Goal: Information Seeking & Learning: Learn about a topic

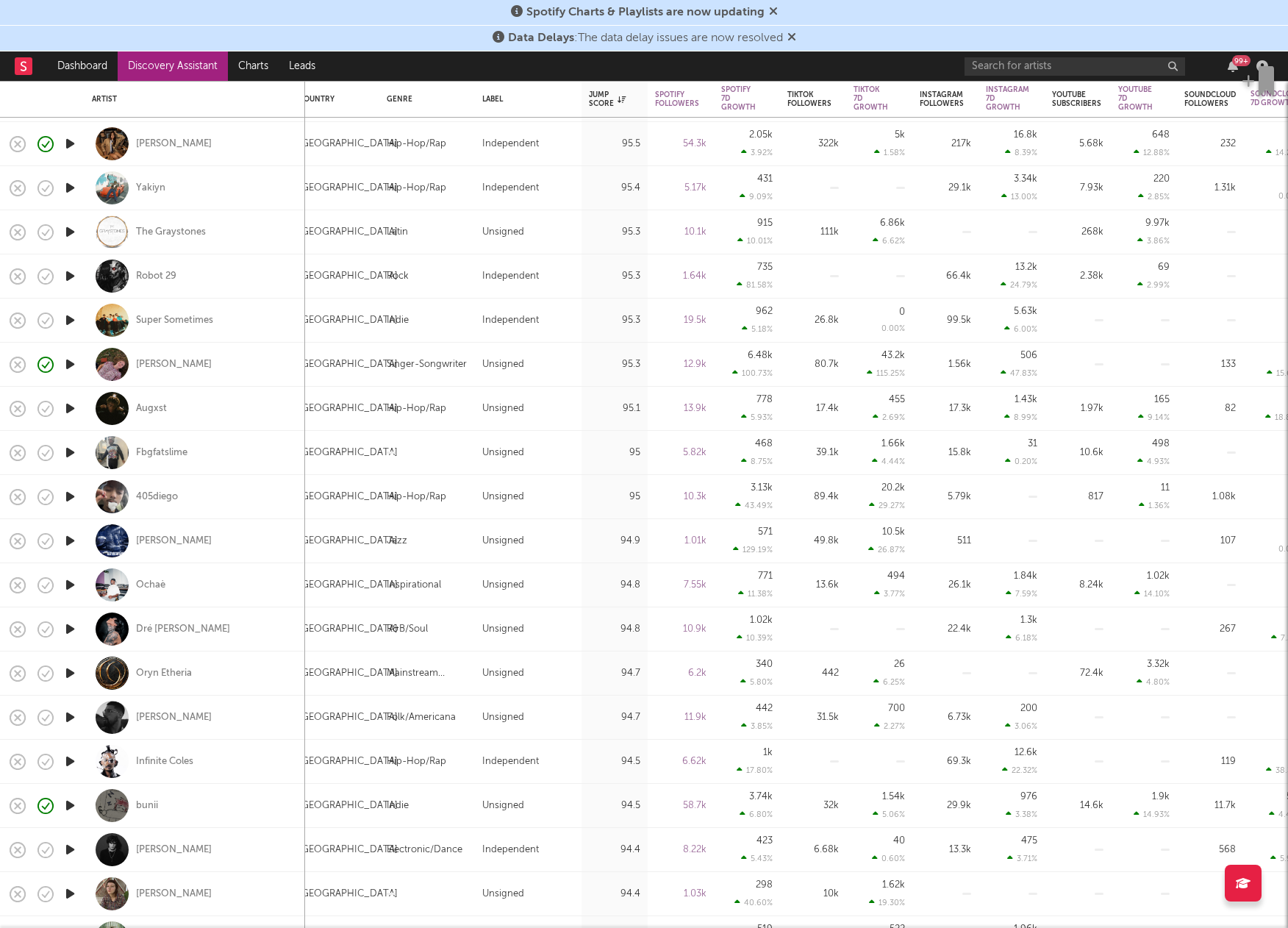
click at [265, 317] on div "Super Sometimes" at bounding box center [195, 320] width 206 height 43
select select "1w"
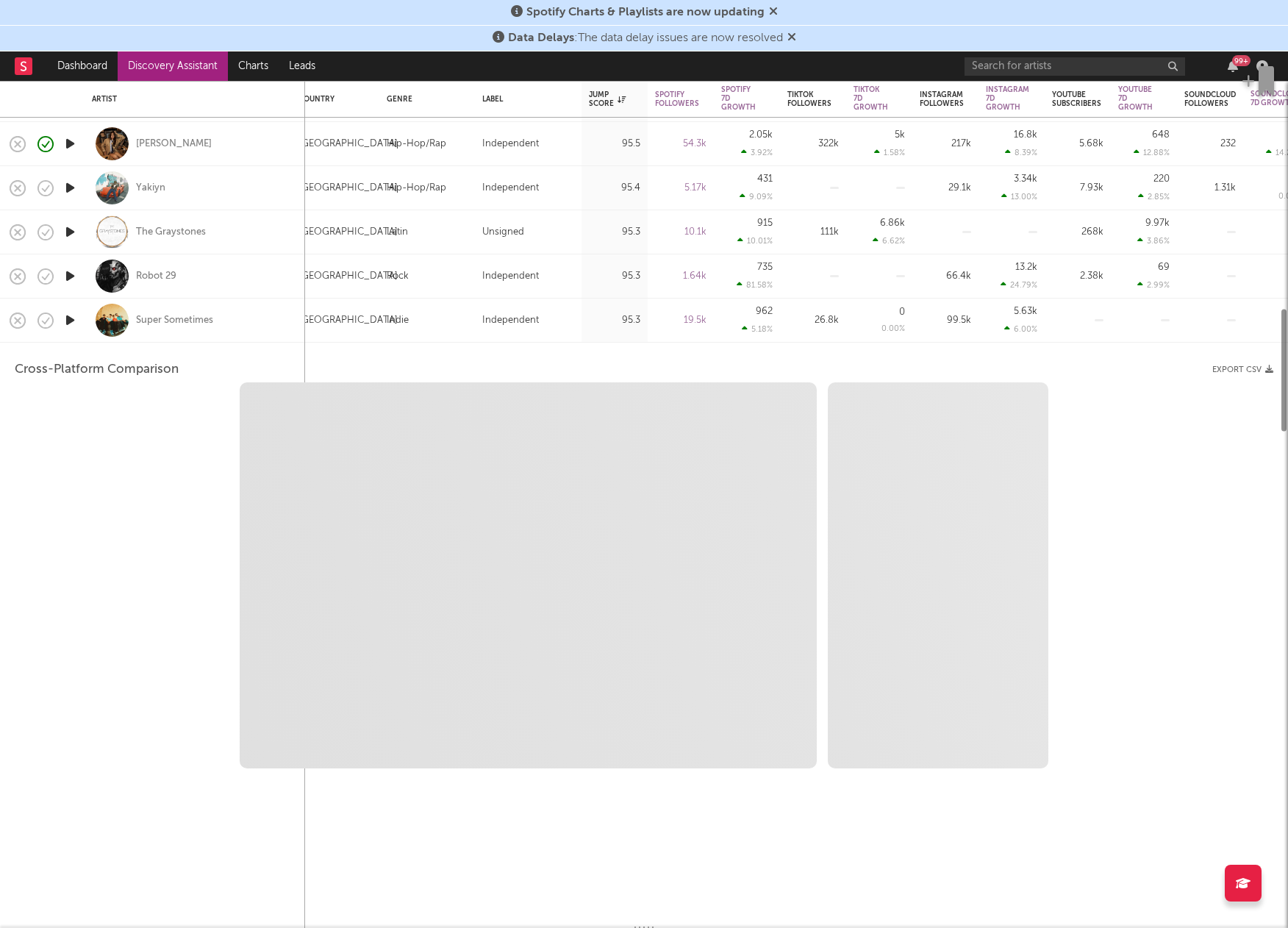
select select "1w"
click at [250, 317] on div "Super Sometimes" at bounding box center [195, 320] width 206 height 43
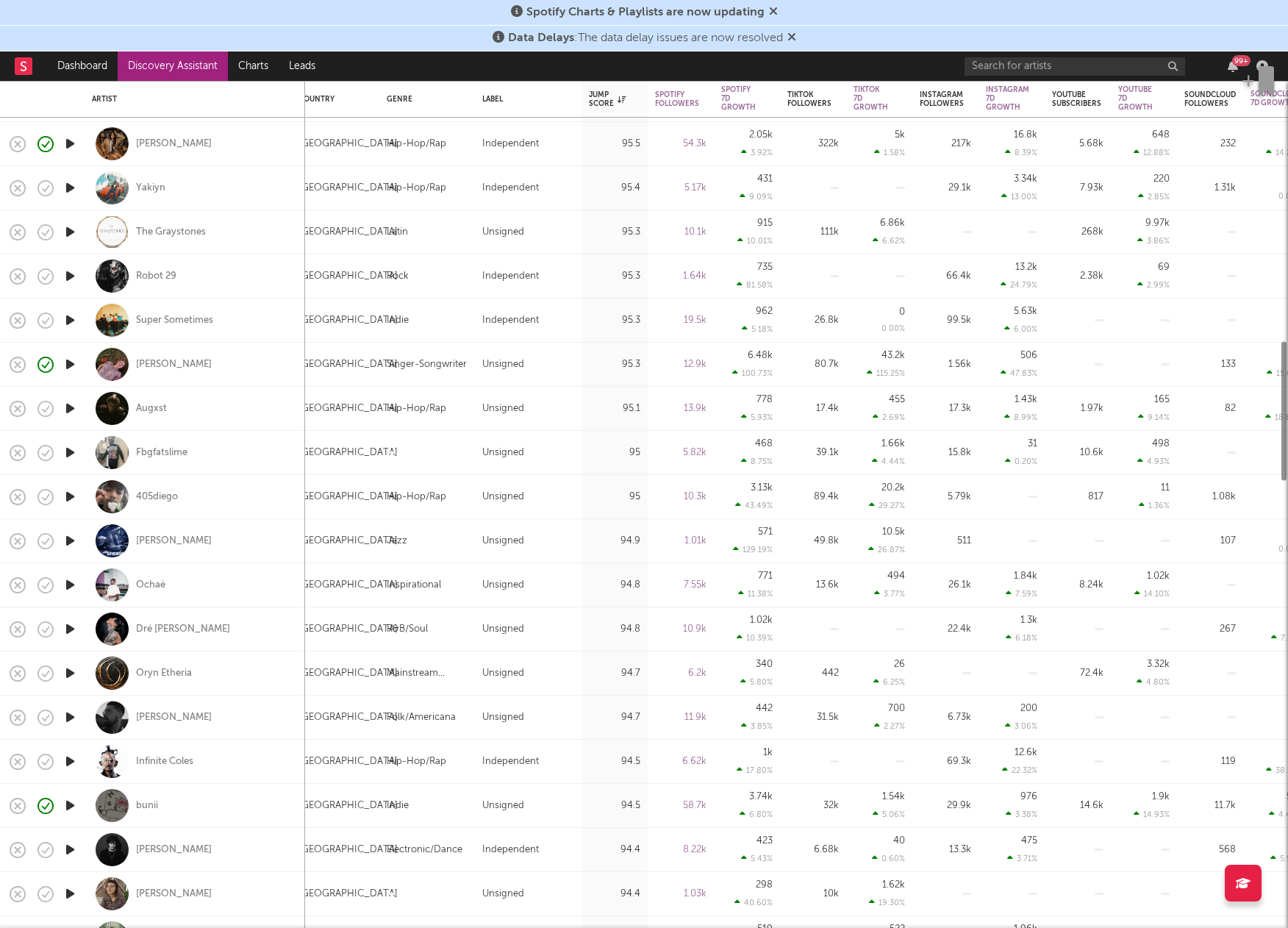
click at [214, 319] on div "Super Sometimes" at bounding box center [195, 320] width 206 height 43
select select "1w"
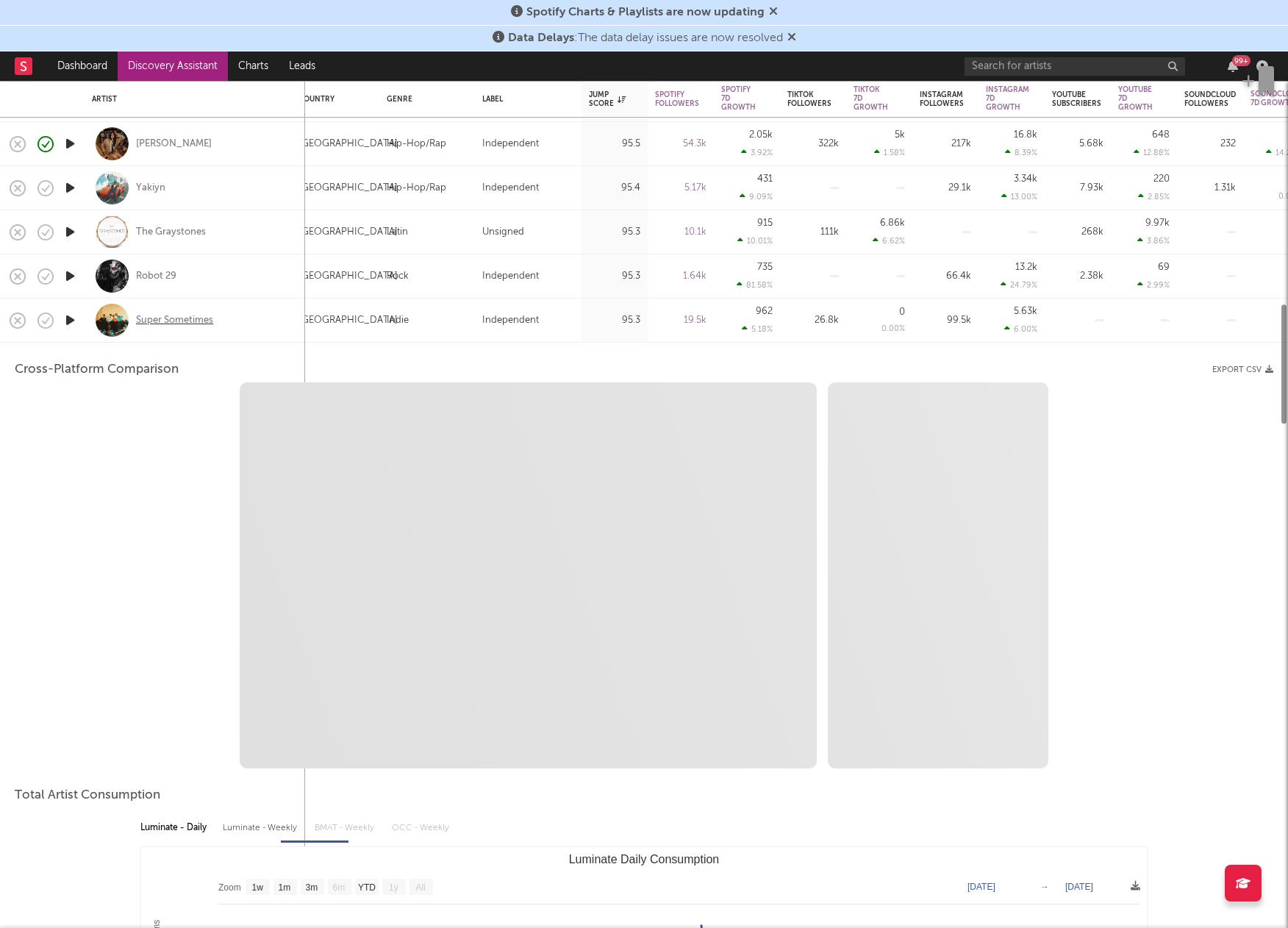
click at [197, 319] on div "Super Sometimes" at bounding box center [174, 321] width 77 height 13
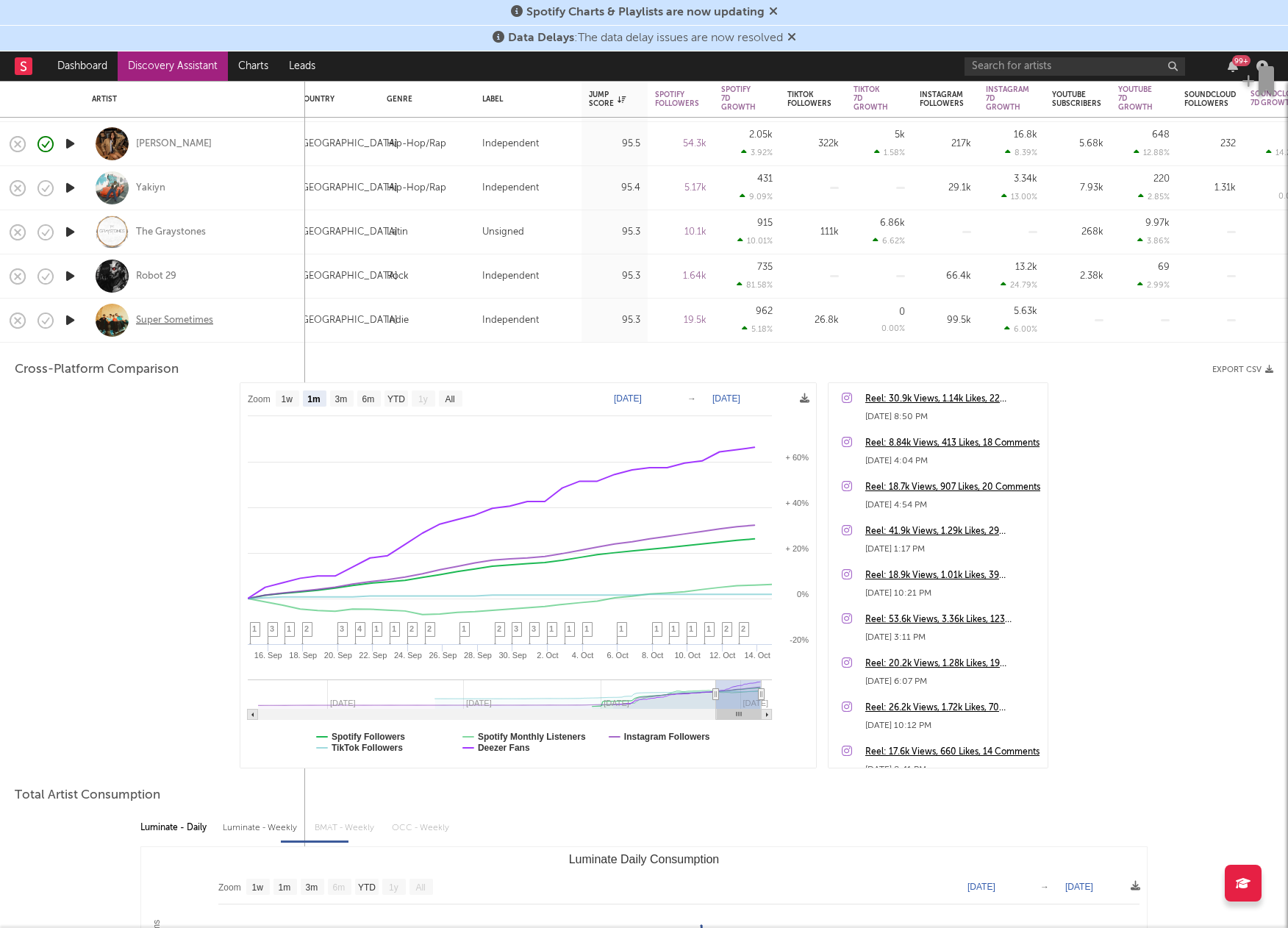
select select "1m"
click at [273, 323] on div "Super Sometimes" at bounding box center [195, 320] width 206 height 43
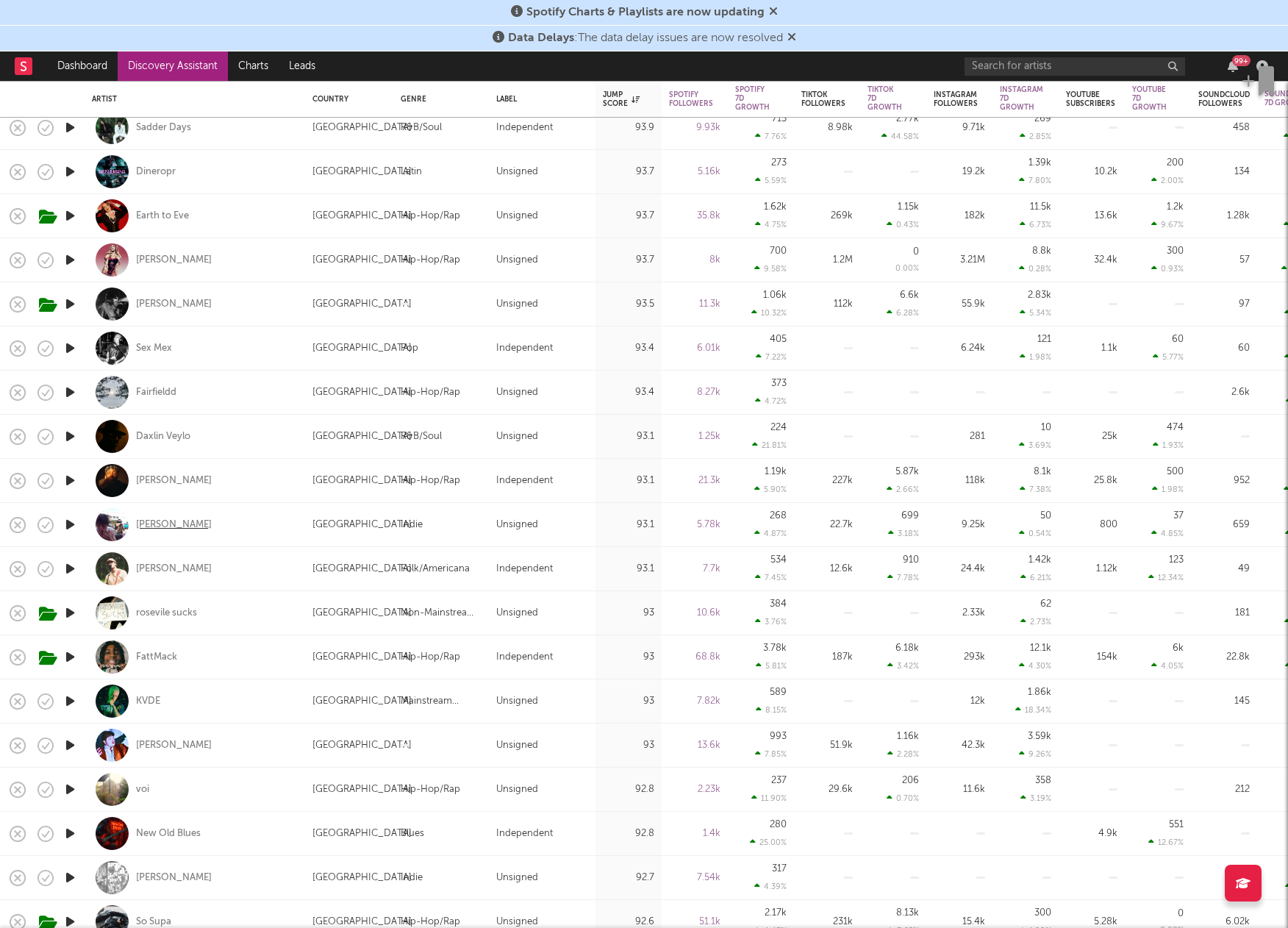
click at [182, 520] on div "Benny Bellson" at bounding box center [174, 525] width 76 height 13
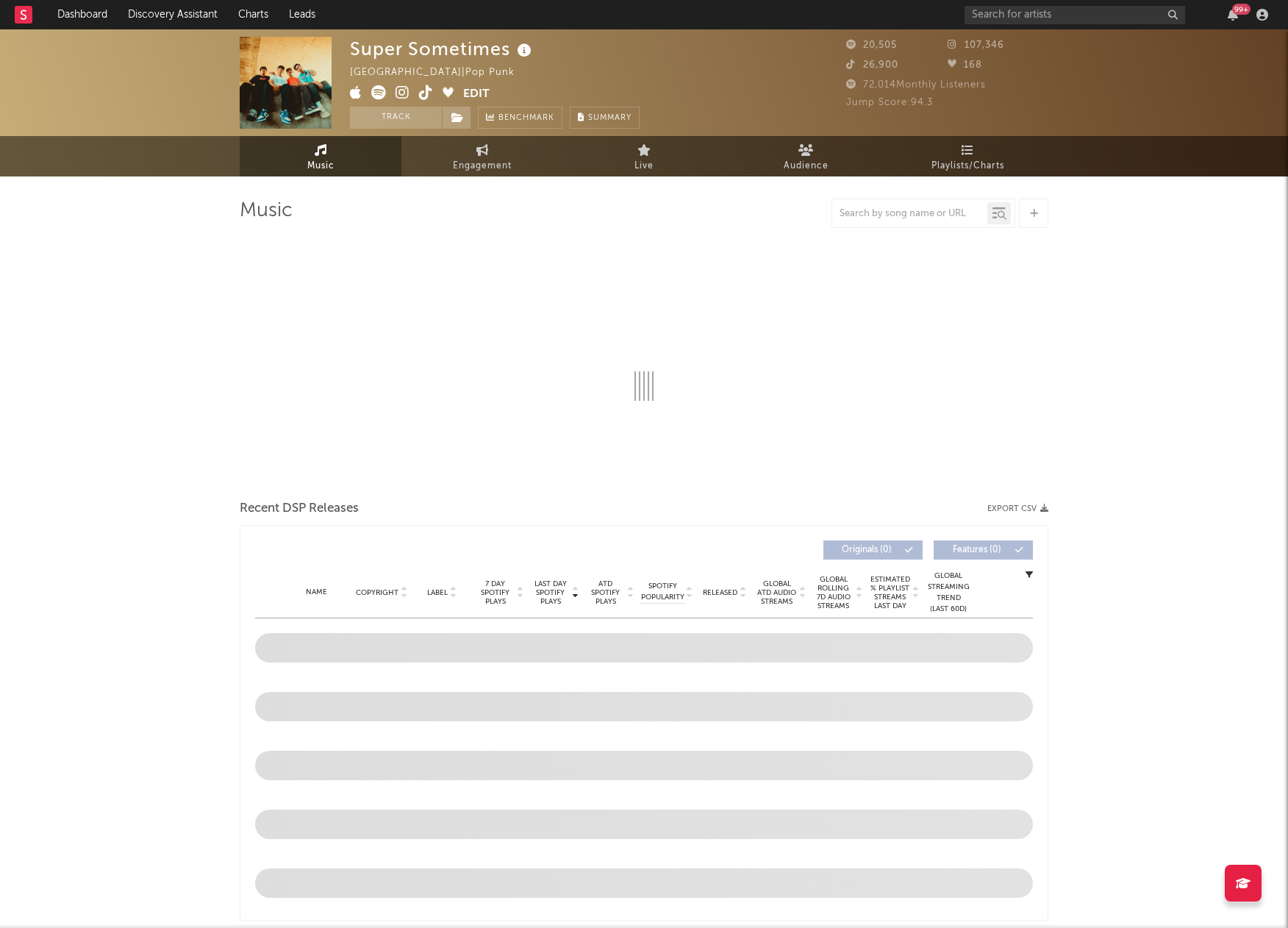
select select "1w"
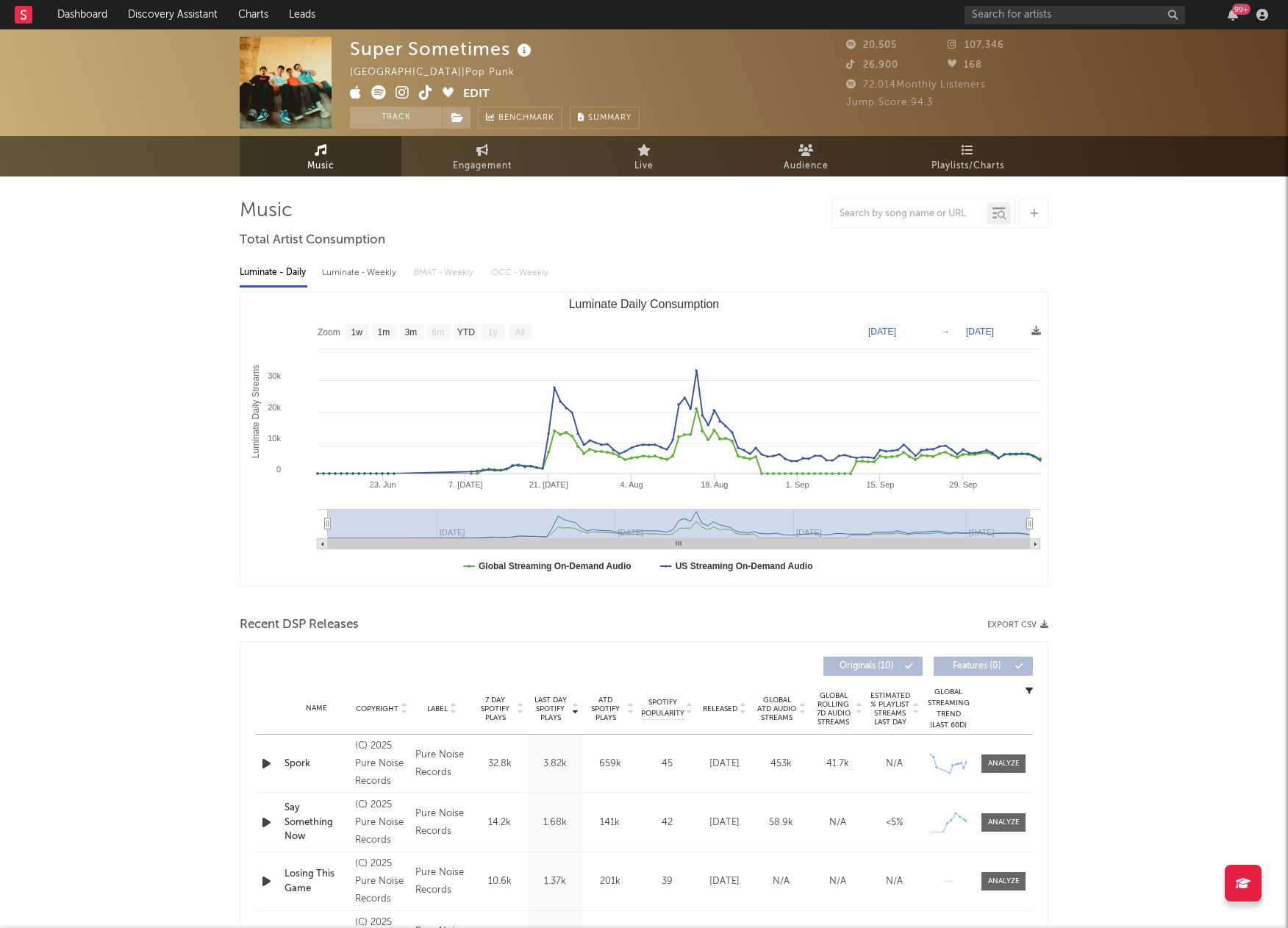
click at [405, 89] on icon at bounding box center [403, 92] width 14 height 15
click at [478, 141] on link "Engagement" at bounding box center [482, 157] width 162 height 41
select select "1w"
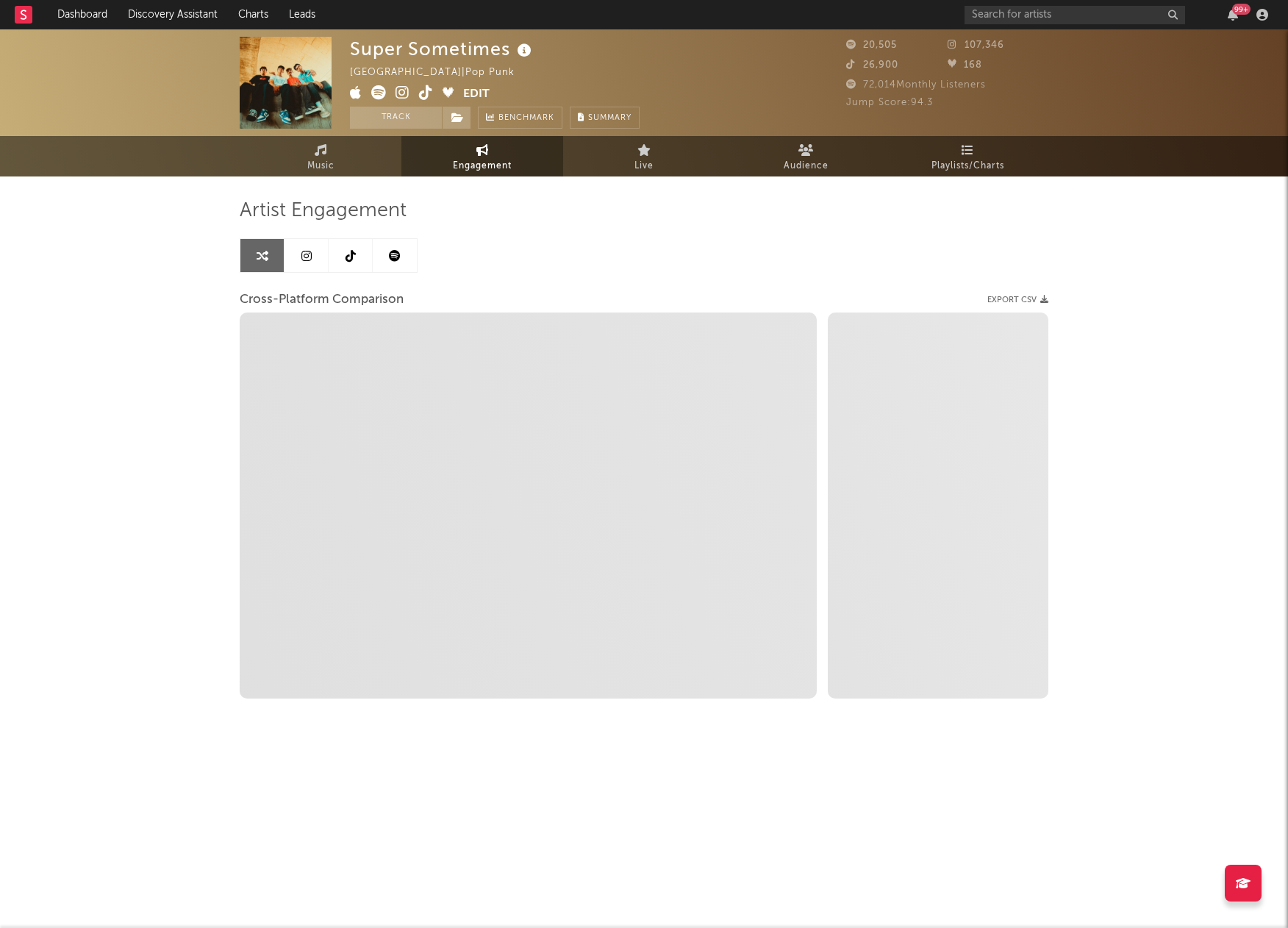
click at [345, 259] on icon at bounding box center [351, 255] width 11 height 12
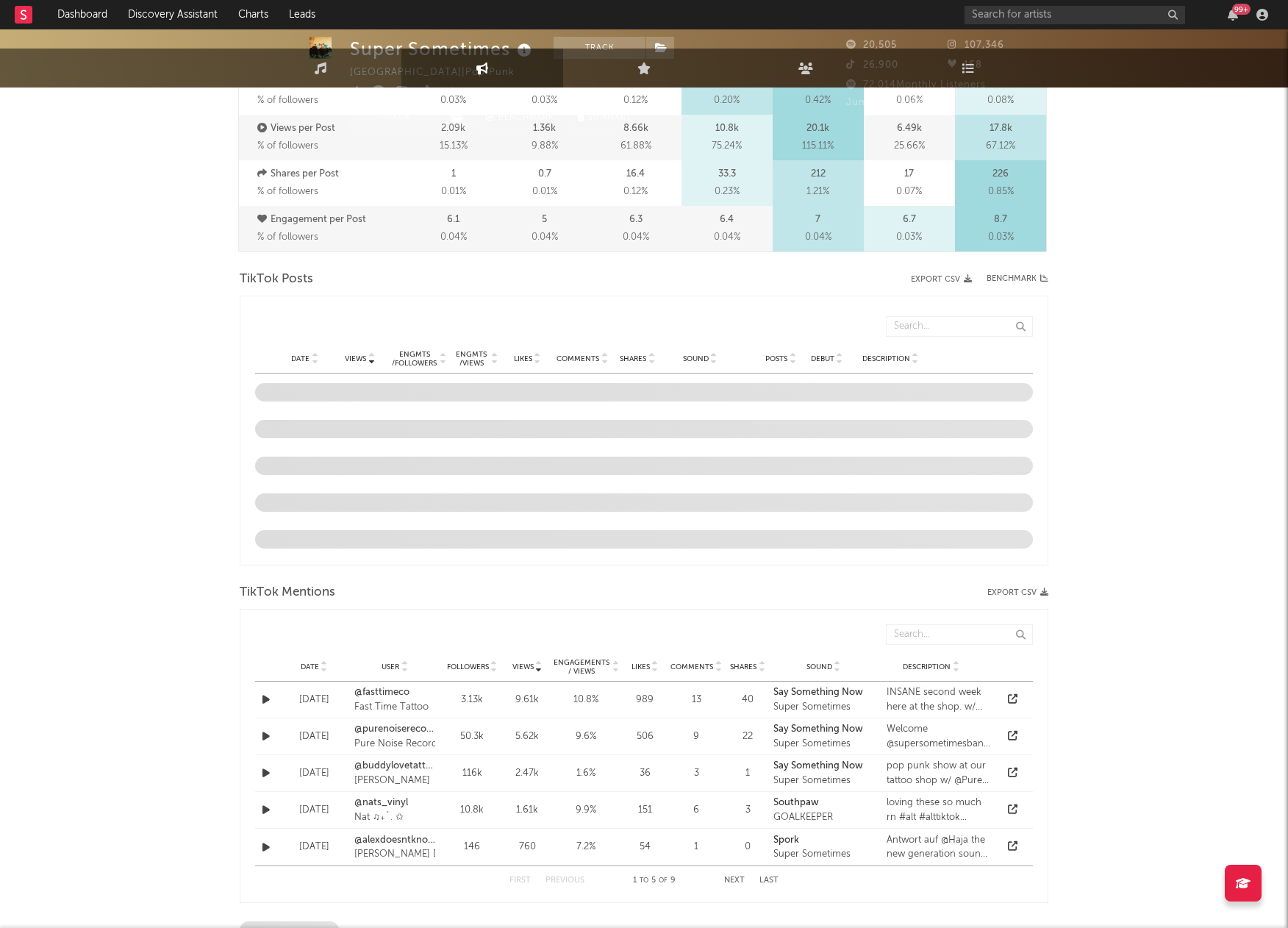
select select "6m"
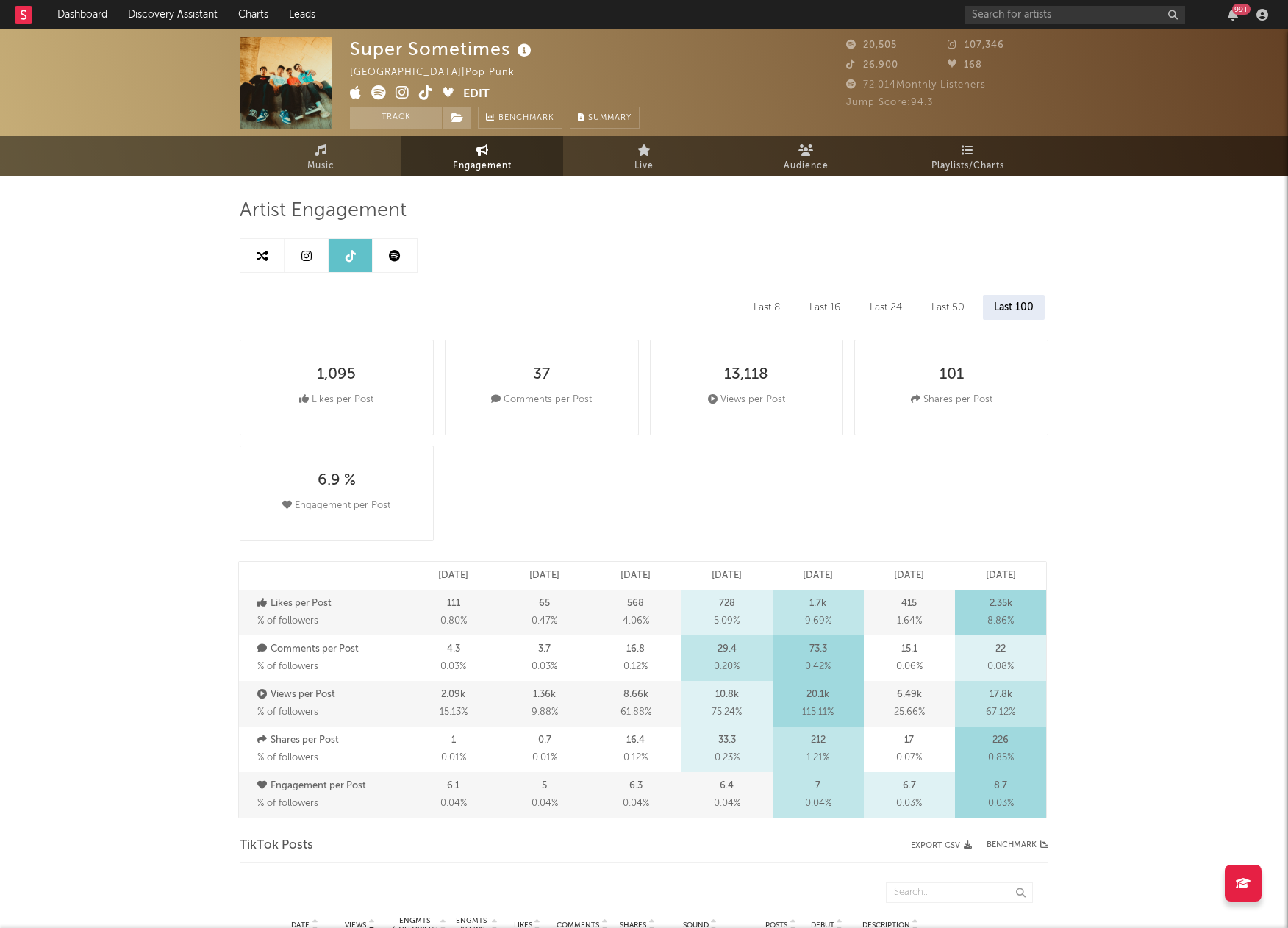
click at [293, 244] on link at bounding box center [306, 255] width 44 height 33
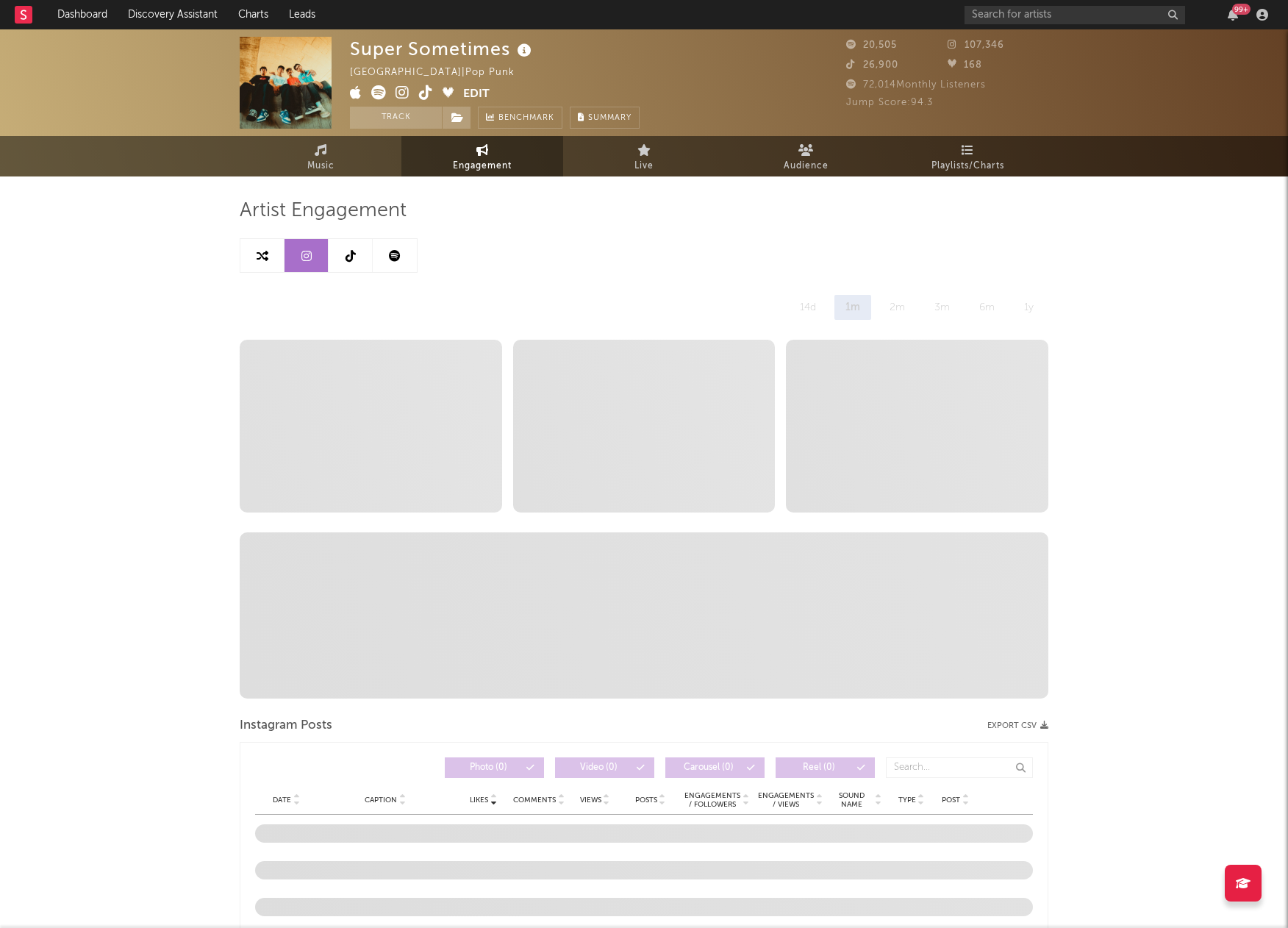
select select "6m"
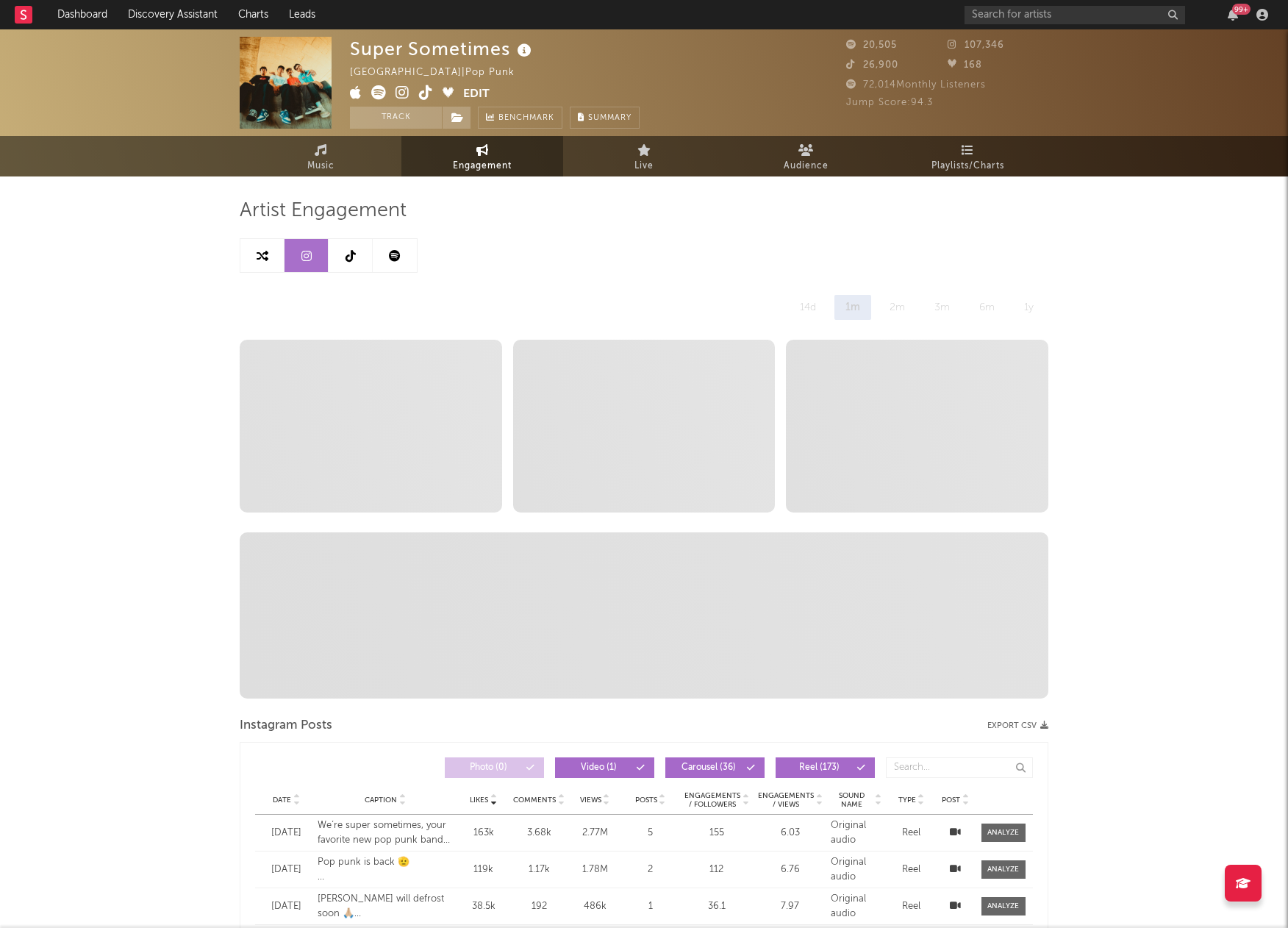
click at [270, 244] on link at bounding box center [263, 255] width 44 height 33
select select "1m"
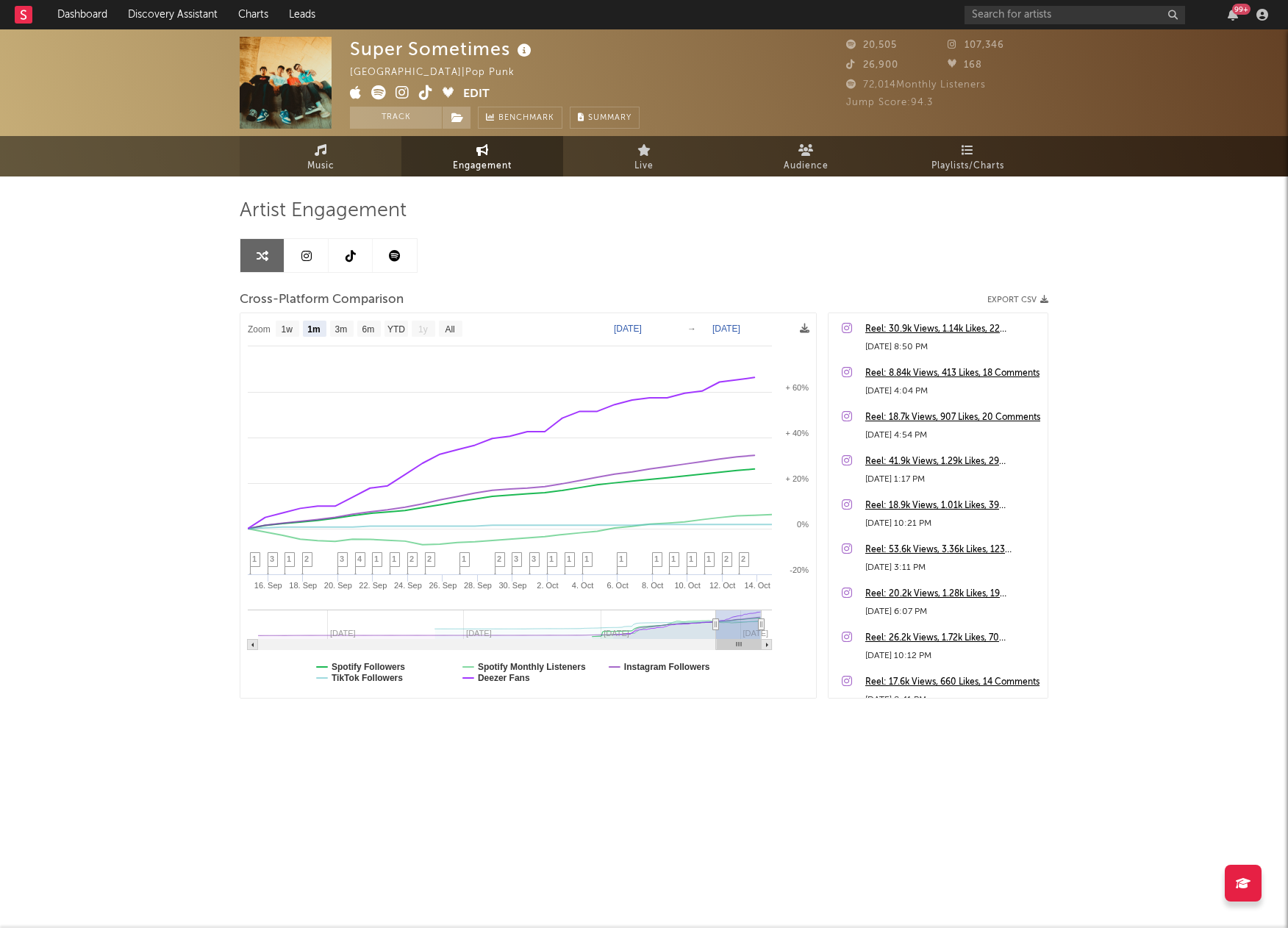
click at [313, 152] on link "Music" at bounding box center [320, 157] width 162 height 41
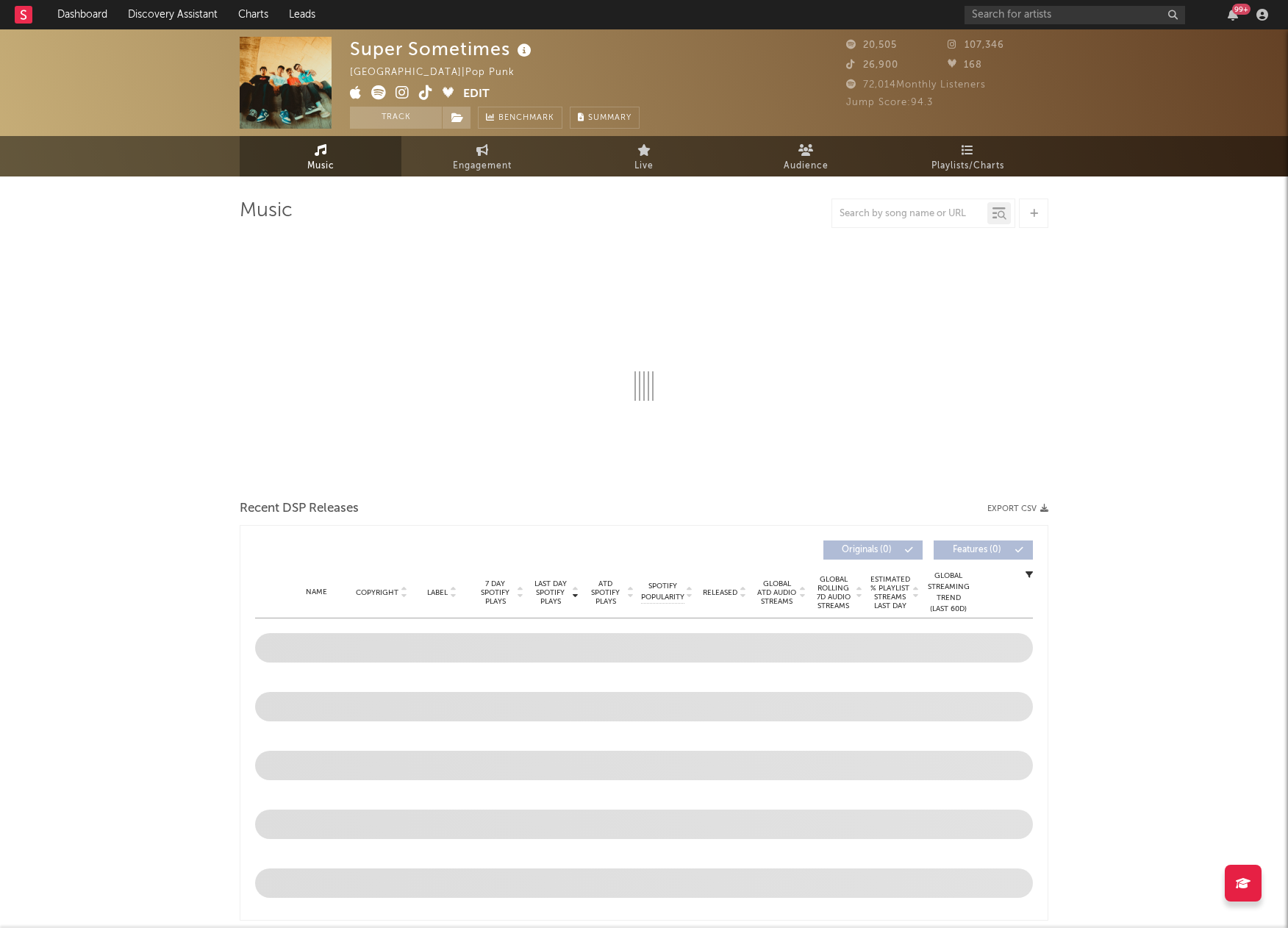
select select "1w"
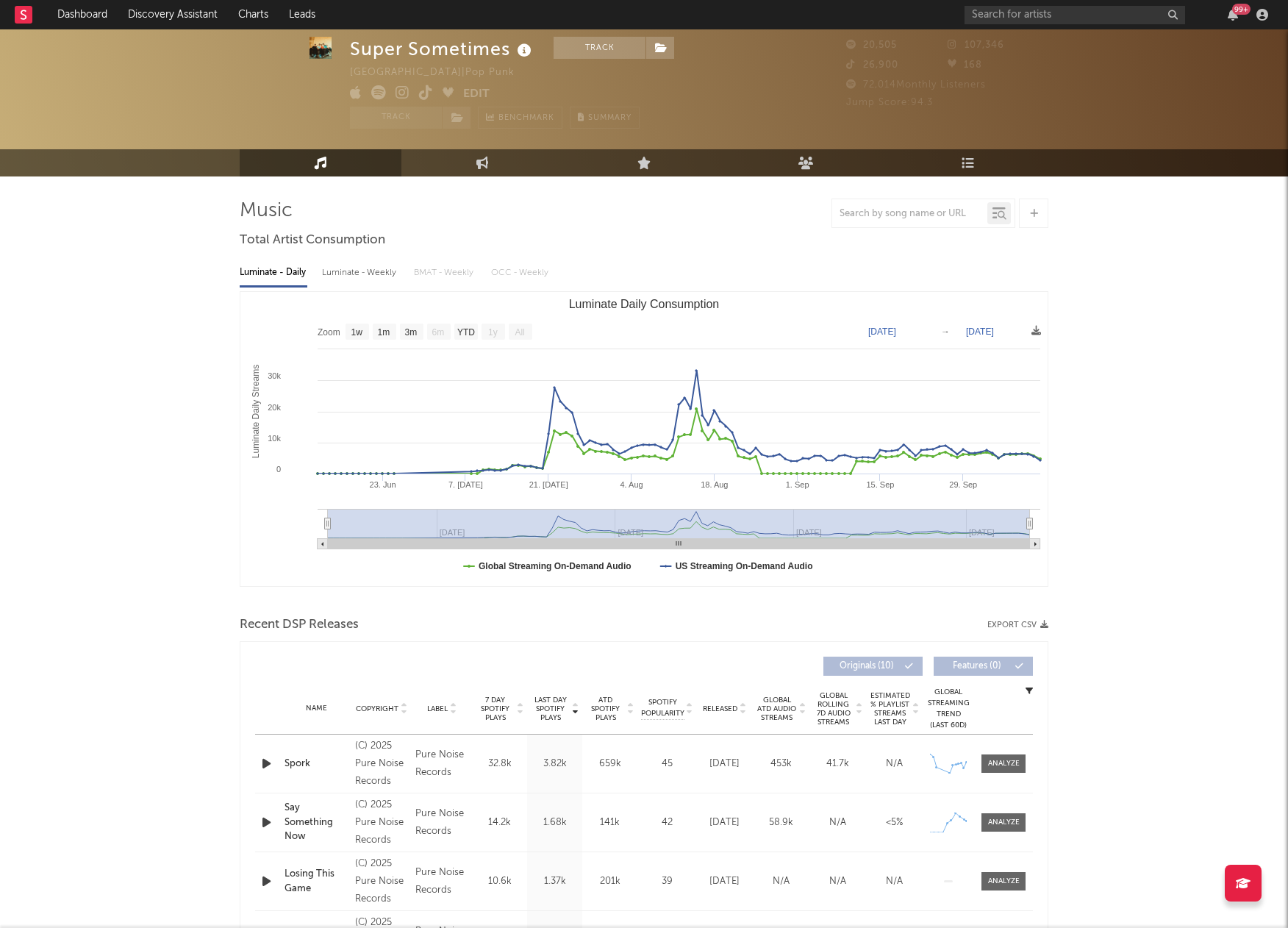
scroll to position [105, 0]
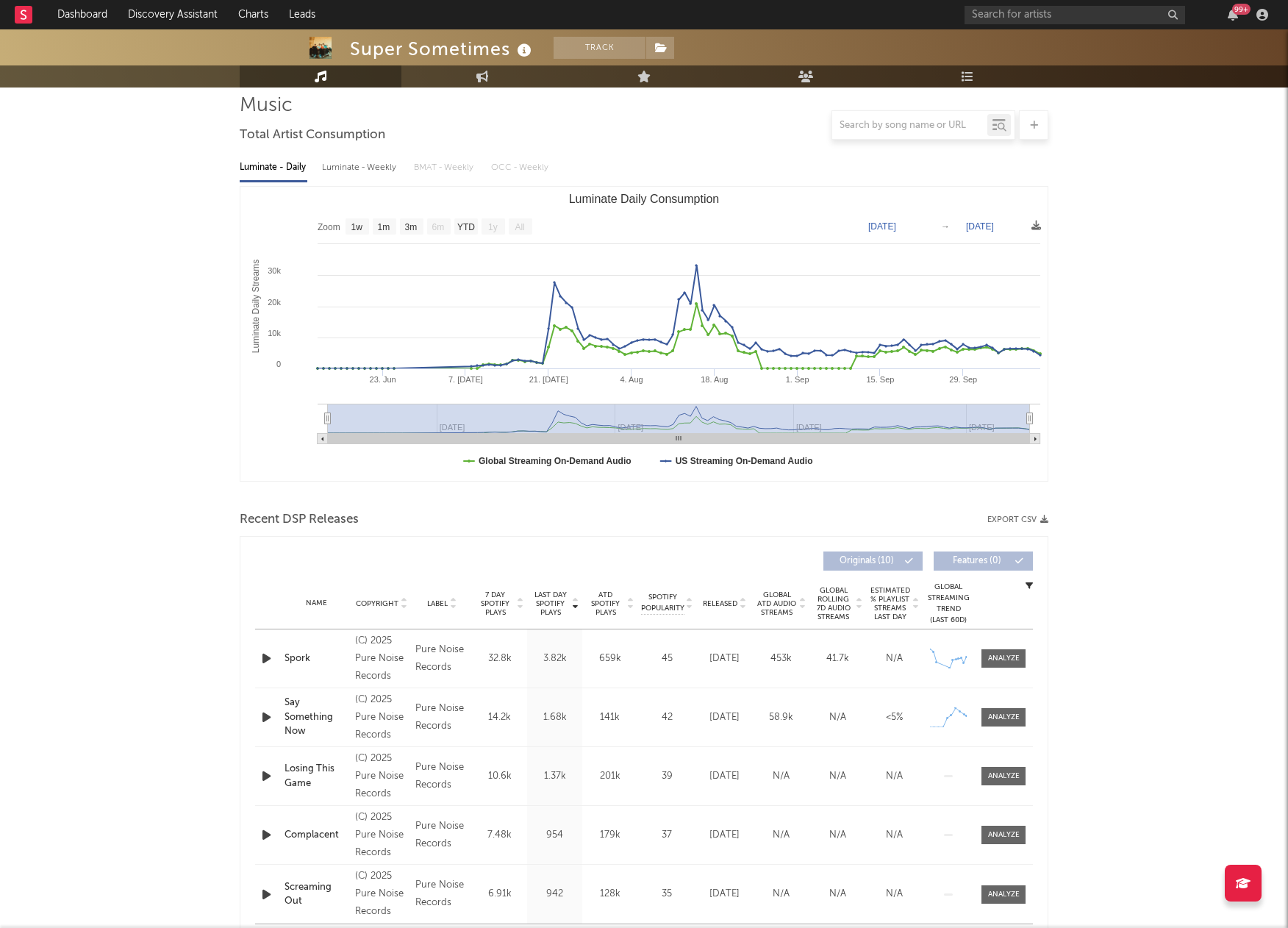
click at [267, 658] on icon "button" at bounding box center [266, 659] width 15 height 19
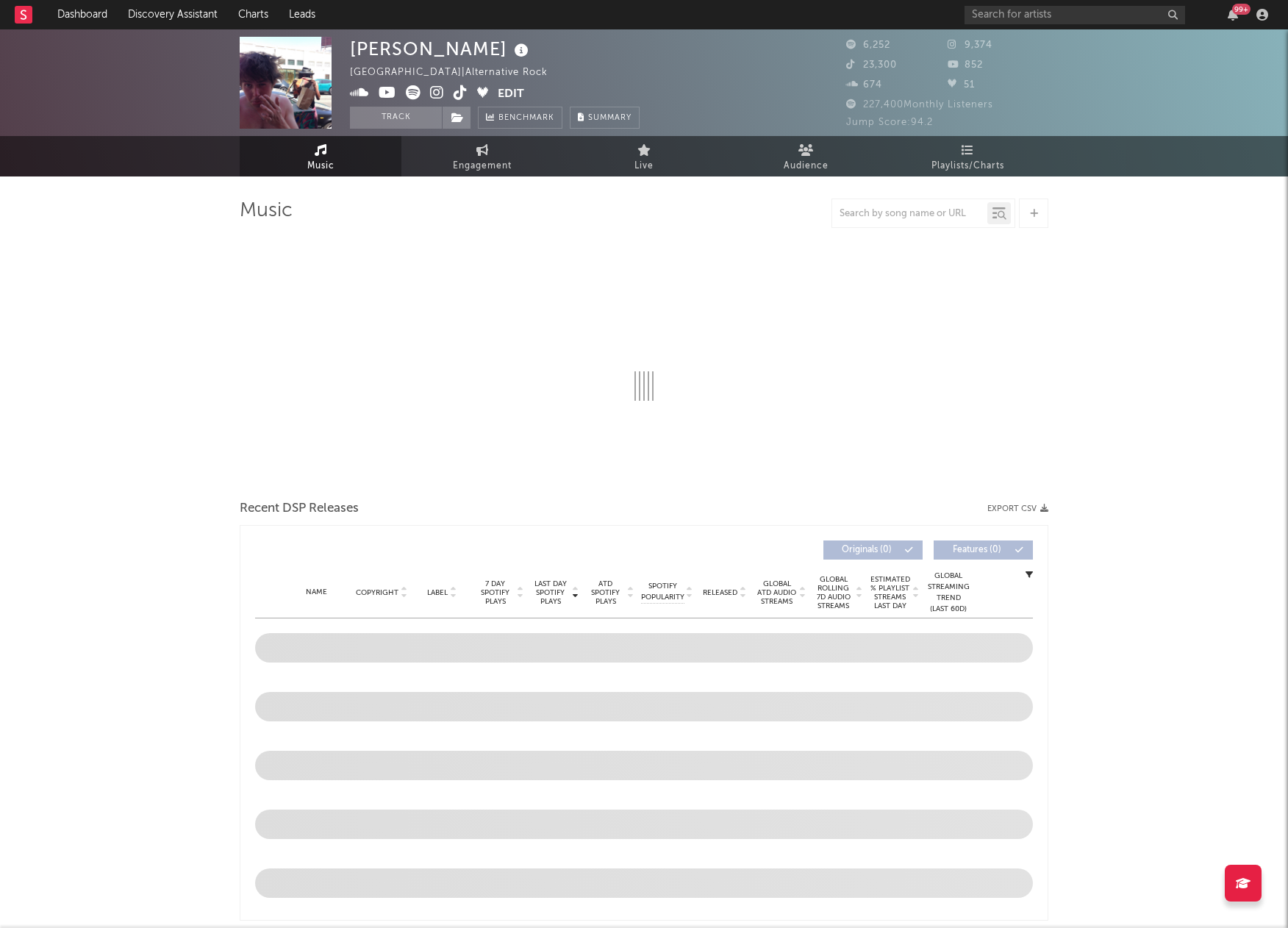
select select "6m"
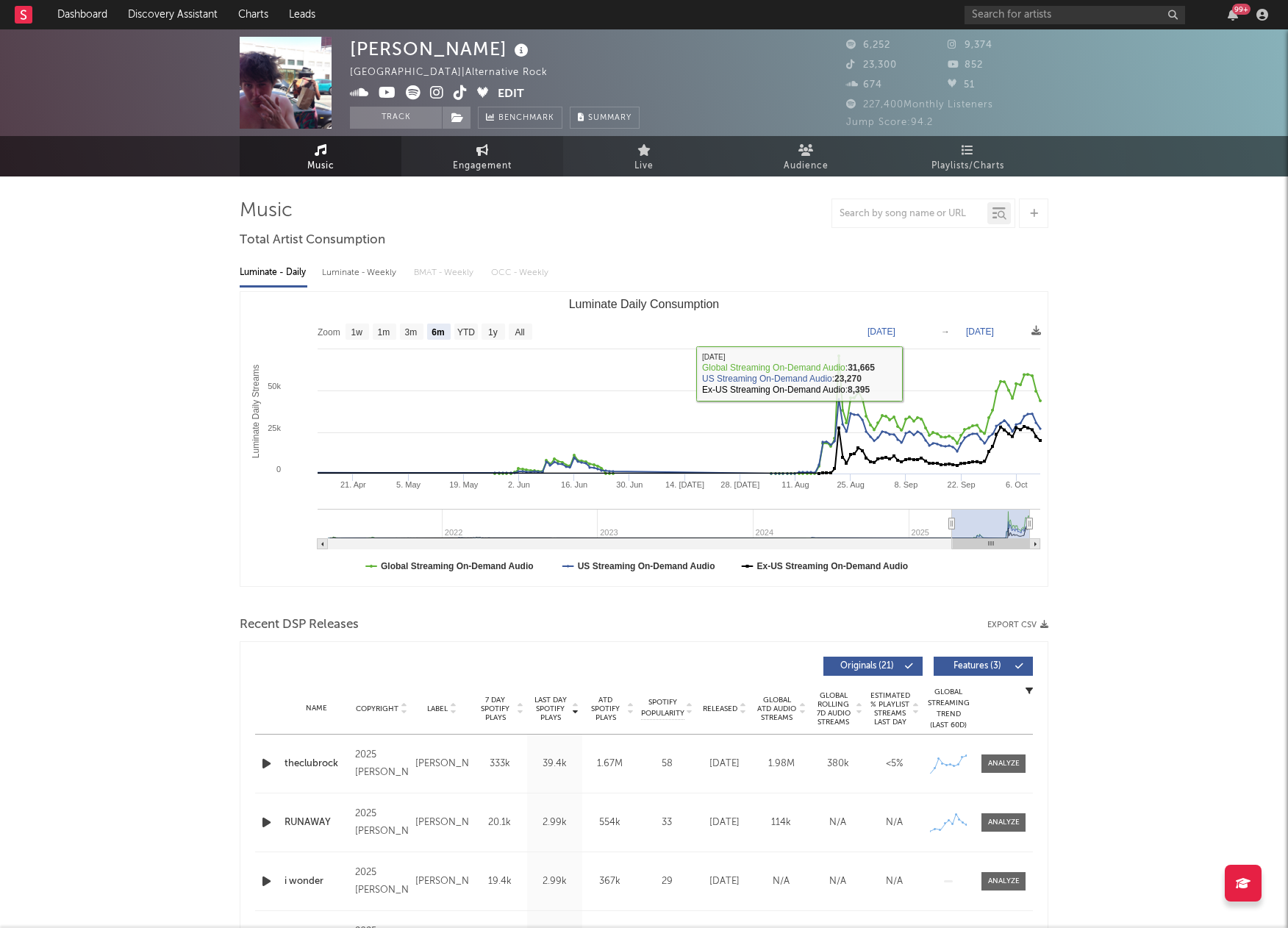
click at [493, 154] on link "Engagement" at bounding box center [482, 157] width 162 height 41
select select "1w"
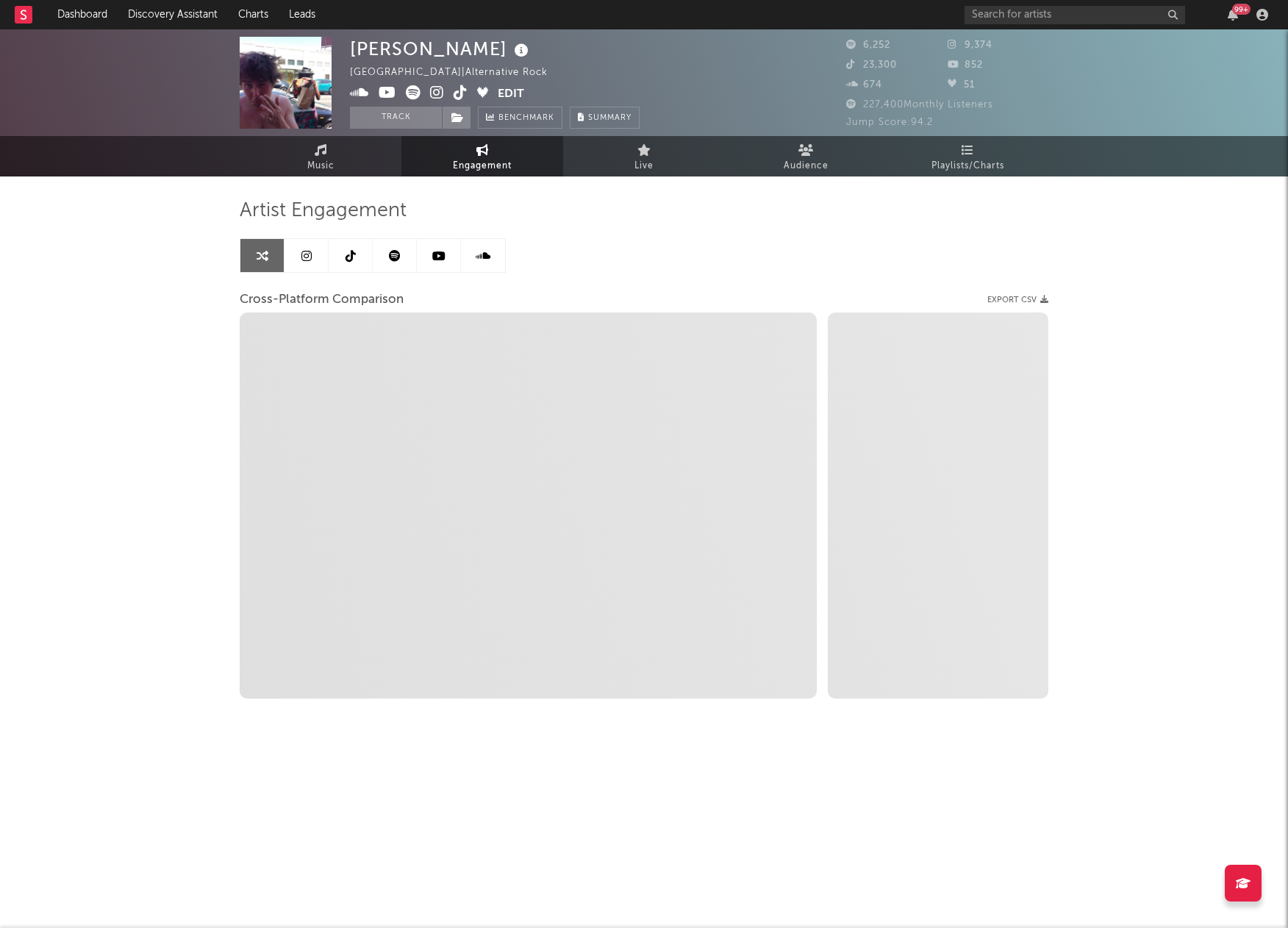
click at [356, 258] on link at bounding box center [351, 255] width 44 height 33
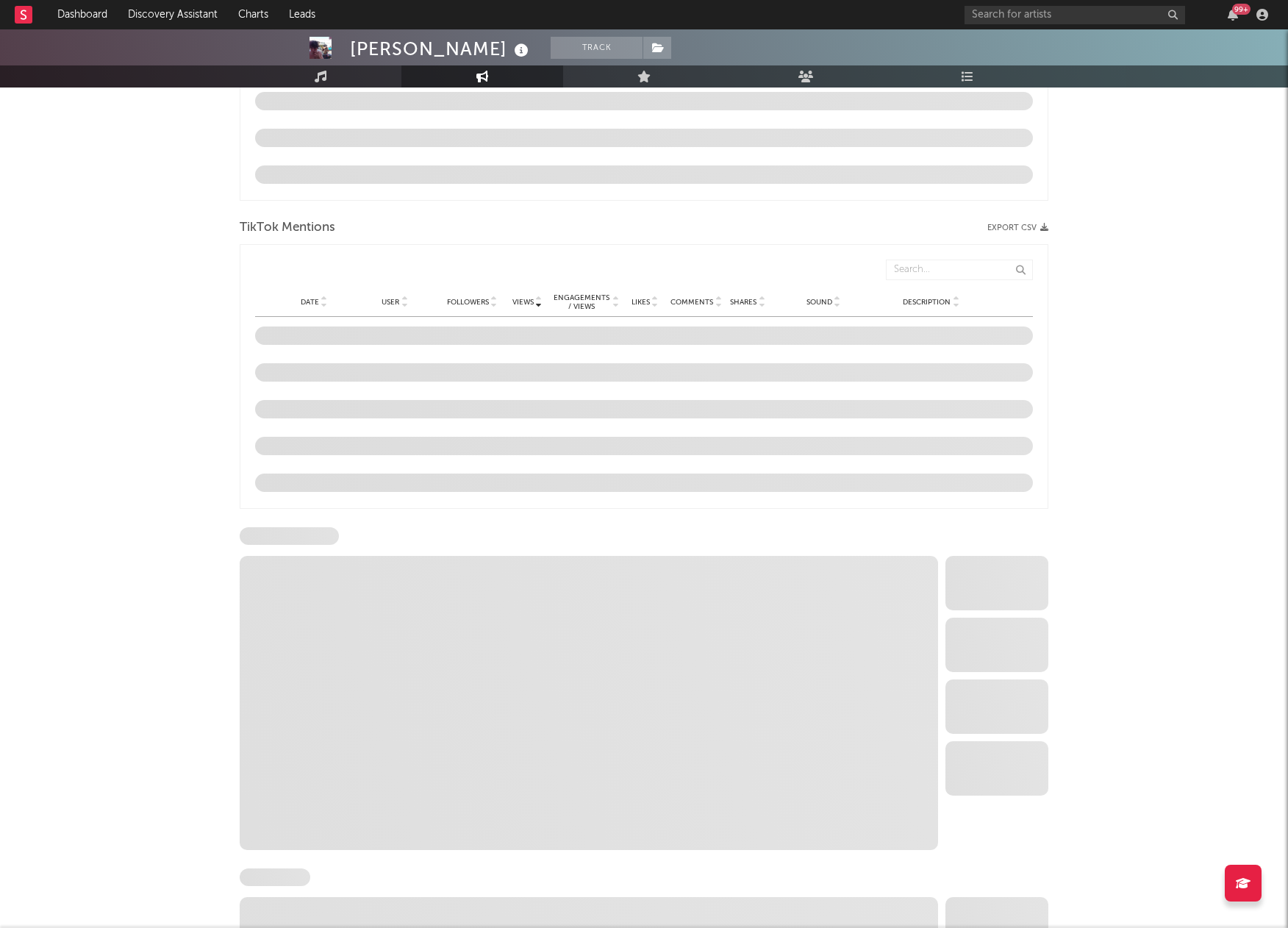
select select "6m"
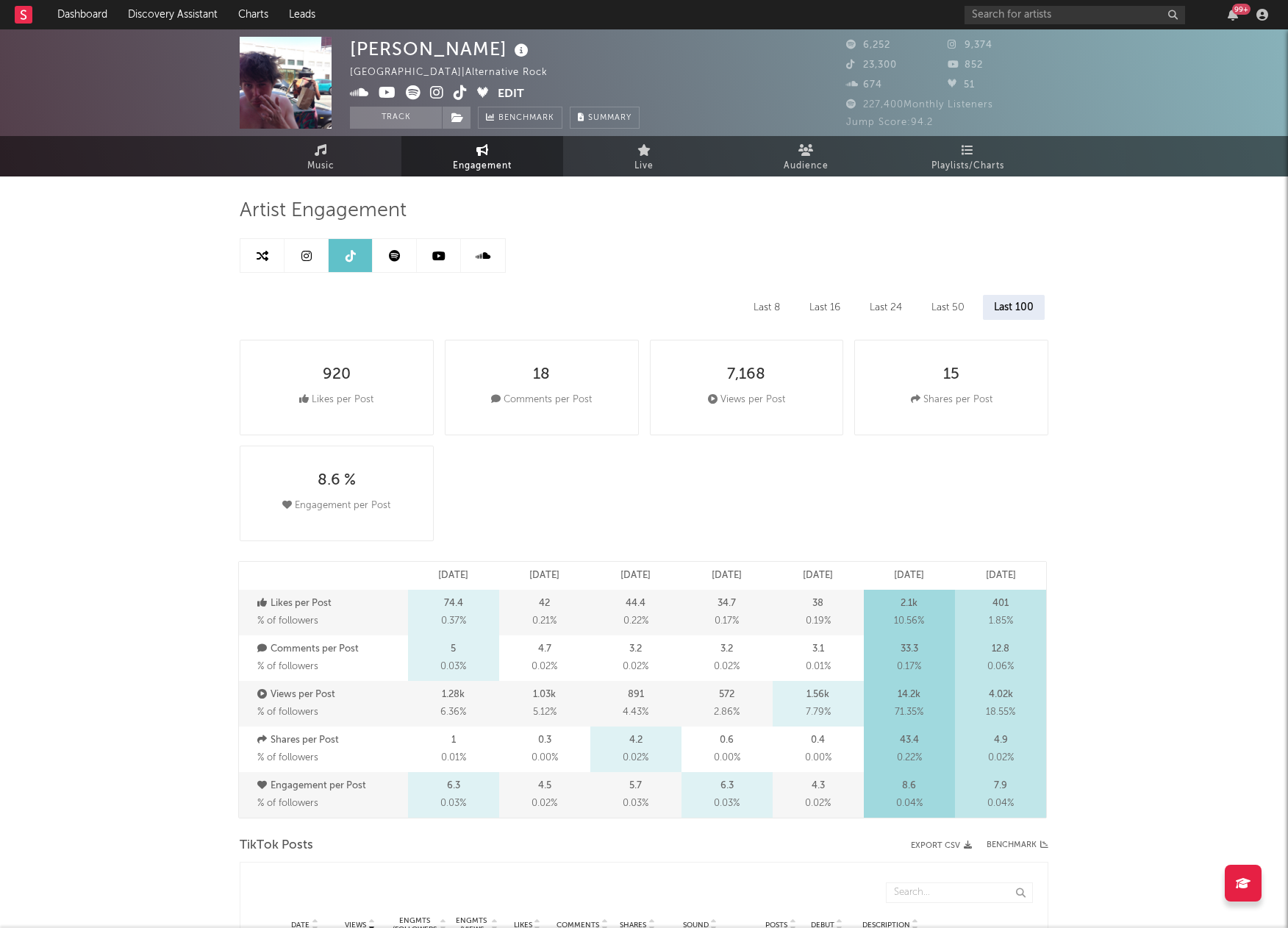
click at [316, 250] on link at bounding box center [306, 255] width 44 height 33
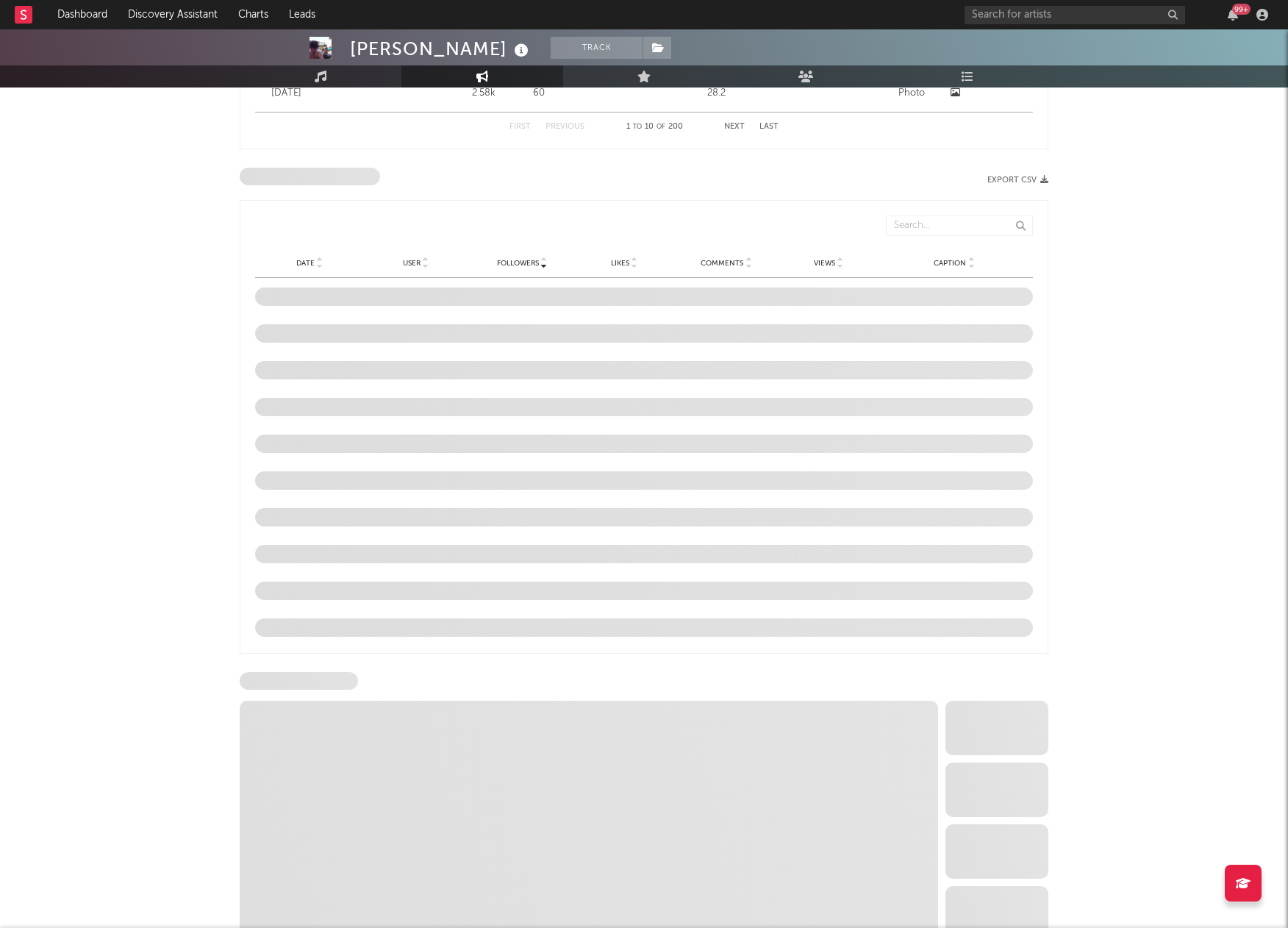
select select "6m"
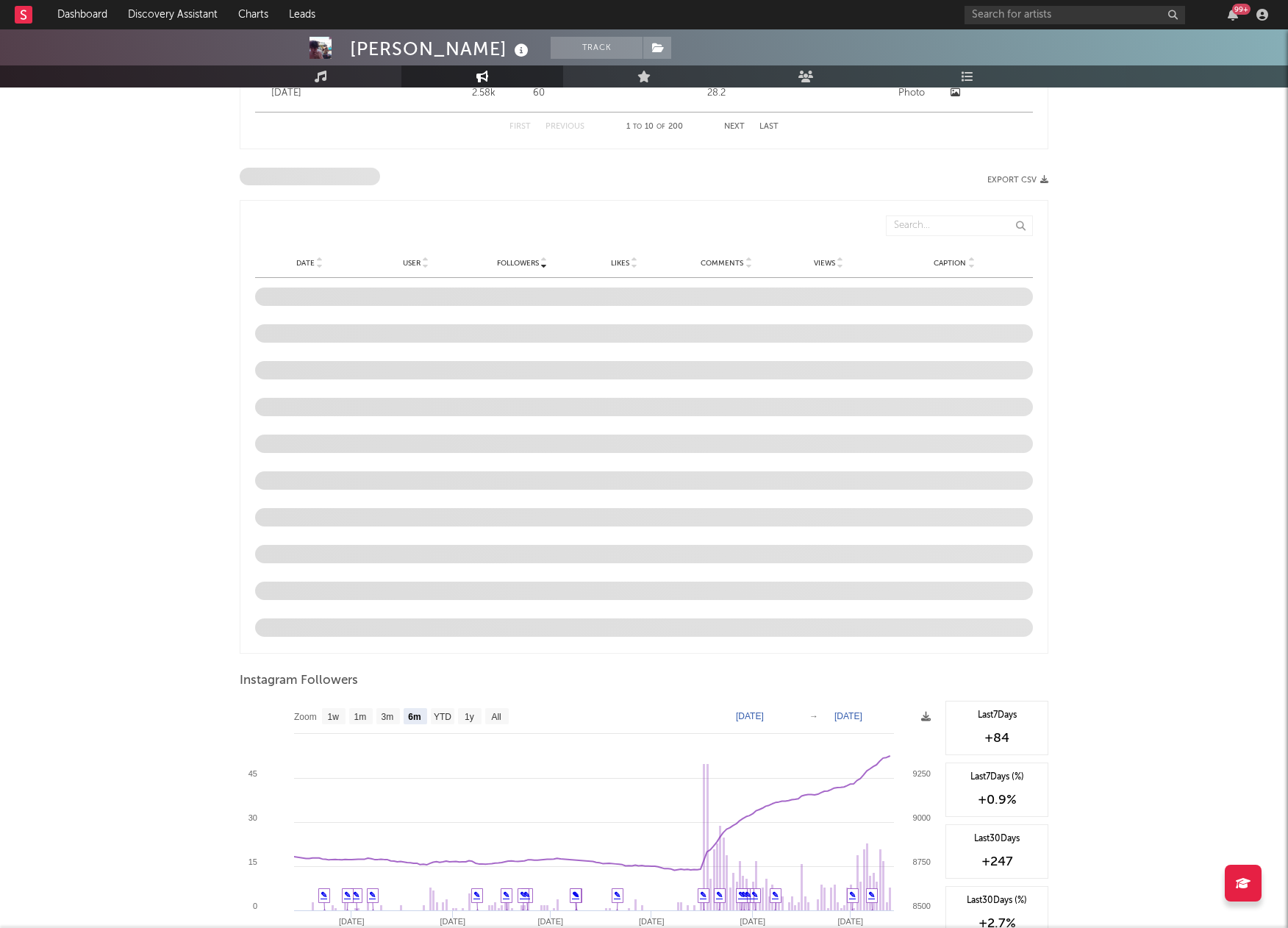
scroll to position [1129, 0]
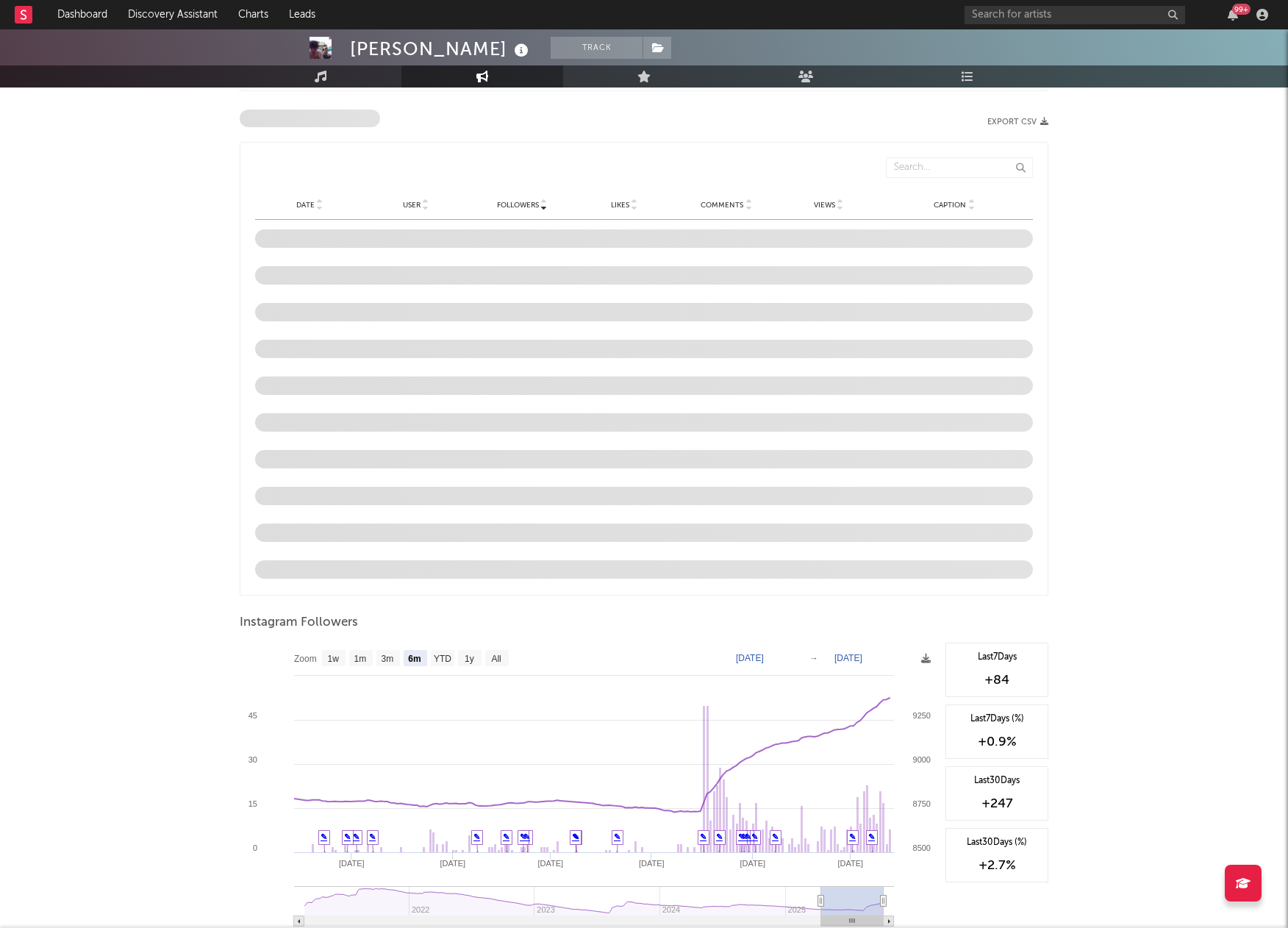
select select "6m"
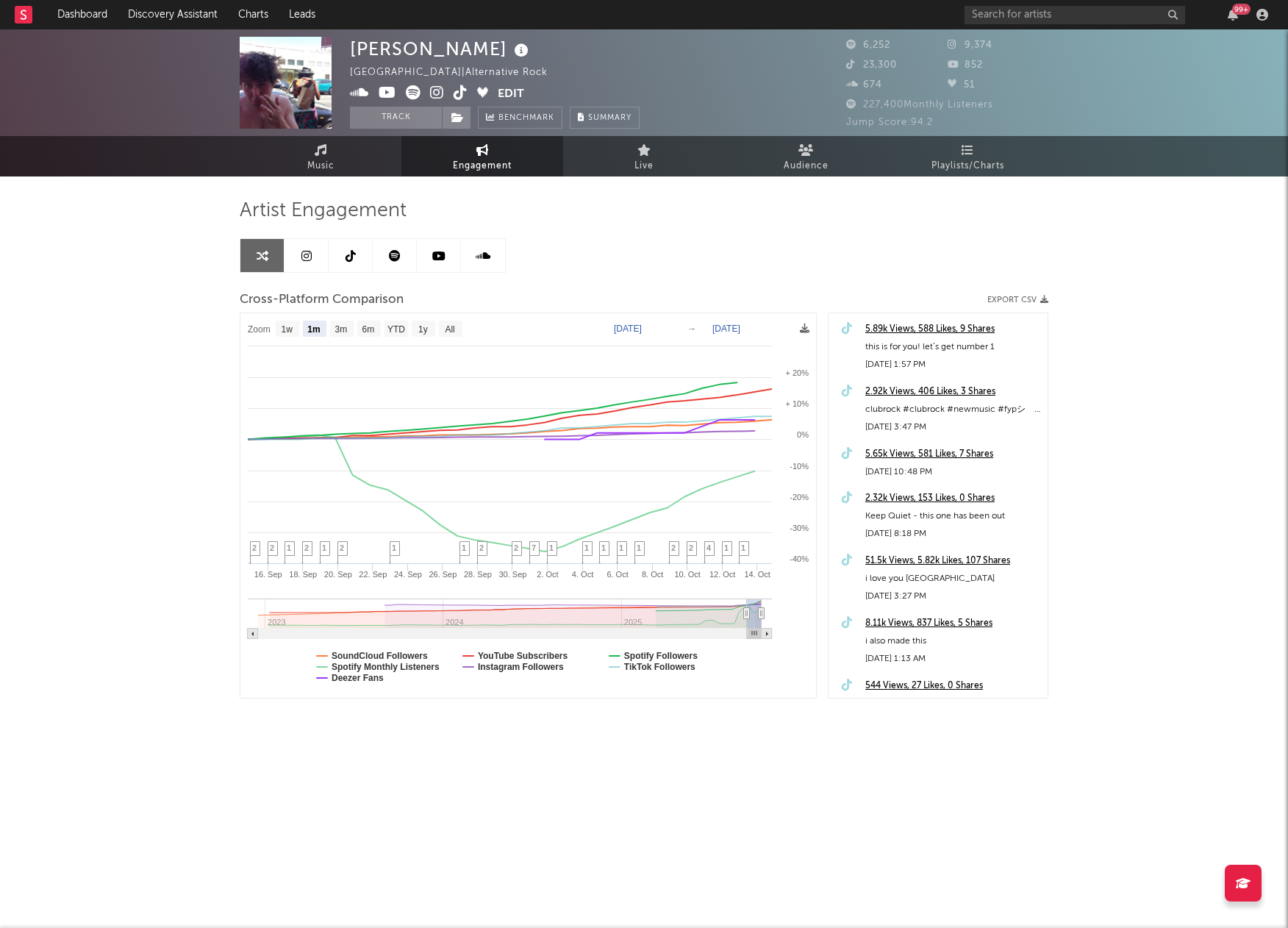
select select "1m"
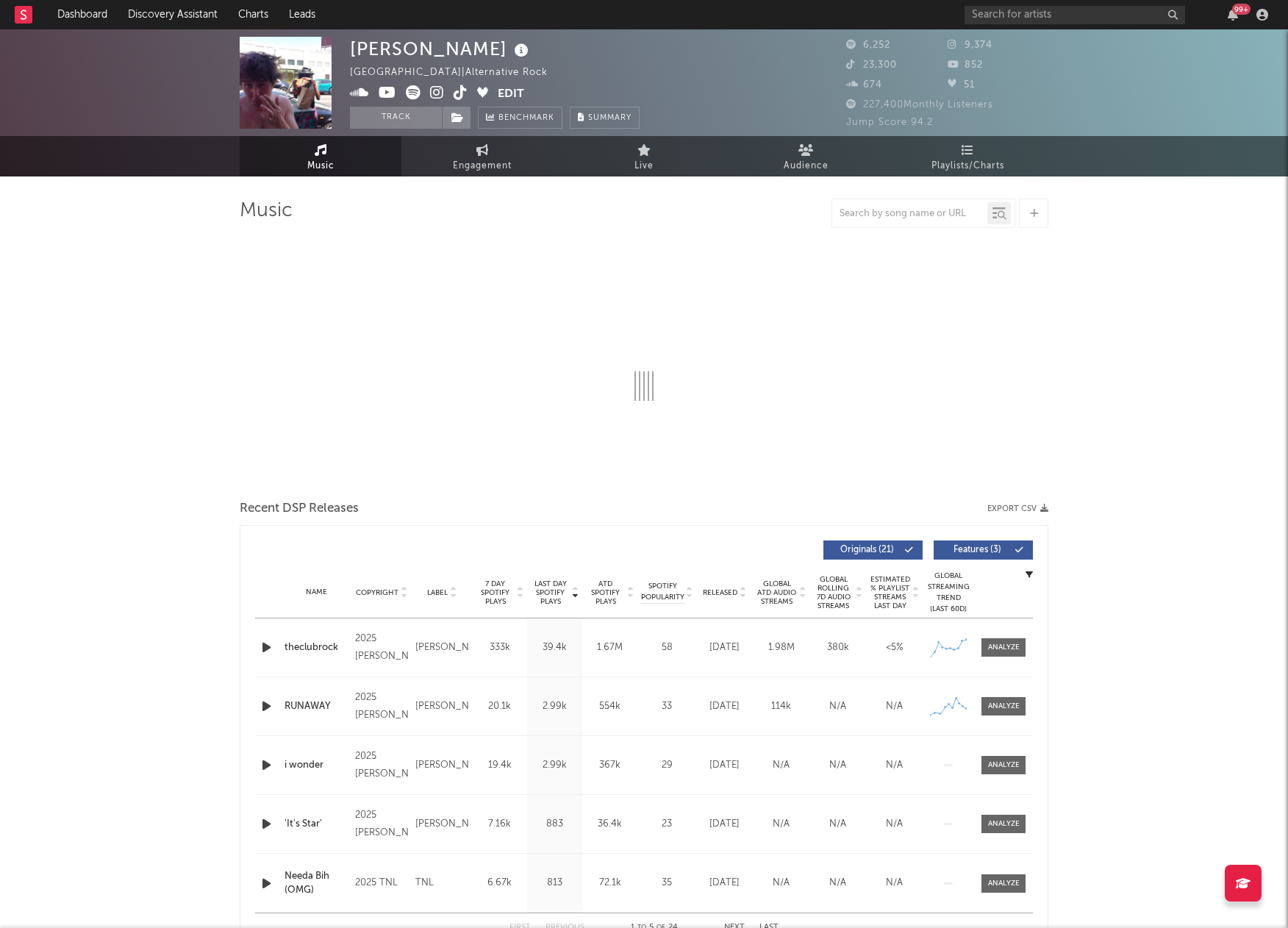
select select "6m"
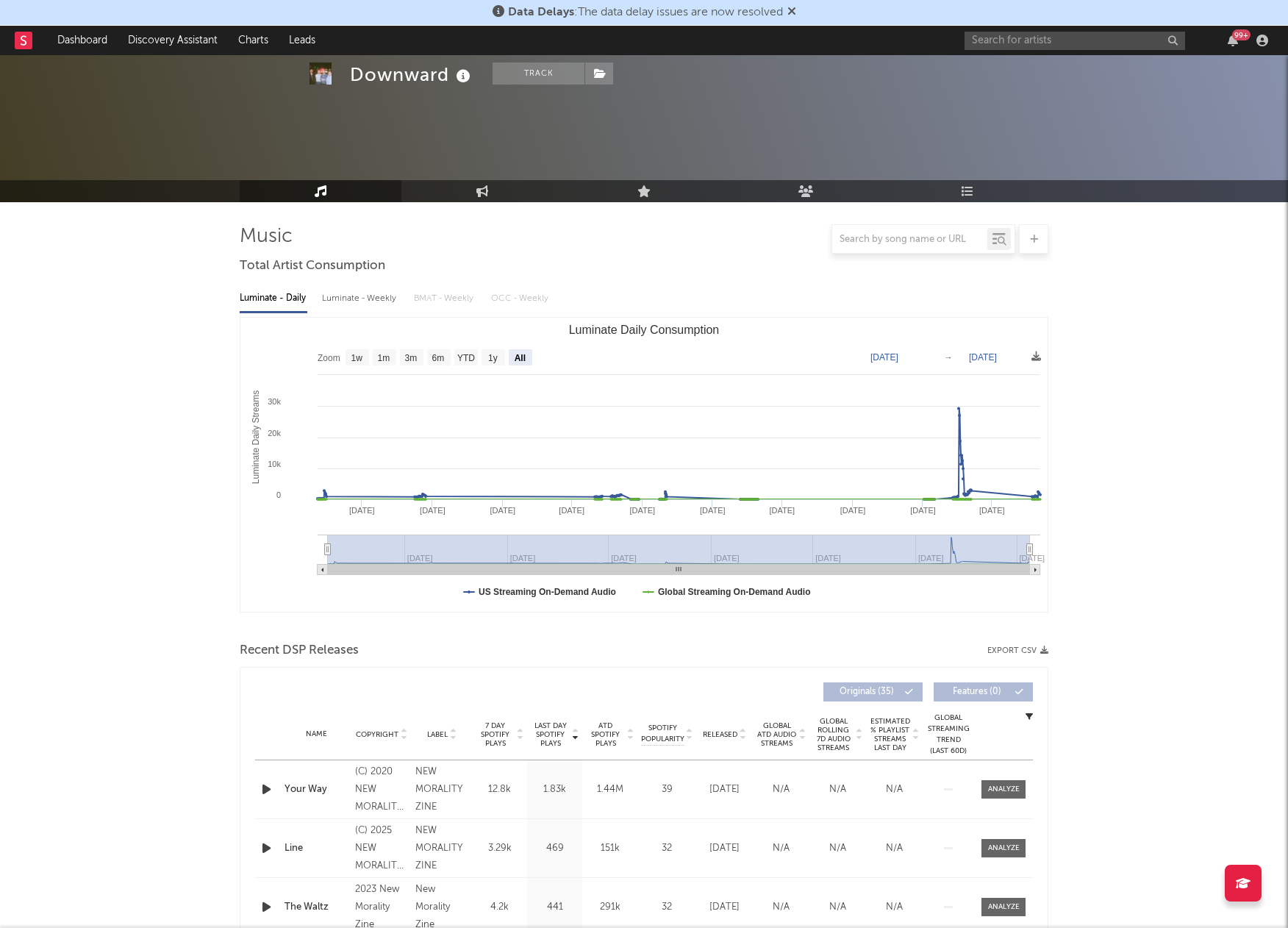
select select "All"
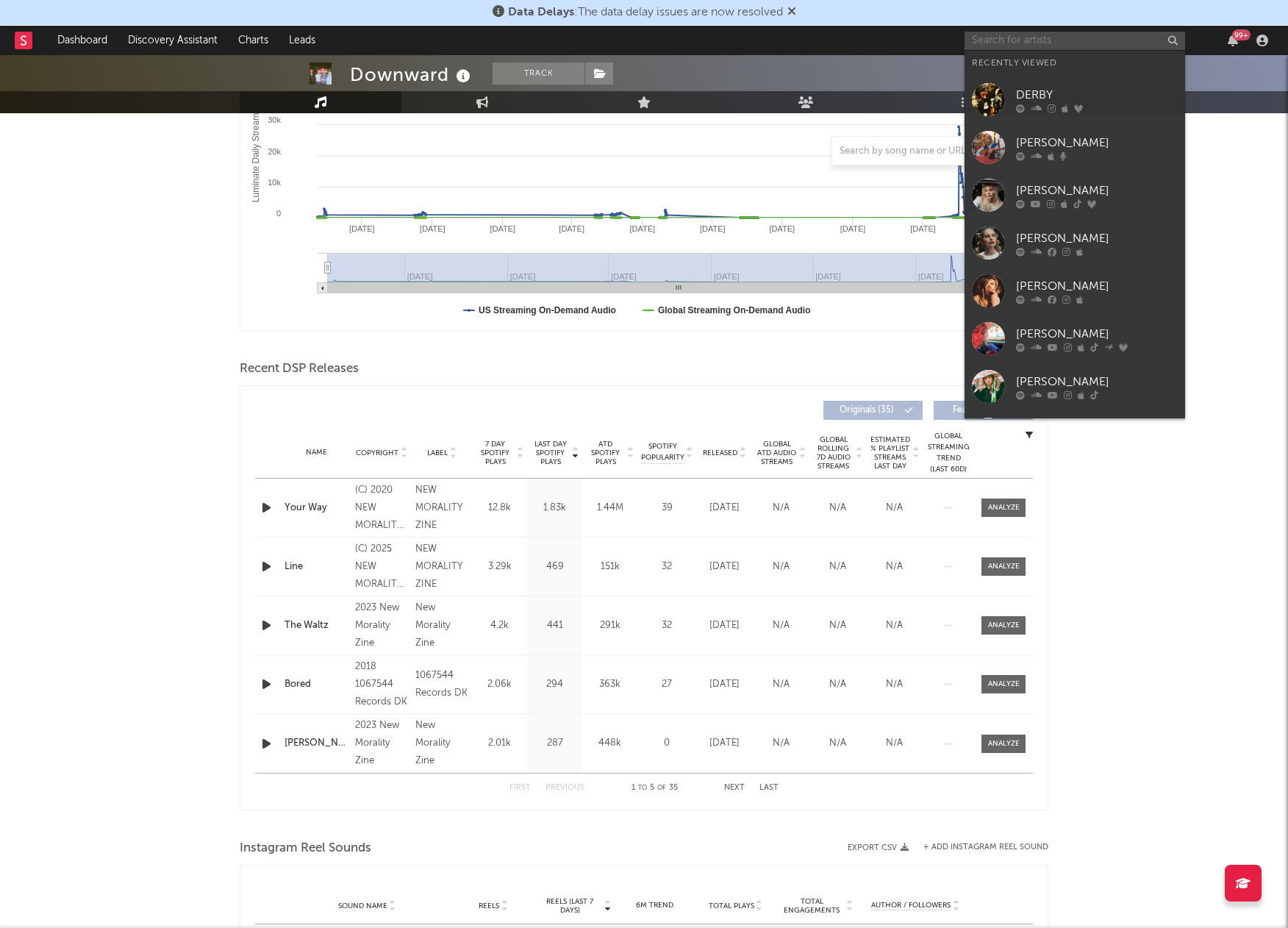
click at [1010, 42] on input "text" at bounding box center [1075, 41] width 220 height 19
paste input "[PERSON_NAME]"
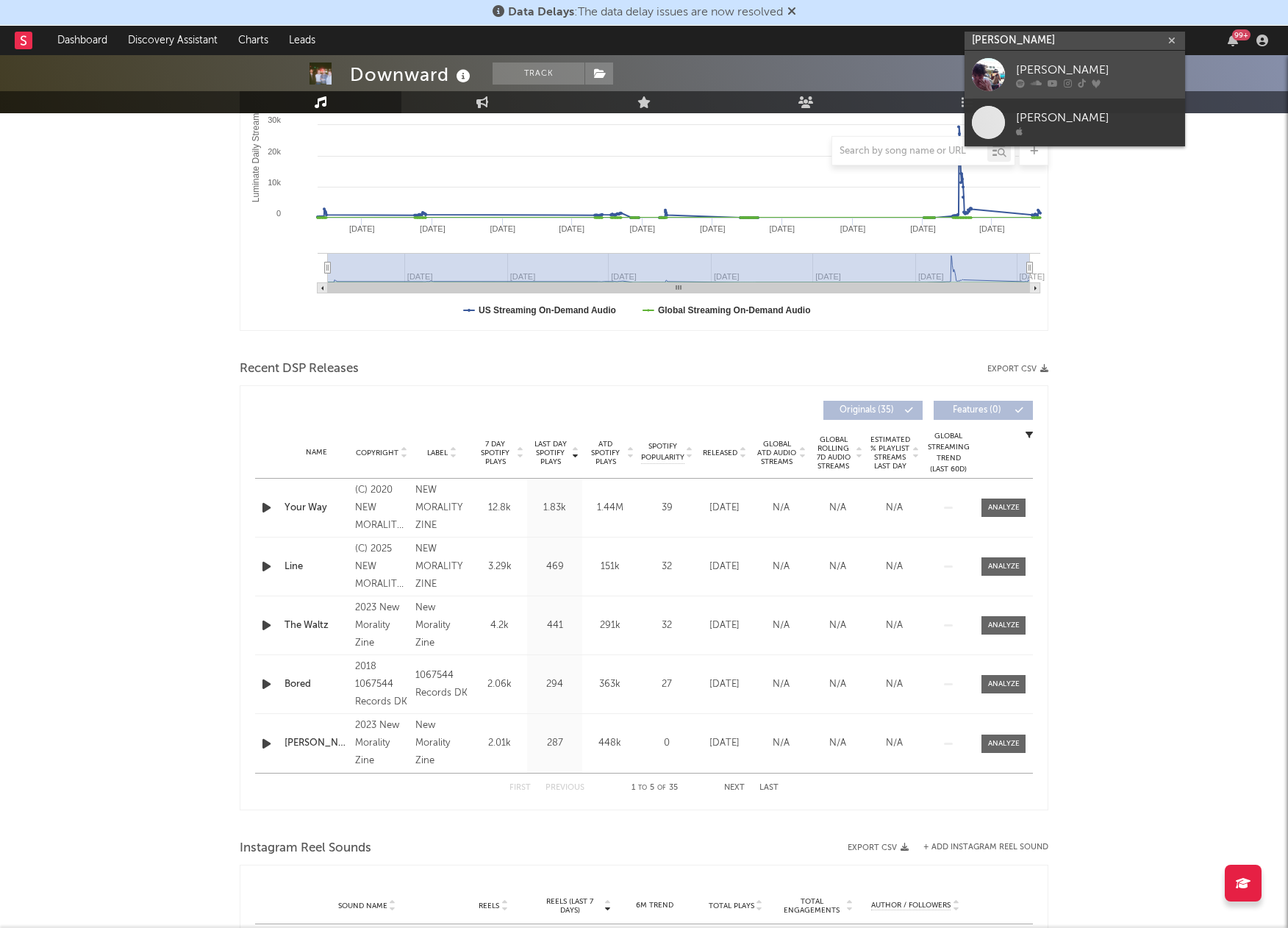
type input "[PERSON_NAME]"
click at [990, 79] on div at bounding box center [988, 74] width 33 height 33
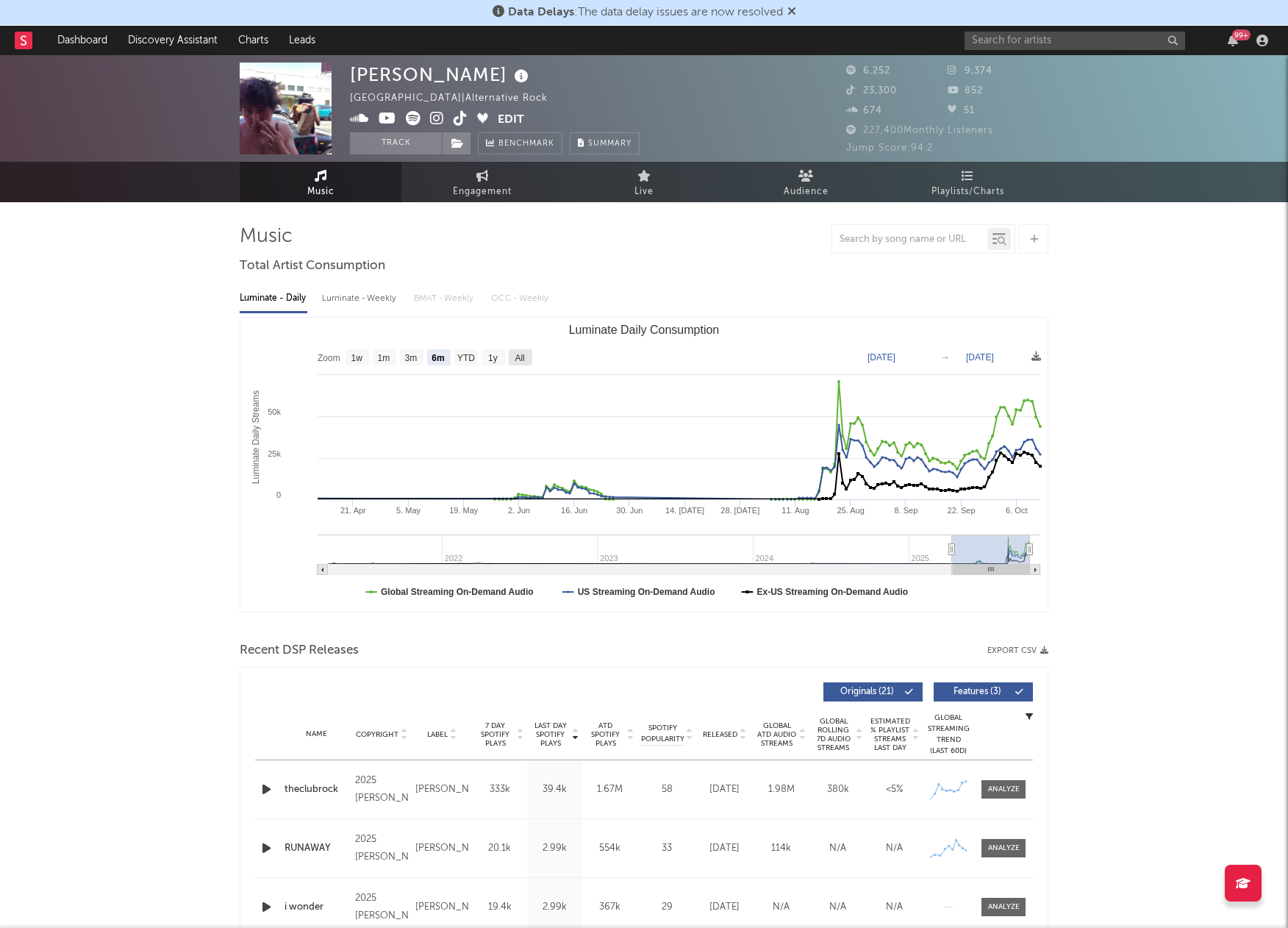
click at [521, 350] on rect "Luminate Daily Consumption" at bounding box center [521, 358] width 24 height 16
select select "All"
type input "2021-04-07"
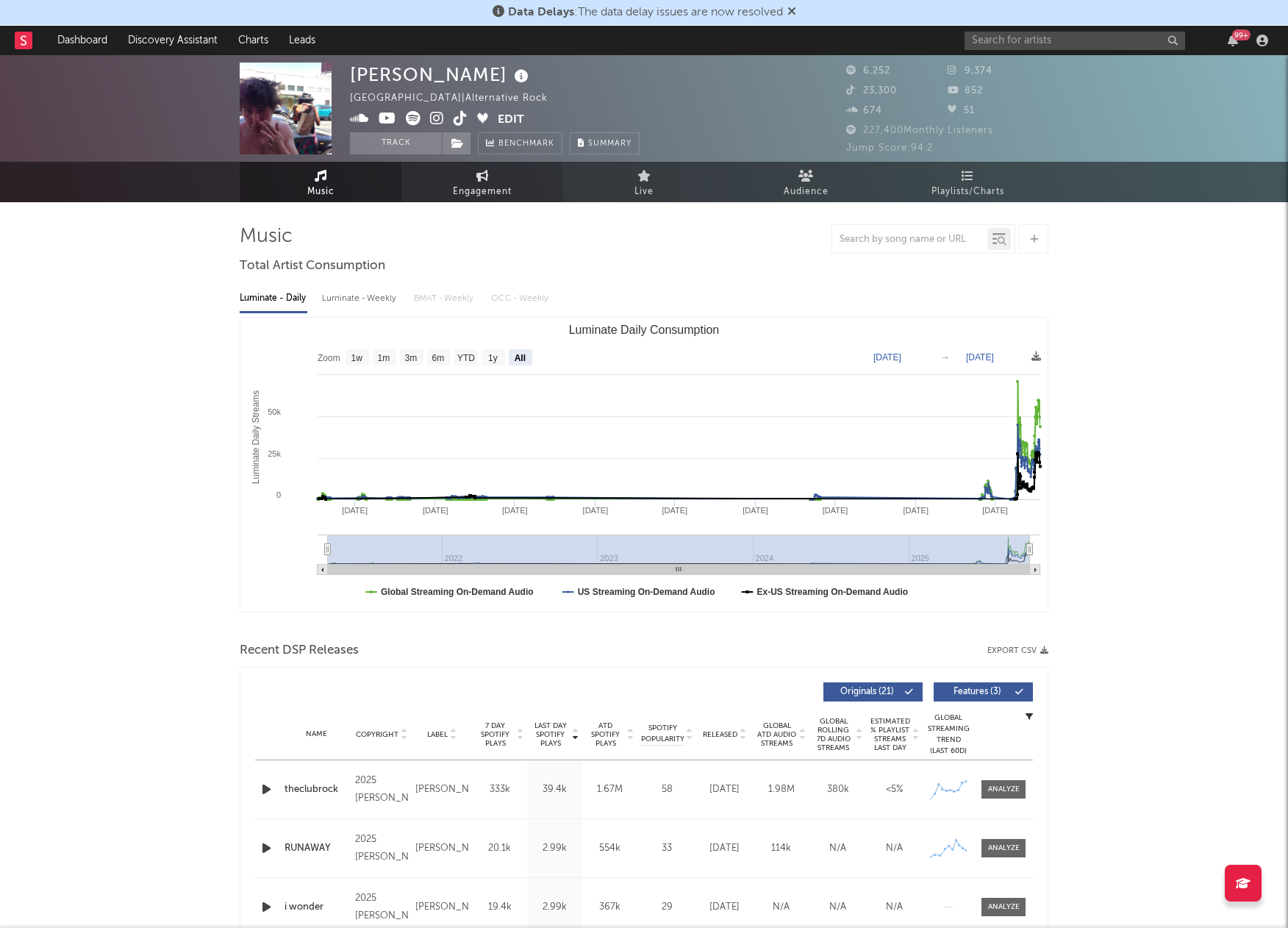
click at [477, 175] on icon at bounding box center [482, 175] width 12 height 12
select select "1w"
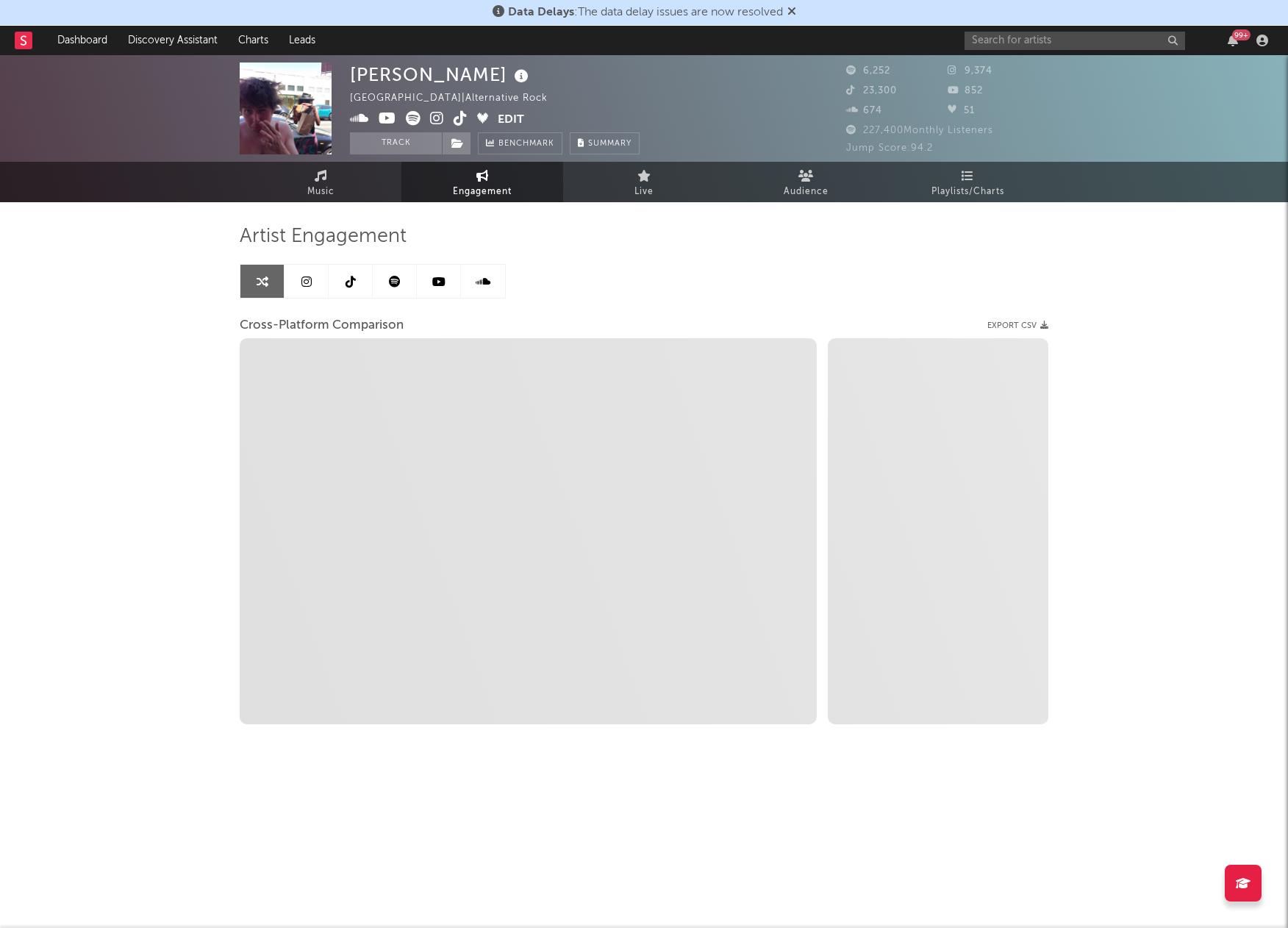
select select "1m"
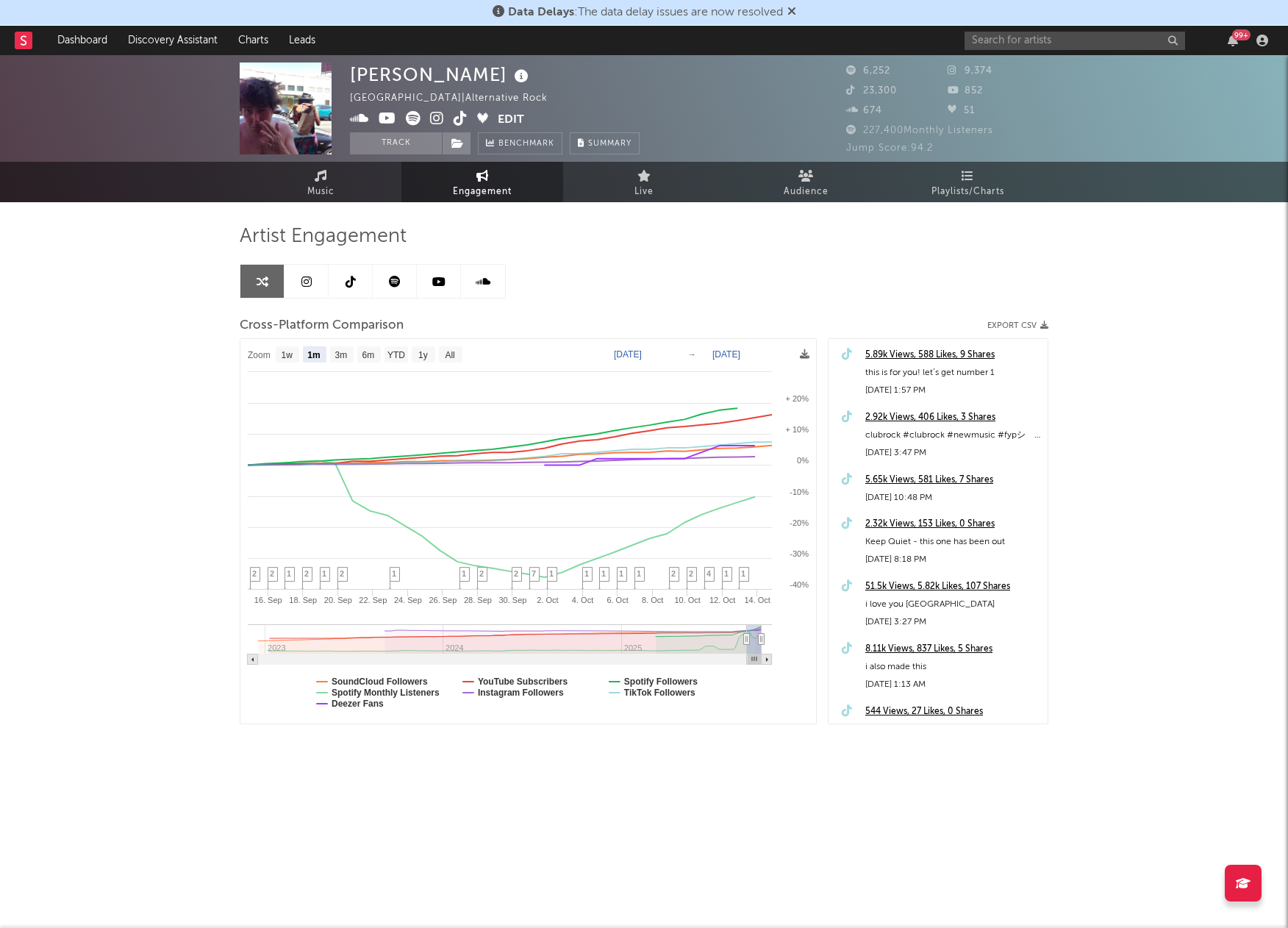
click at [353, 280] on icon at bounding box center [351, 282] width 11 height 12
select select "6m"
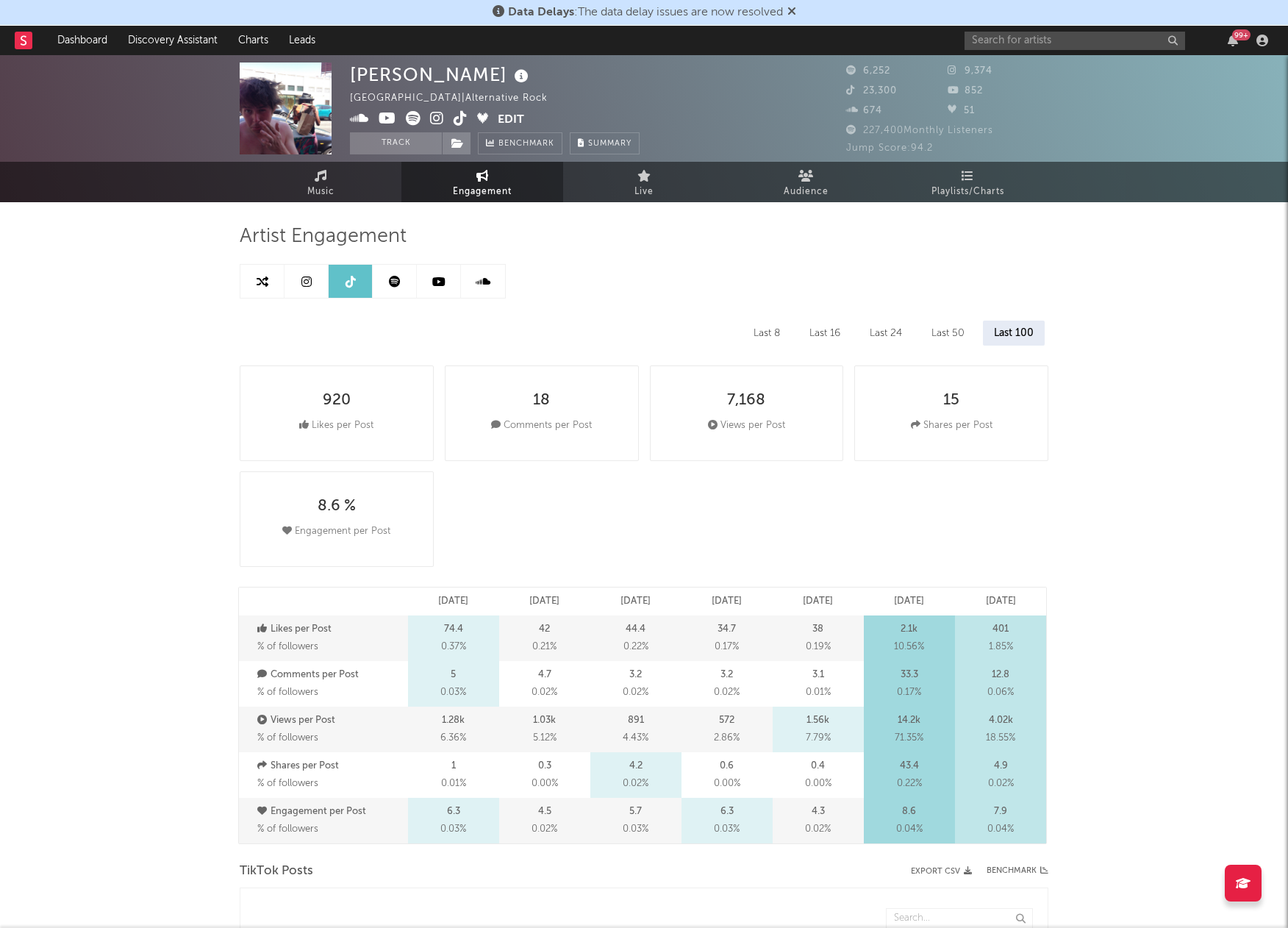
click at [306, 276] on icon at bounding box center [307, 282] width 11 height 12
select select "6m"
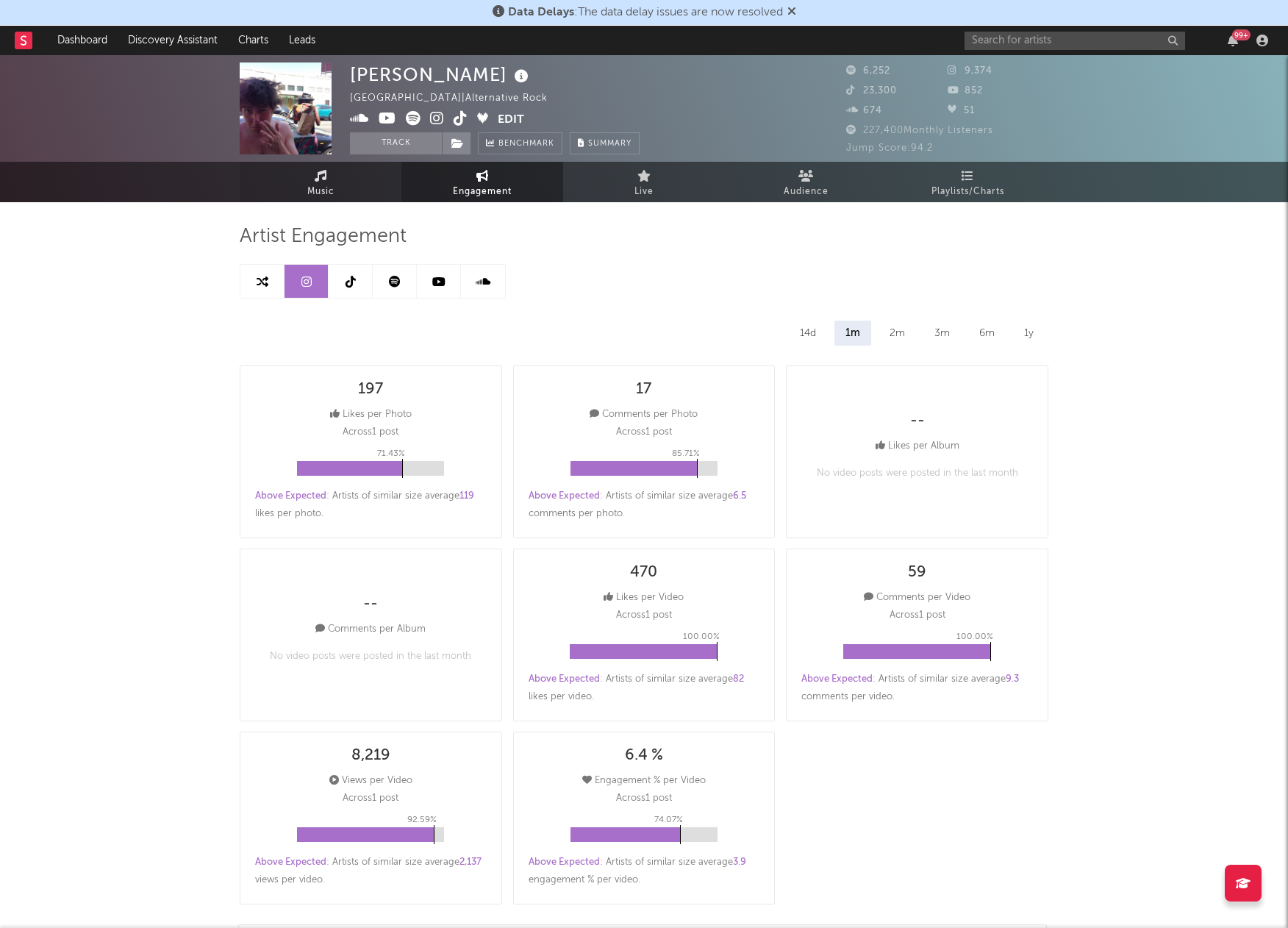
click at [316, 183] on span "Music" at bounding box center [320, 192] width 27 height 18
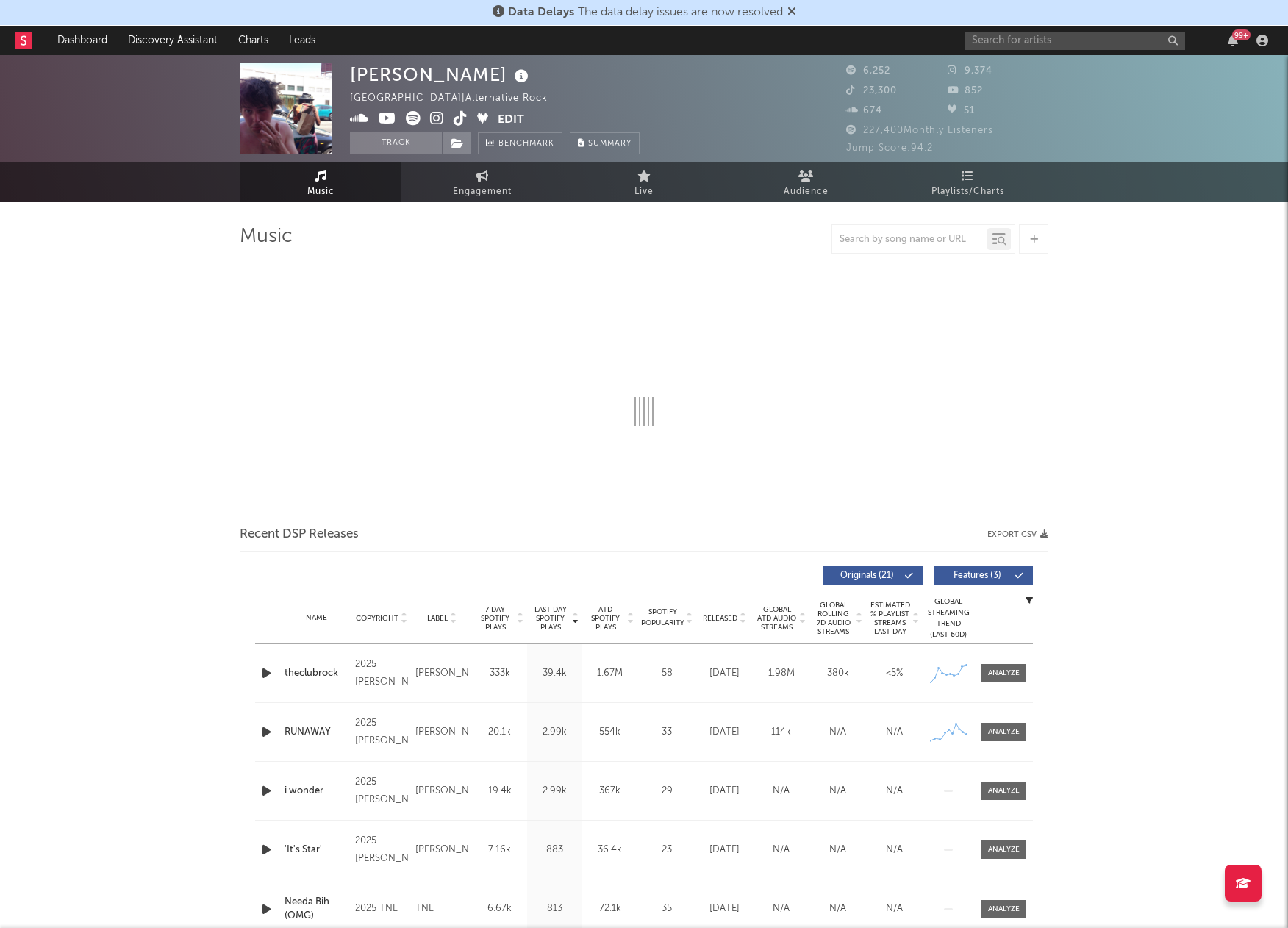
select select "6m"
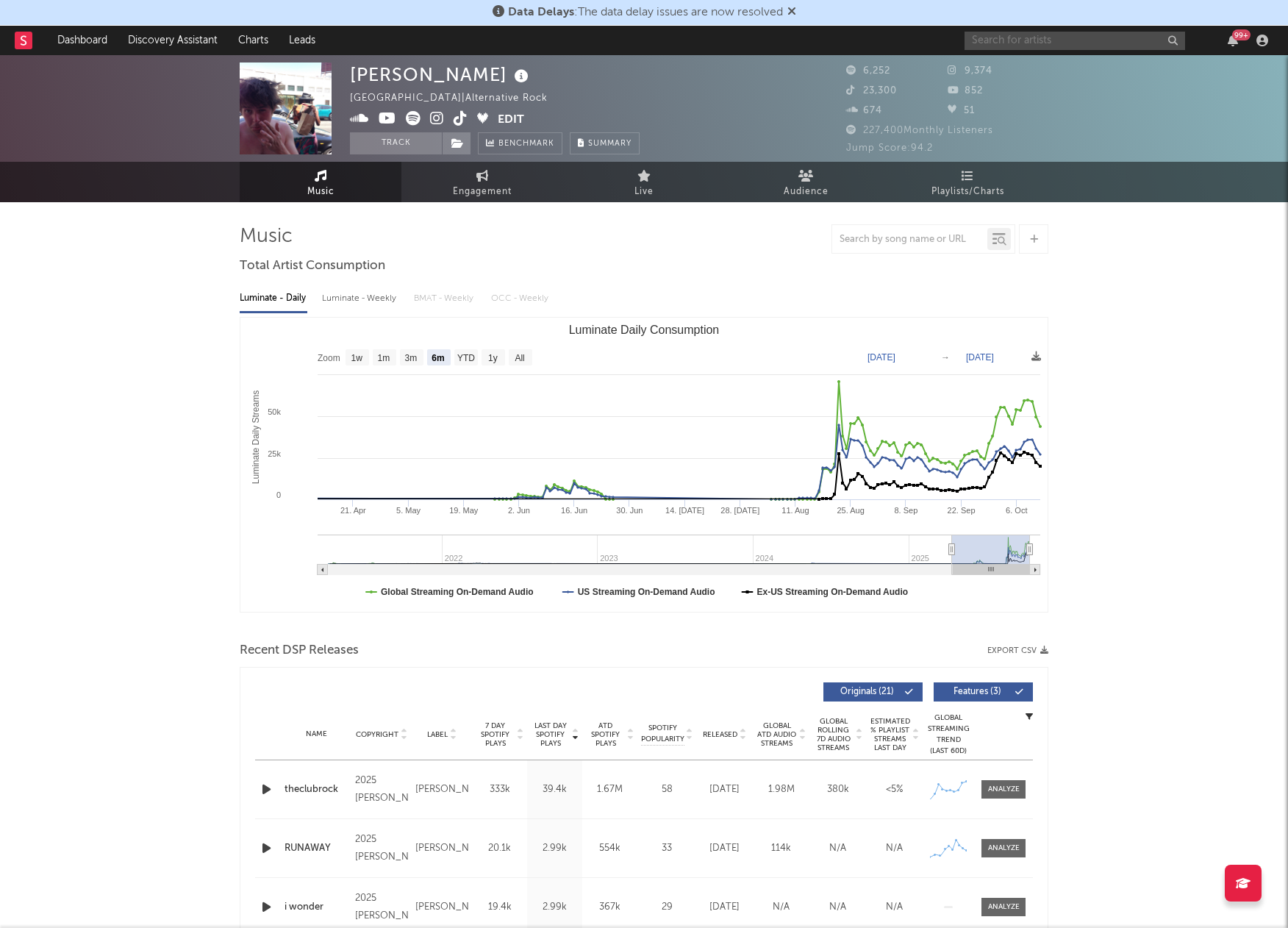
click at [1019, 38] on input "text" at bounding box center [1075, 41] width 220 height 19
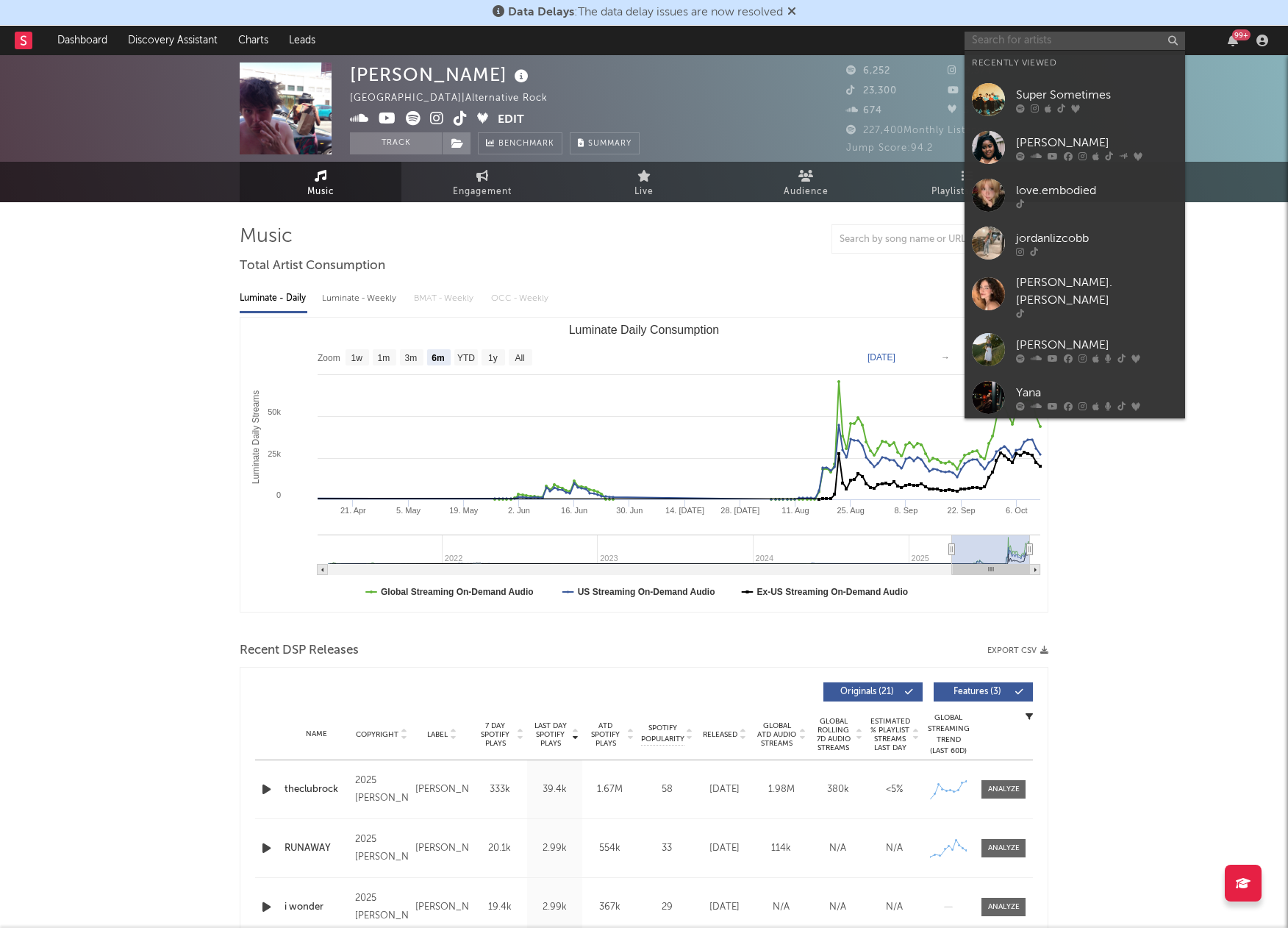
paste input "Aldous Harding"
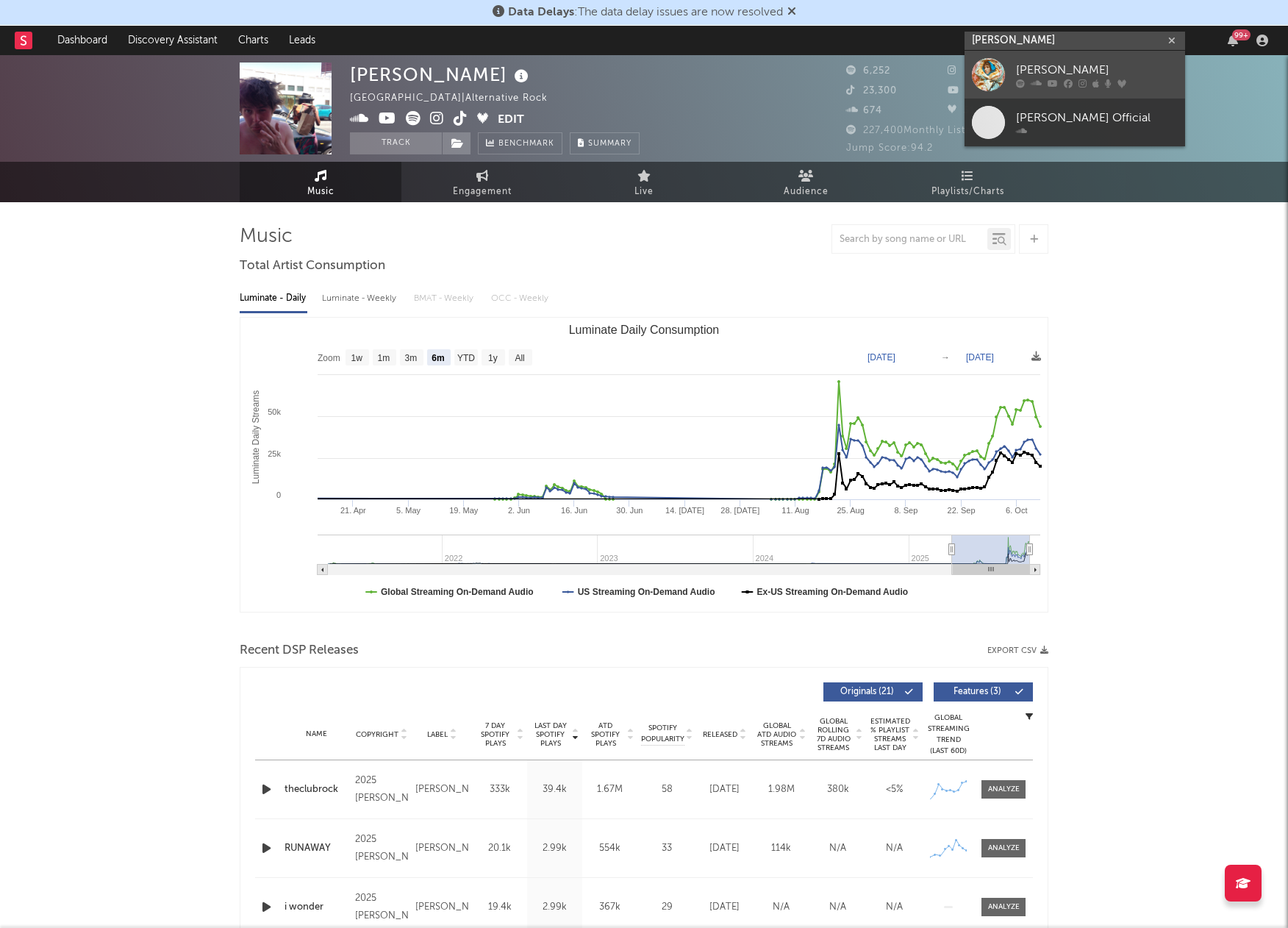
type input "Aldous Harding"
click at [988, 75] on div at bounding box center [988, 74] width 33 height 33
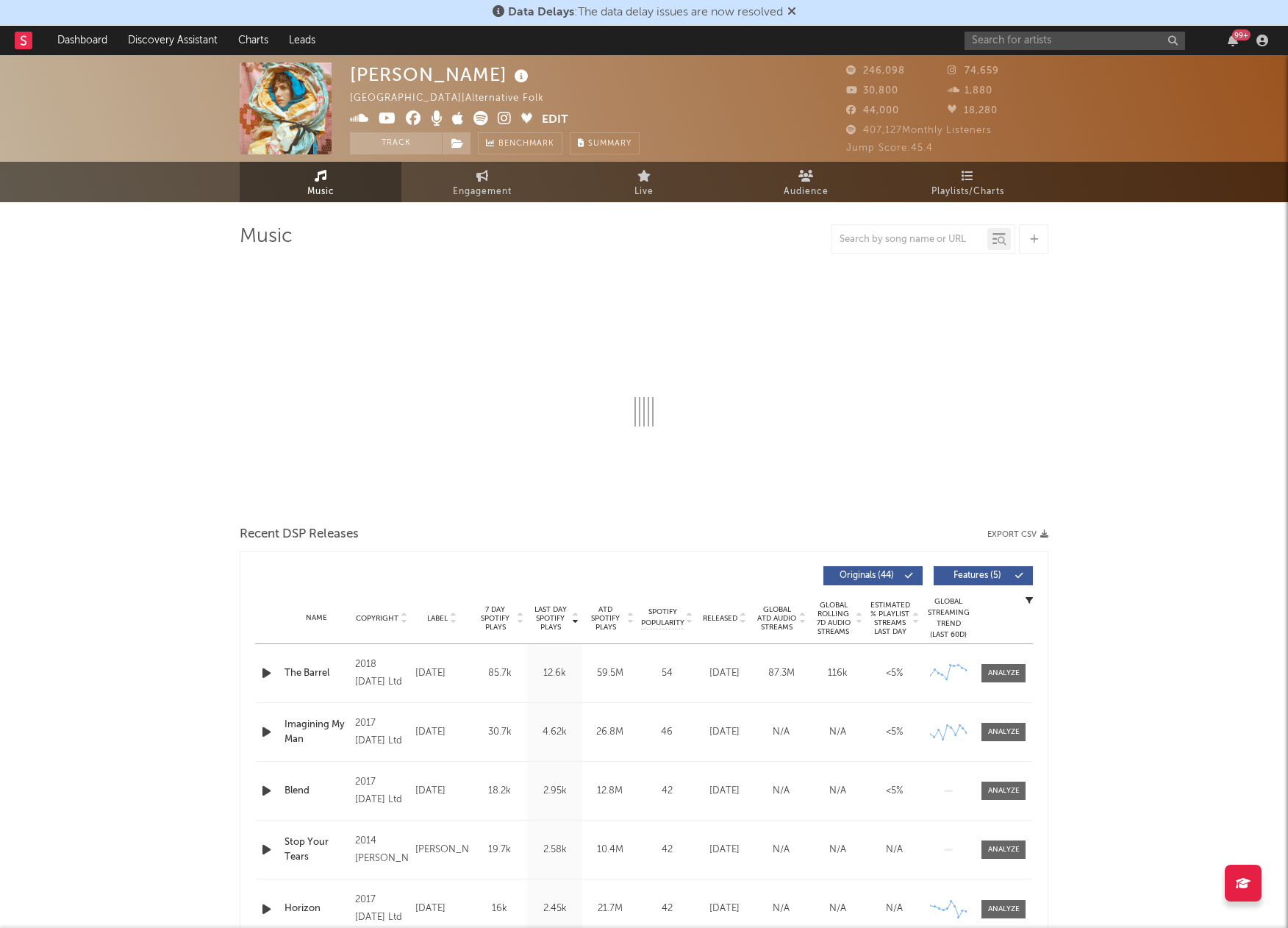
select select "6m"
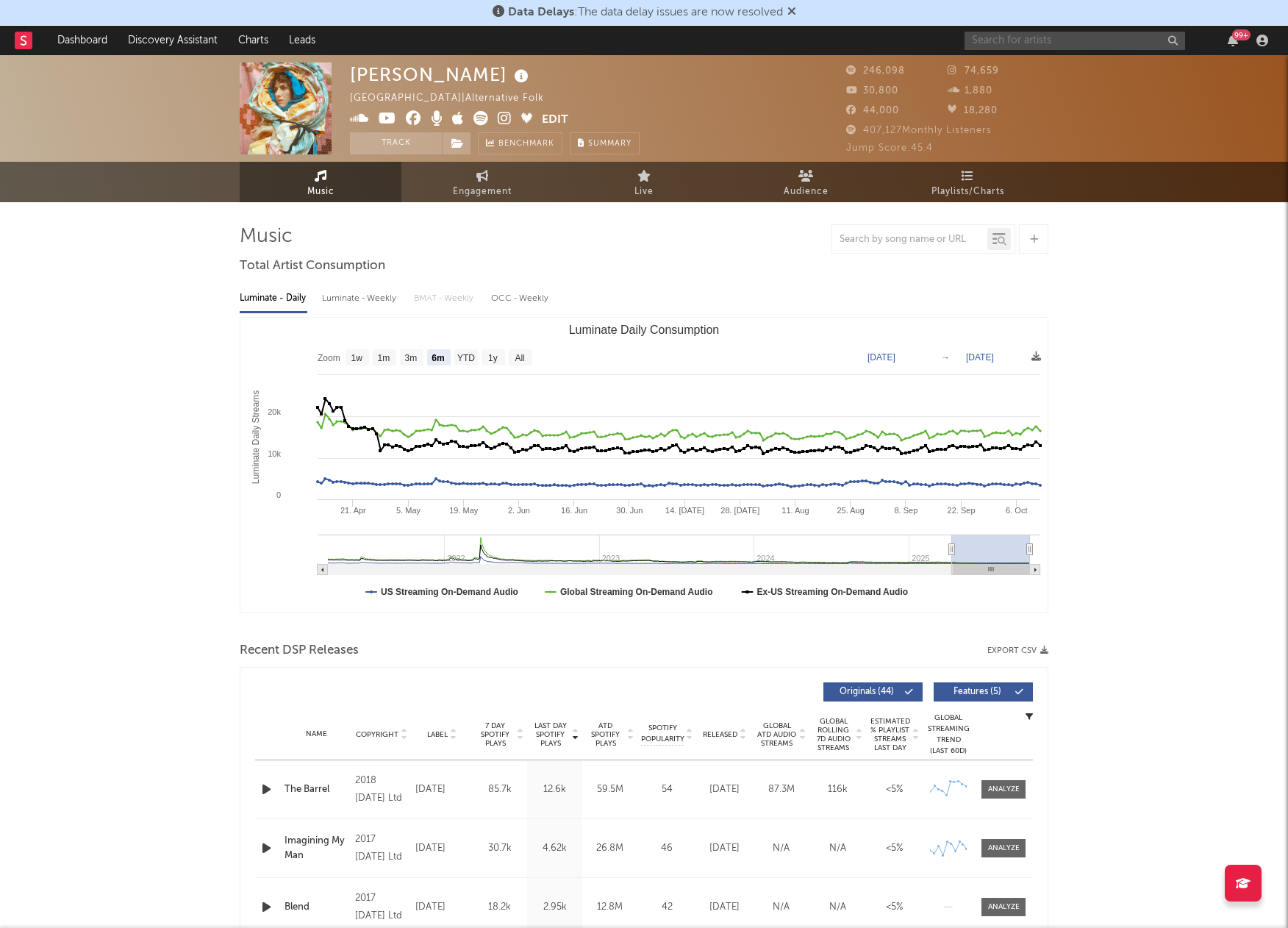
click at [1058, 37] on input "text" at bounding box center [1075, 41] width 220 height 19
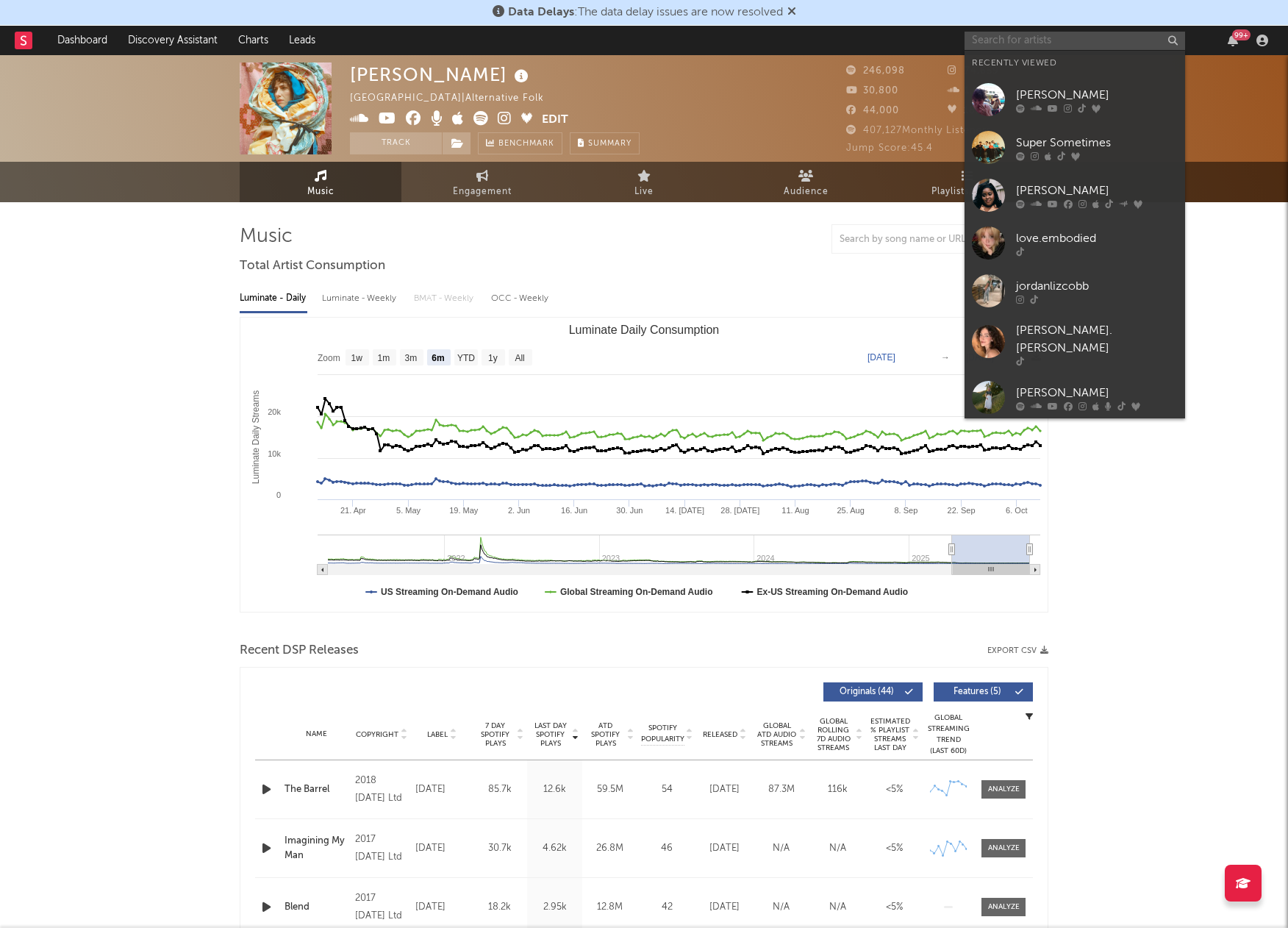
paste input "slimdan"
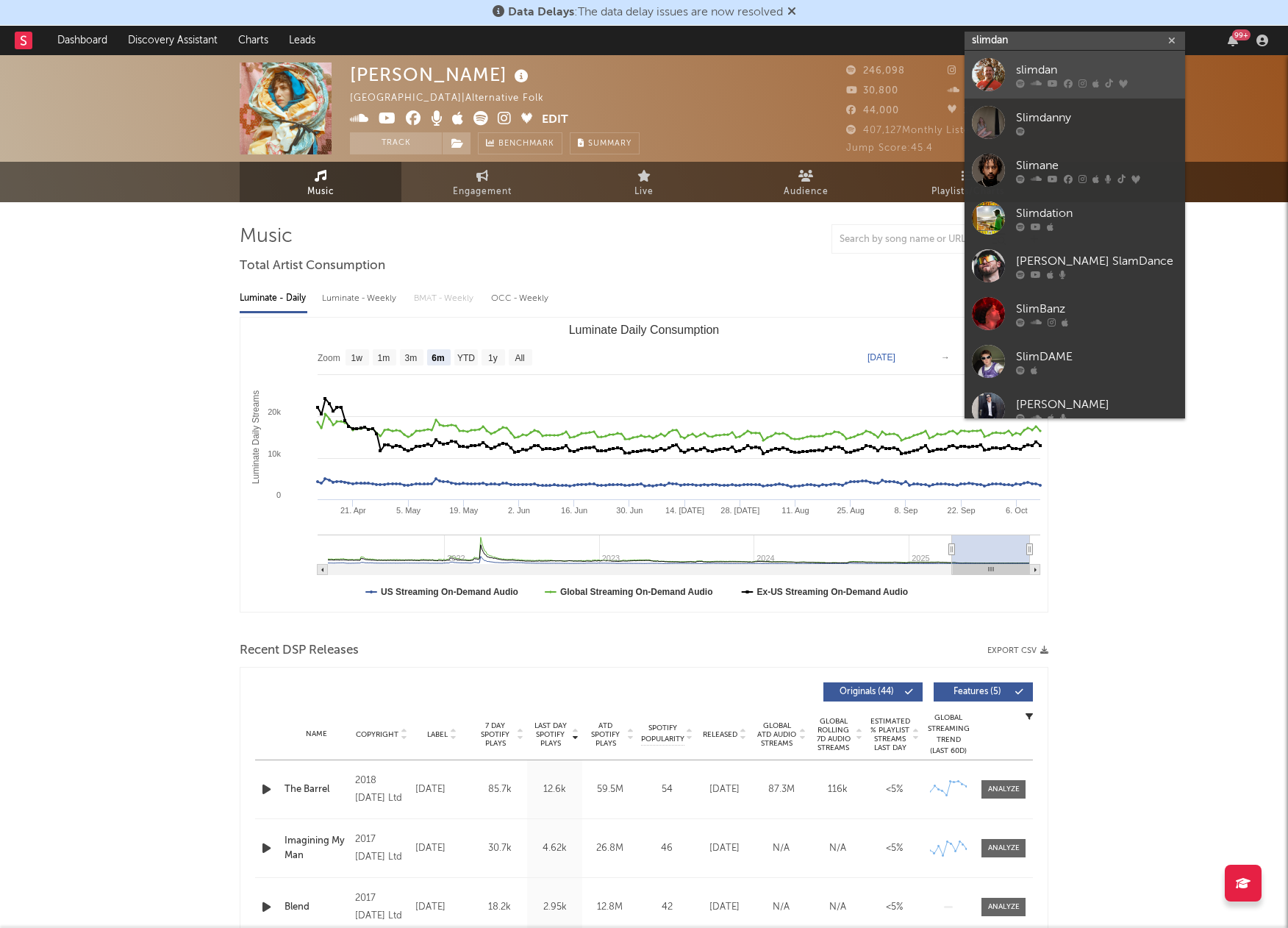
type input "slimdan"
click at [989, 66] on div at bounding box center [988, 74] width 33 height 33
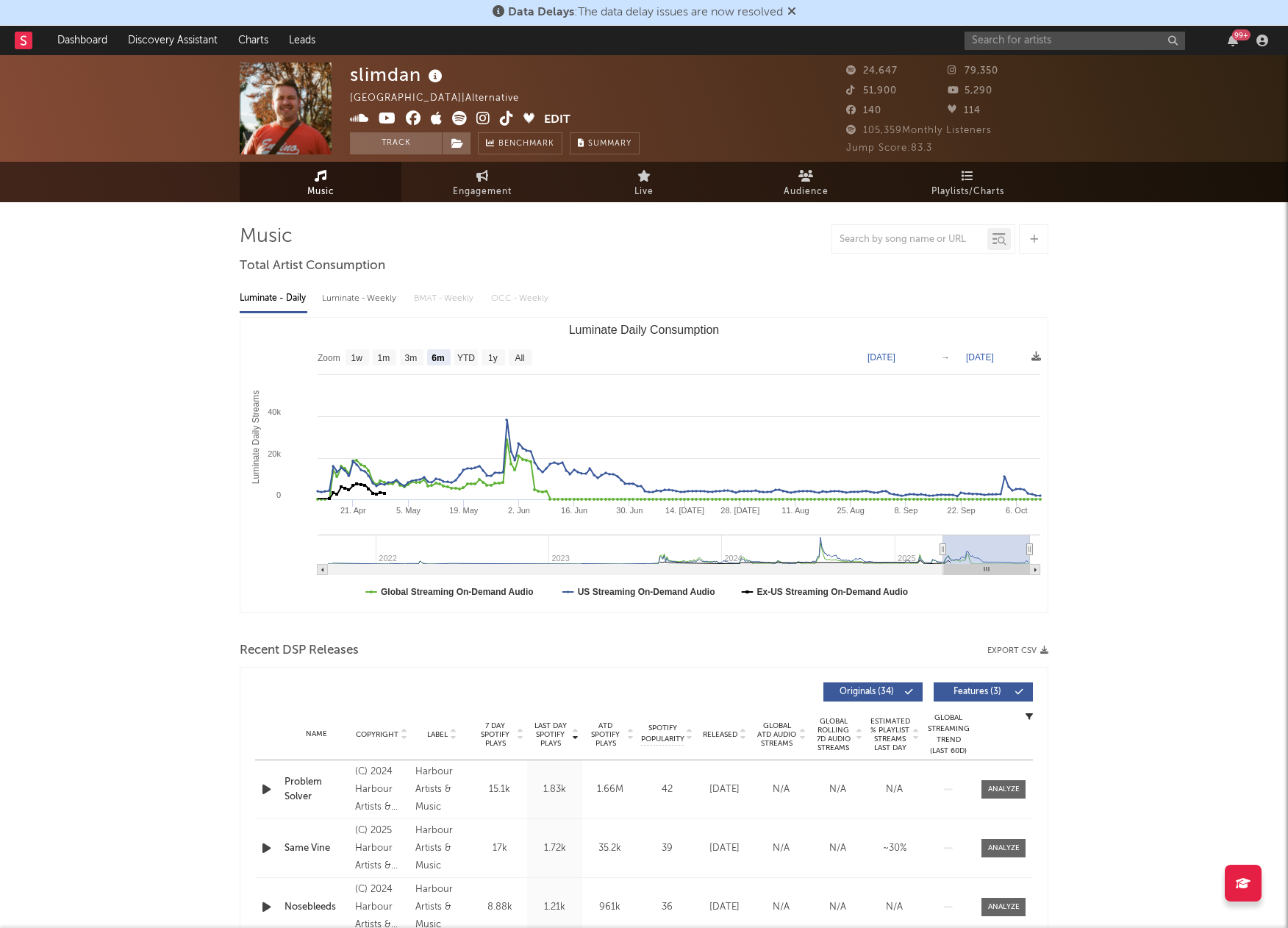
click at [525, 364] on rect "Luminate Daily Consumption" at bounding box center [521, 358] width 24 height 16
select select "All"
type input "2021-09-20"
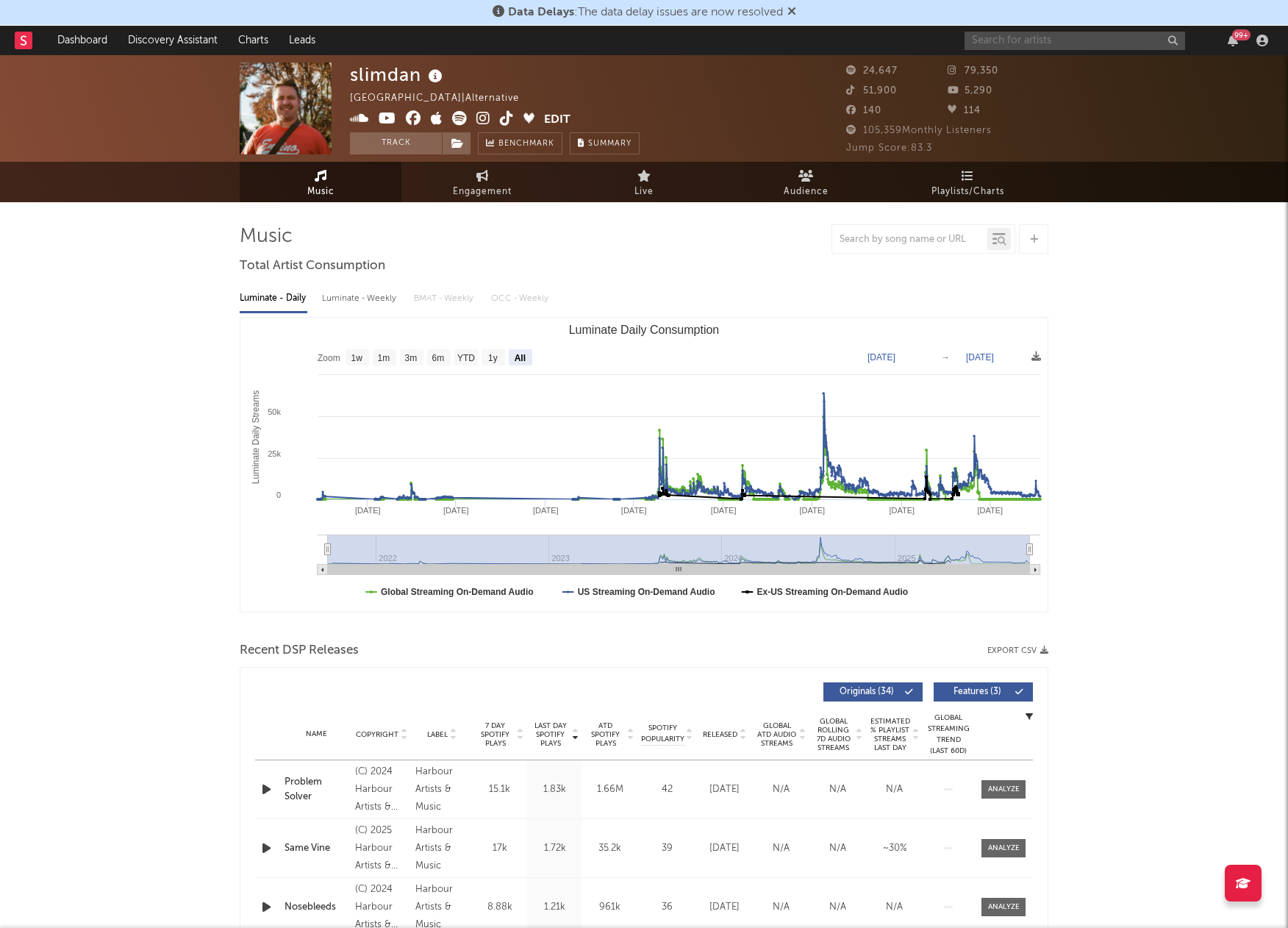
click at [1064, 42] on input "text" at bounding box center [1075, 41] width 220 height 19
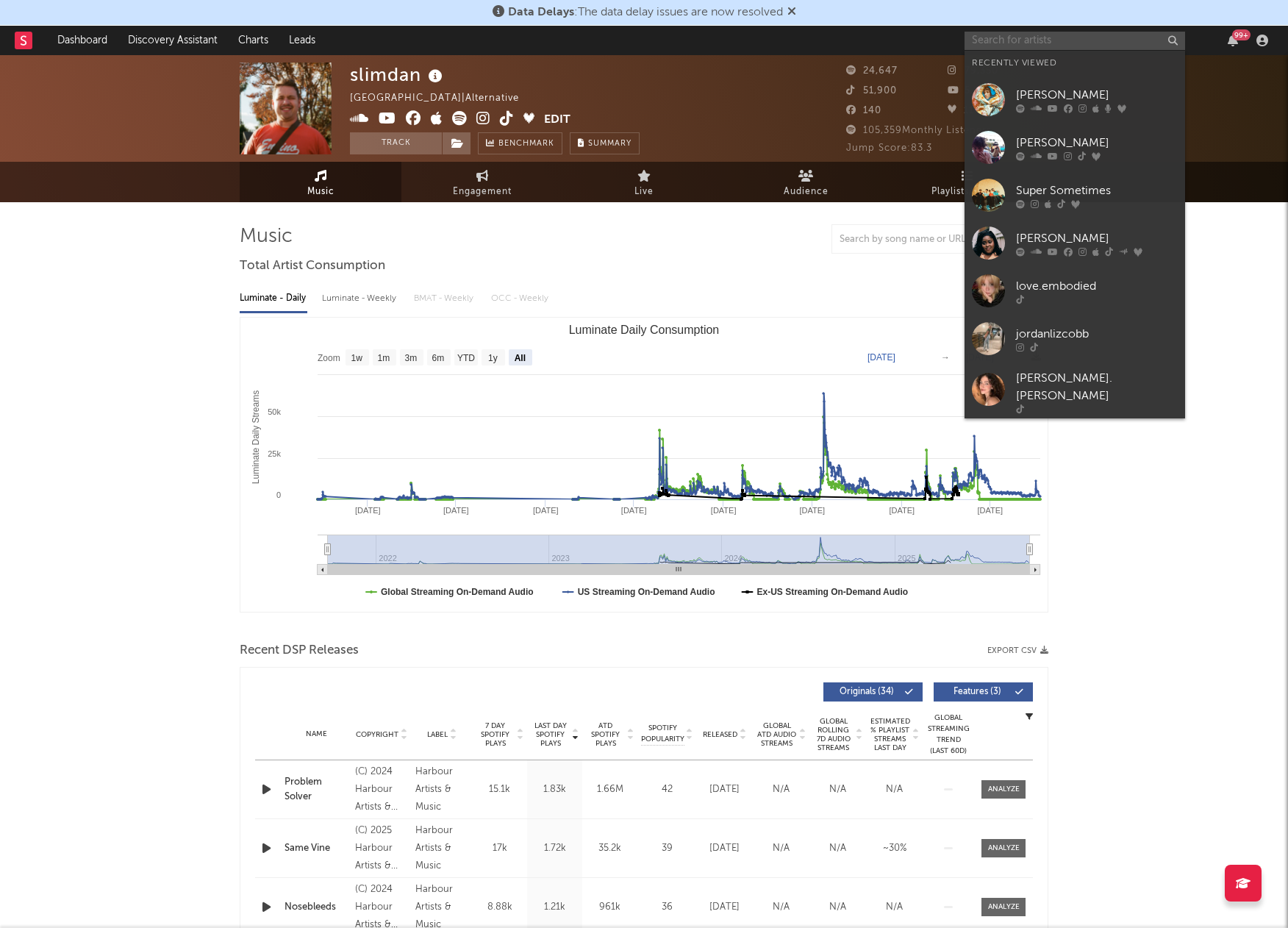
paste input "Conall Cafferty"
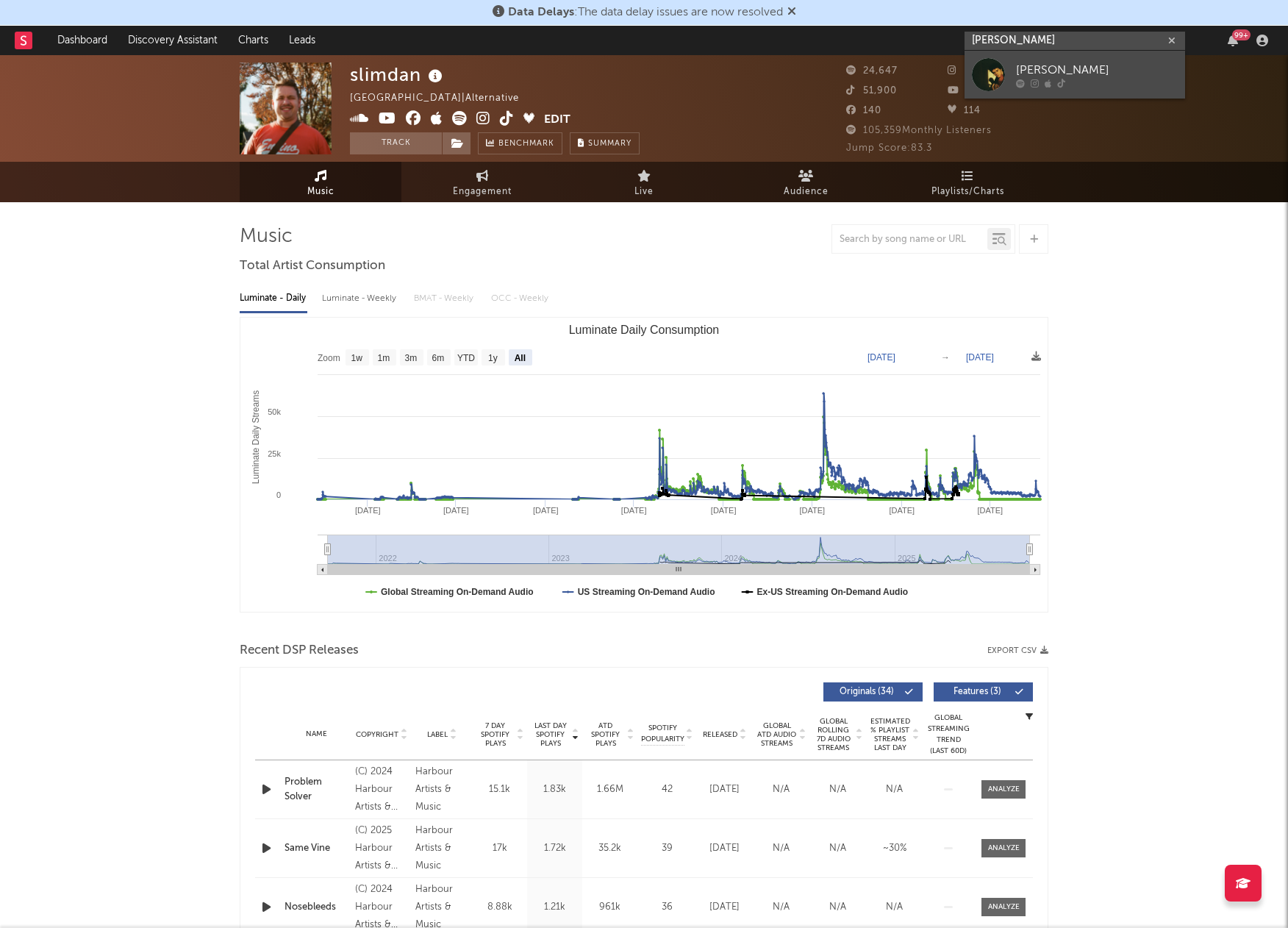
type input "Conall Cafferty"
click at [997, 73] on div at bounding box center [988, 74] width 33 height 33
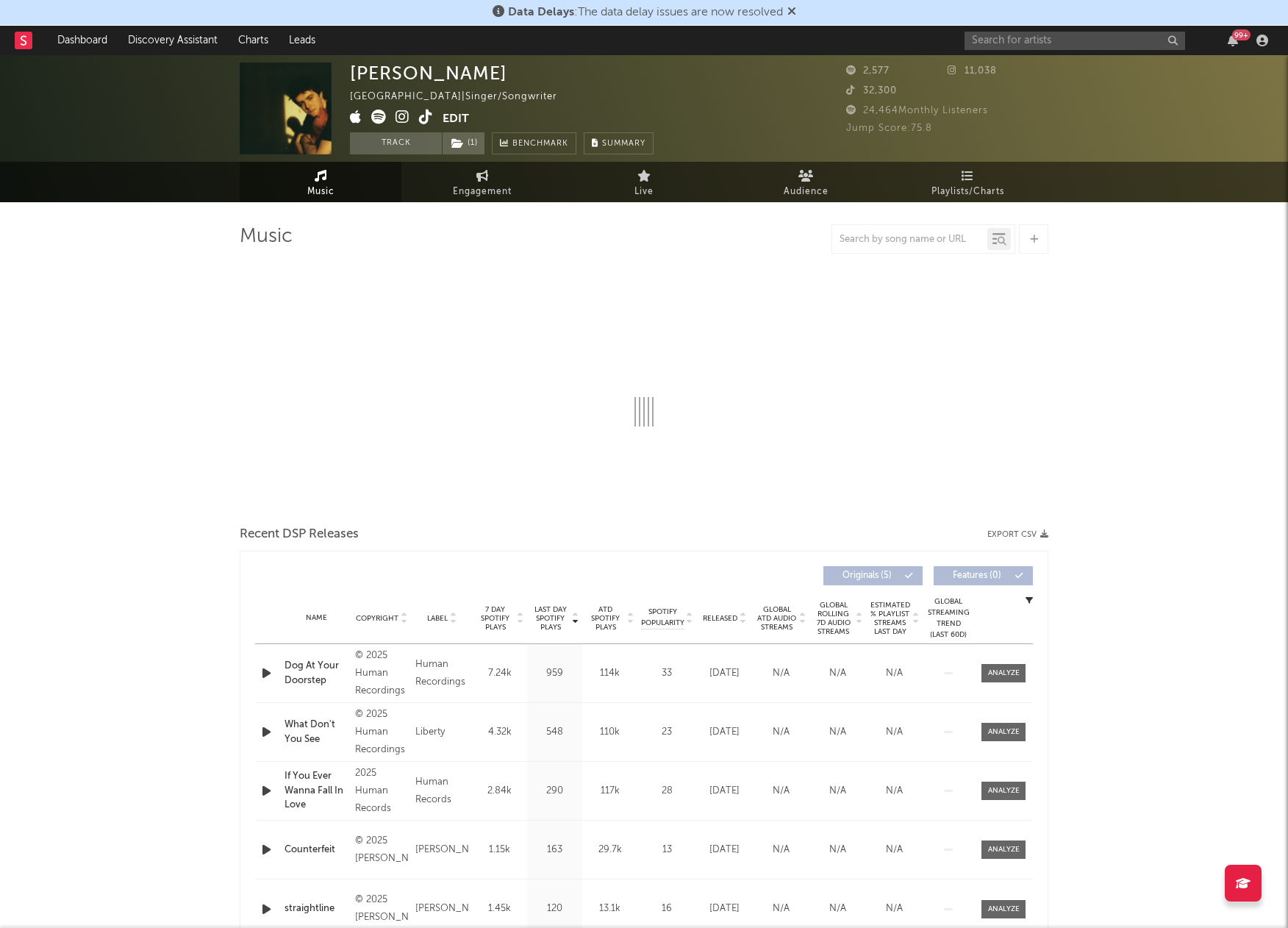
select select "1w"
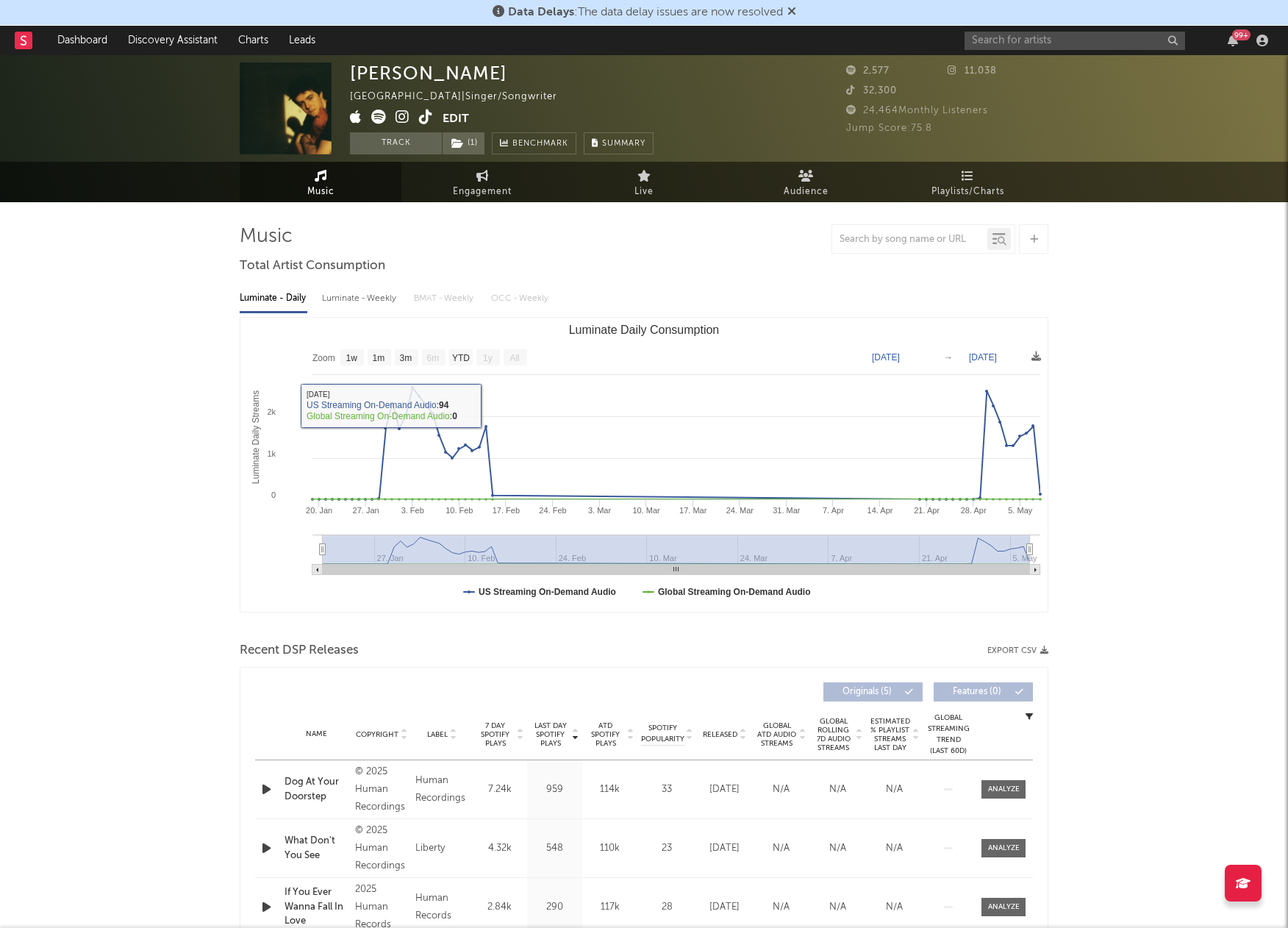
click at [510, 360] on text "All" at bounding box center [514, 359] width 10 height 11
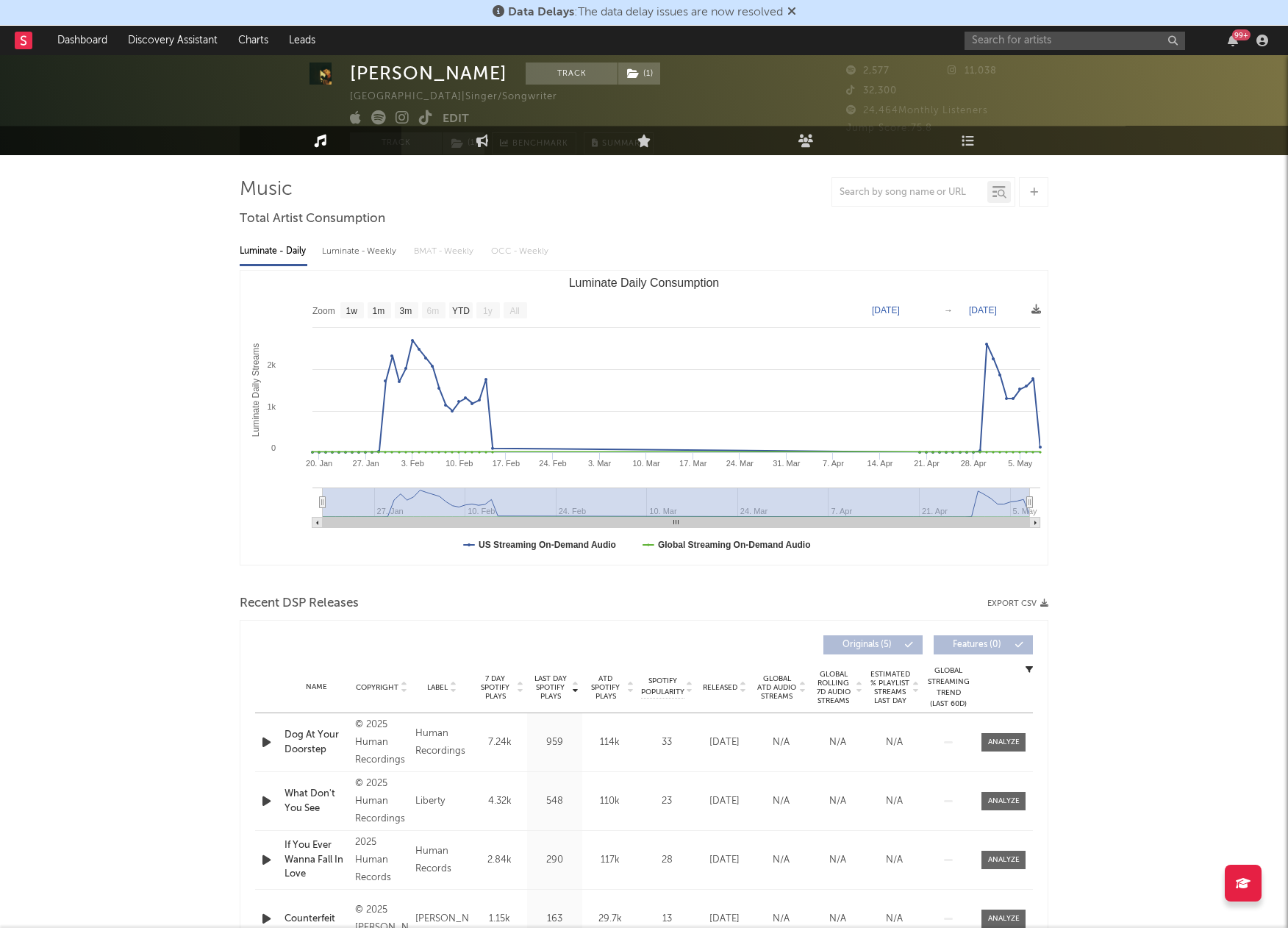
scroll to position [24, 0]
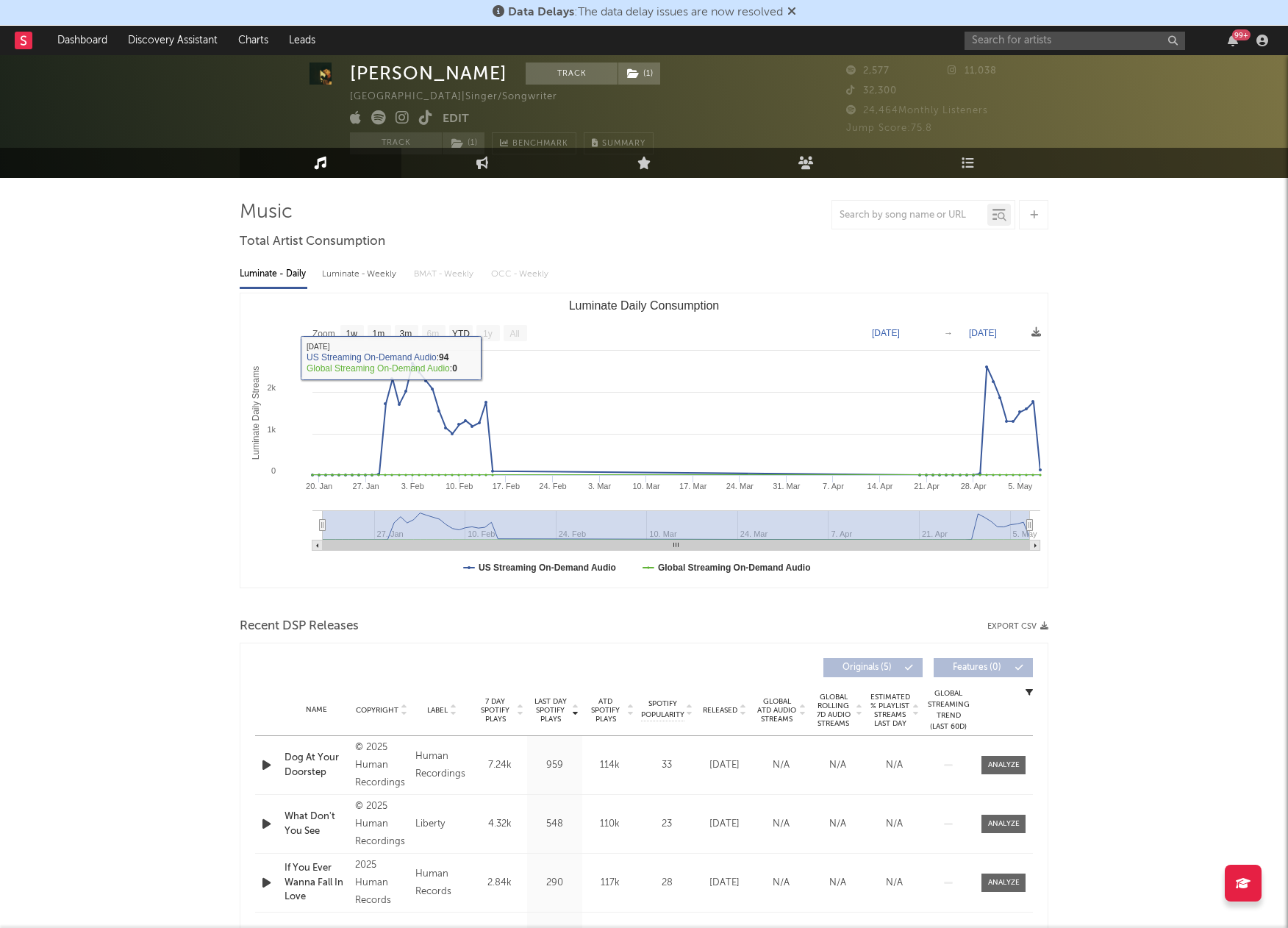
click at [463, 170] on link "Engagement" at bounding box center [482, 163] width 162 height 30
select select "1w"
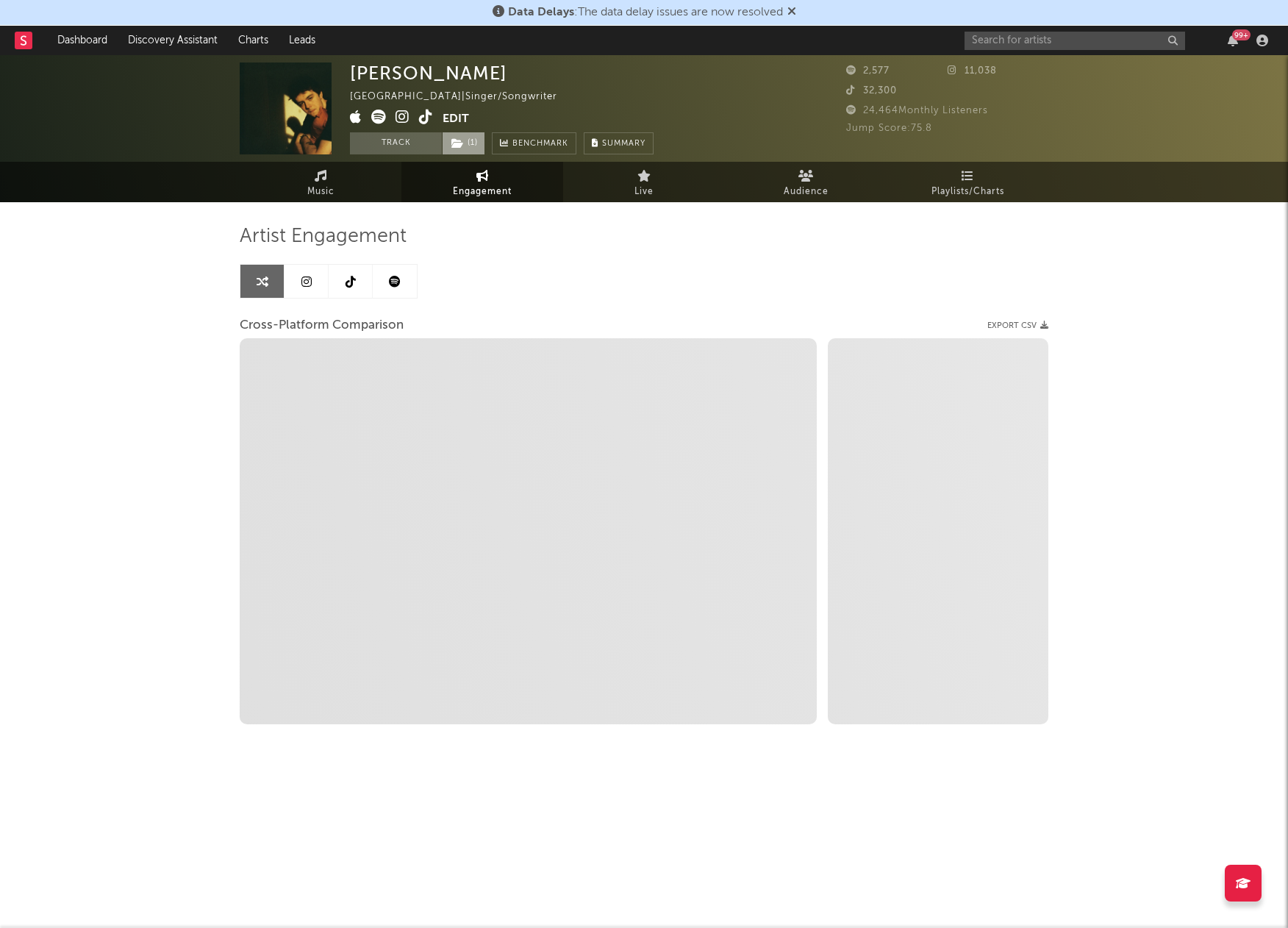
click at [467, 142] on span "( 1 )" at bounding box center [463, 143] width 43 height 22
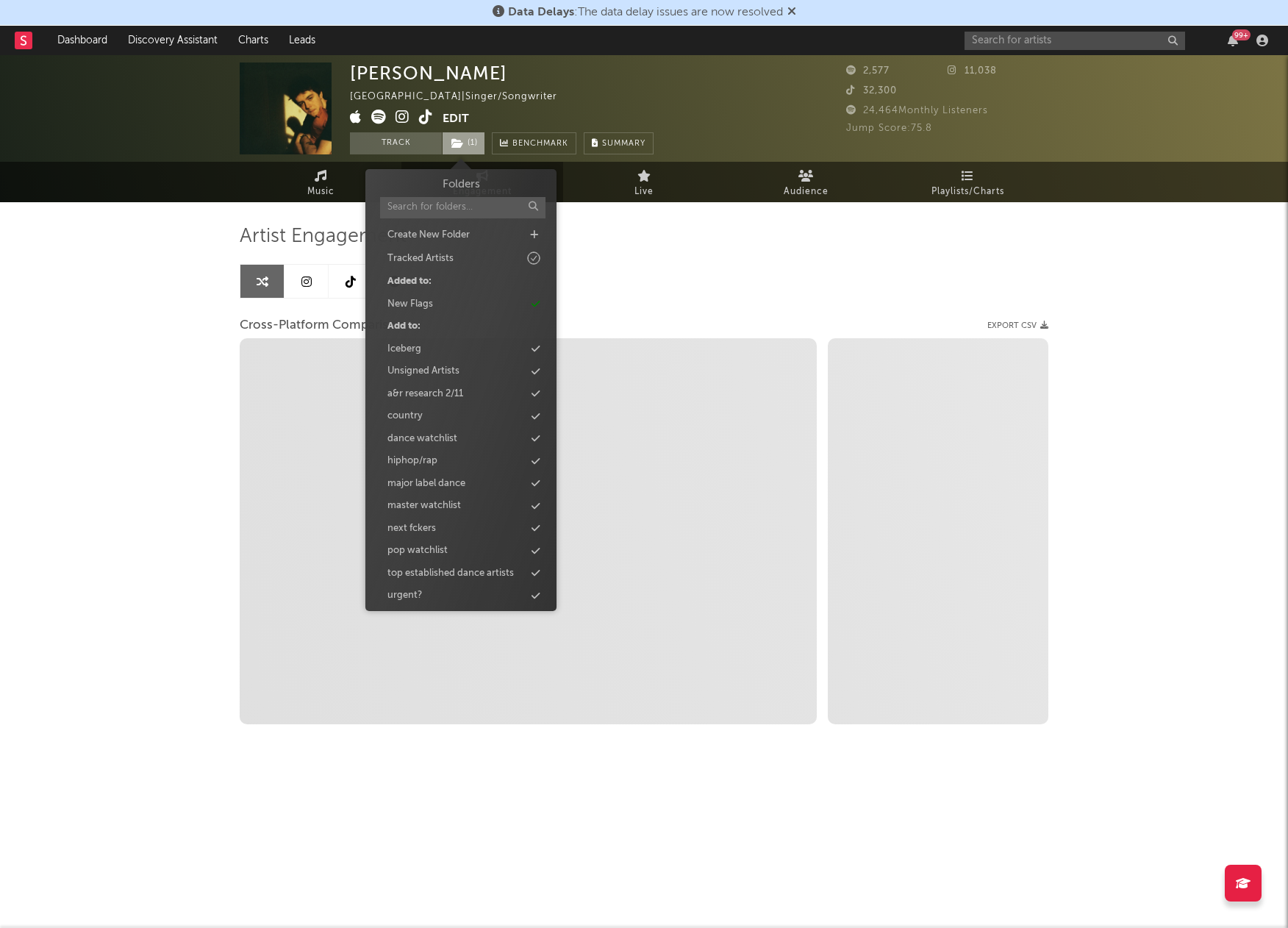
select select "1m"
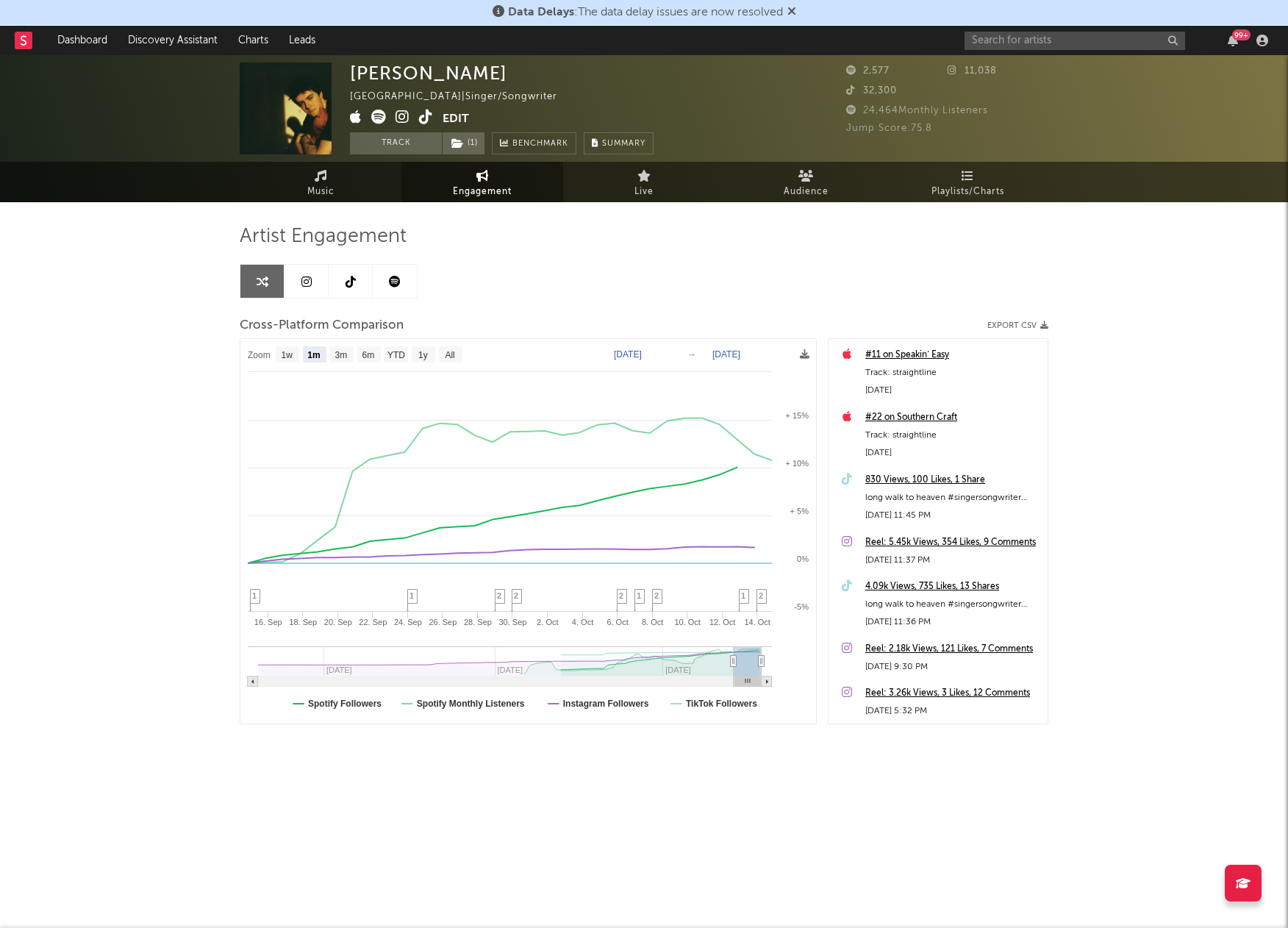
click at [646, 267] on div "Artist Engagement Cross-Platform Comparison Export CSV Zoom 1w 1m 3m 6m YTD 1y …" at bounding box center [644, 474] width 809 height 500
click at [344, 275] on link at bounding box center [351, 281] width 44 height 33
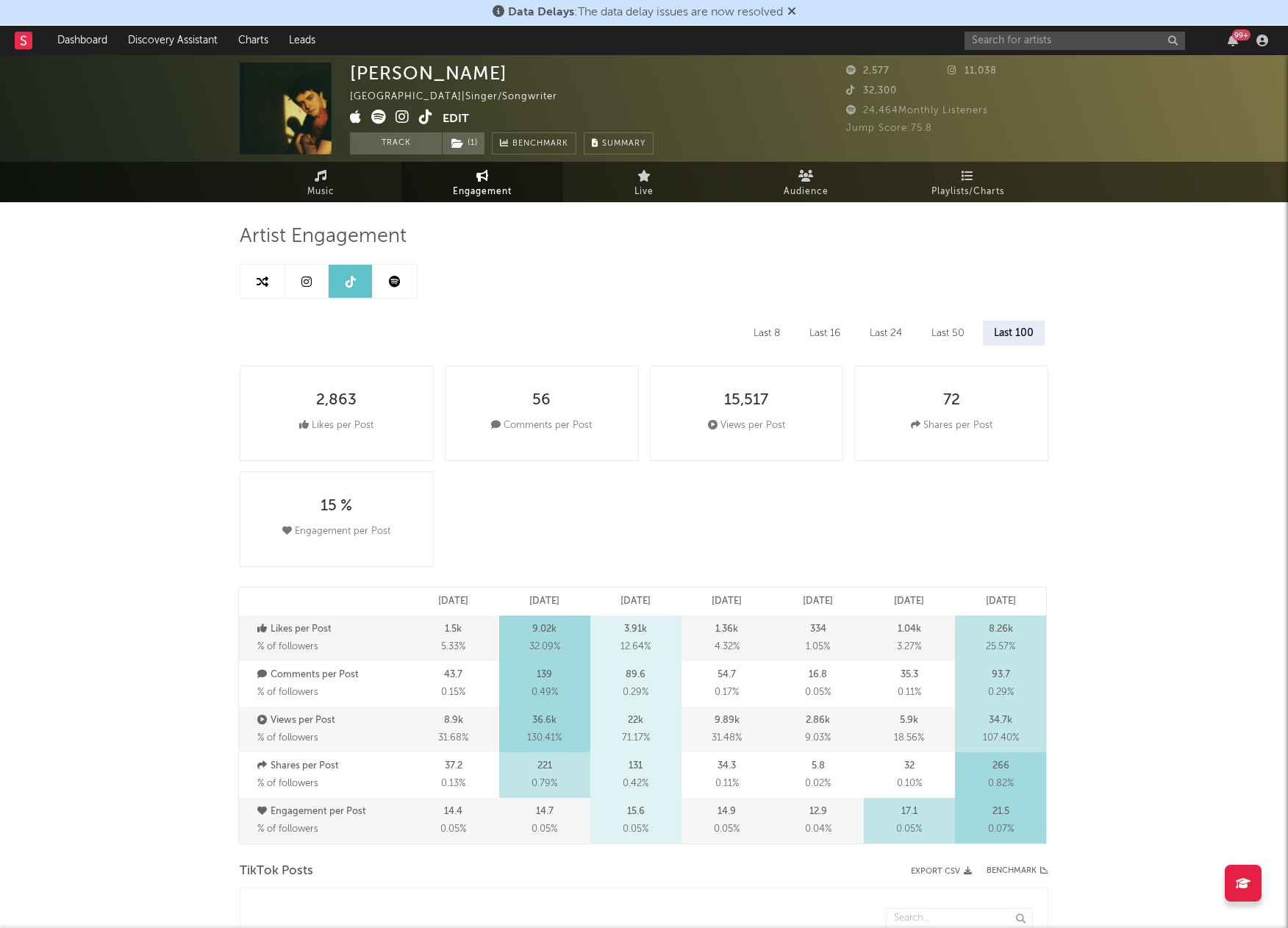
select select "6m"
click at [318, 289] on link at bounding box center [306, 281] width 44 height 33
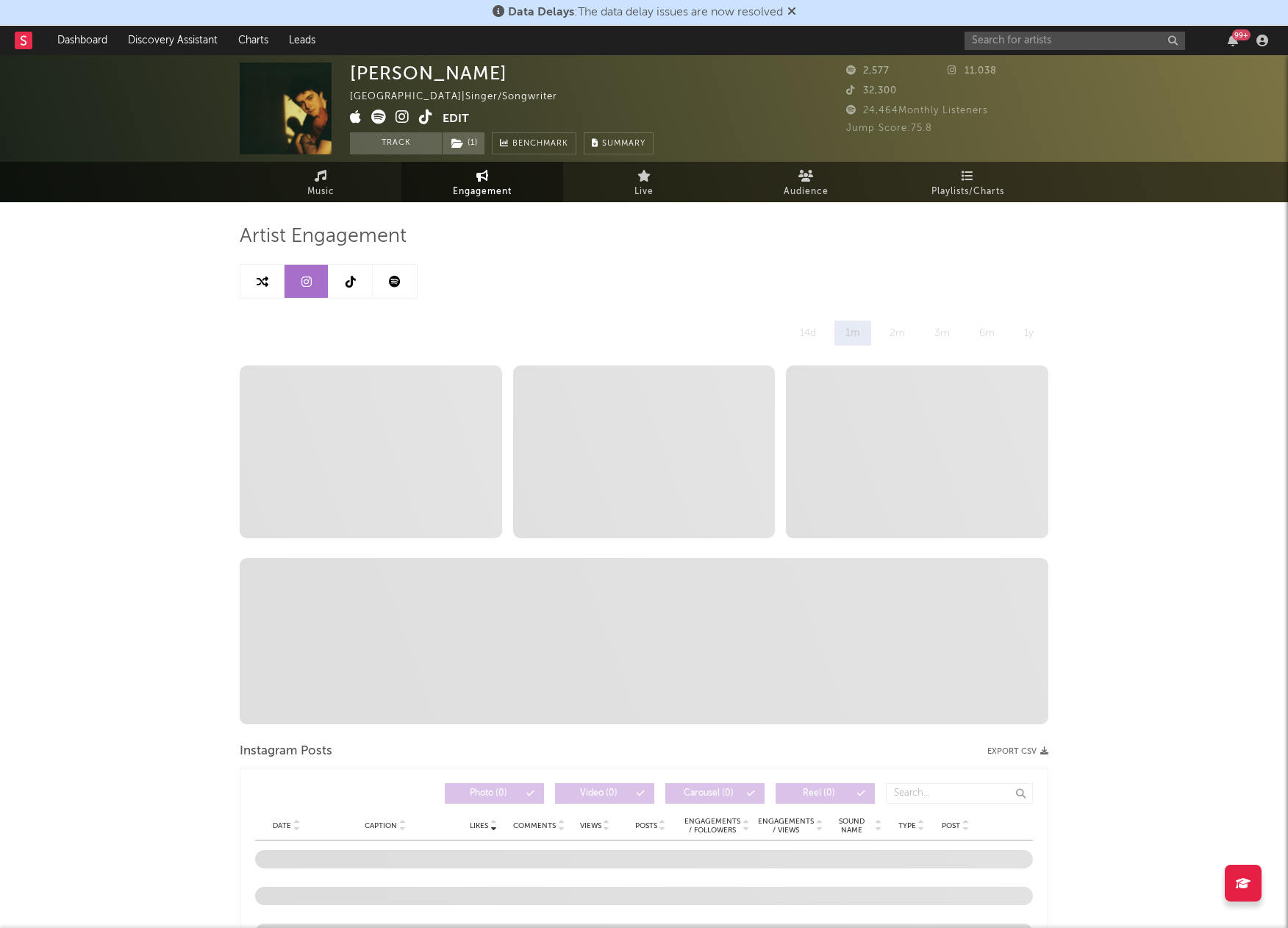
select select "6m"
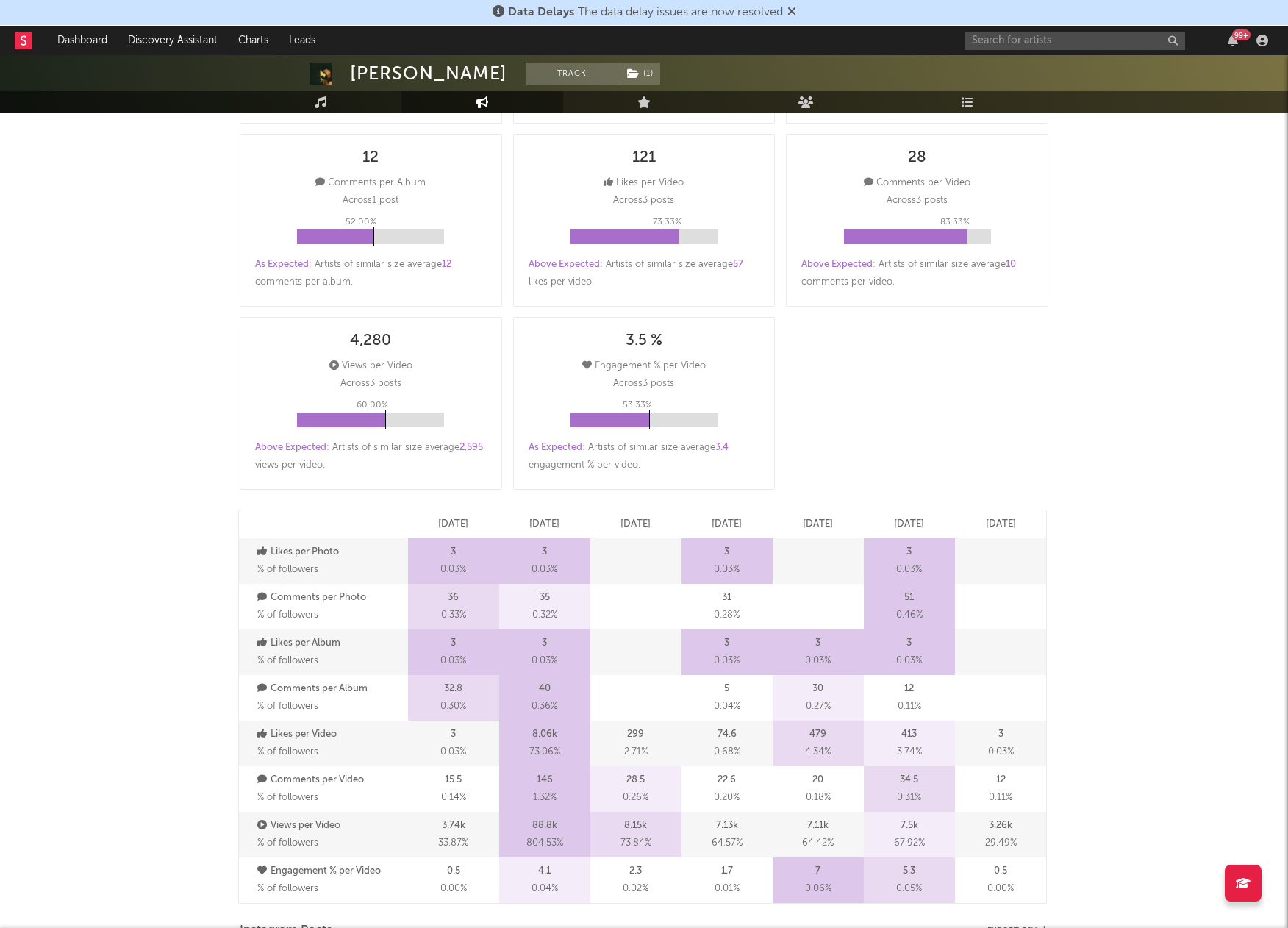
scroll to position [97, 0]
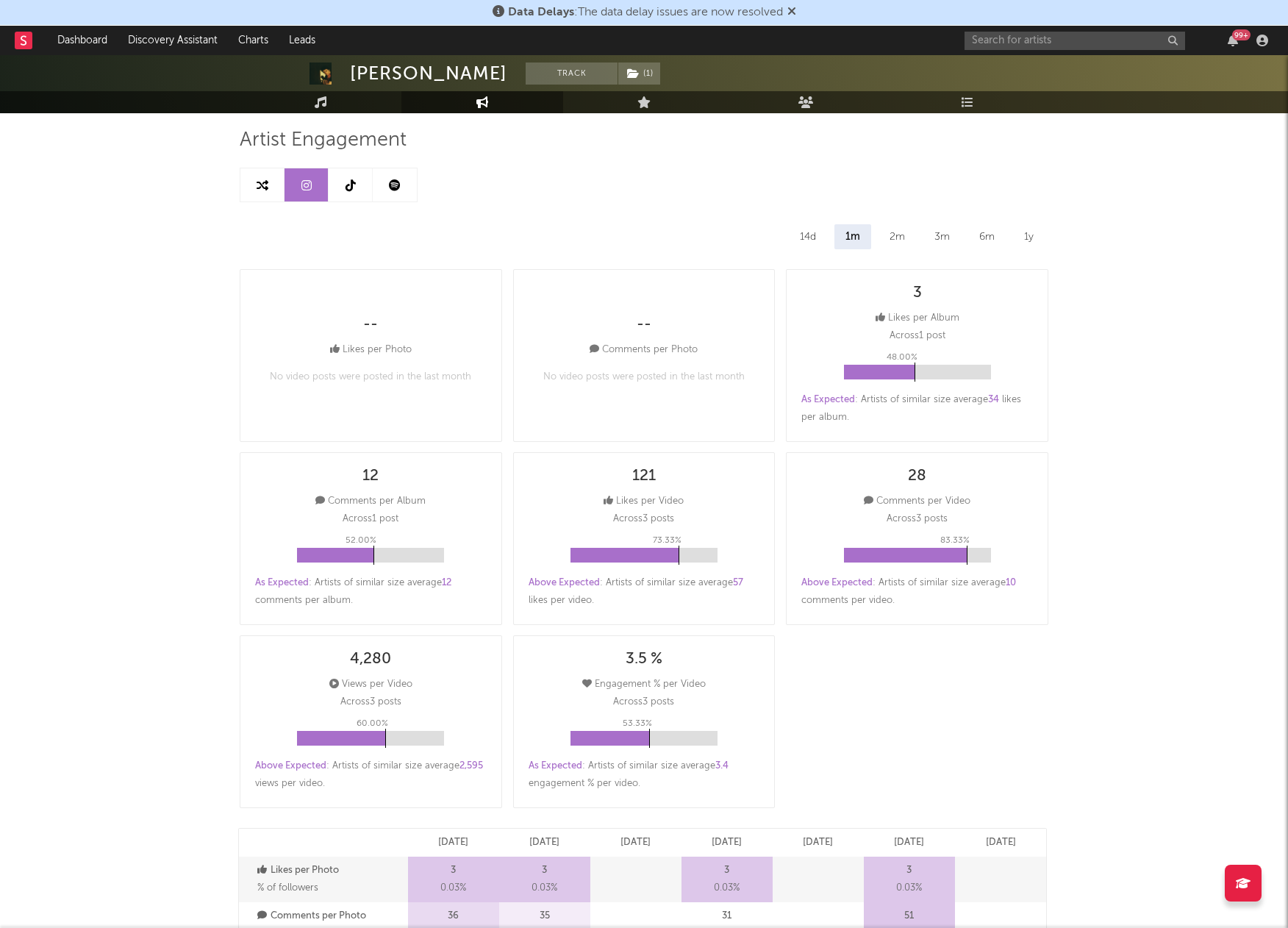
click at [359, 189] on link at bounding box center [351, 184] width 44 height 33
select select "6m"
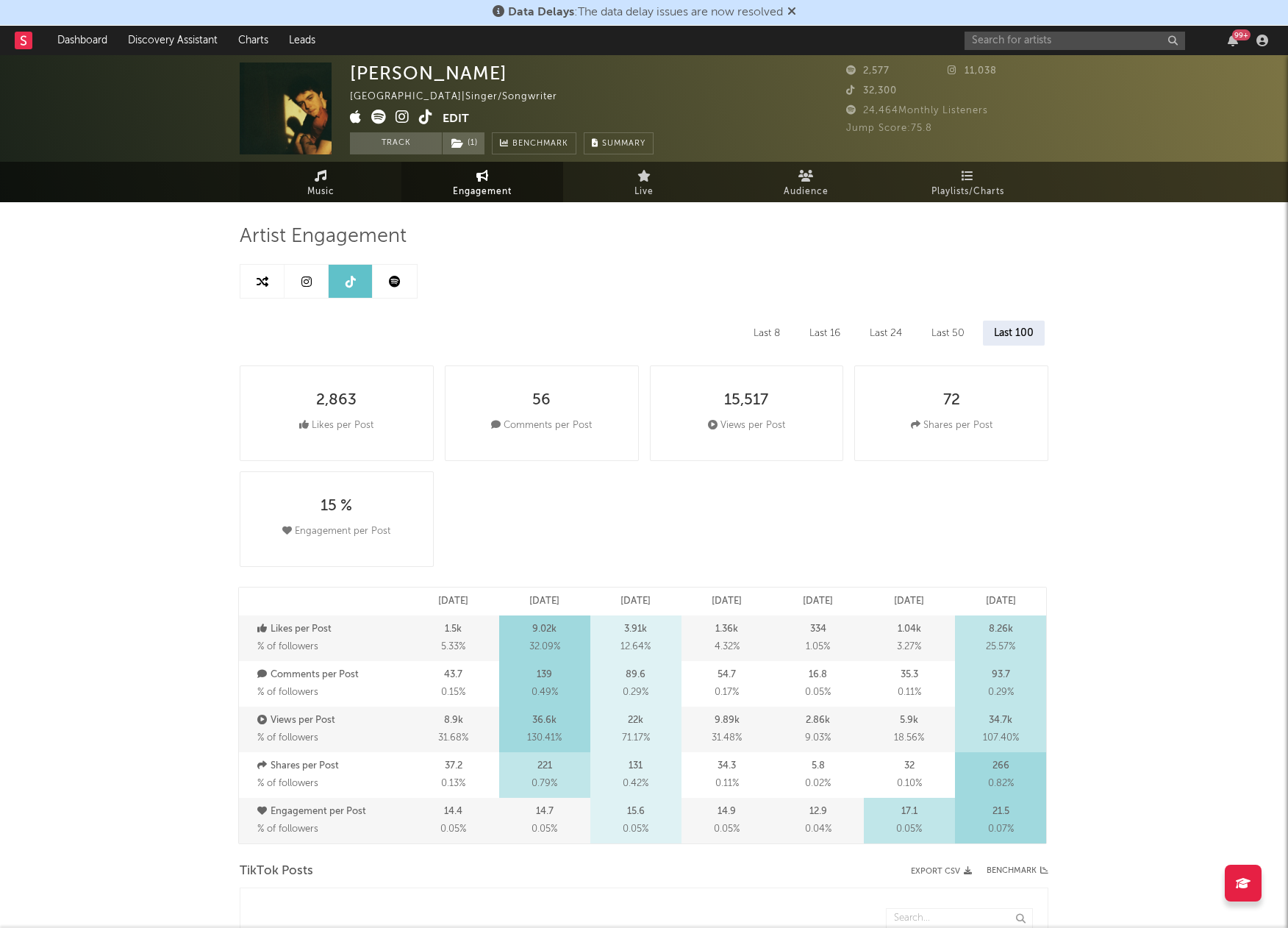
click at [321, 185] on span "Music" at bounding box center [320, 192] width 27 height 18
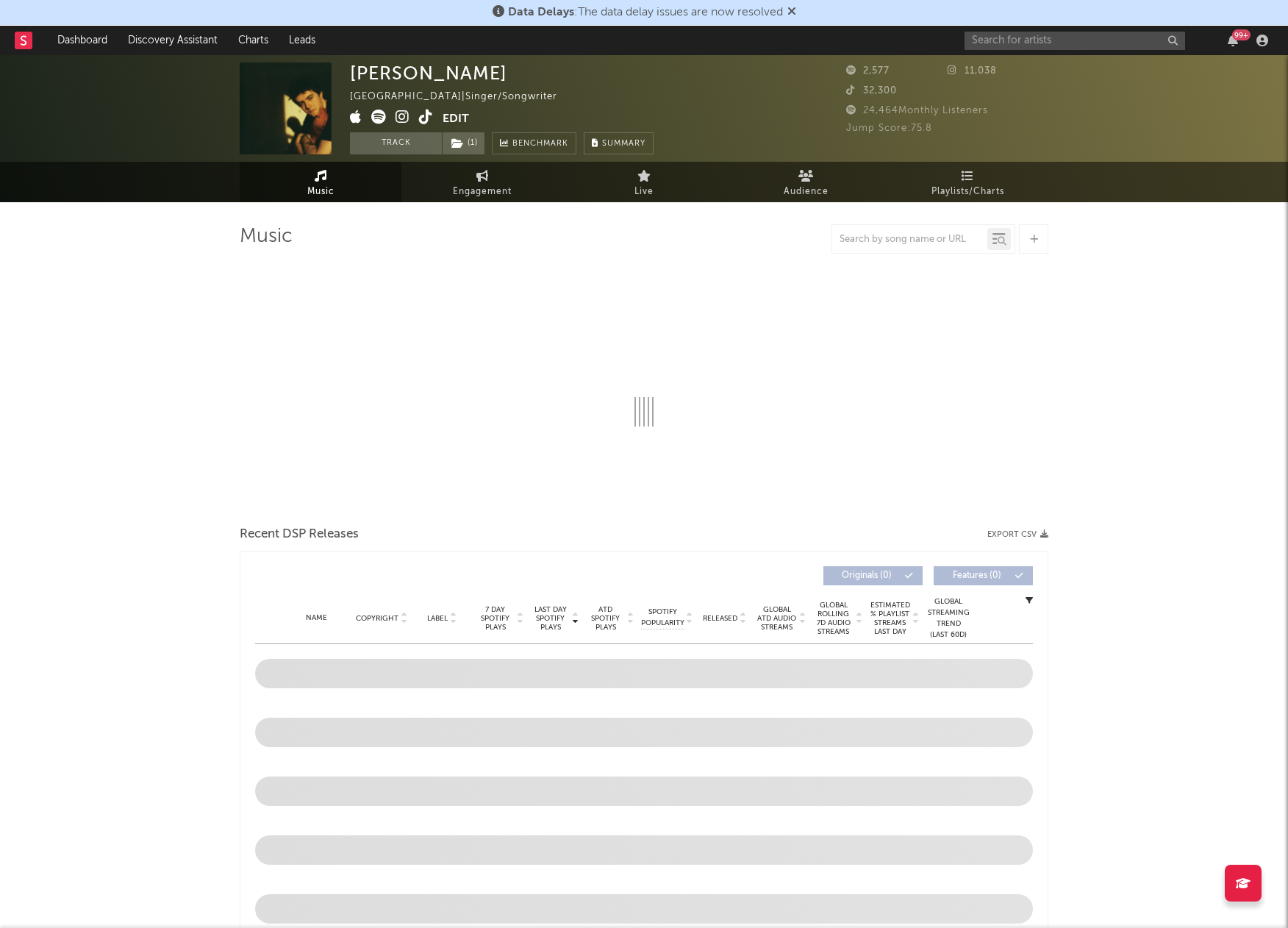
select select "1w"
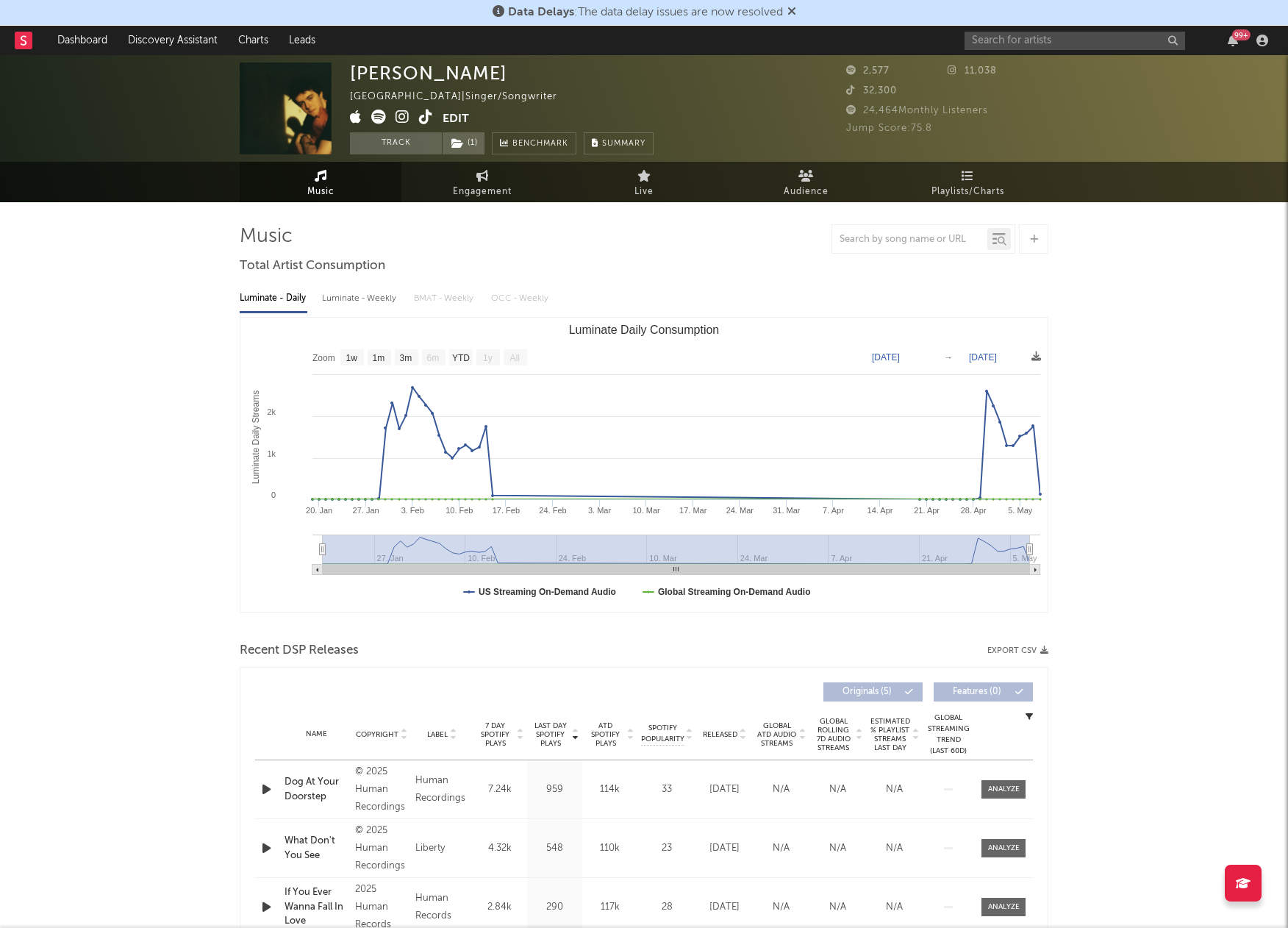
click at [517, 353] on text "All" at bounding box center [514, 359] width 10 height 11
click at [422, 120] on icon at bounding box center [427, 117] width 14 height 15
click at [0, 55] on div "Data Delays : The data delay issues are now resolved Dashboard Discovery Assist…" at bounding box center [644, 879] width 1288 height 1650
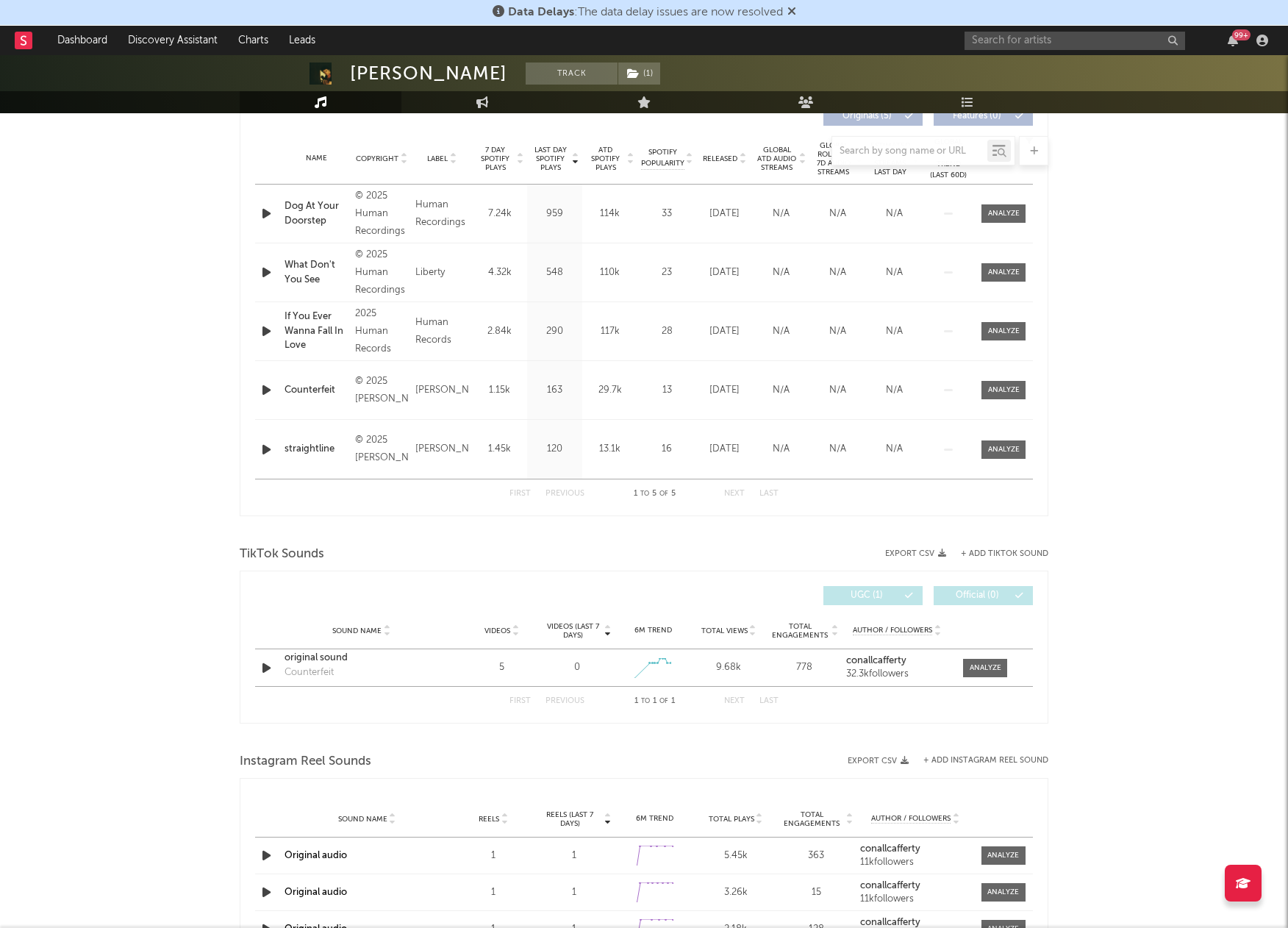
scroll to position [618, 0]
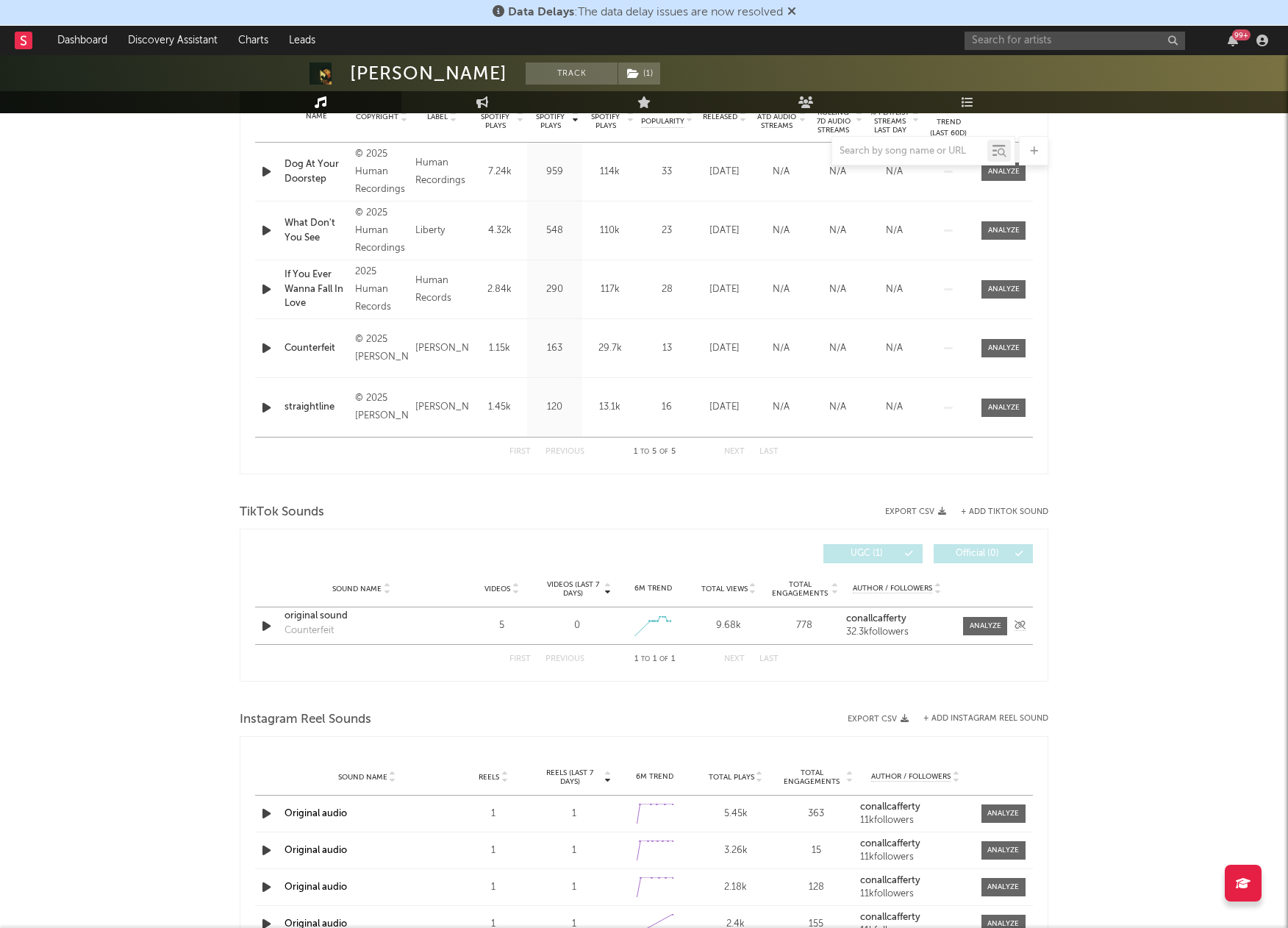
click at [265, 623] on icon "button" at bounding box center [266, 626] width 15 height 19
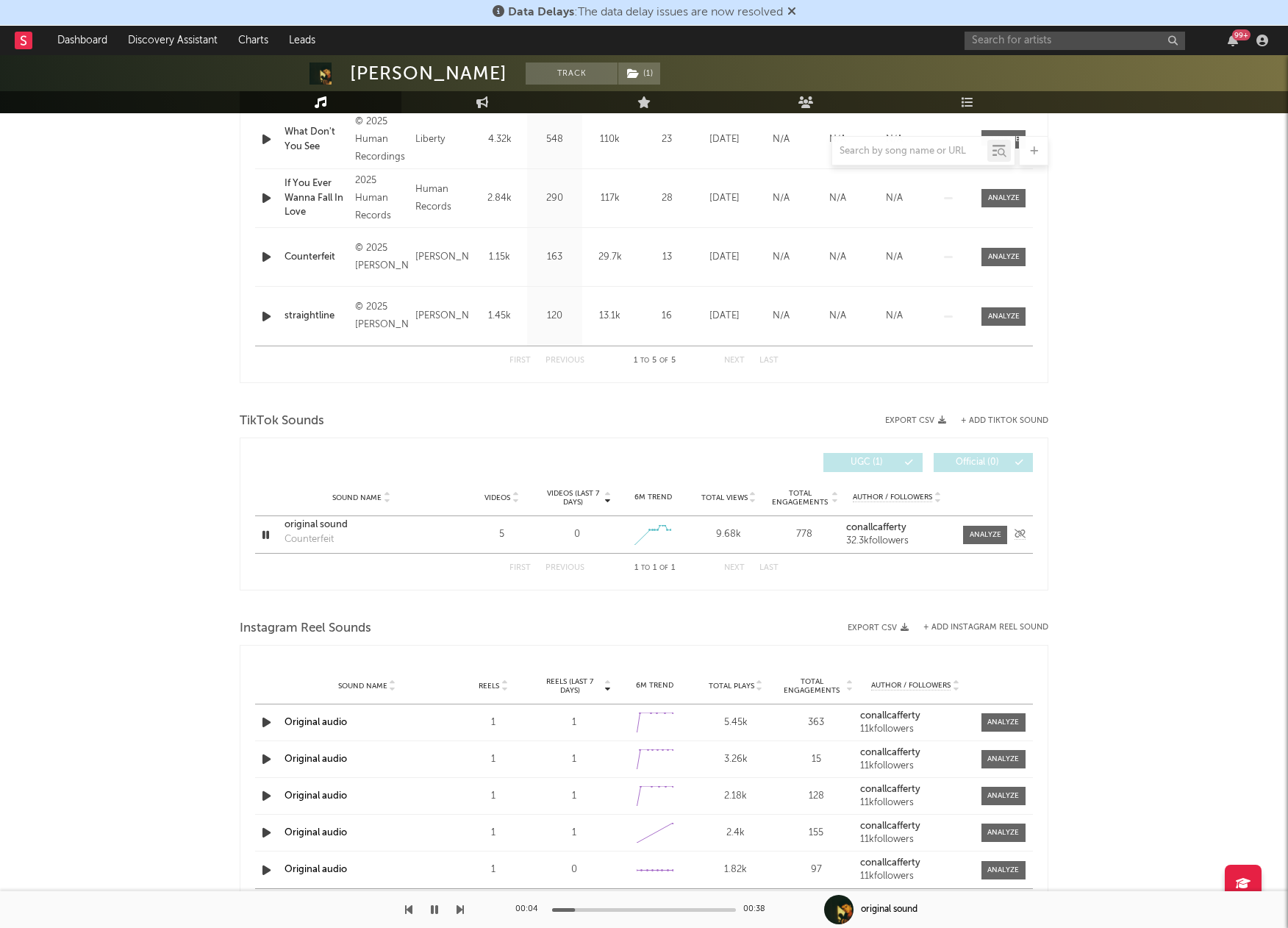
scroll to position [747, 0]
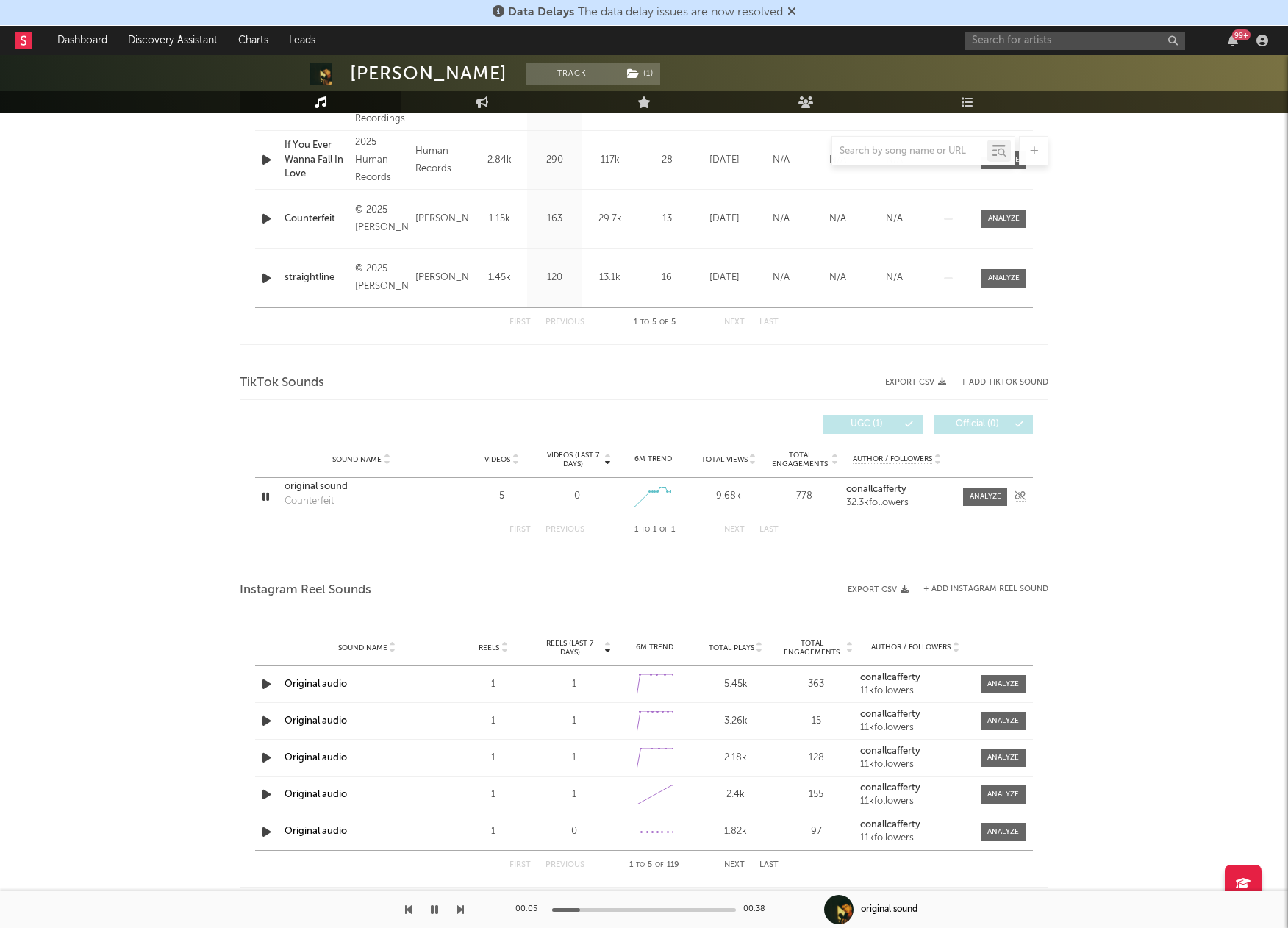
click at [263, 496] on icon "button" at bounding box center [266, 497] width 14 height 19
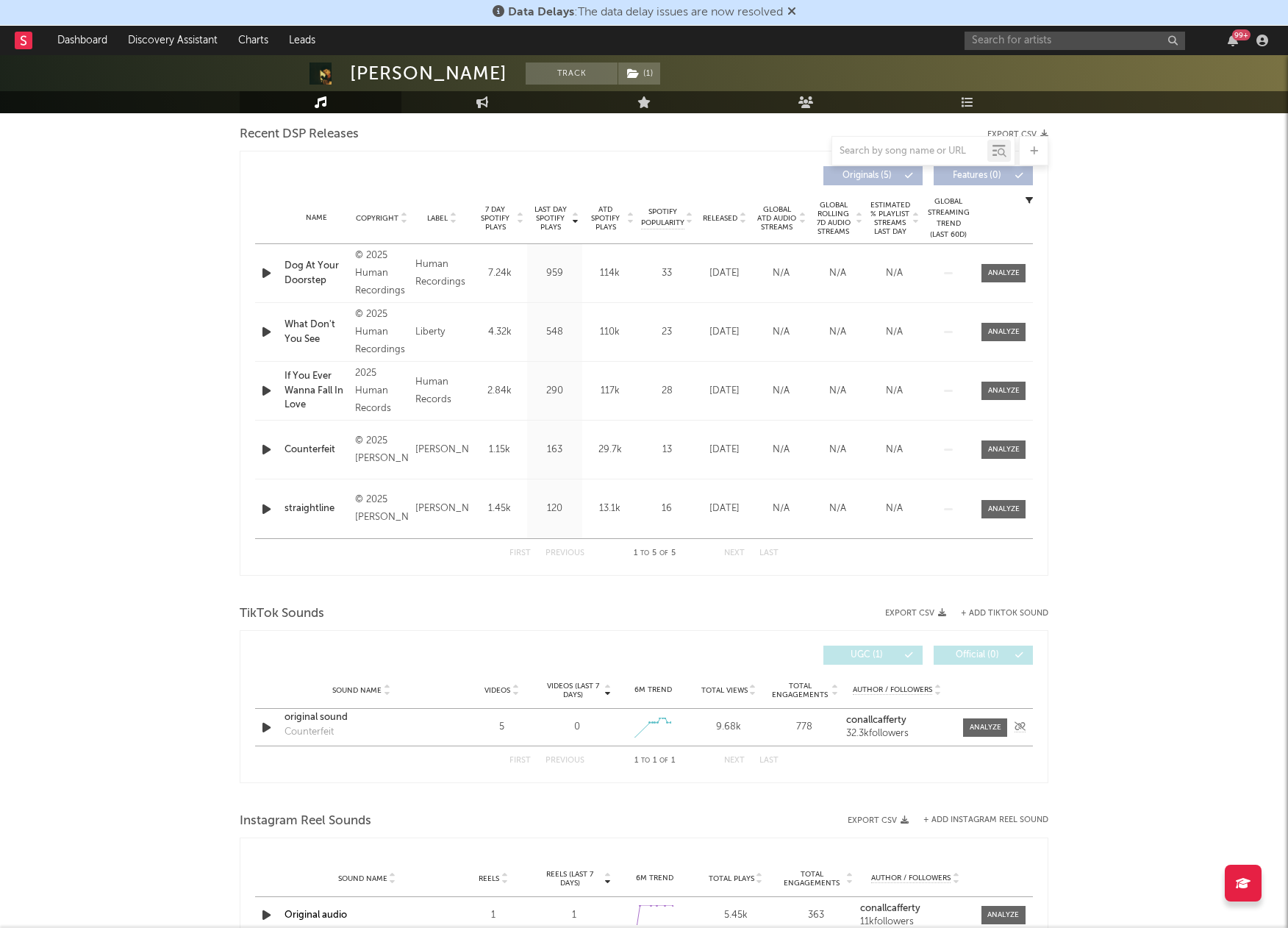
scroll to position [0, 0]
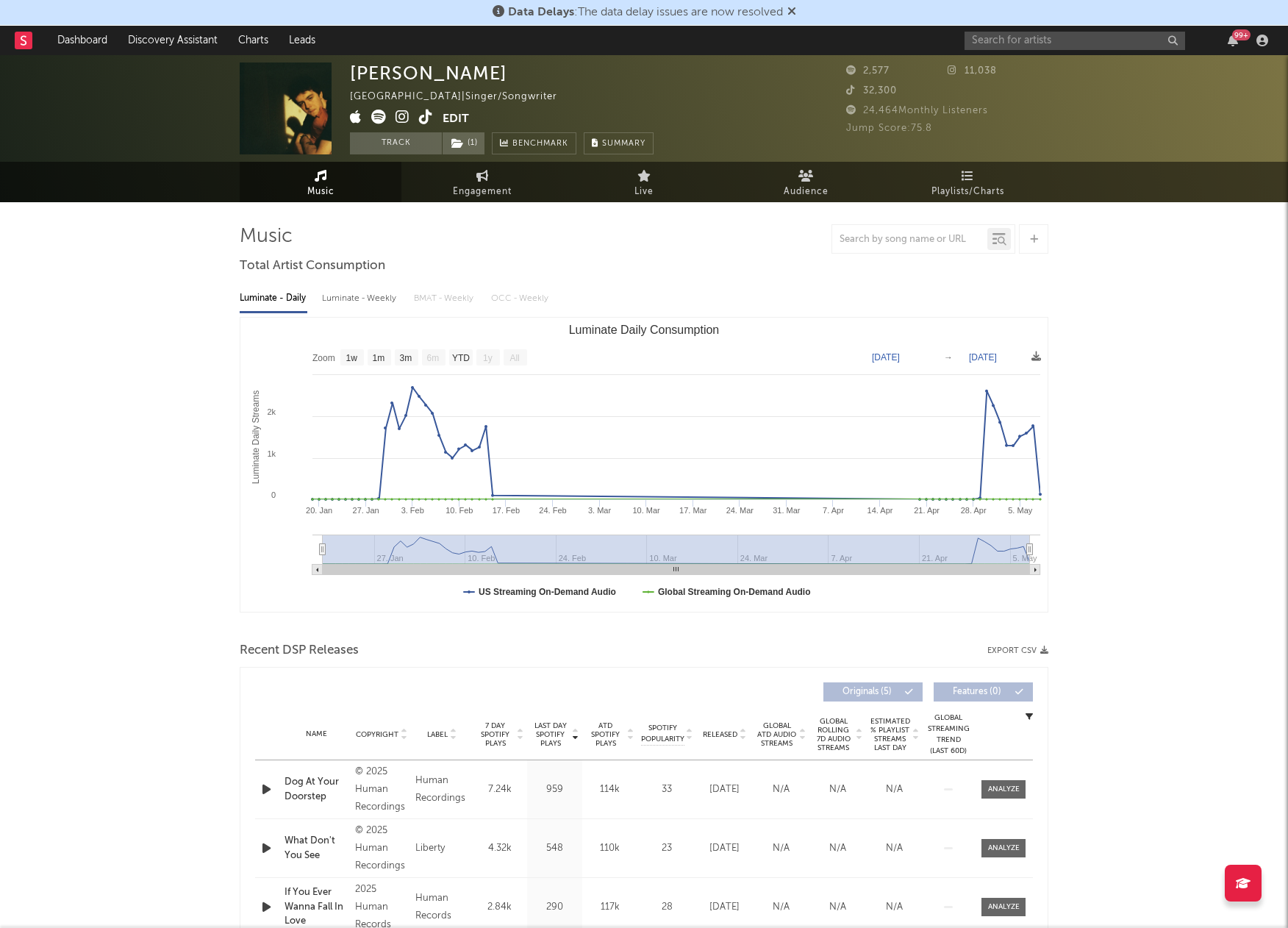
click at [400, 113] on icon at bounding box center [403, 117] width 14 height 15
click at [1062, 45] on input "text" at bounding box center [1075, 41] width 220 height 19
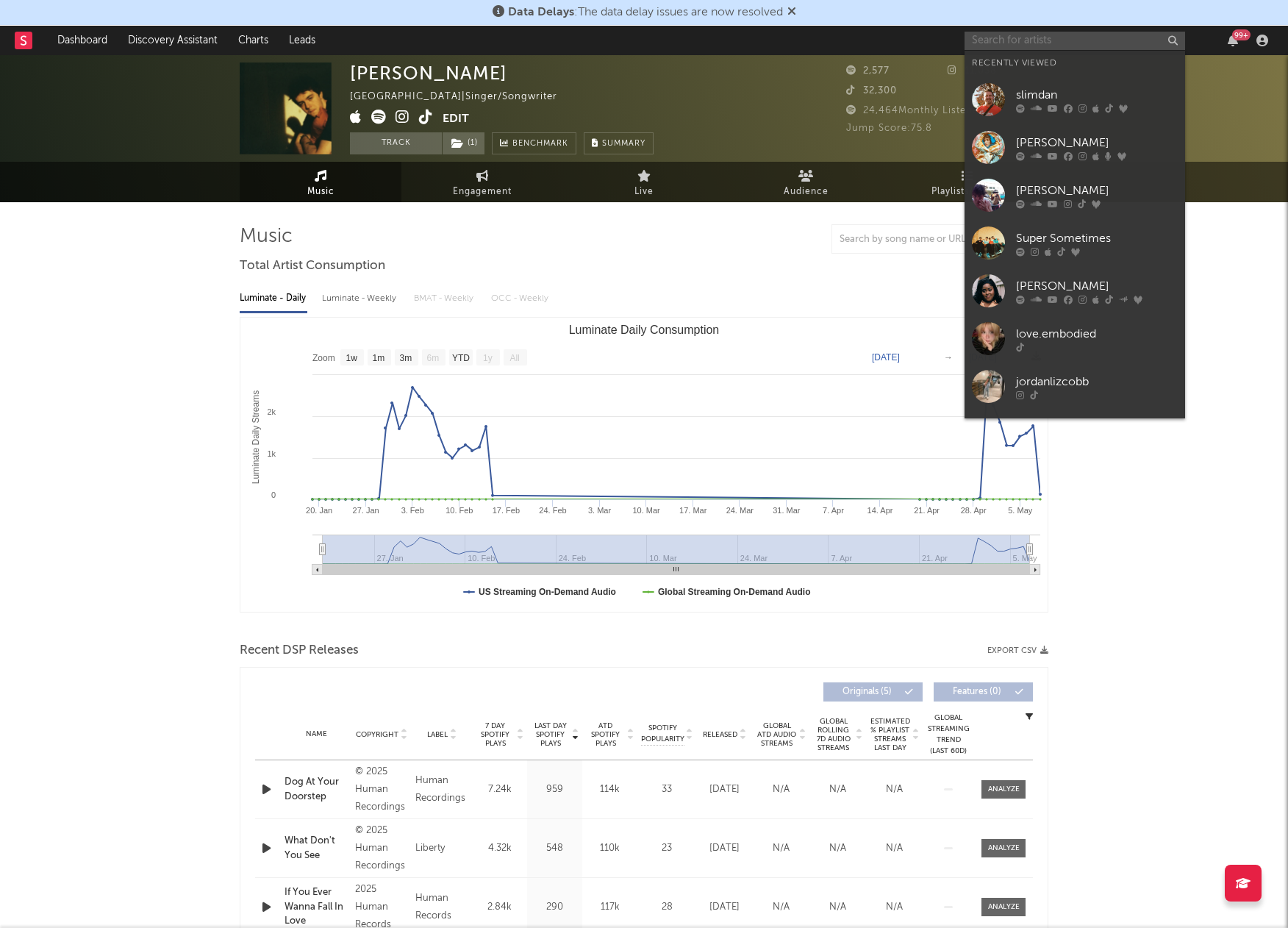
paste input "Architects"
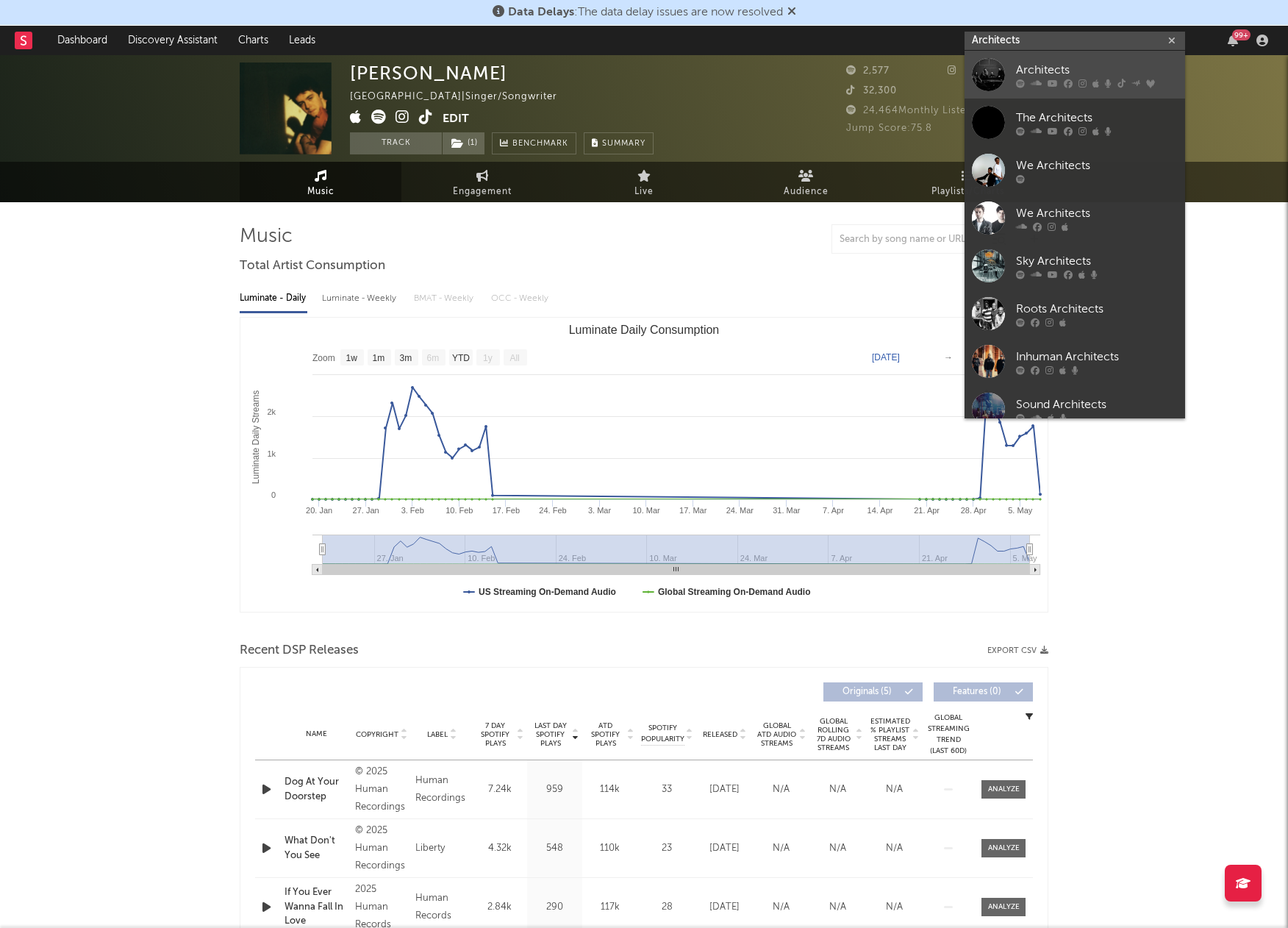
type input "Architects"
click at [990, 68] on div at bounding box center [988, 74] width 33 height 33
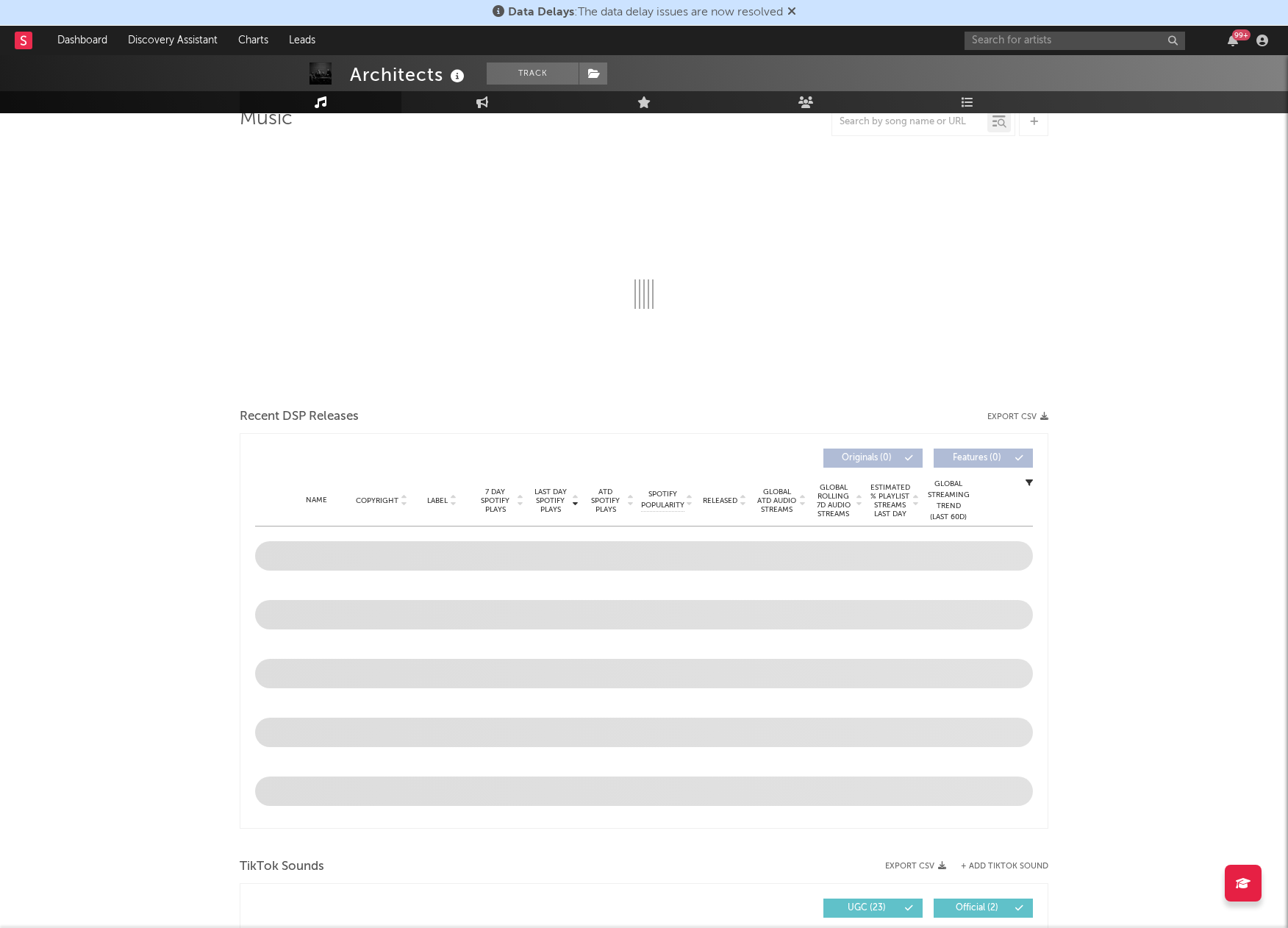
scroll to position [142, 0]
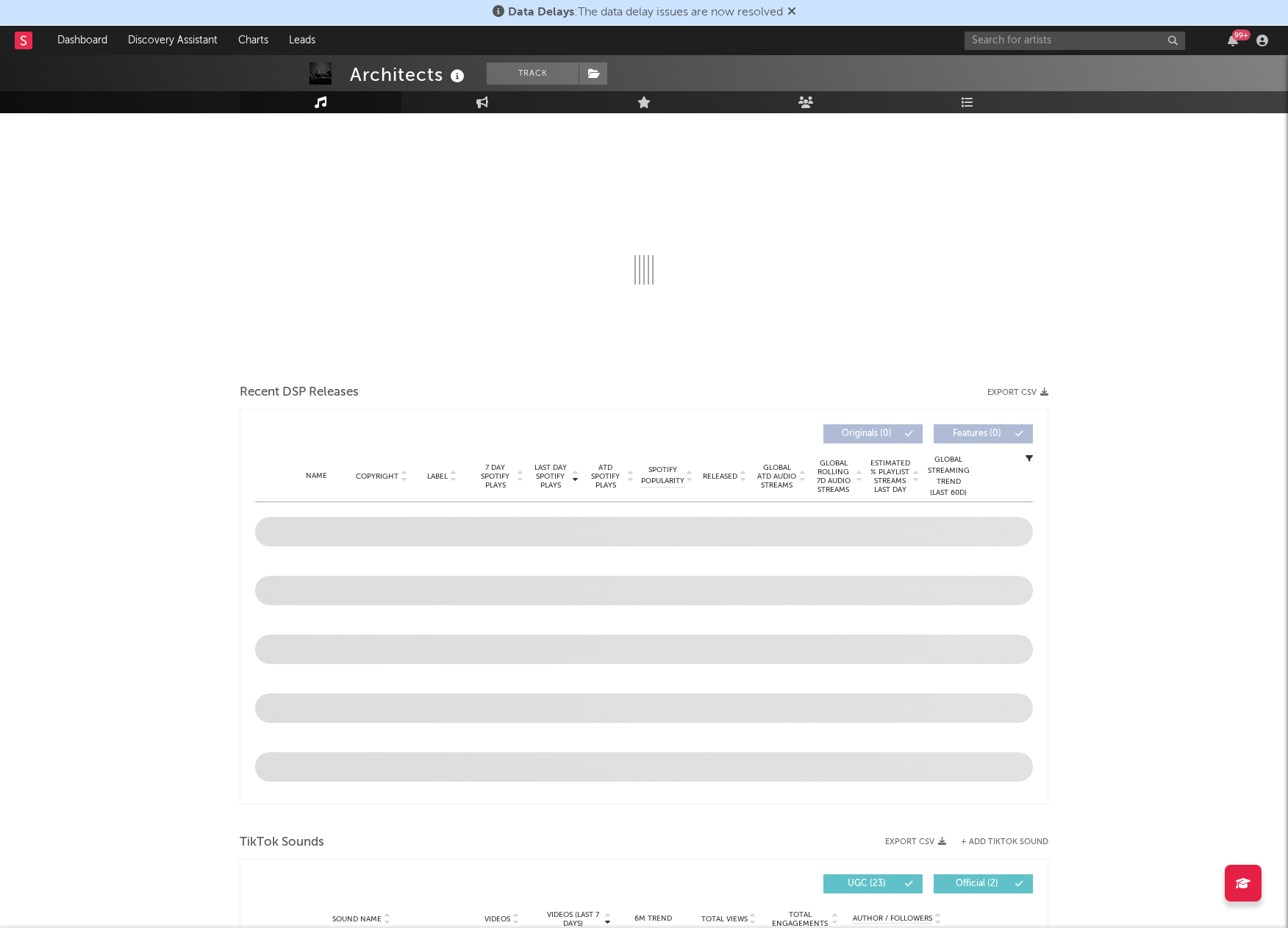
select select "6m"
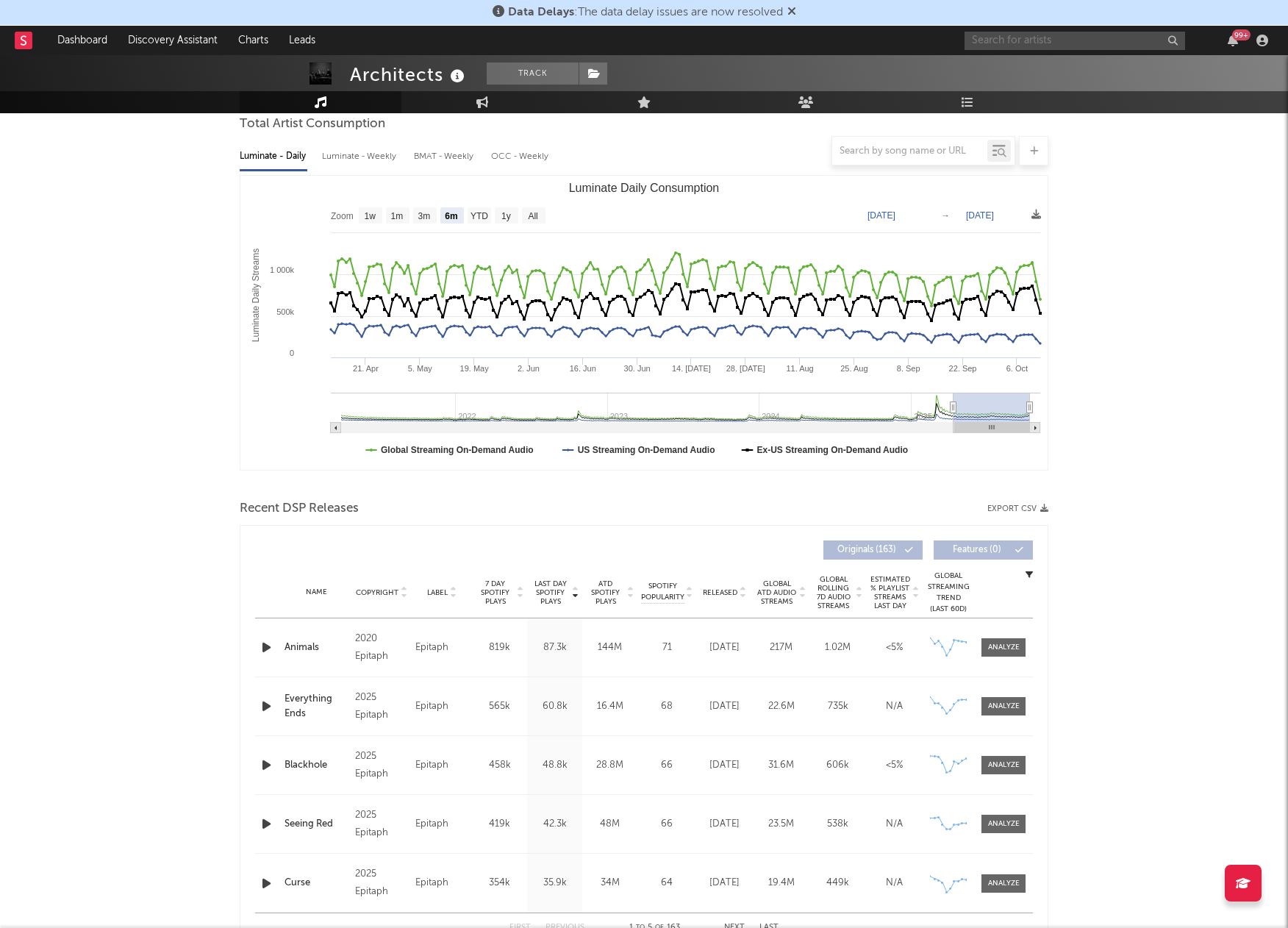
click at [1042, 33] on input "text" at bounding box center [1075, 41] width 220 height 19
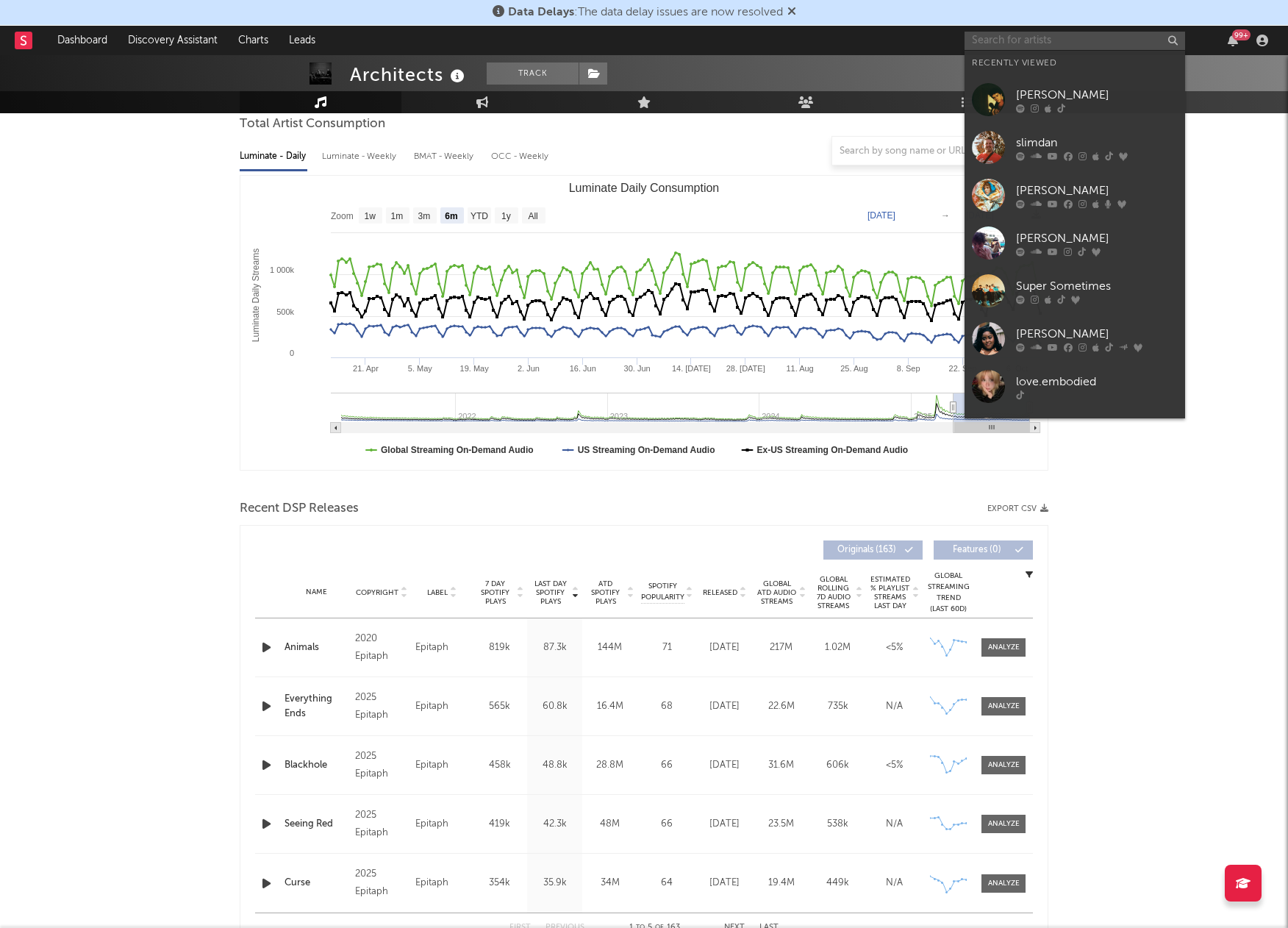
paste input "Montell Fish"
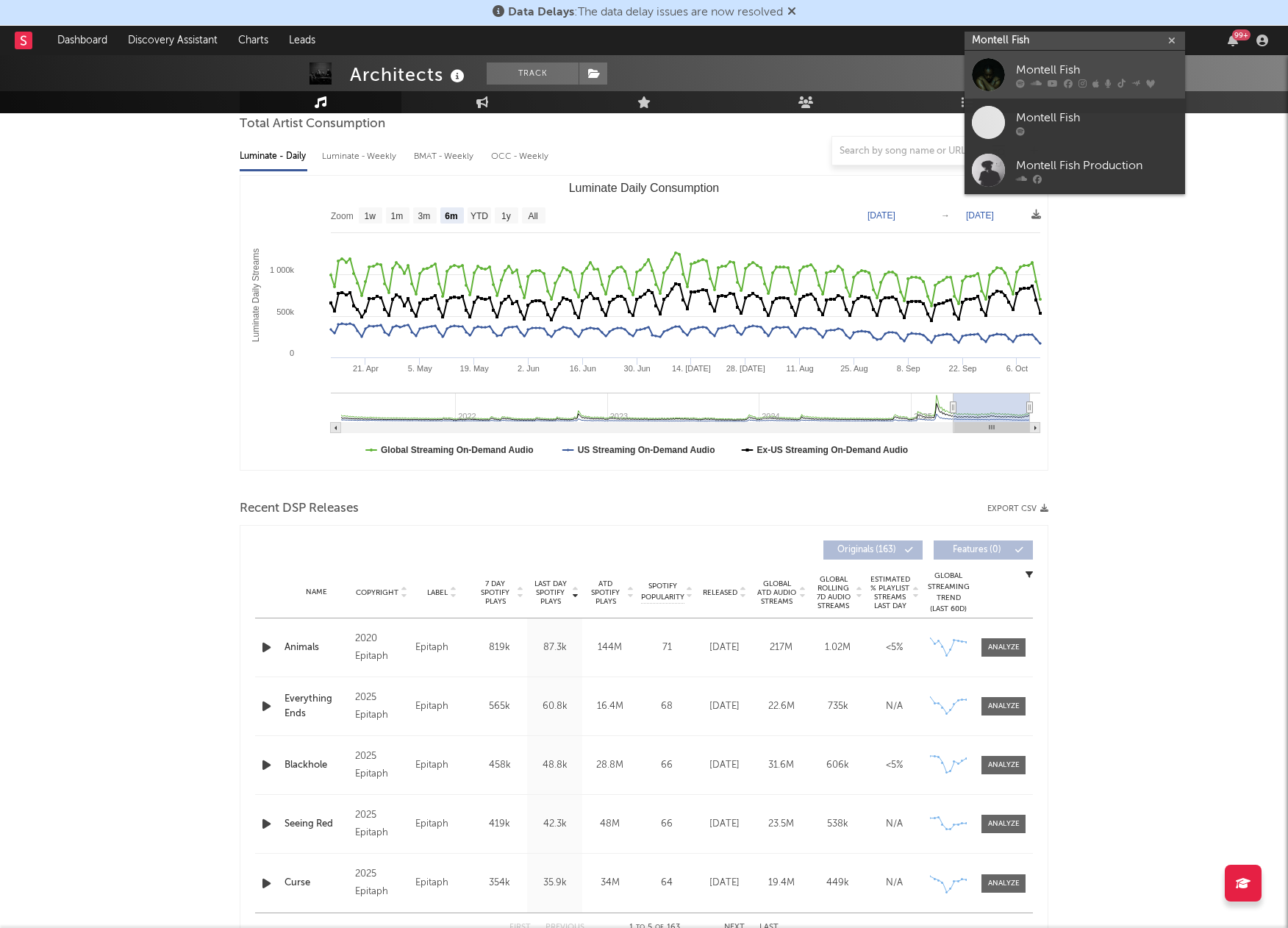
type input "Montell Fish"
click at [987, 74] on div at bounding box center [988, 74] width 33 height 33
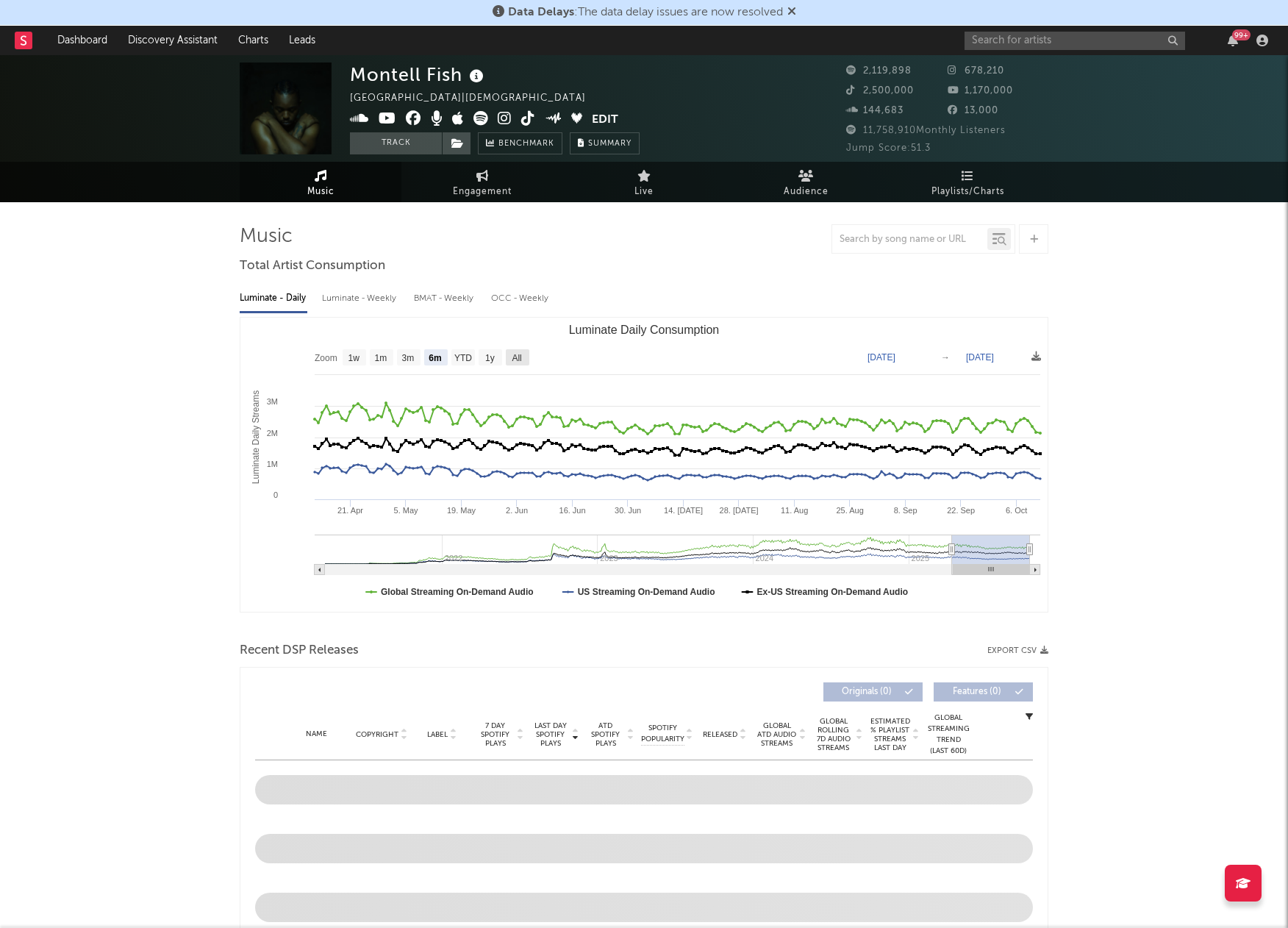
click at [521, 353] on text "All" at bounding box center [516, 359] width 10 height 11
select select "All"
type input "[DATE]"
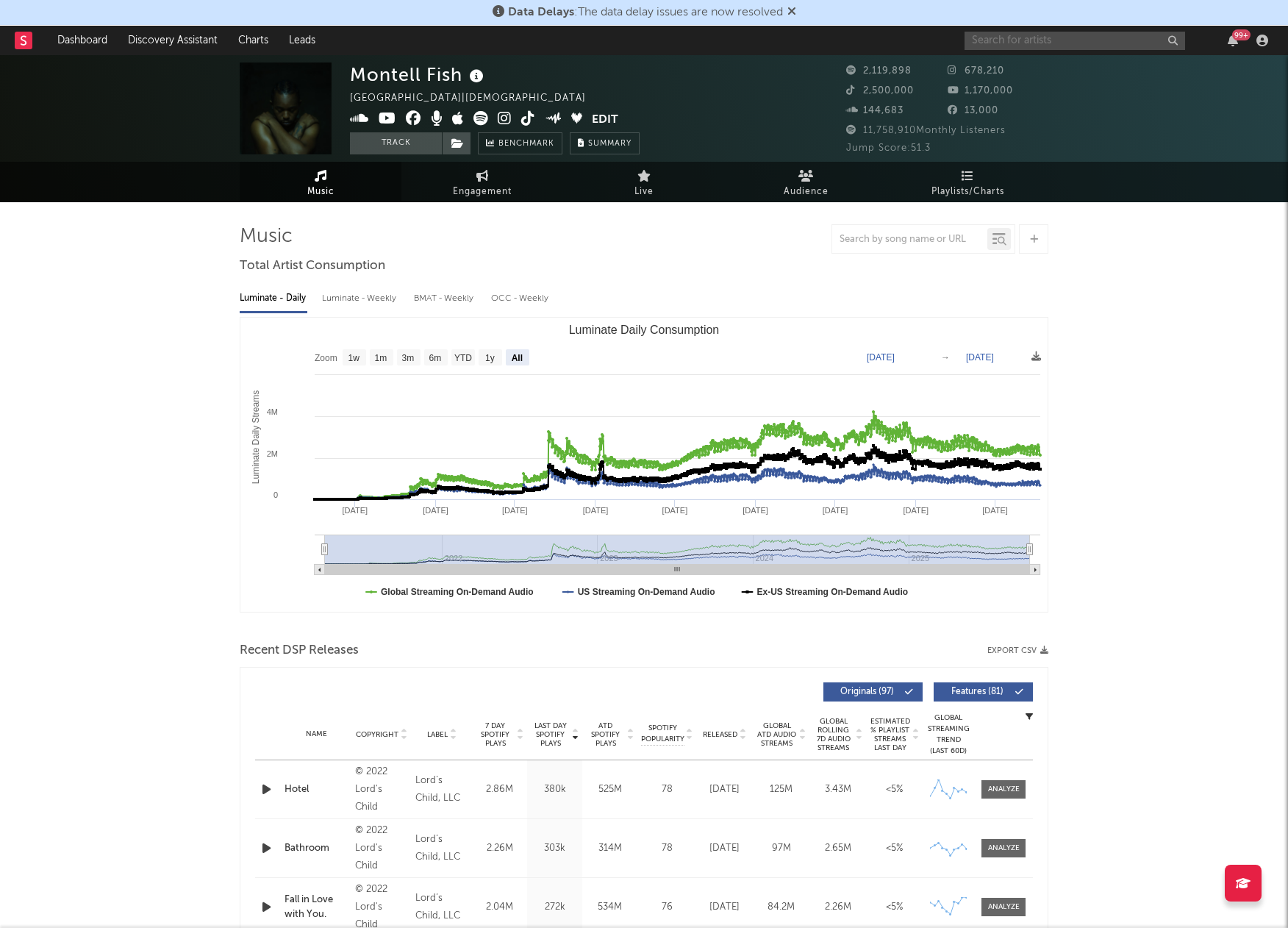
click at [1058, 41] on input "text" at bounding box center [1075, 41] width 220 height 19
paste input "[PERSON_NAME]"
type input "[PERSON_NAME]"
click at [988, 68] on div at bounding box center [988, 74] width 33 height 33
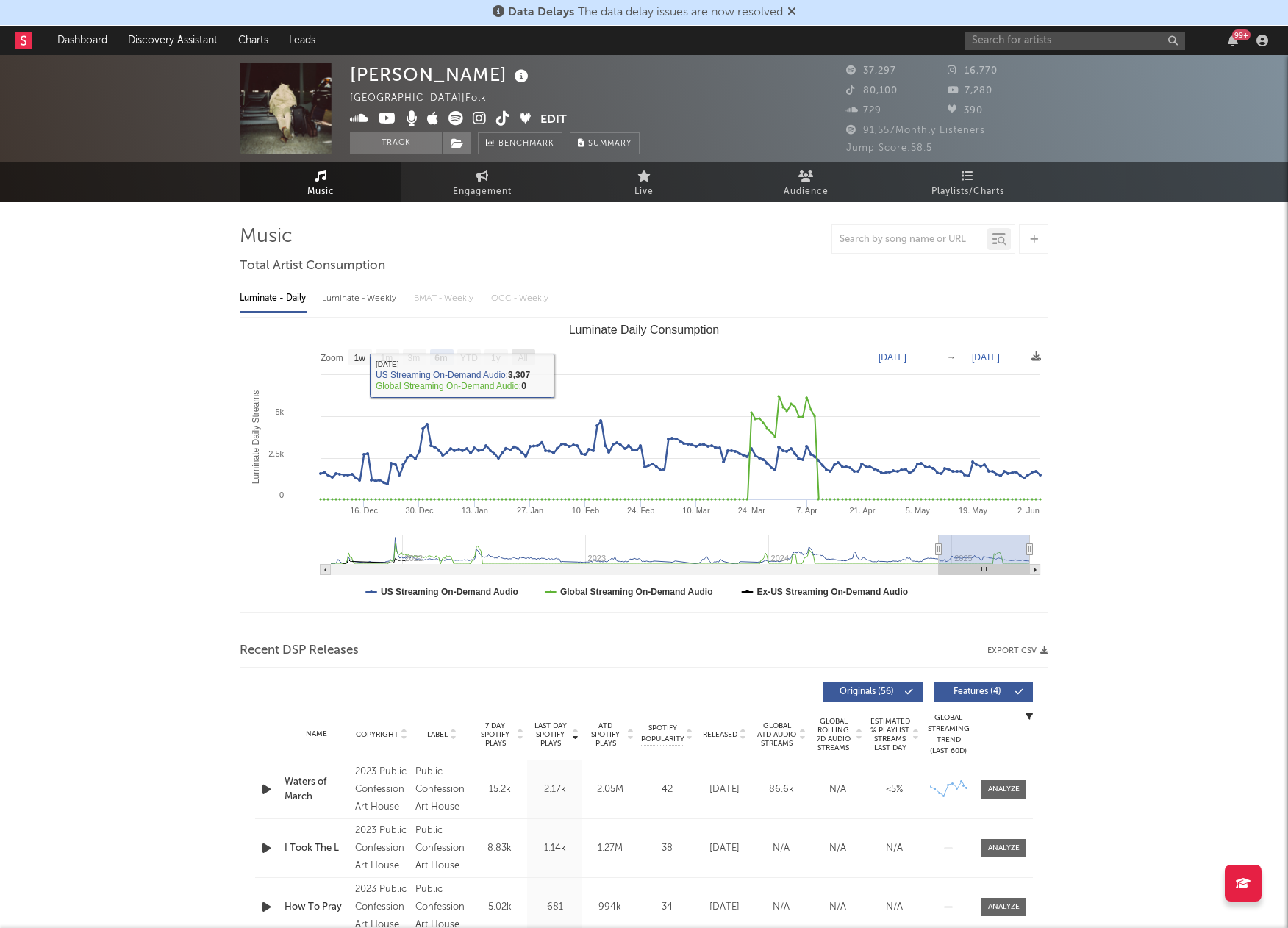
click at [524, 359] on text "All" at bounding box center [522, 359] width 10 height 11
select select "All"
type input "2021-08-11"
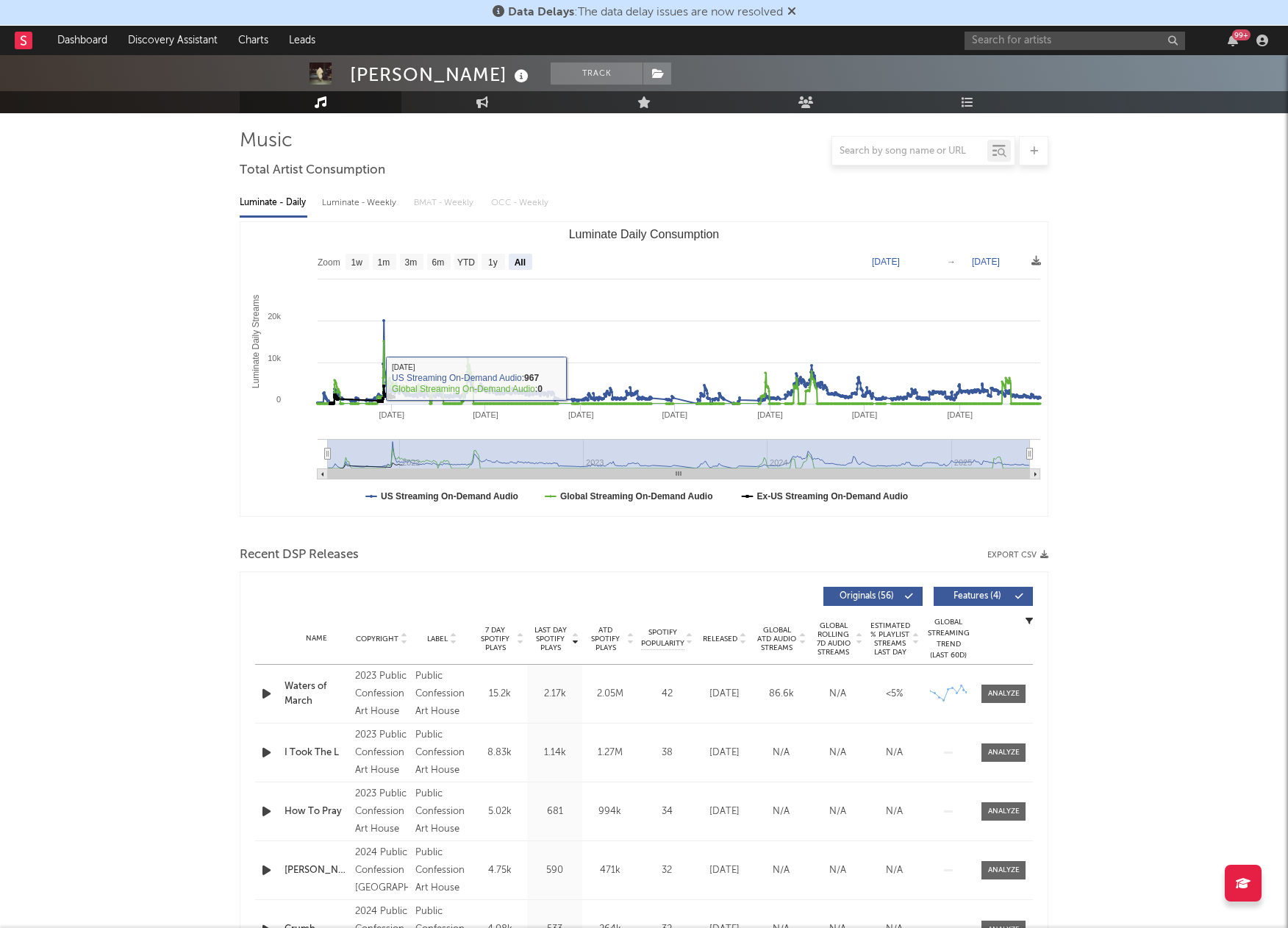
scroll to position [219, 0]
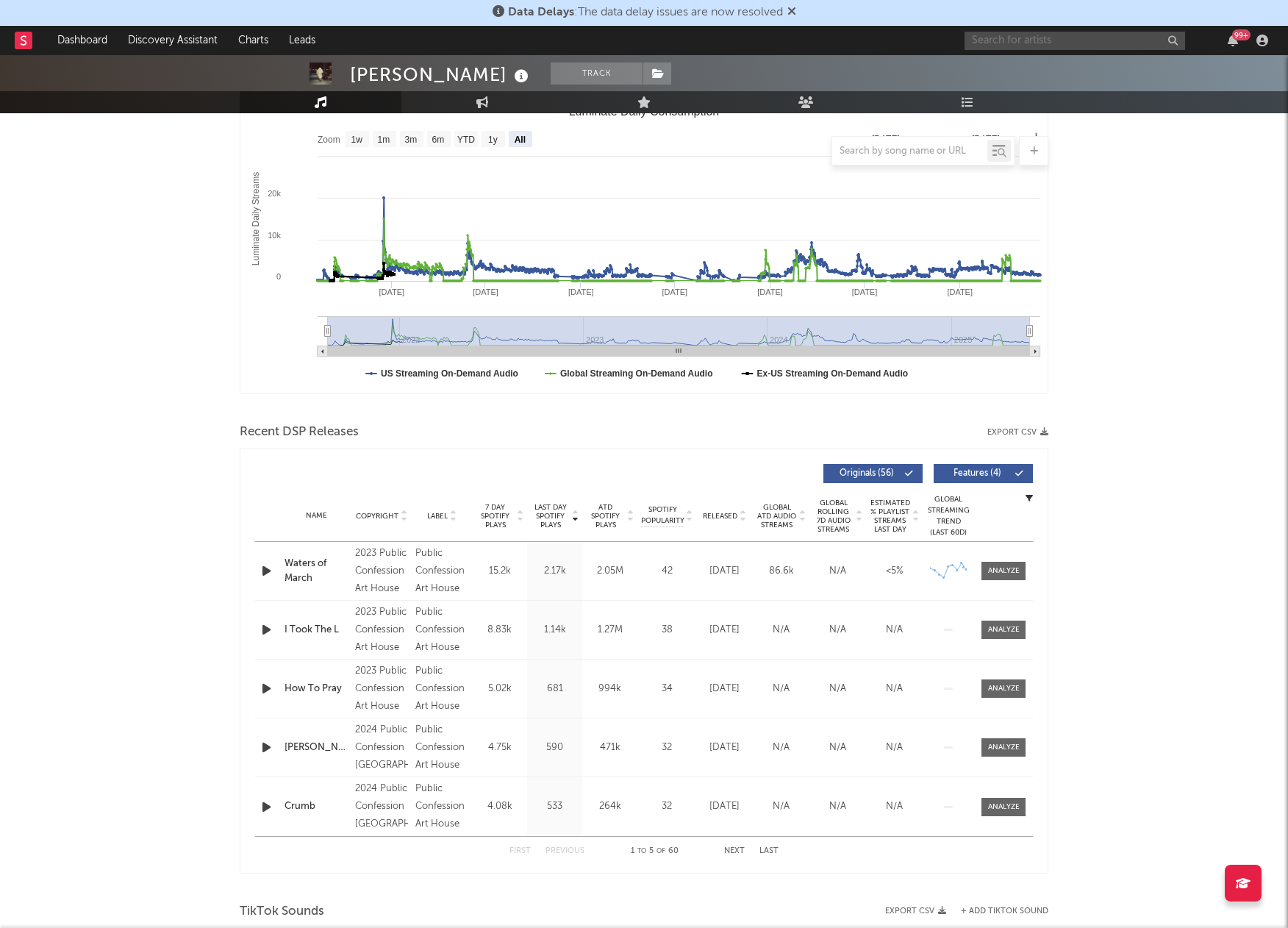
click at [1019, 42] on input "text" at bounding box center [1075, 41] width 220 height 19
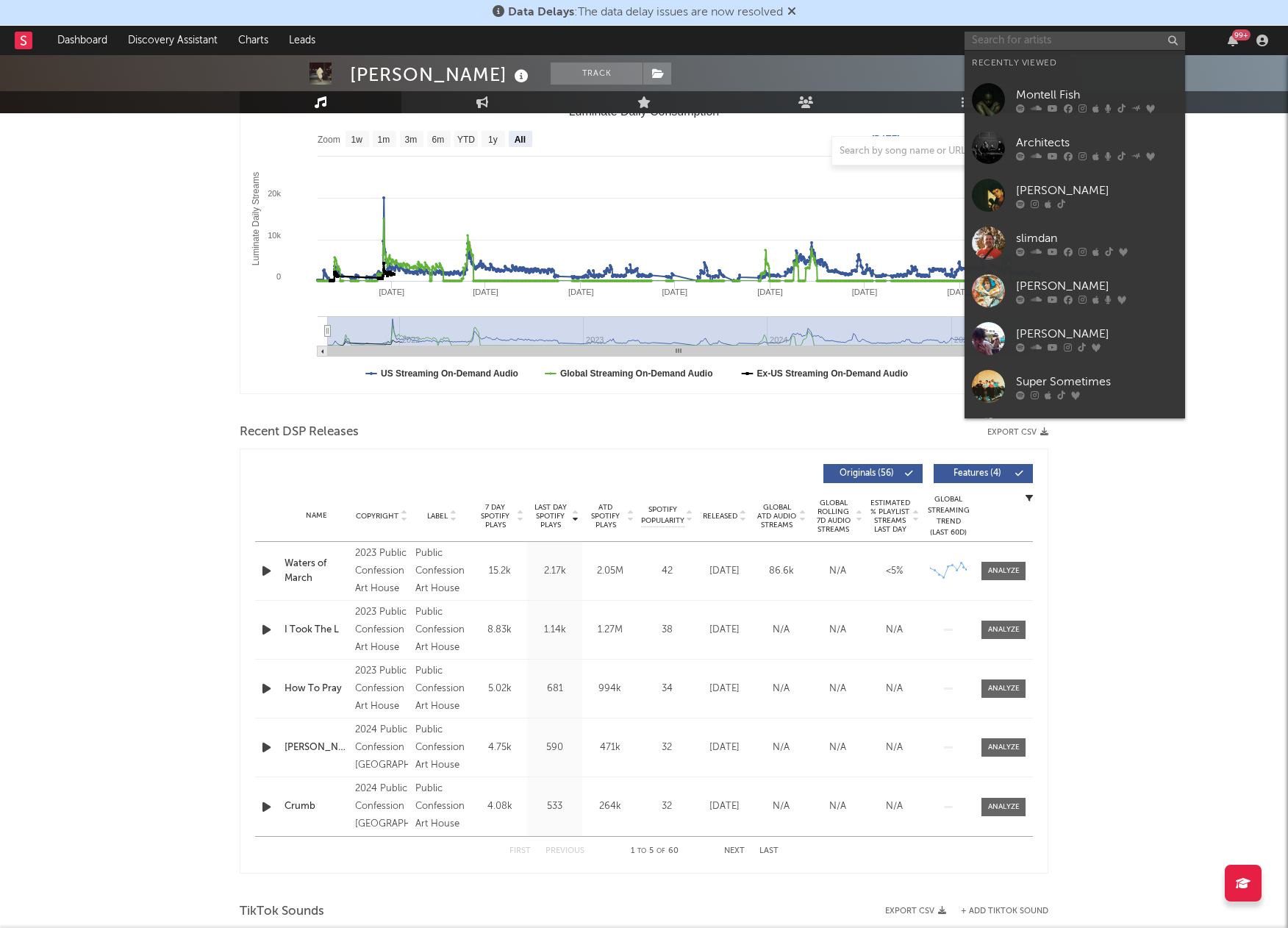
paste input "Cold Court"
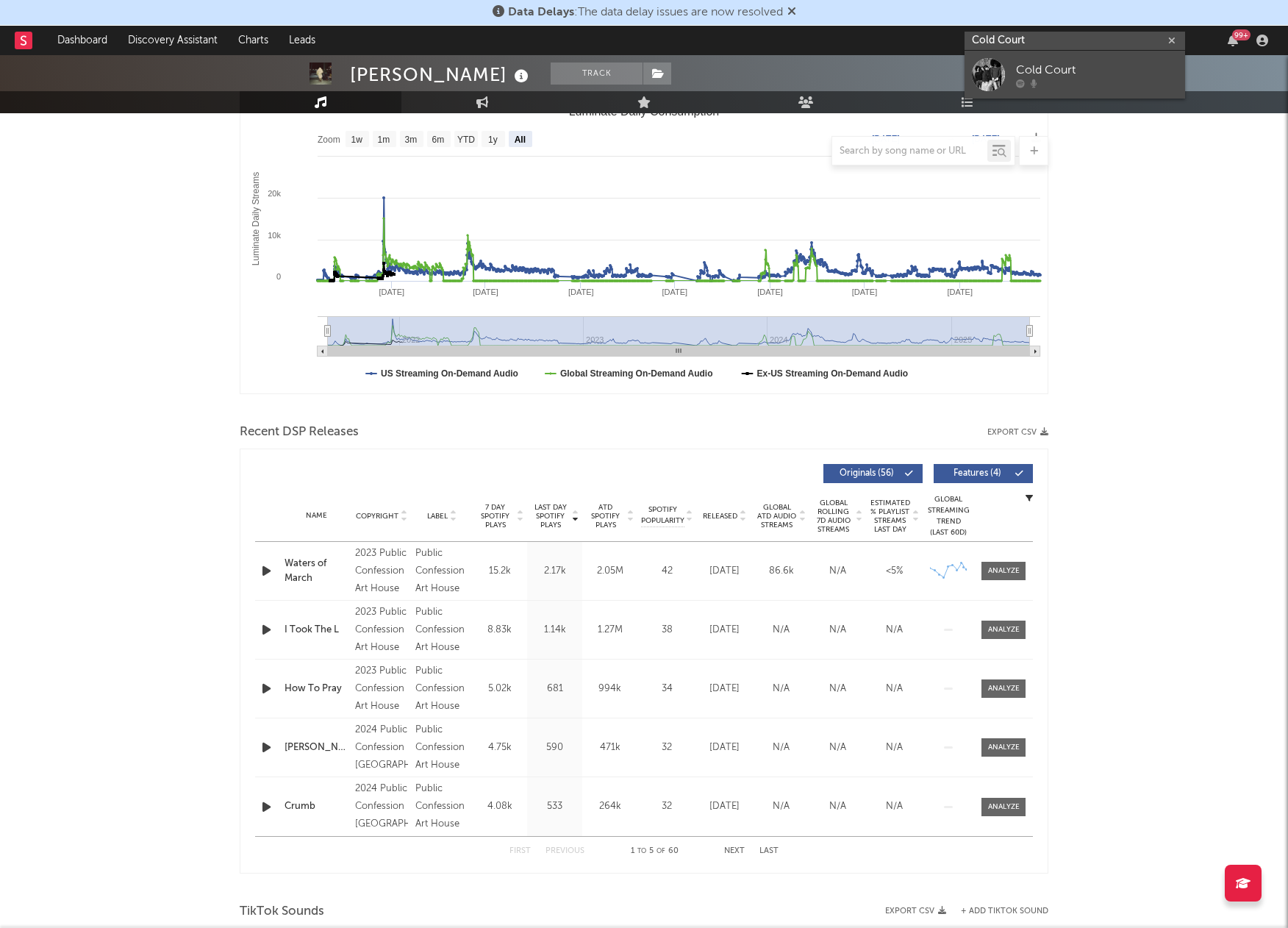
type input "Cold Court"
click at [989, 76] on div at bounding box center [988, 74] width 33 height 33
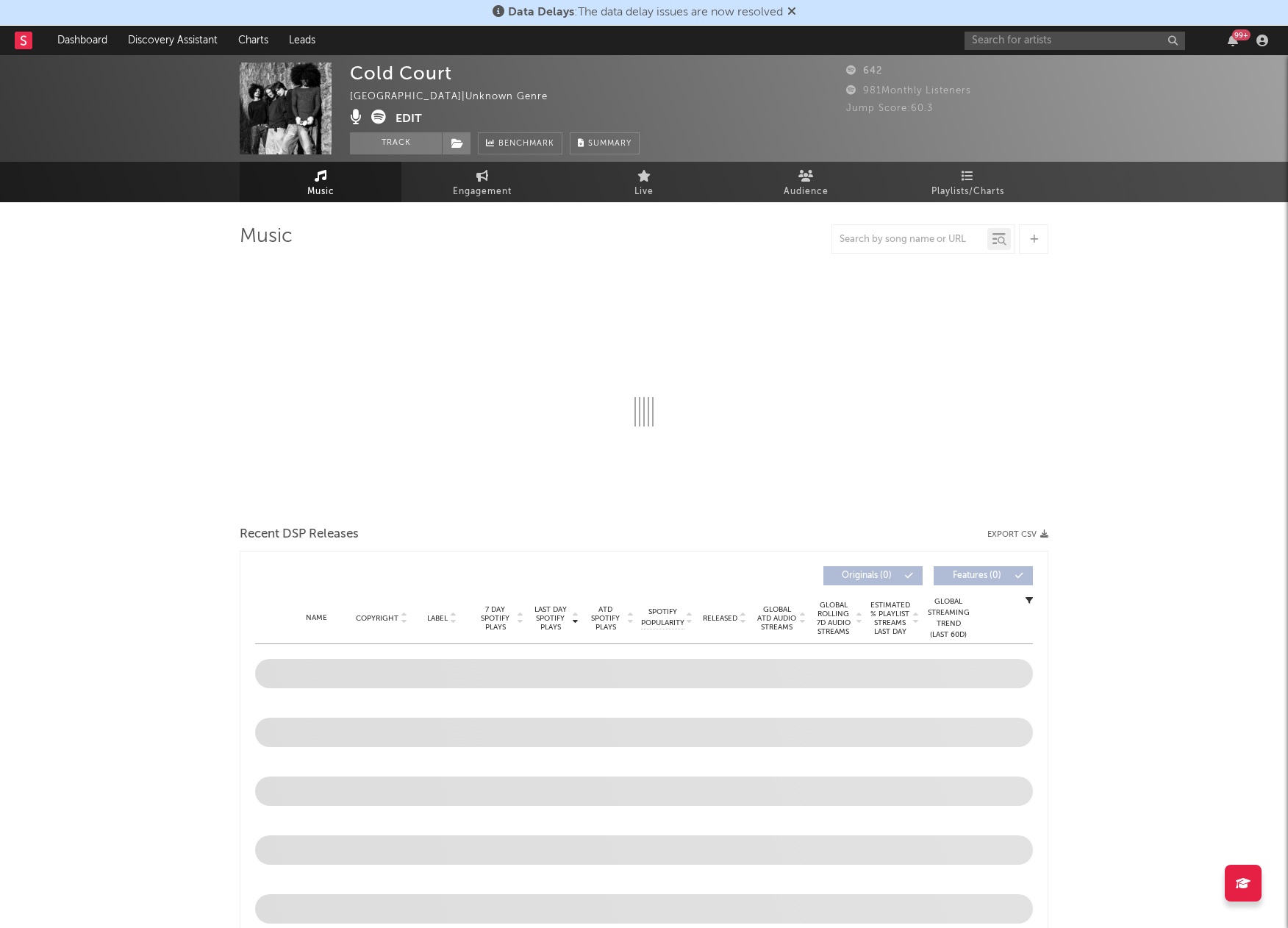
select select "1w"
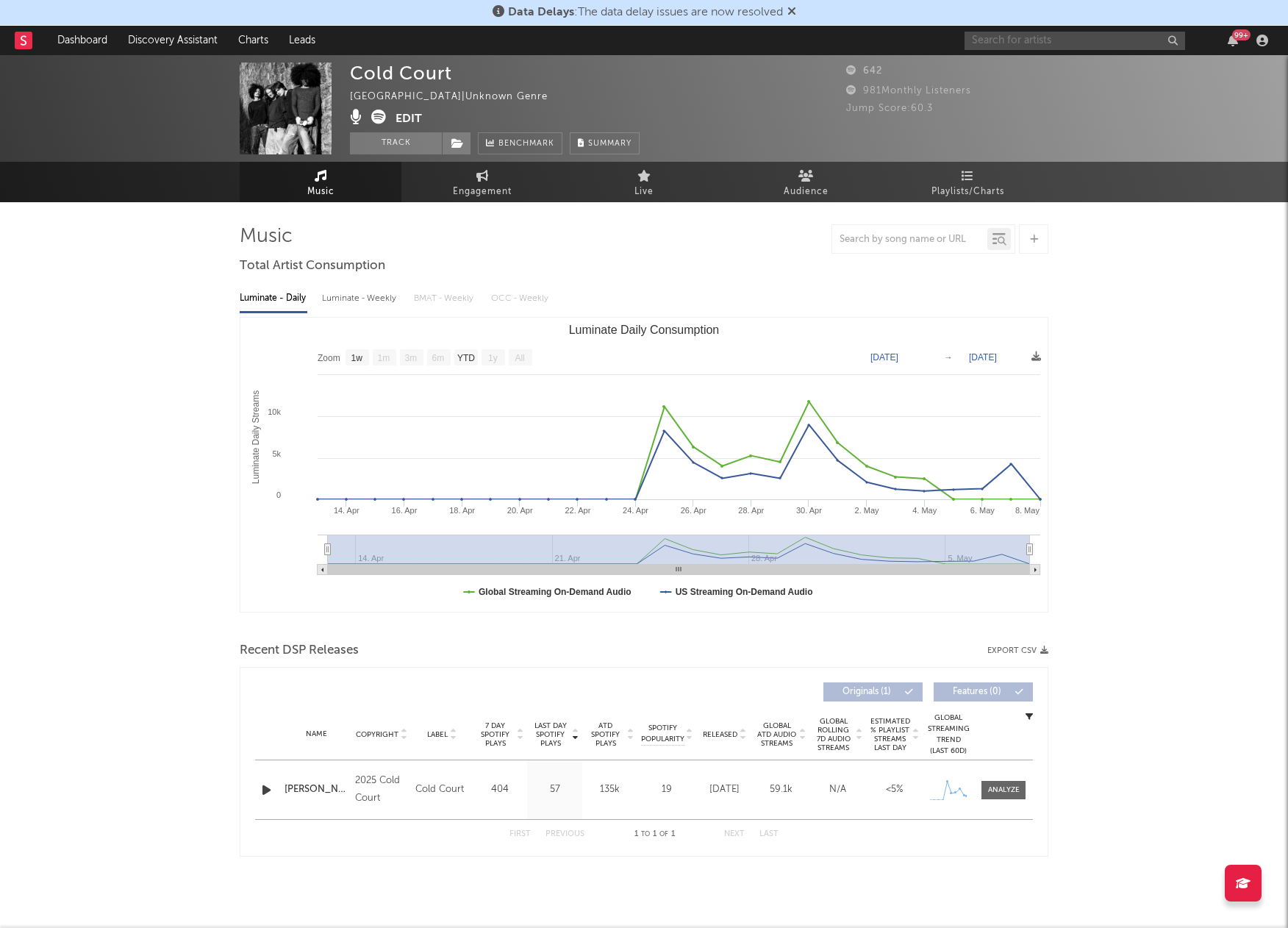
click at [1032, 36] on input "text" at bounding box center [1075, 41] width 220 height 19
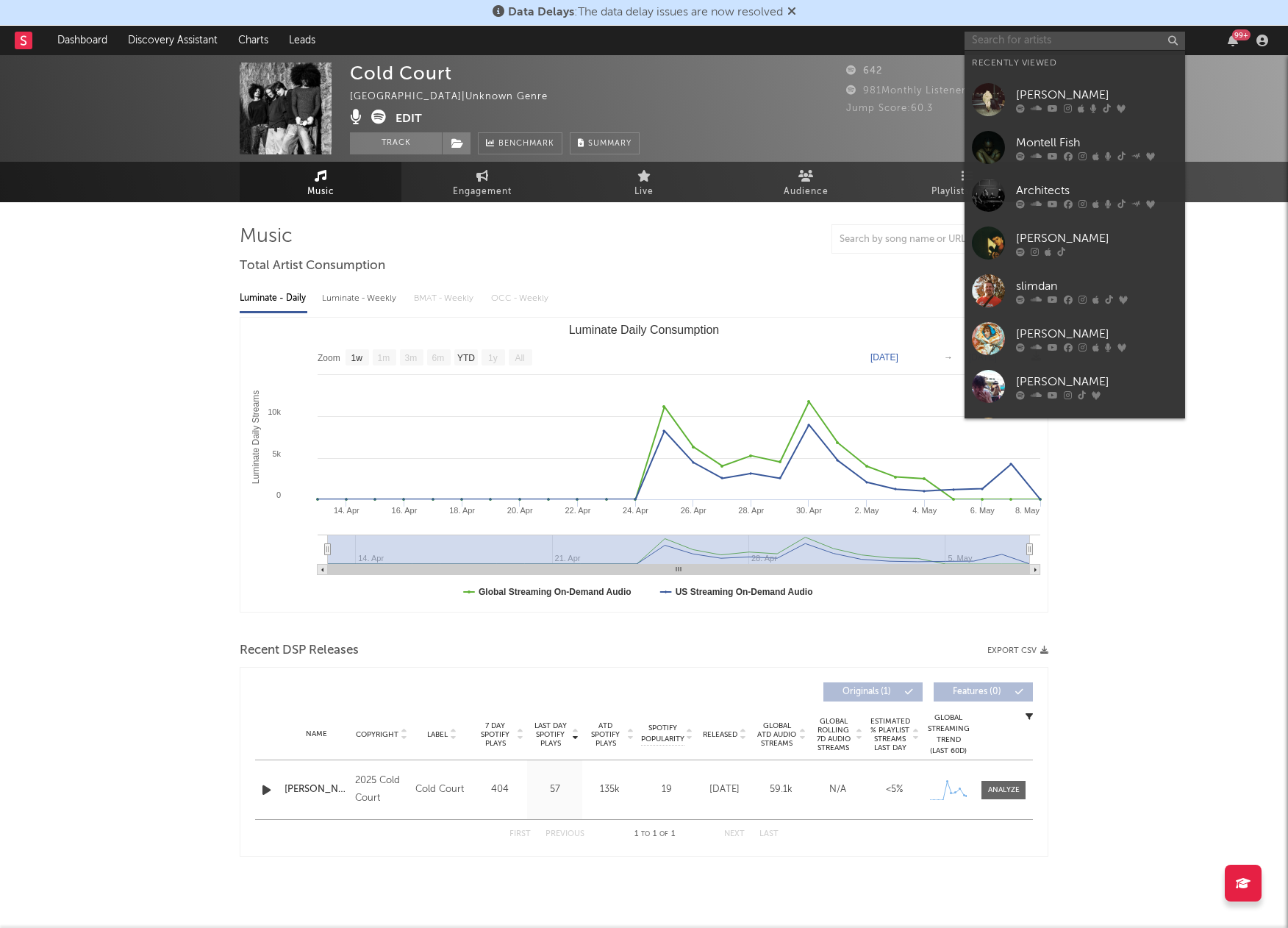
paste input "Jodok Cello"
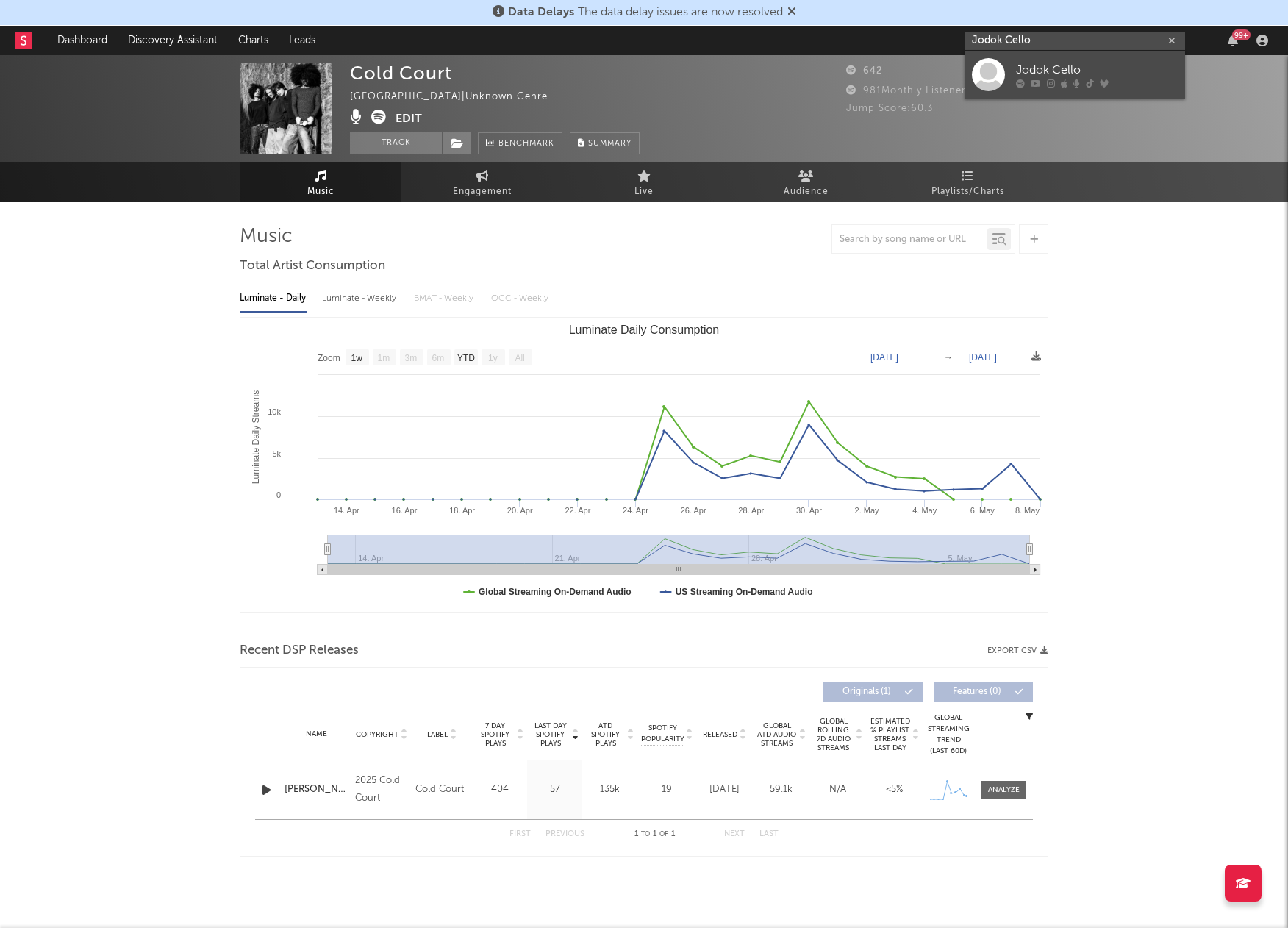
type input "Jodok Cello"
click at [992, 74] on div at bounding box center [988, 74] width 33 height 33
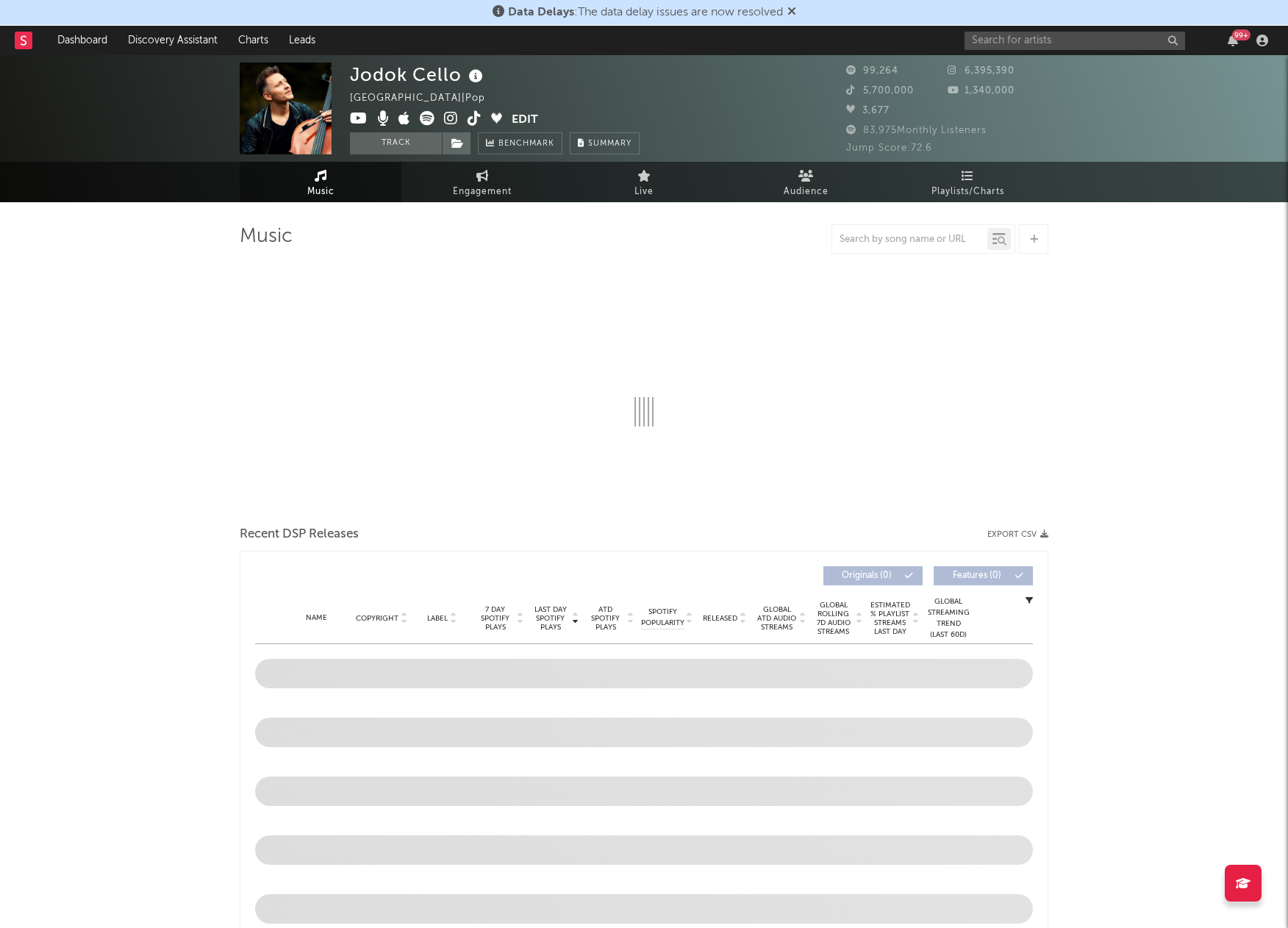
select select "1w"
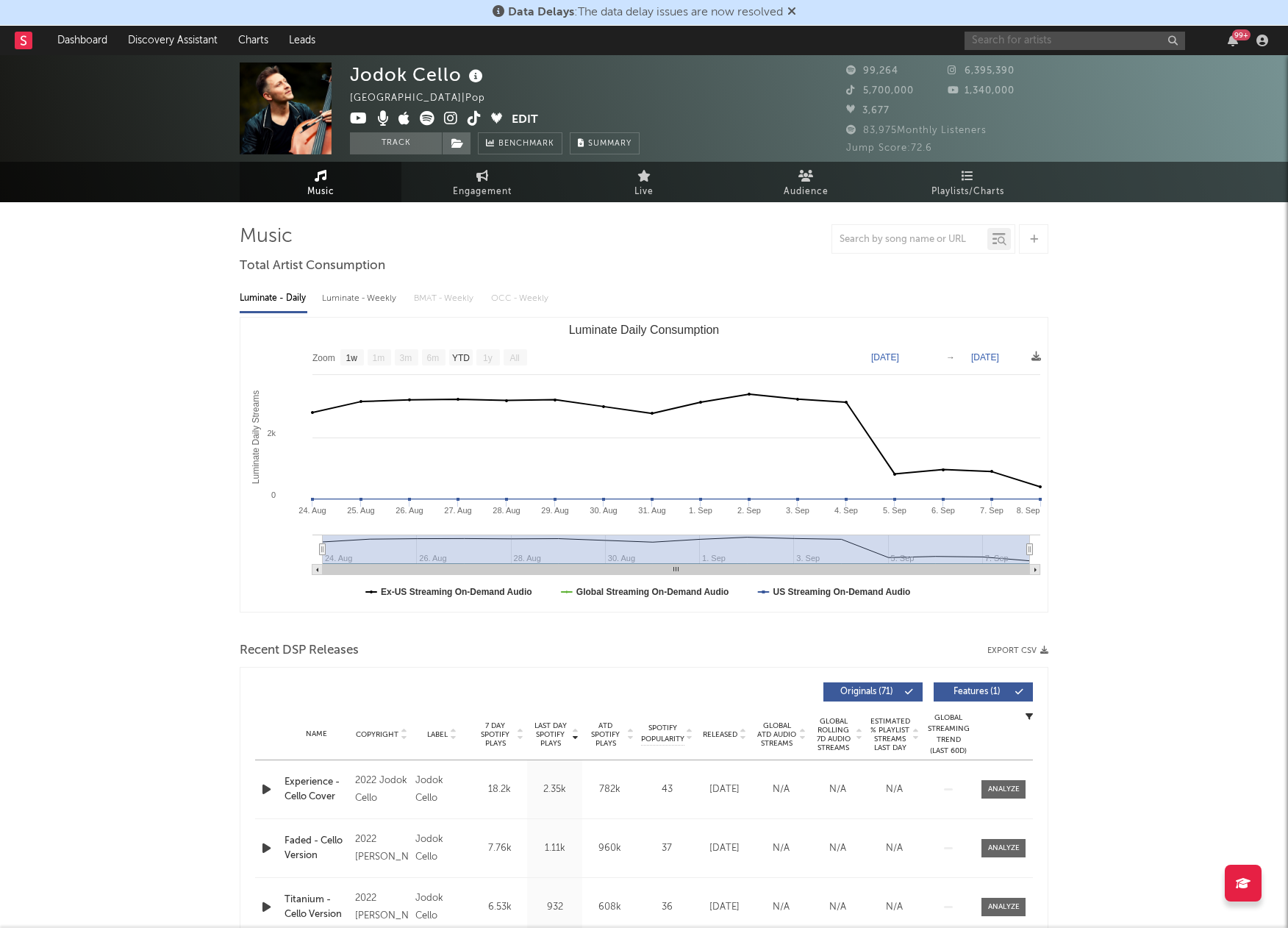
click at [1091, 35] on input "text" at bounding box center [1075, 41] width 220 height 19
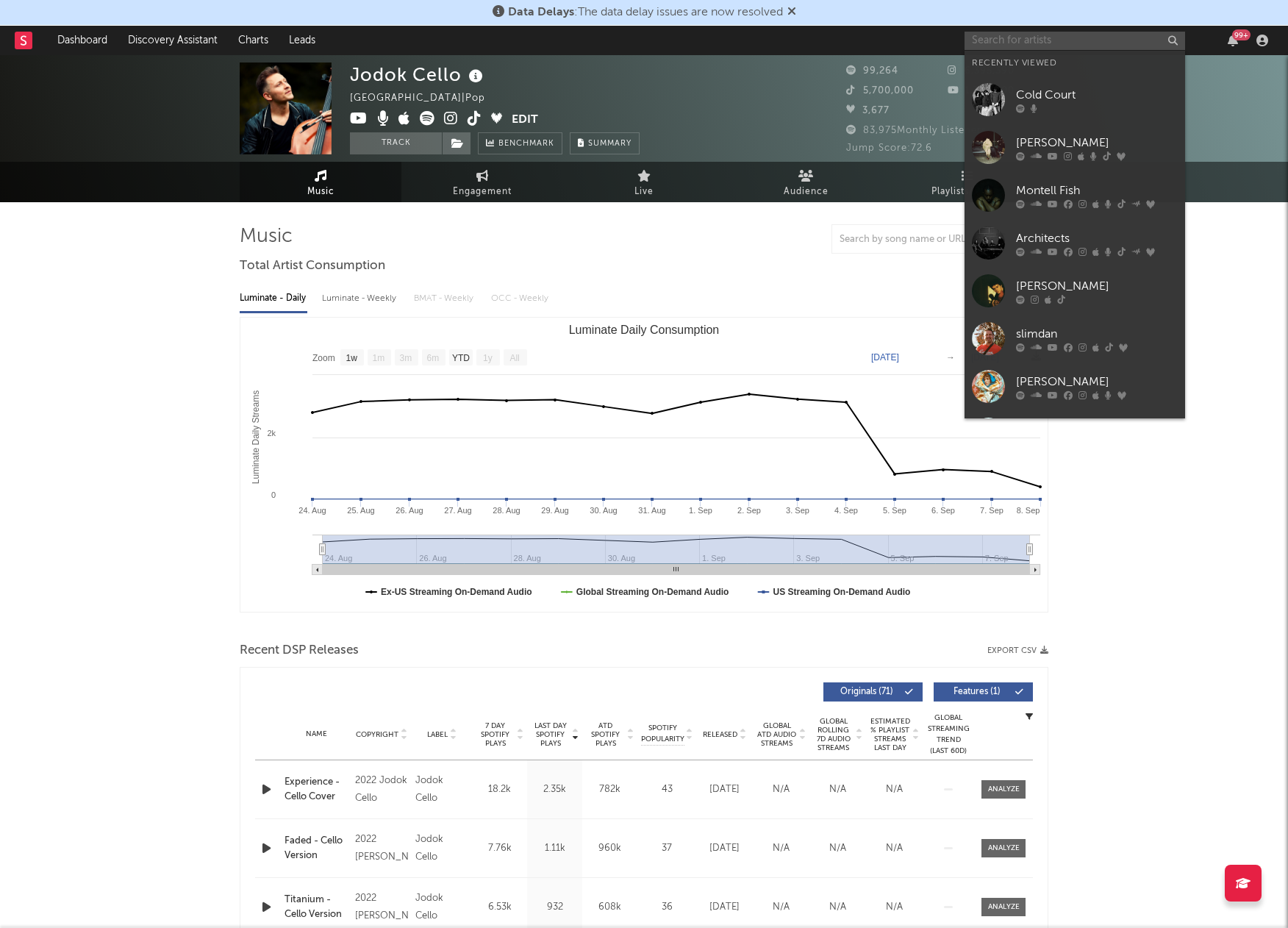
paste input "River Tiber"
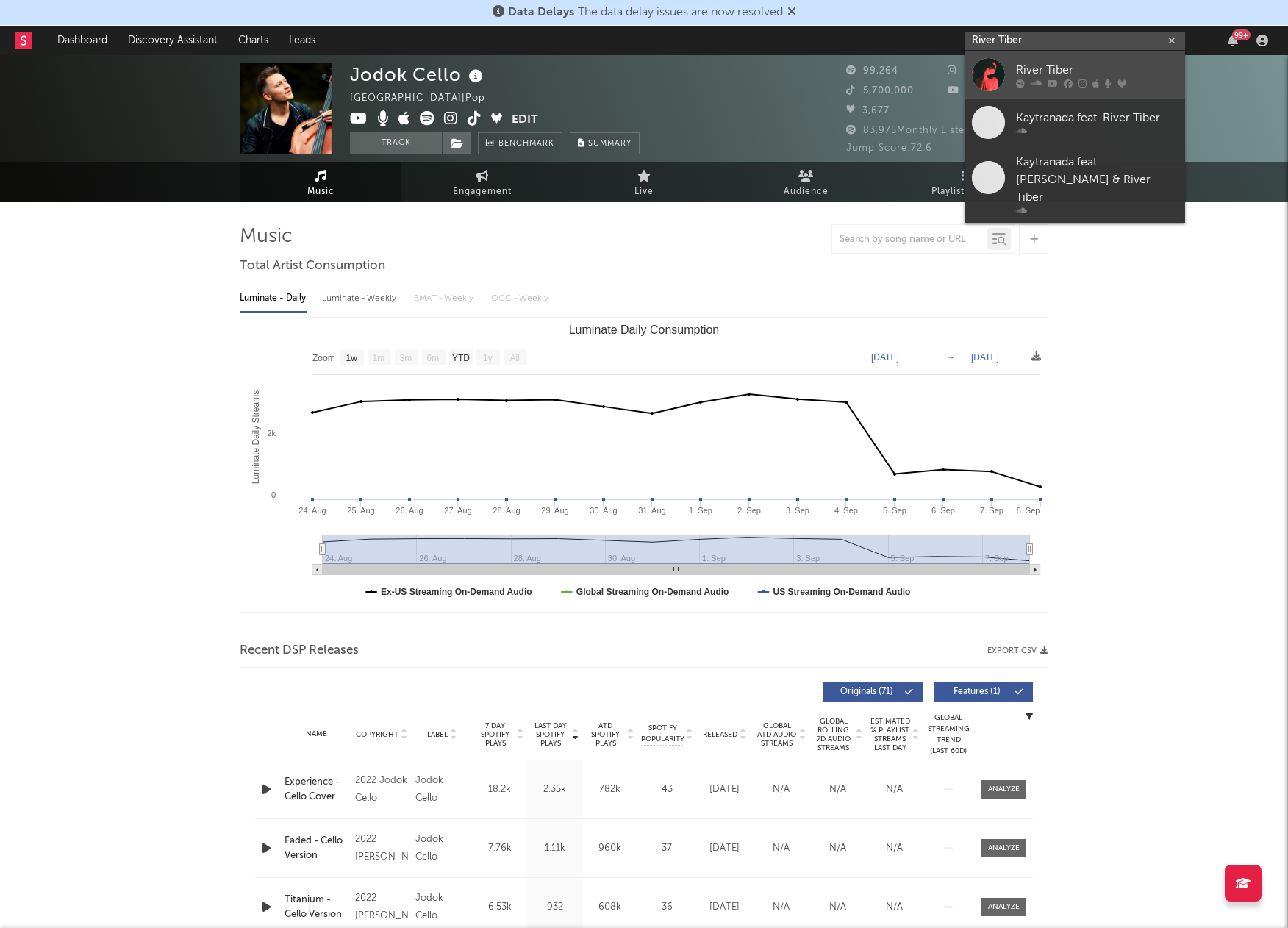
type input "River Tiber"
click at [988, 66] on div at bounding box center [988, 74] width 33 height 33
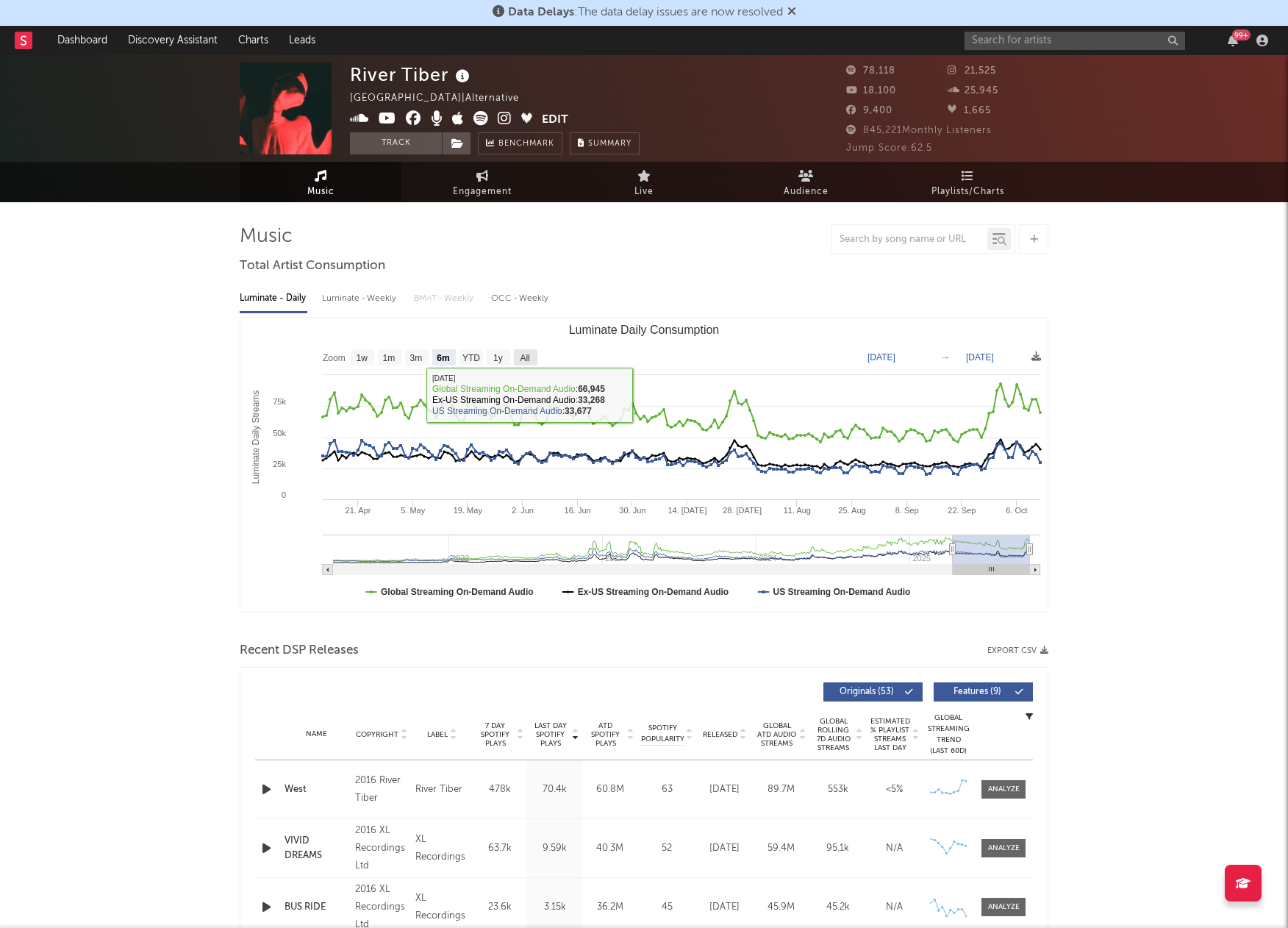
click at [532, 357] on rect "Luminate Daily Consumption" at bounding box center [526, 358] width 24 height 16
select select "All"
type input "[DATE]"
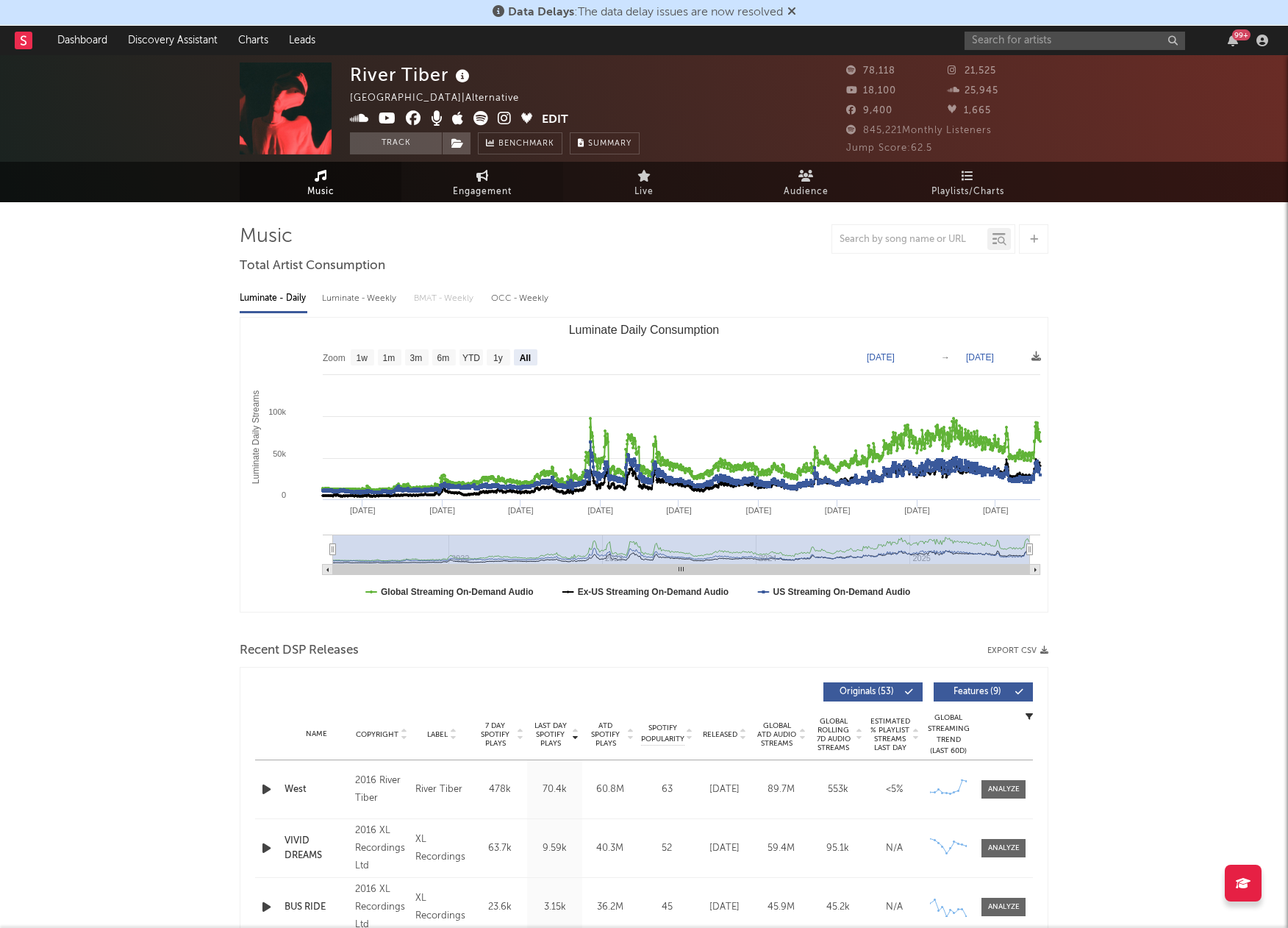
click at [468, 184] on span "Engagement" at bounding box center [482, 192] width 58 height 18
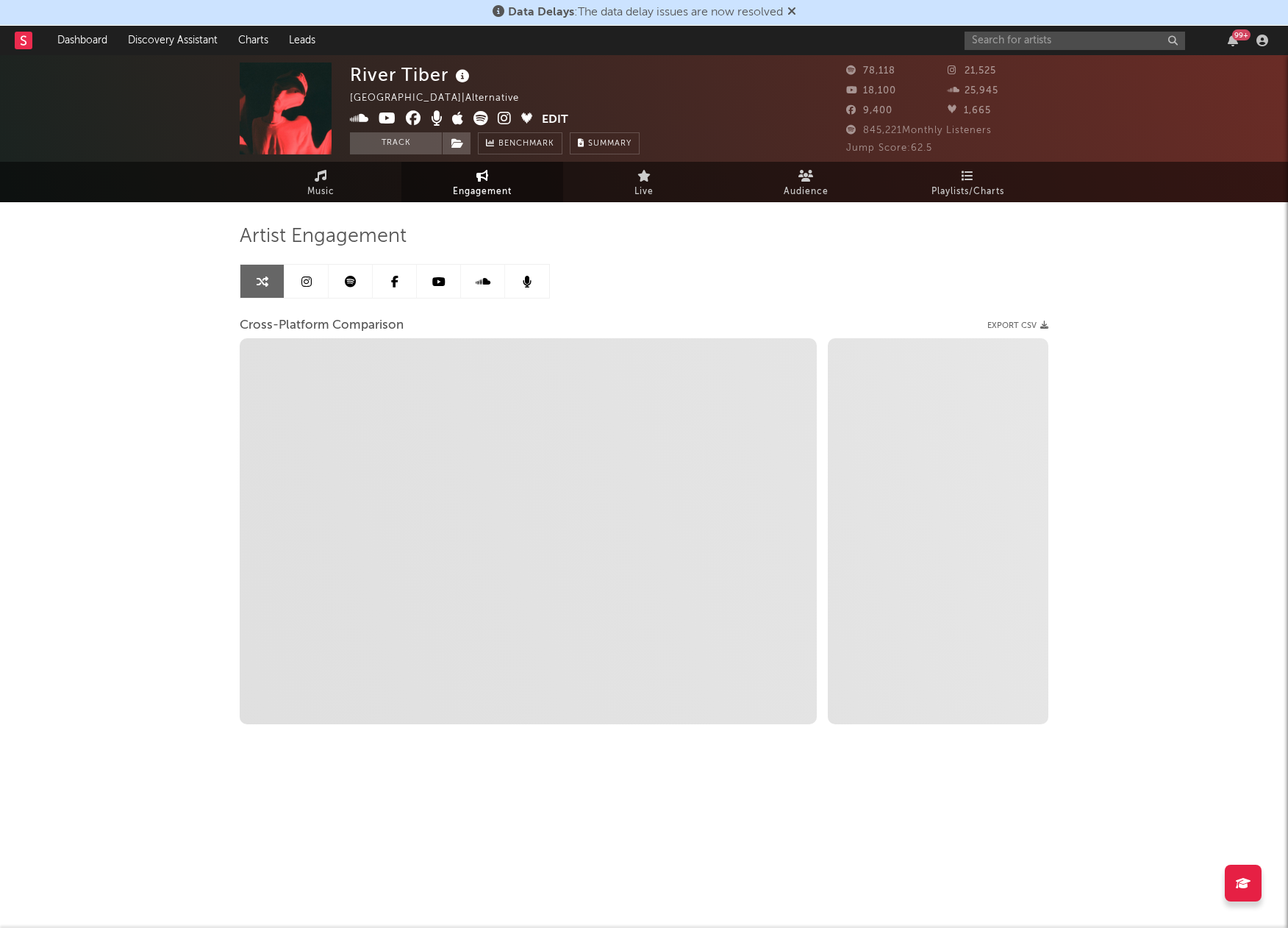
select select "1w"
select select "1m"
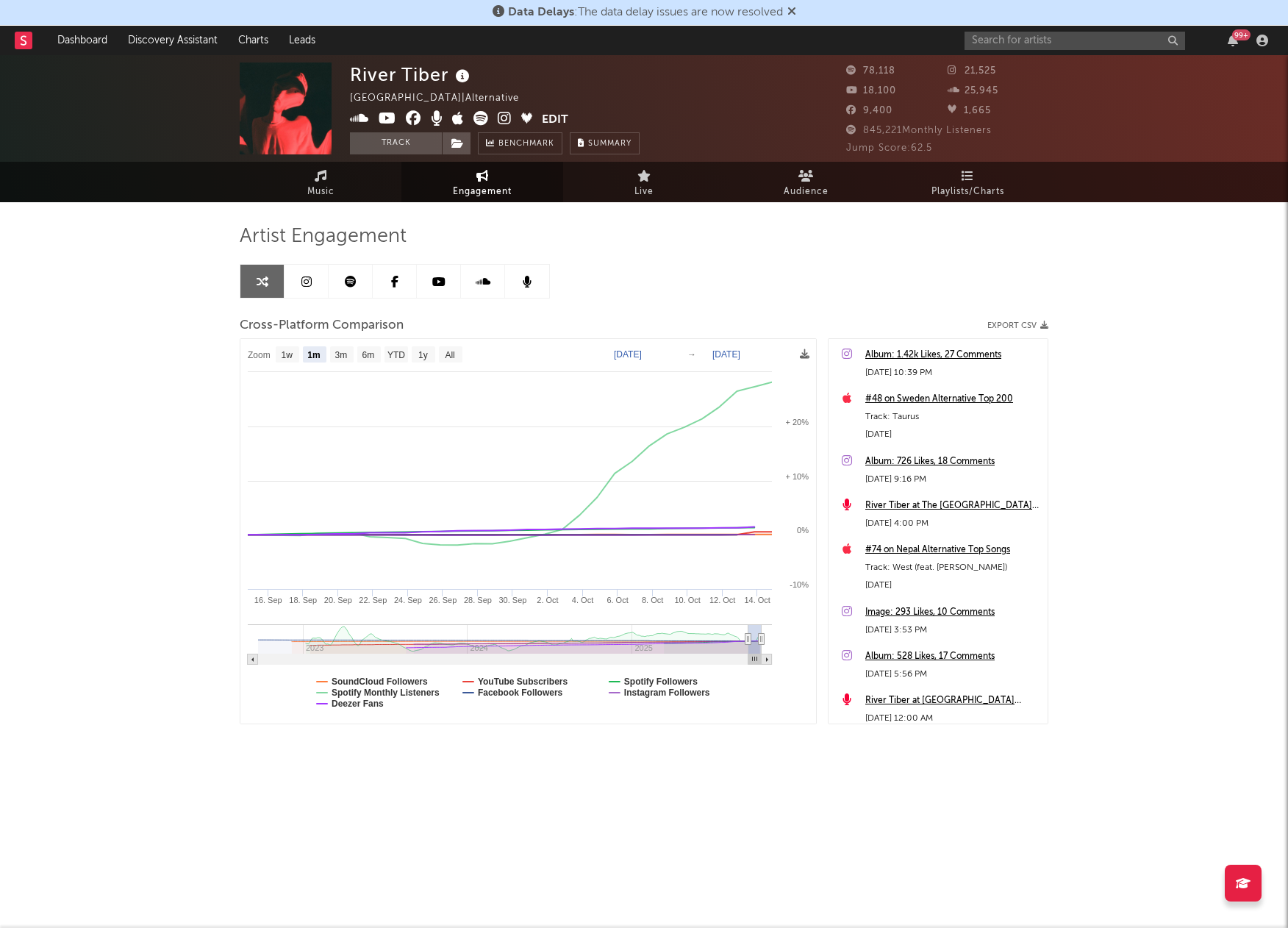
click at [298, 280] on link at bounding box center [306, 281] width 44 height 33
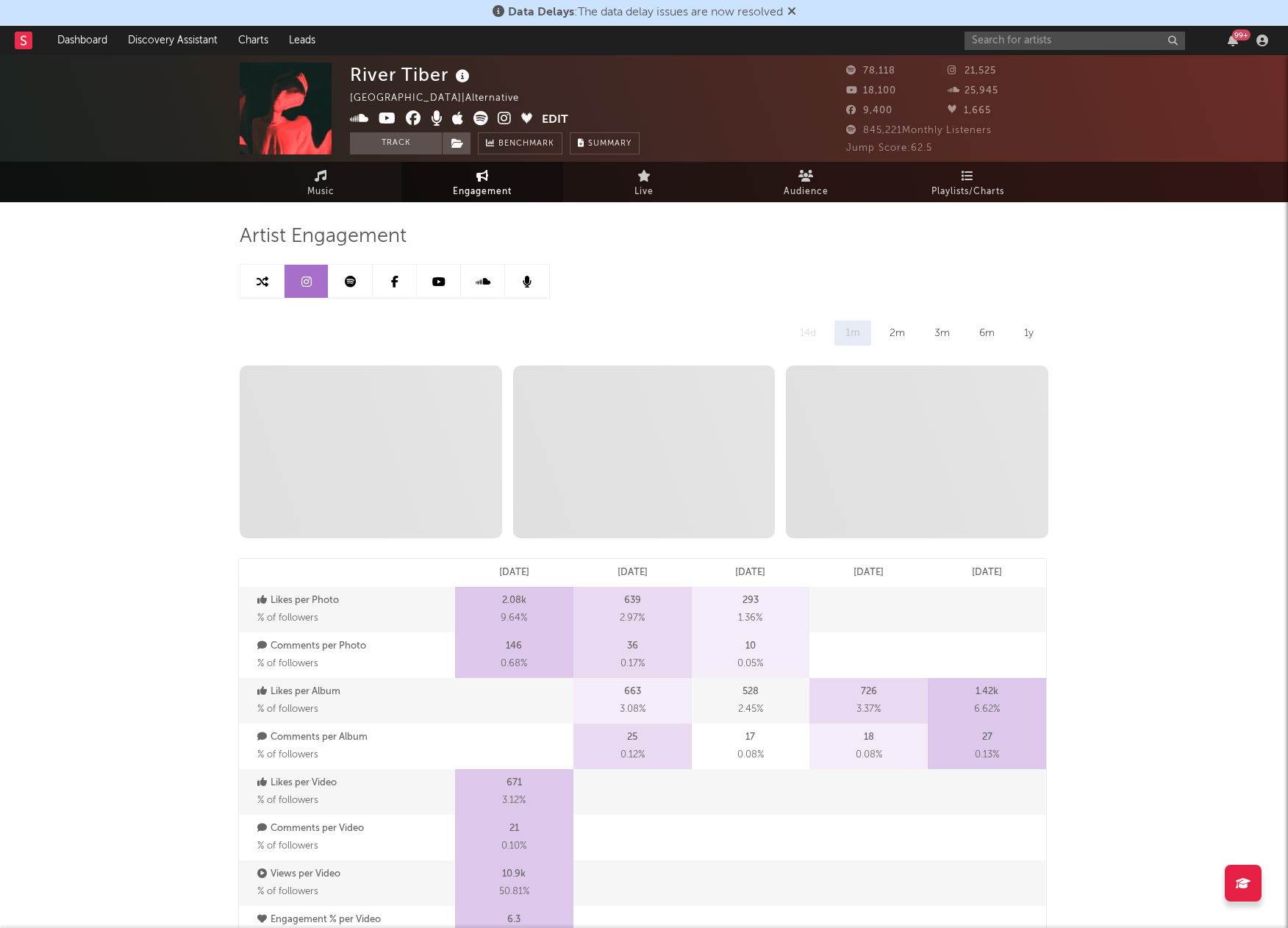
select select "6m"
click at [328, 190] on span "Music" at bounding box center [320, 192] width 27 height 18
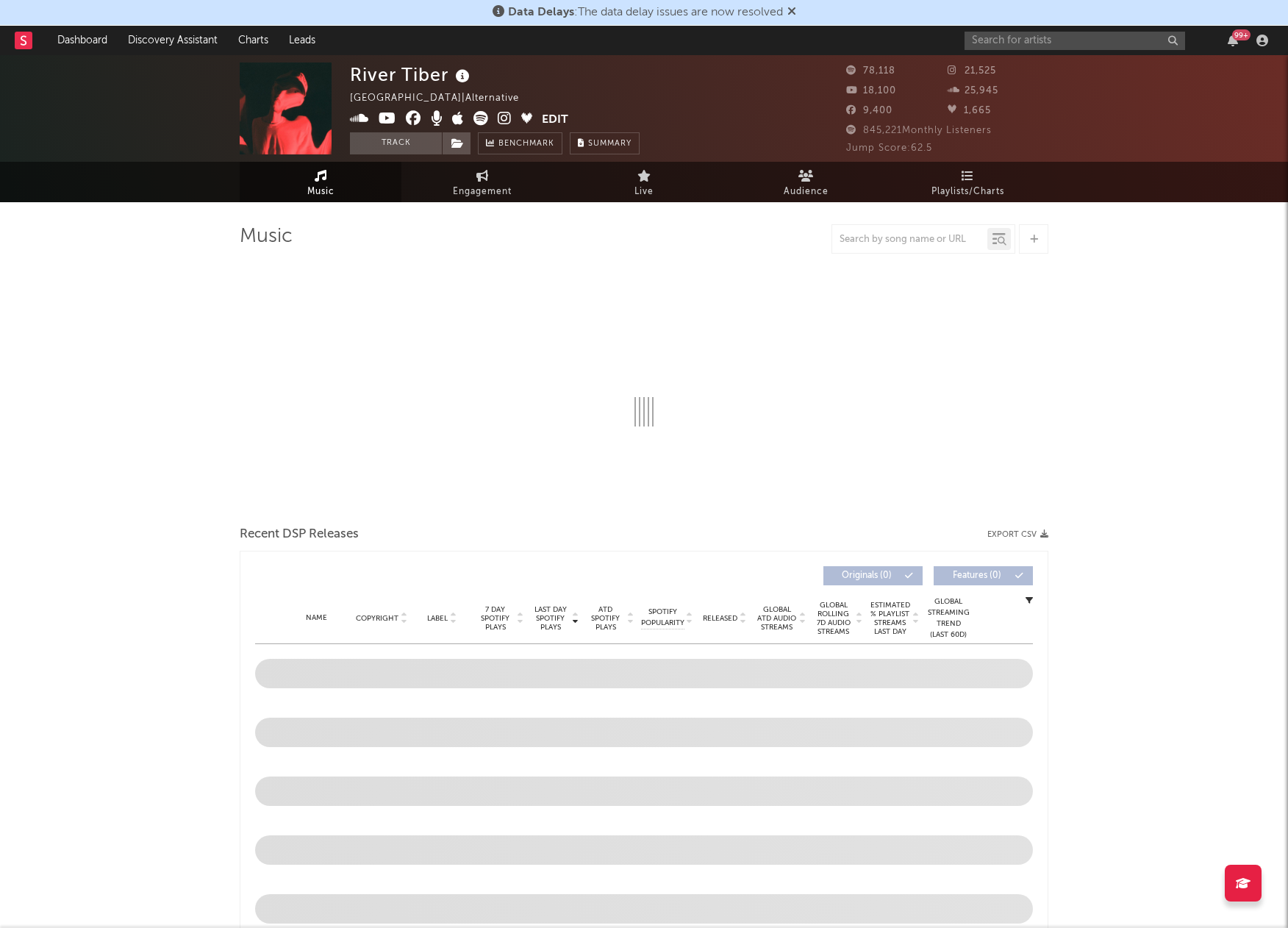
select select "6m"
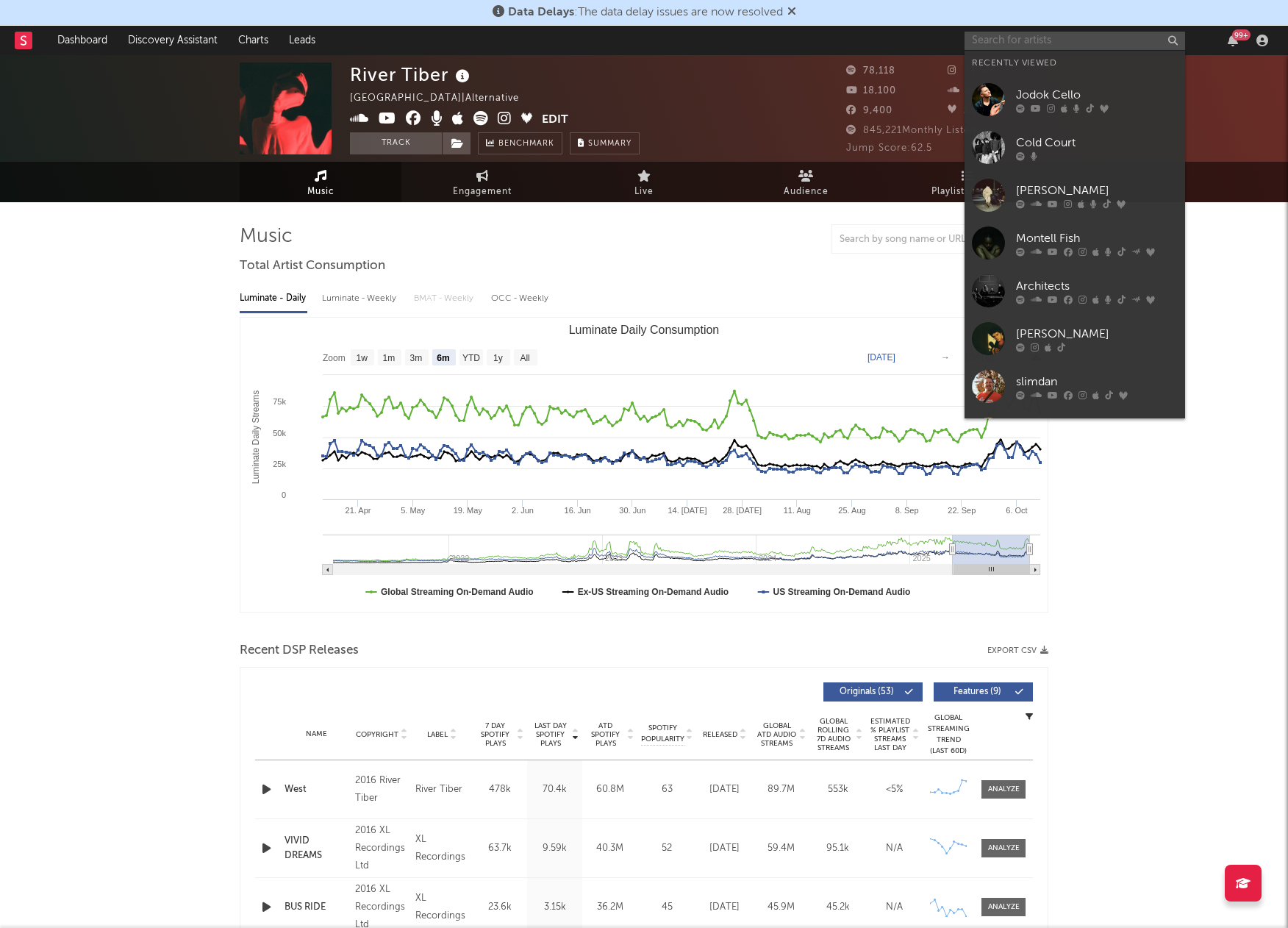
click at [1085, 35] on input "text" at bounding box center [1075, 41] width 220 height 19
paste input "[PERSON_NAME]"
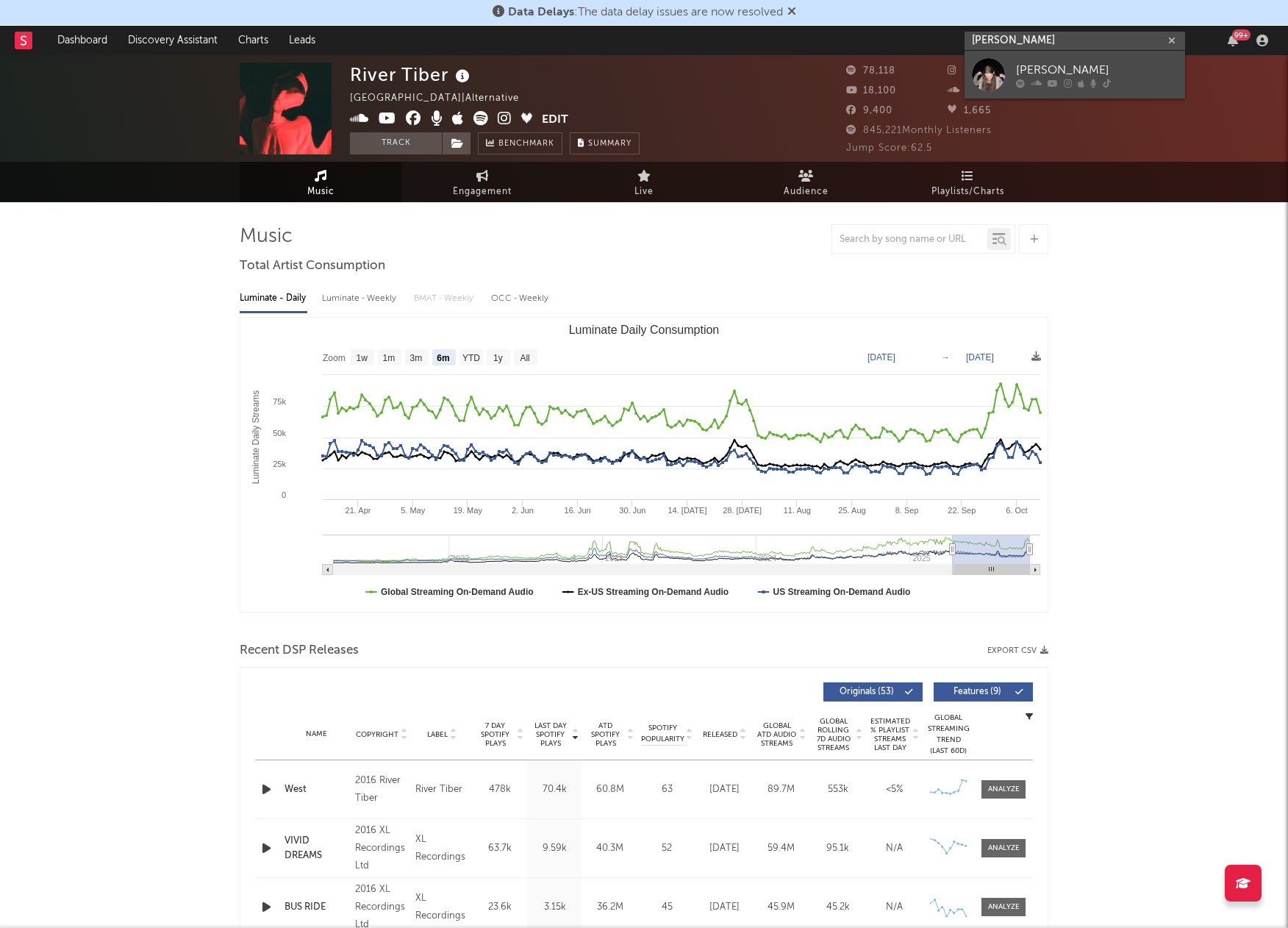
type input "[PERSON_NAME]"
click at [990, 70] on div at bounding box center [988, 74] width 33 height 33
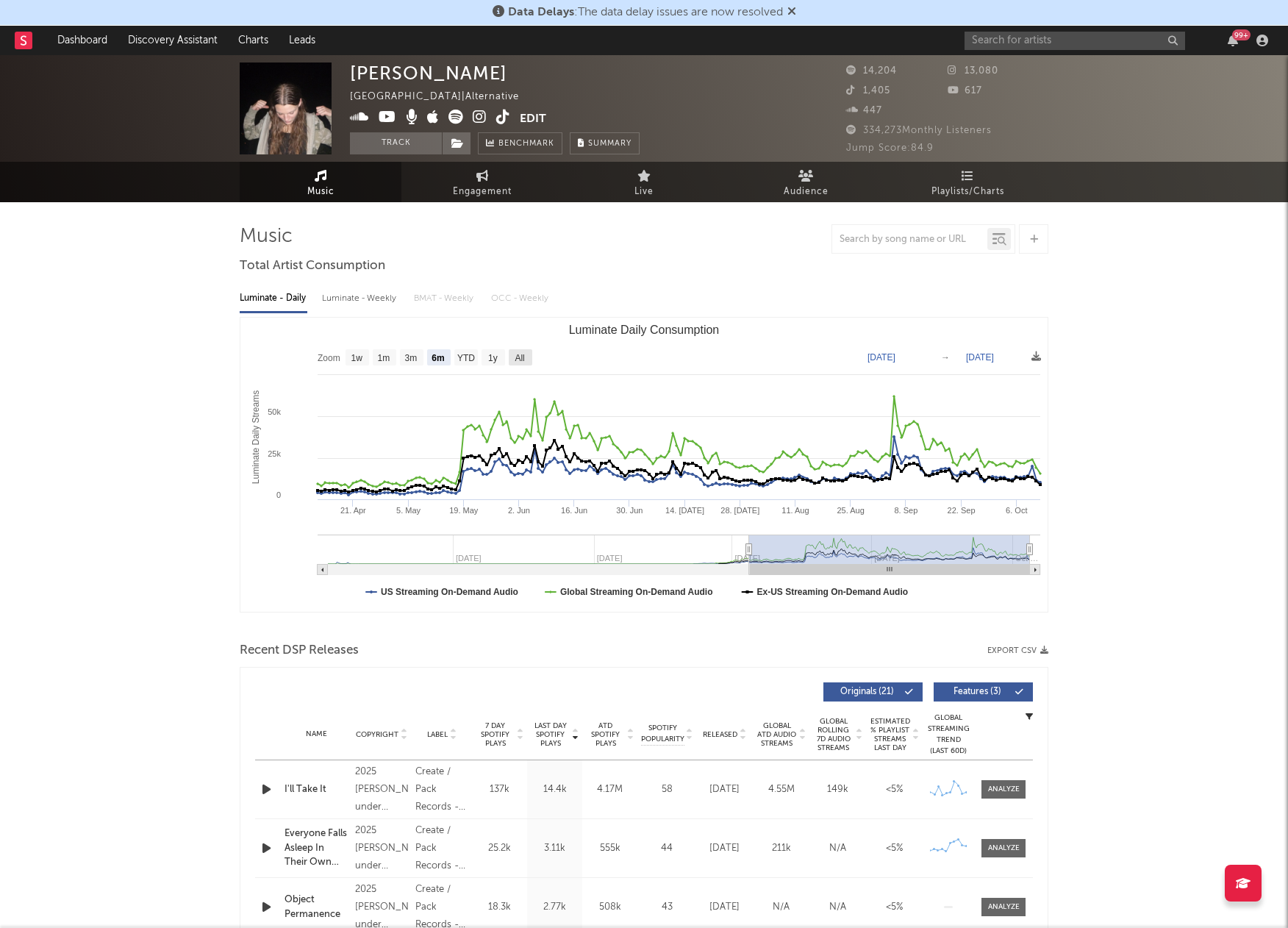
click at [521, 360] on text "All" at bounding box center [519, 359] width 10 height 11
select select "All"
type input "2024-07-11"
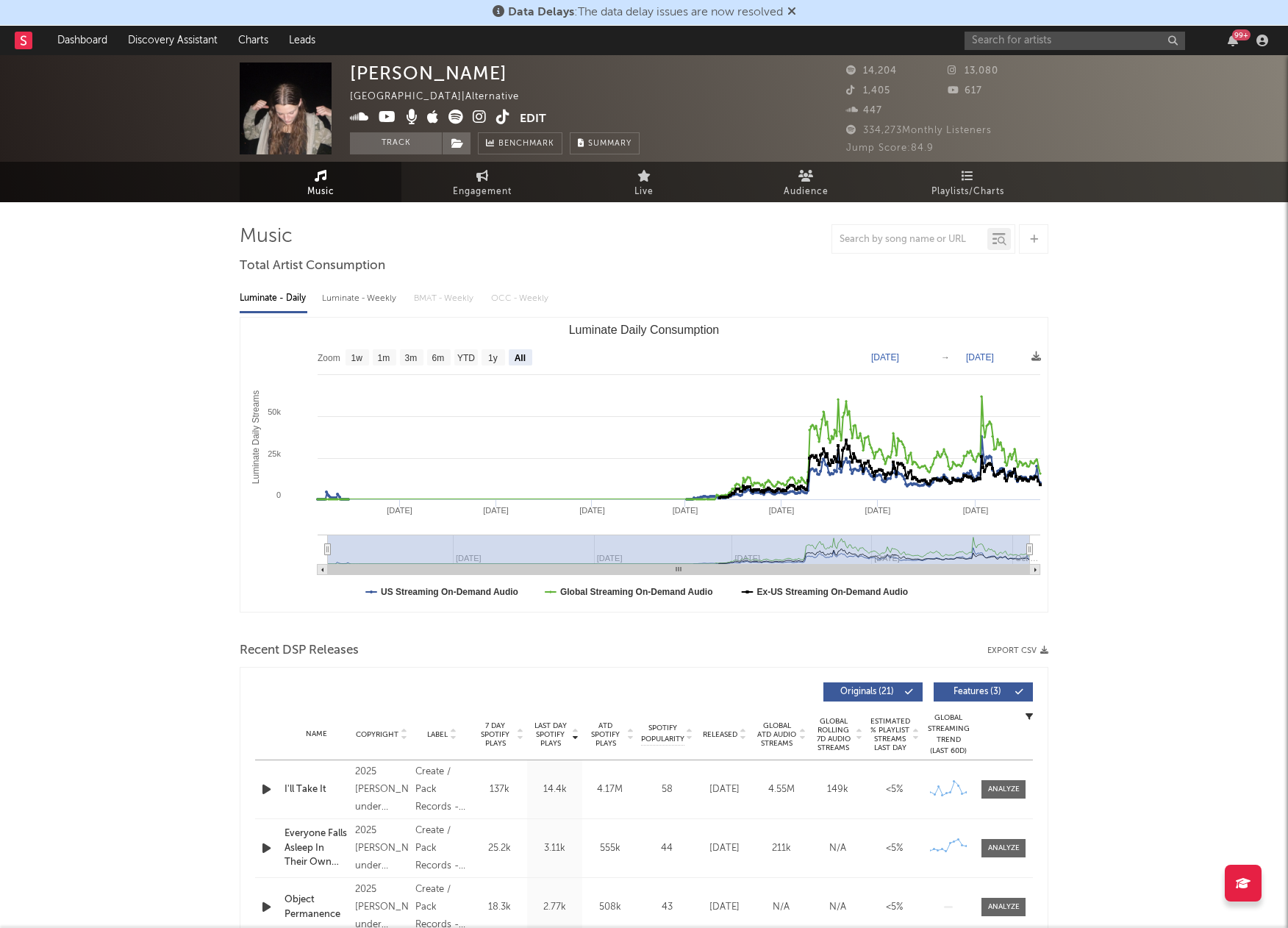
click at [266, 792] on icon "button" at bounding box center [266, 789] width 15 height 19
click at [482, 117] on icon at bounding box center [480, 117] width 14 height 15
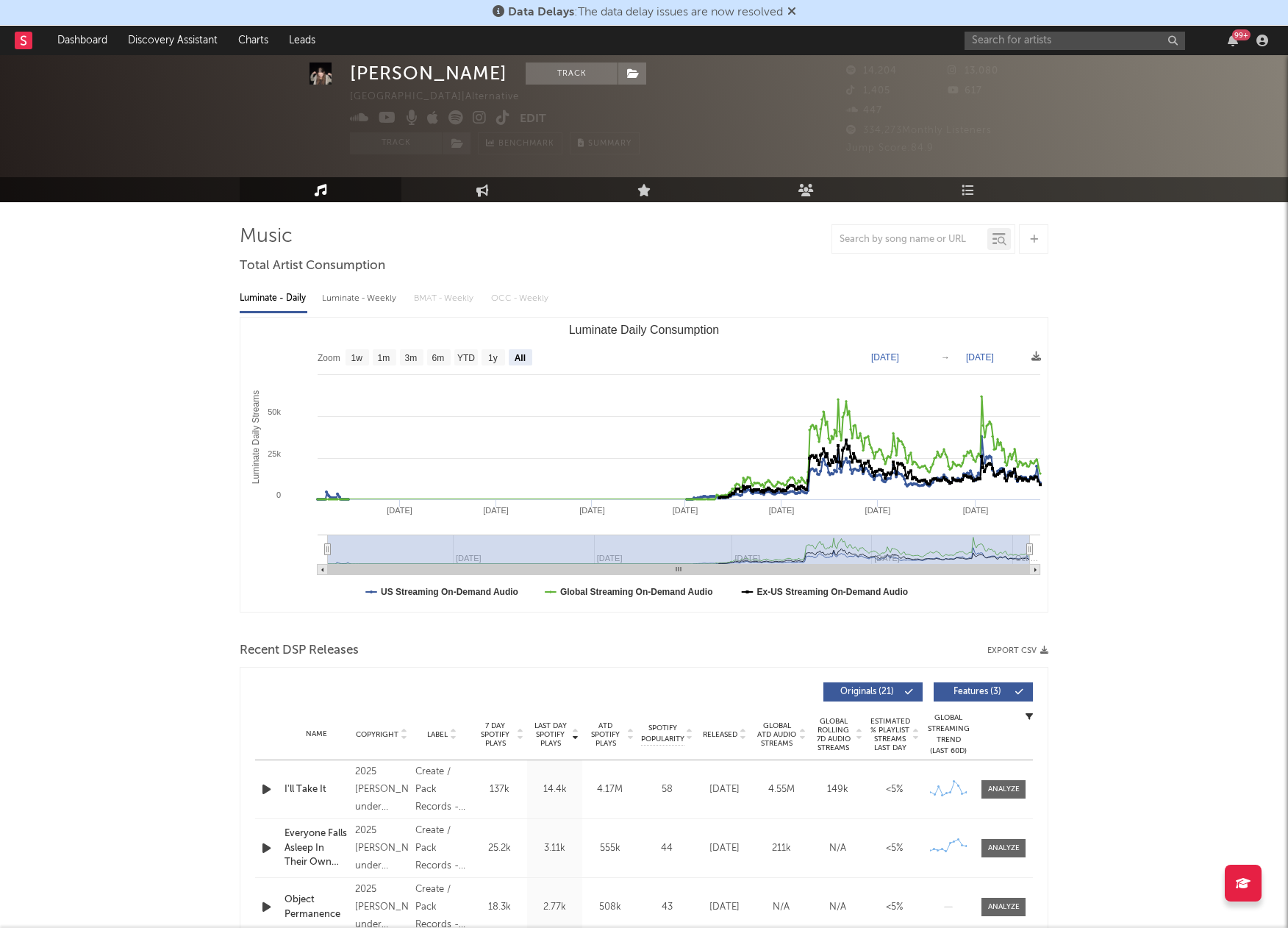
scroll to position [72, 0]
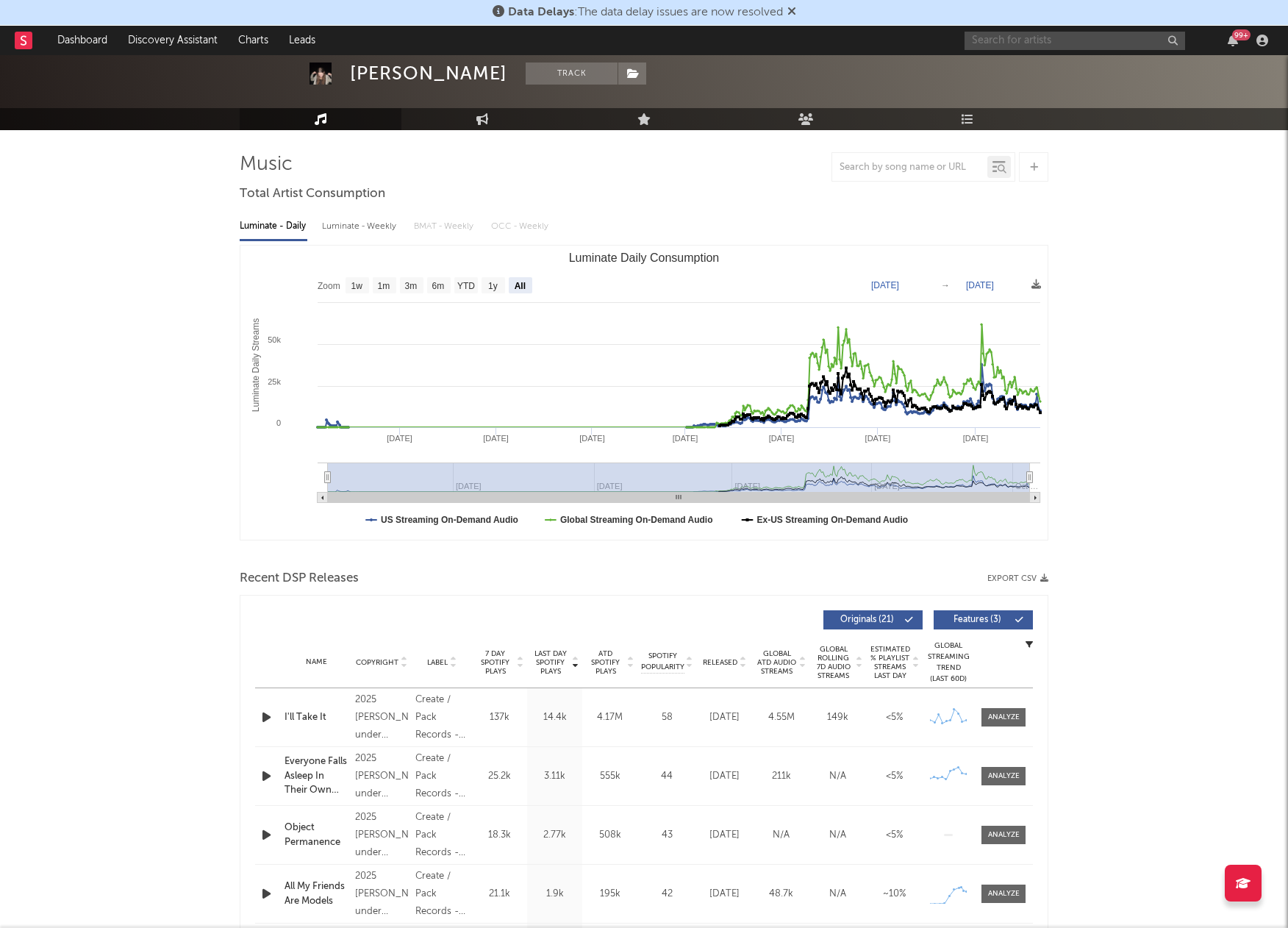
click at [1006, 37] on input "text" at bounding box center [1075, 41] width 220 height 19
paste input "[PERSON_NAME]"
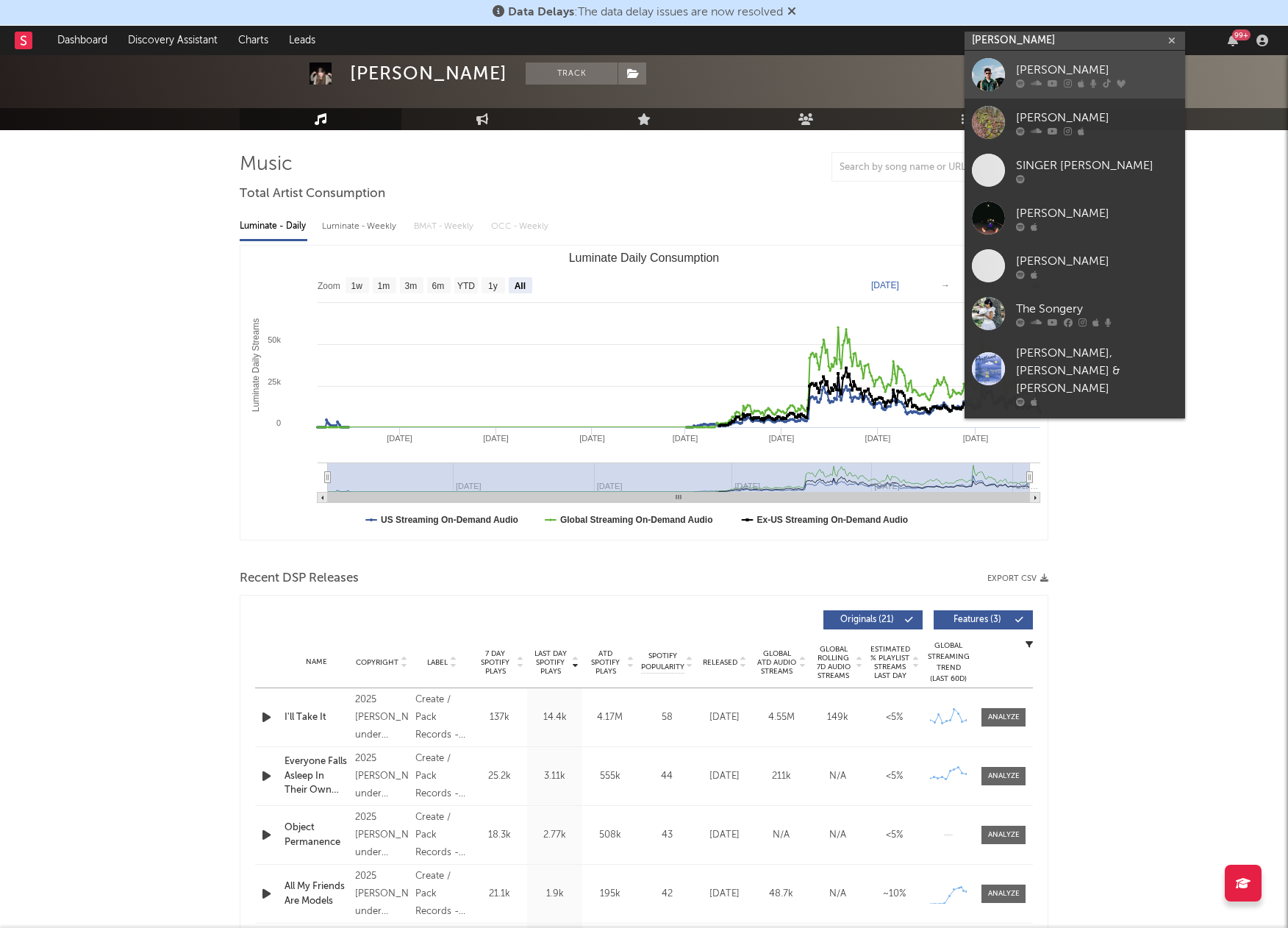
type input "[PERSON_NAME]"
click at [991, 75] on div at bounding box center [988, 74] width 33 height 33
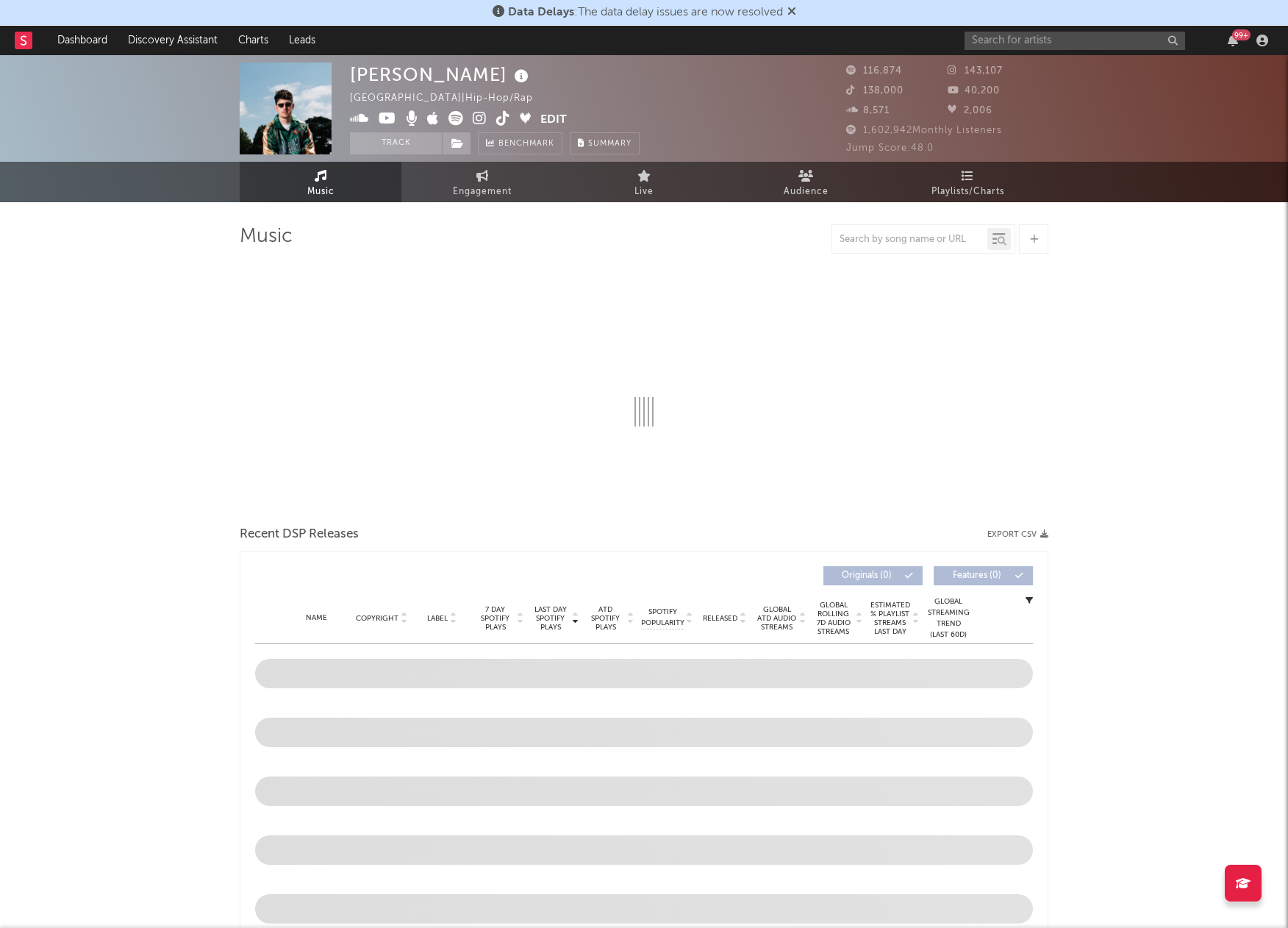
select select "6m"
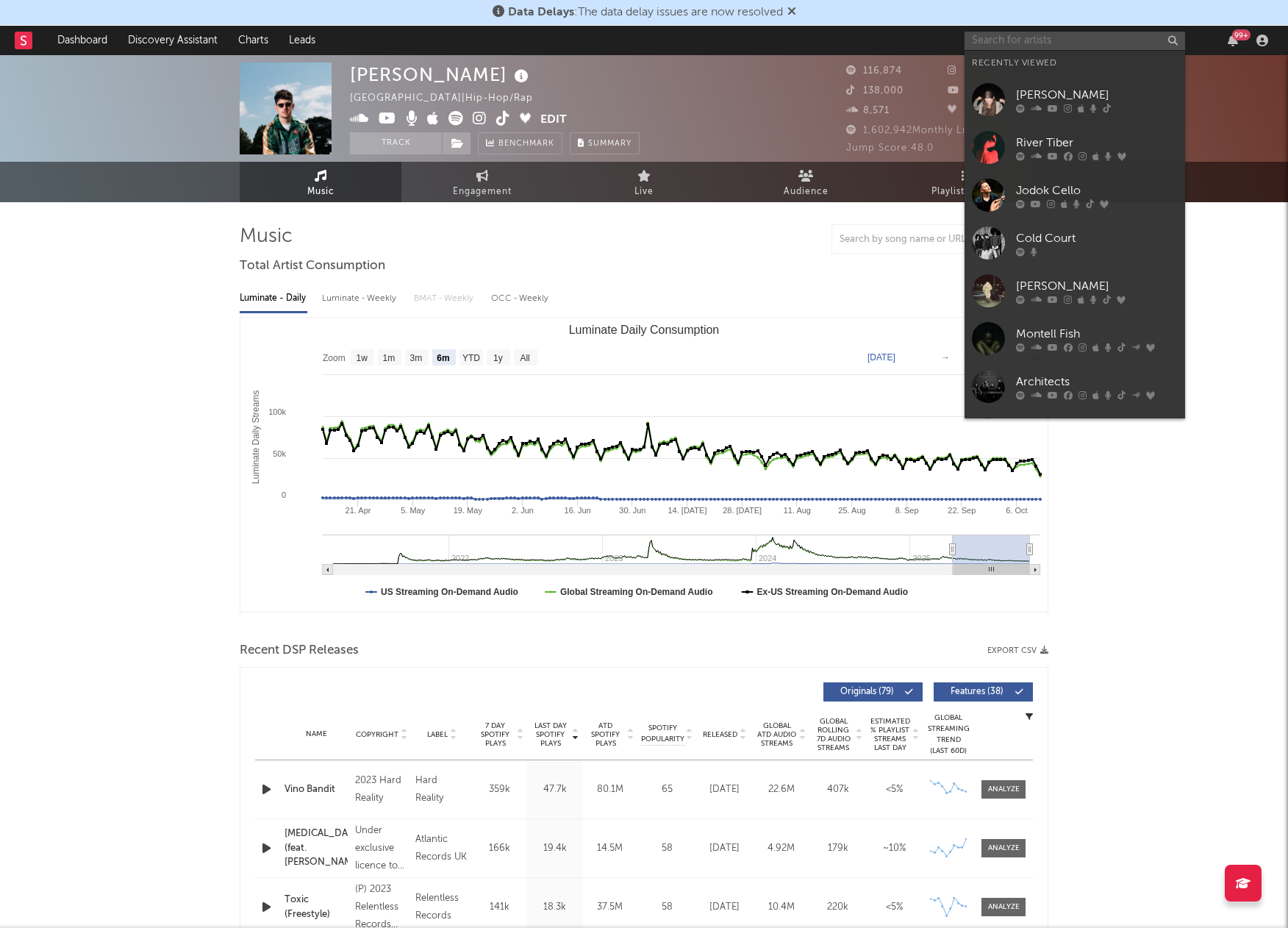
click at [1039, 39] on input "text" at bounding box center [1075, 41] width 220 height 19
paste input "Northlane"
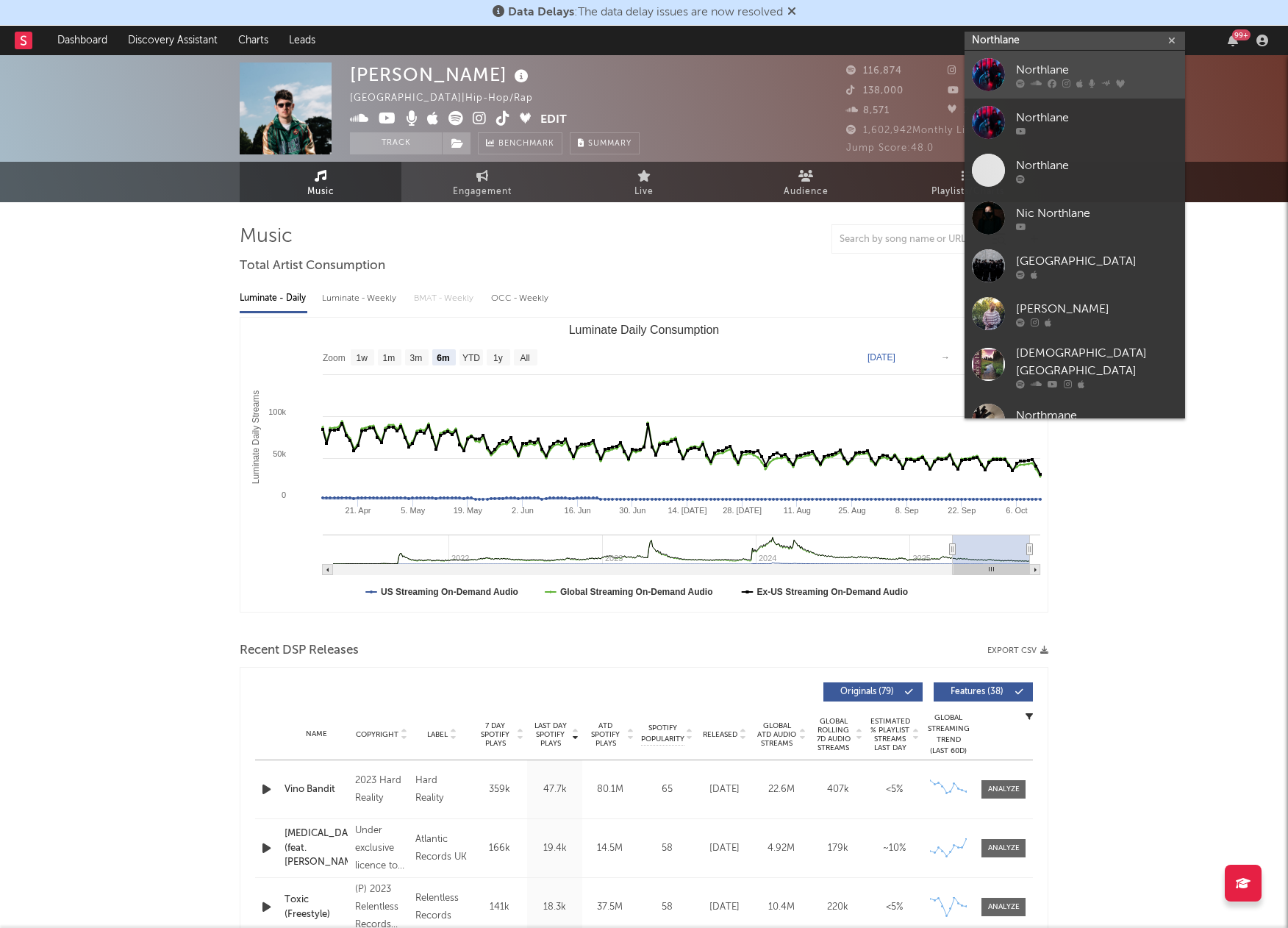
type input "Northlane"
click at [988, 68] on div at bounding box center [988, 74] width 33 height 33
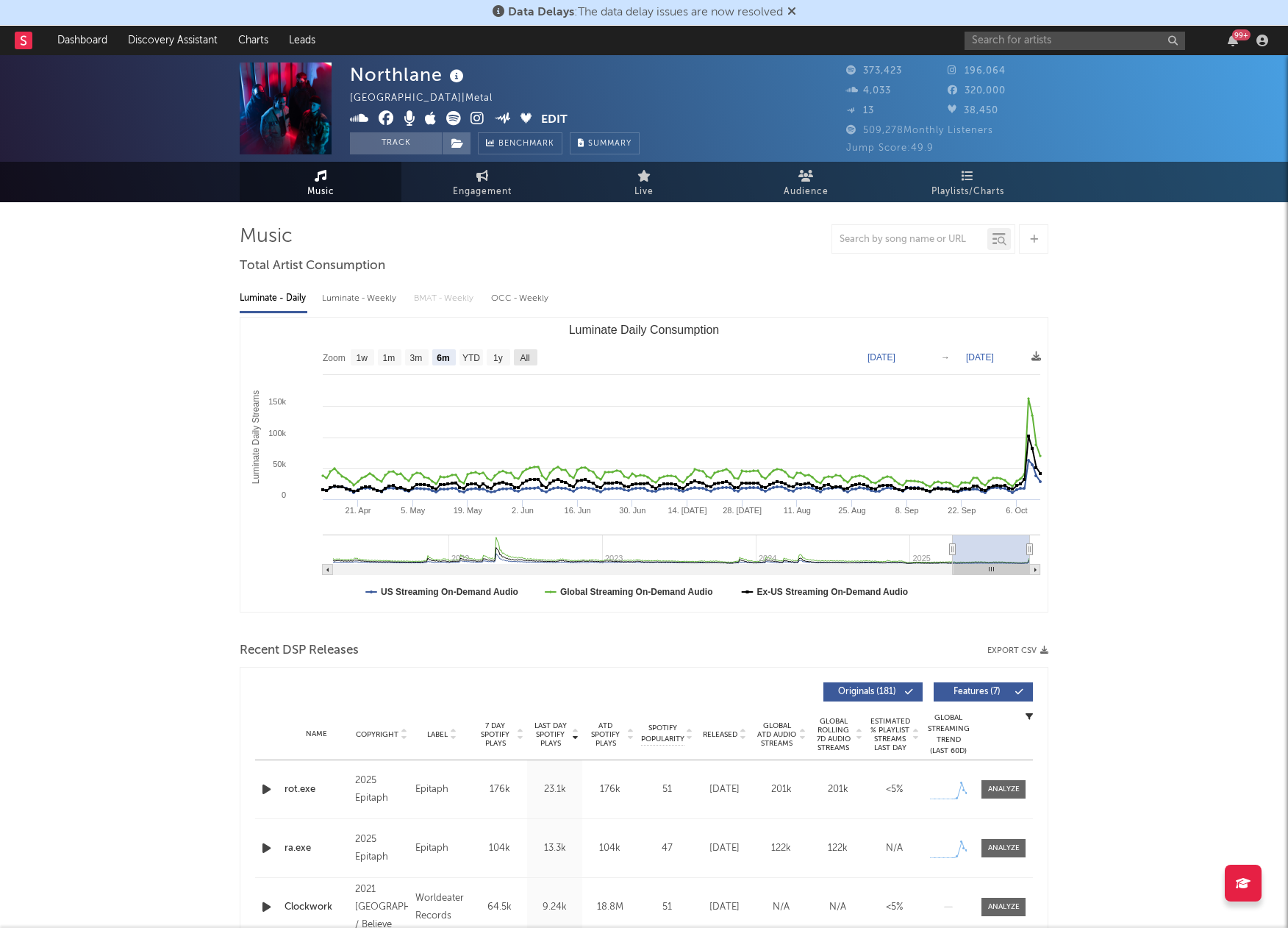
click at [524, 362] on text "All" at bounding box center [524, 359] width 10 height 11
select select "All"
type input "[DATE]"
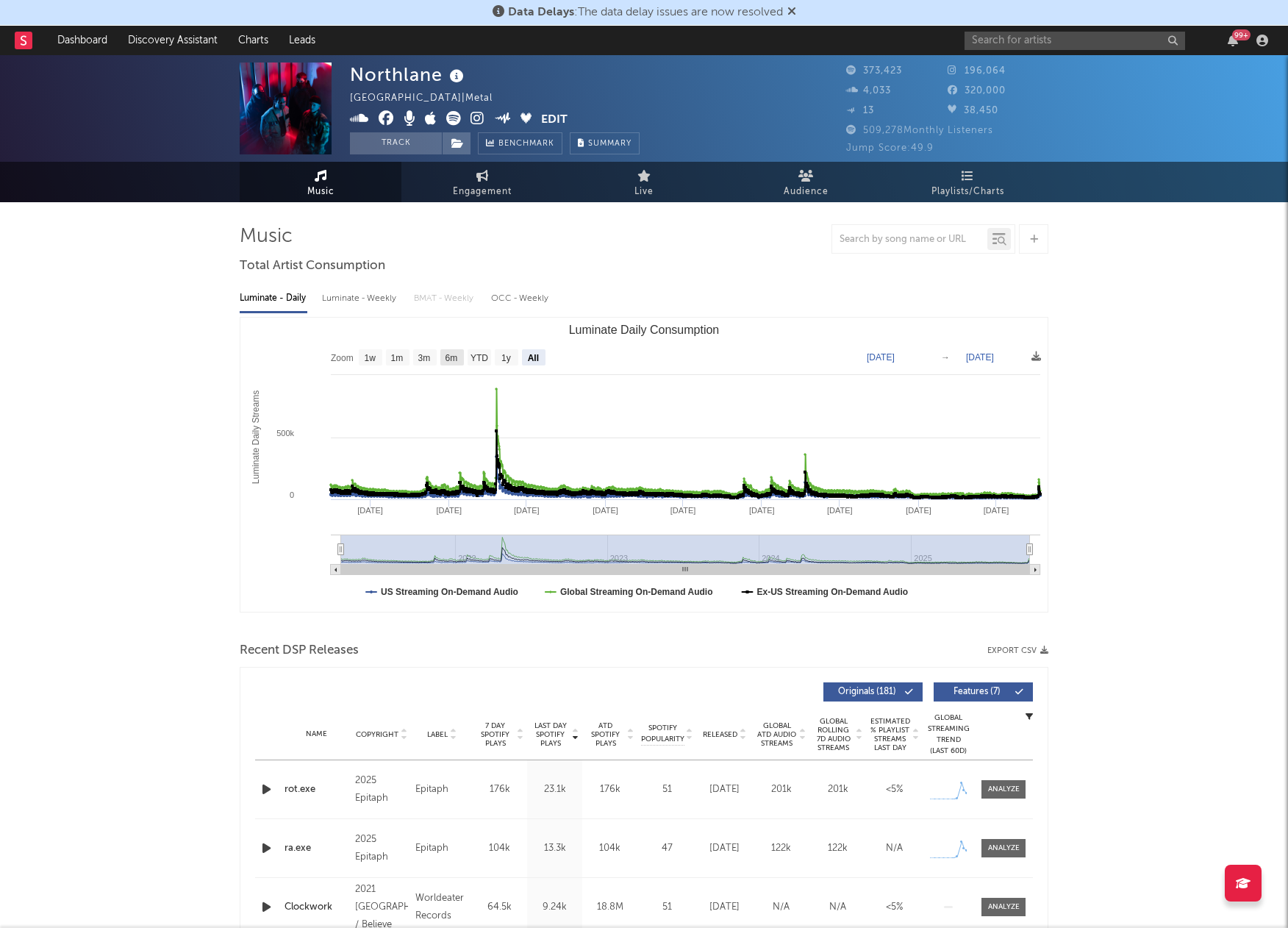
click at [447, 362] on text "6m" at bounding box center [451, 359] width 12 height 11
select select "6m"
type input "[DATE]"
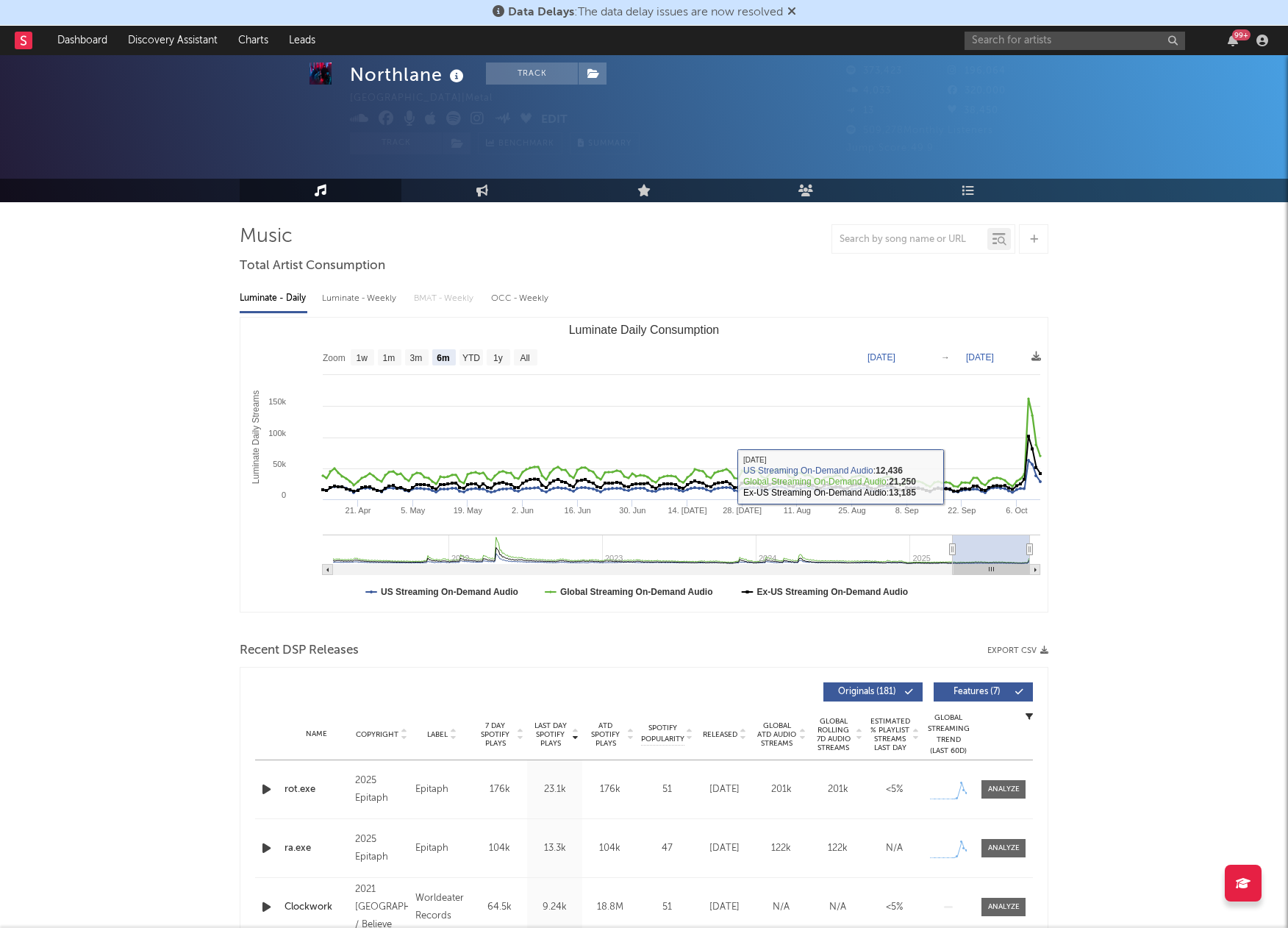
scroll to position [194, 0]
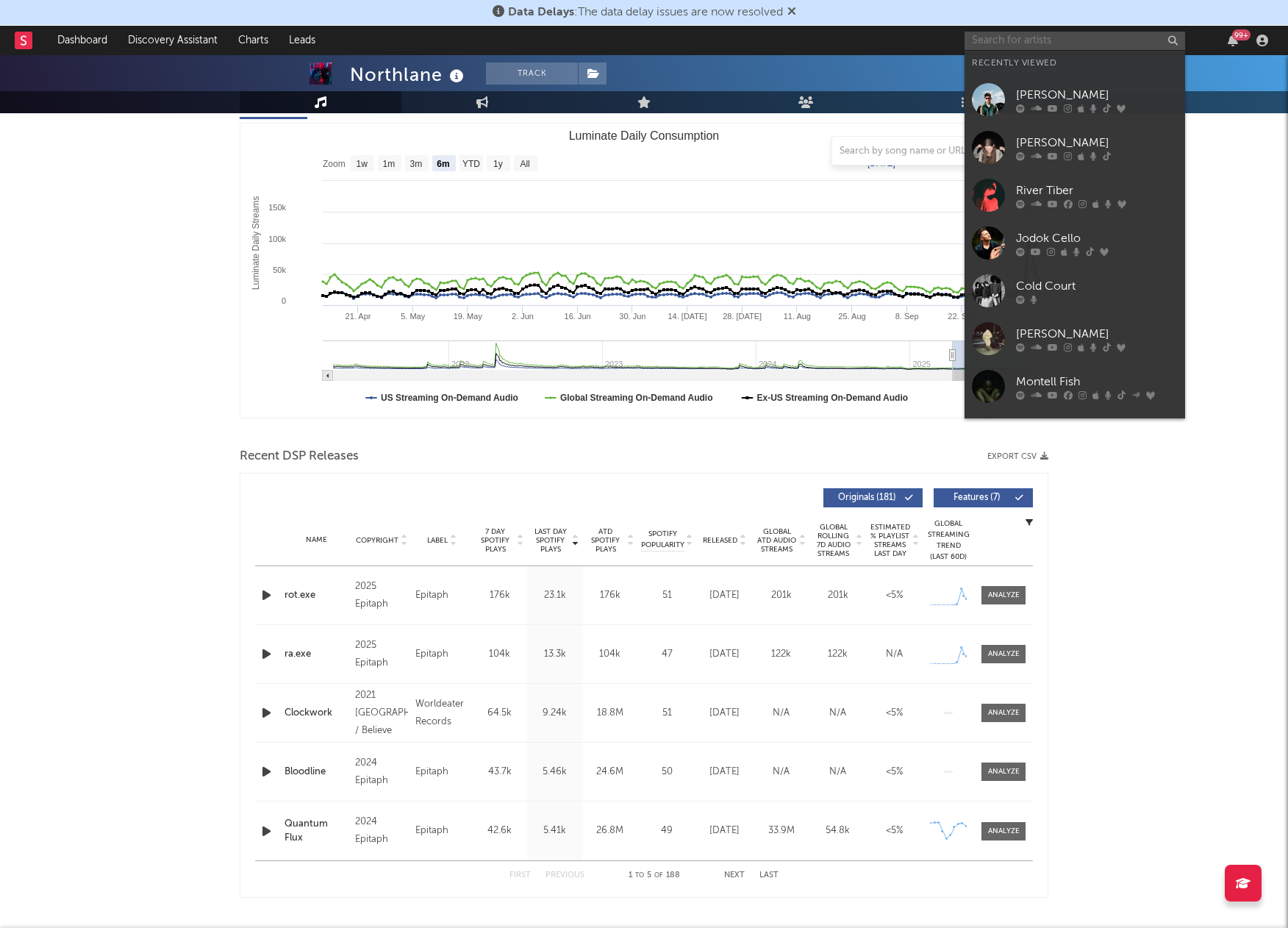
click at [1002, 45] on input "text" at bounding box center [1075, 41] width 220 height 19
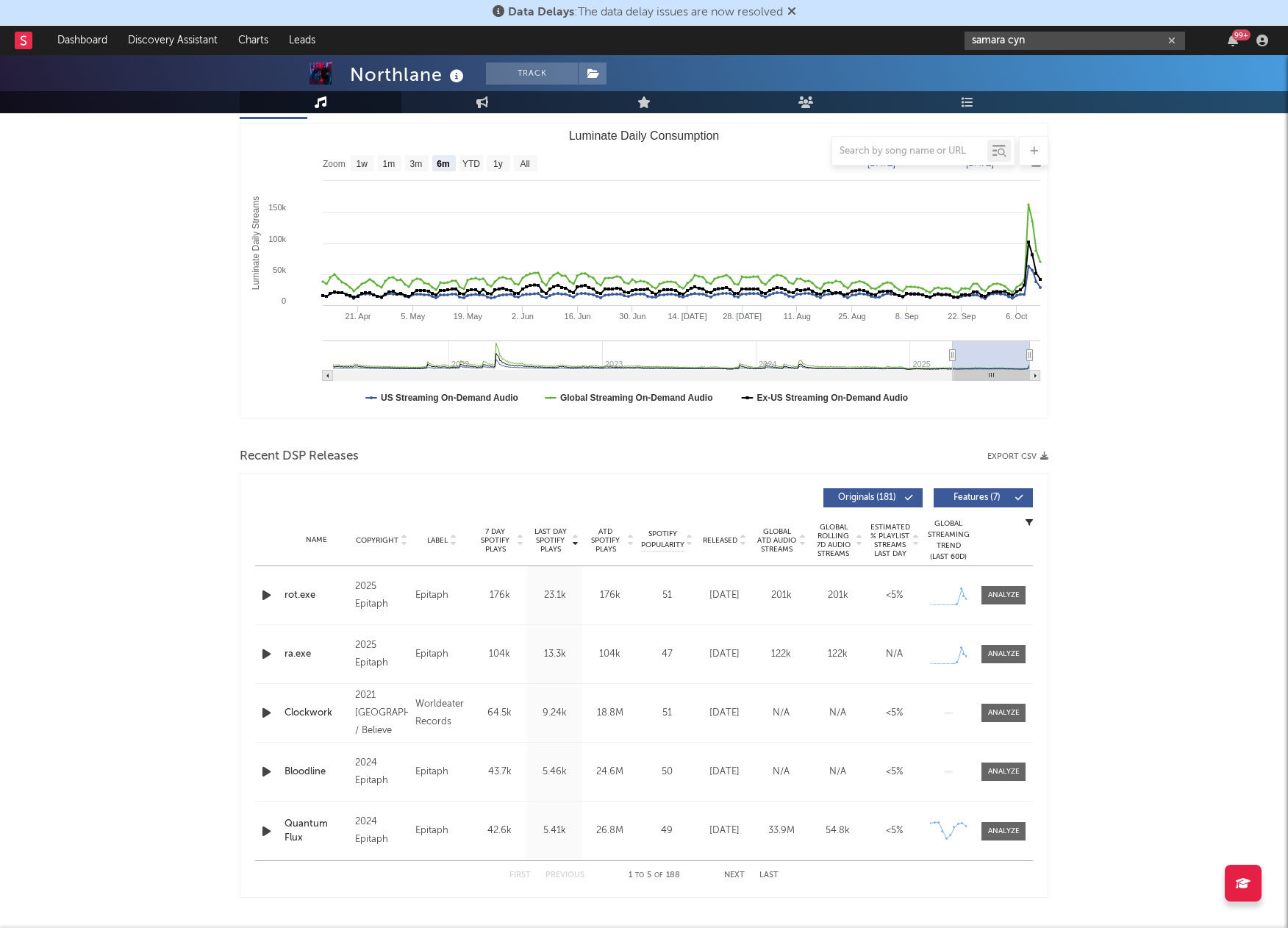
click at [1025, 42] on input "samara cyn" at bounding box center [1075, 41] width 220 height 19
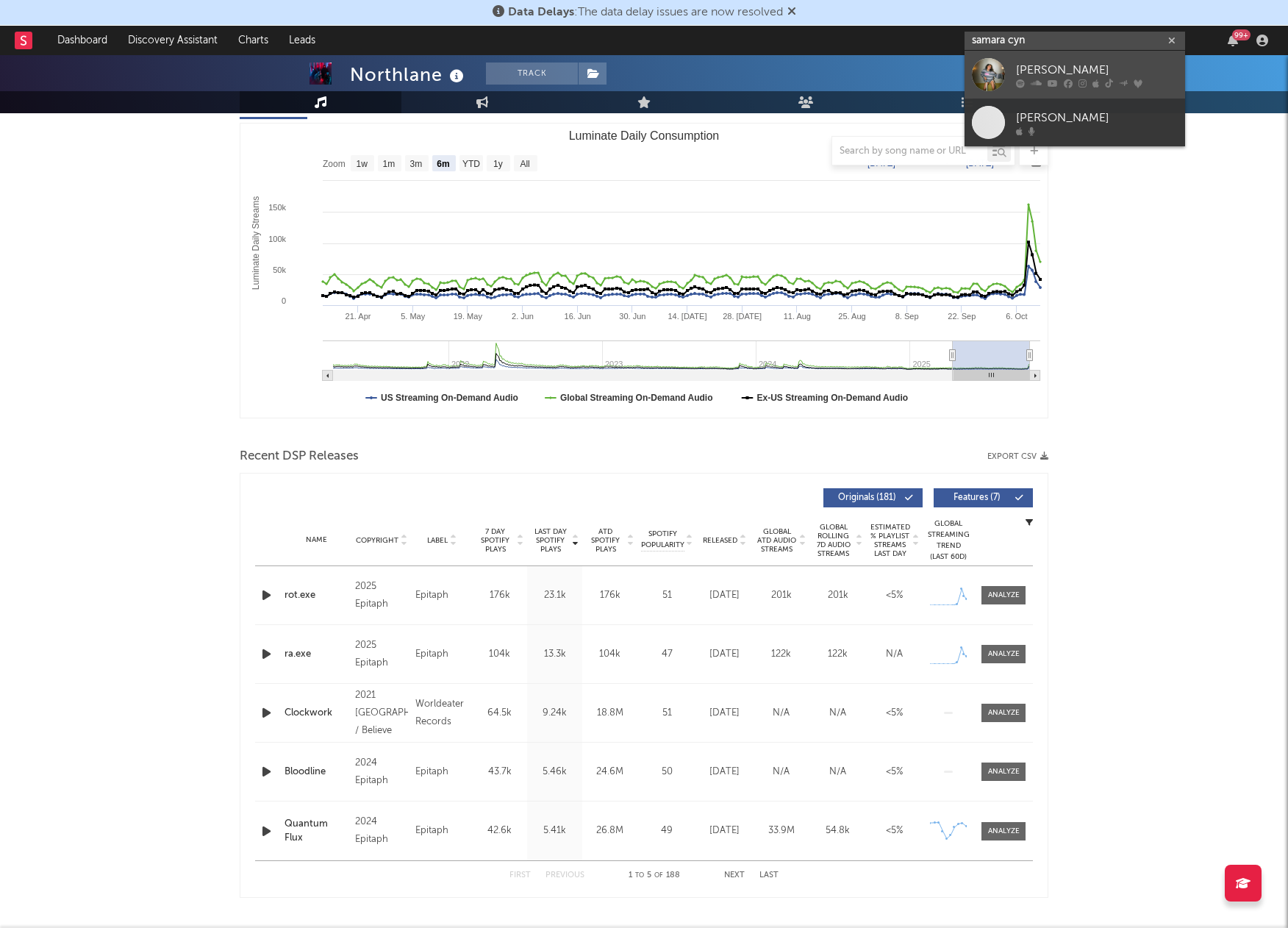
type input "samara cyn"
click at [991, 70] on div at bounding box center [988, 74] width 33 height 33
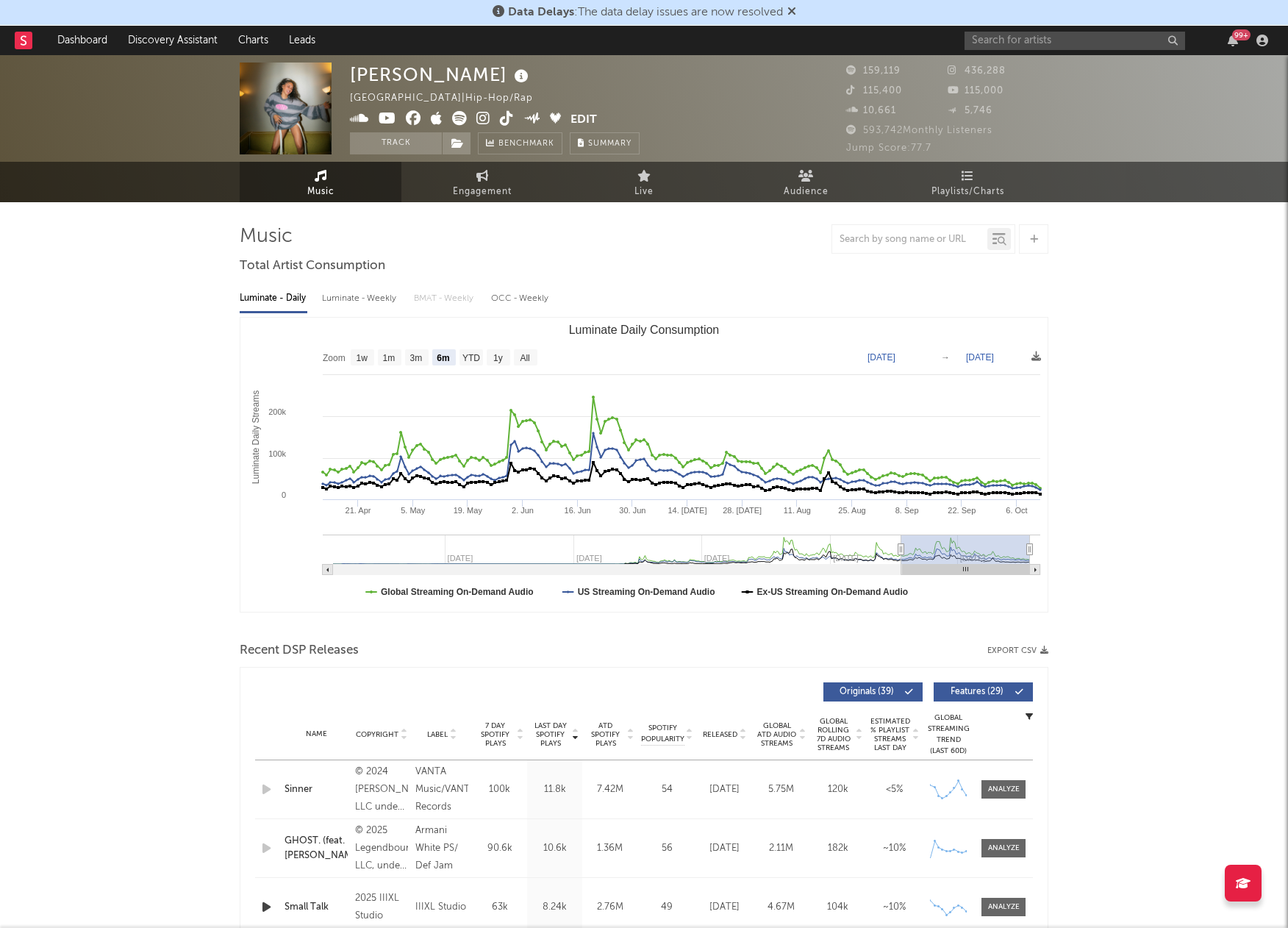
click at [520, 359] on text "All" at bounding box center [524, 359] width 10 height 11
select select "All"
type input "2023-01-22"
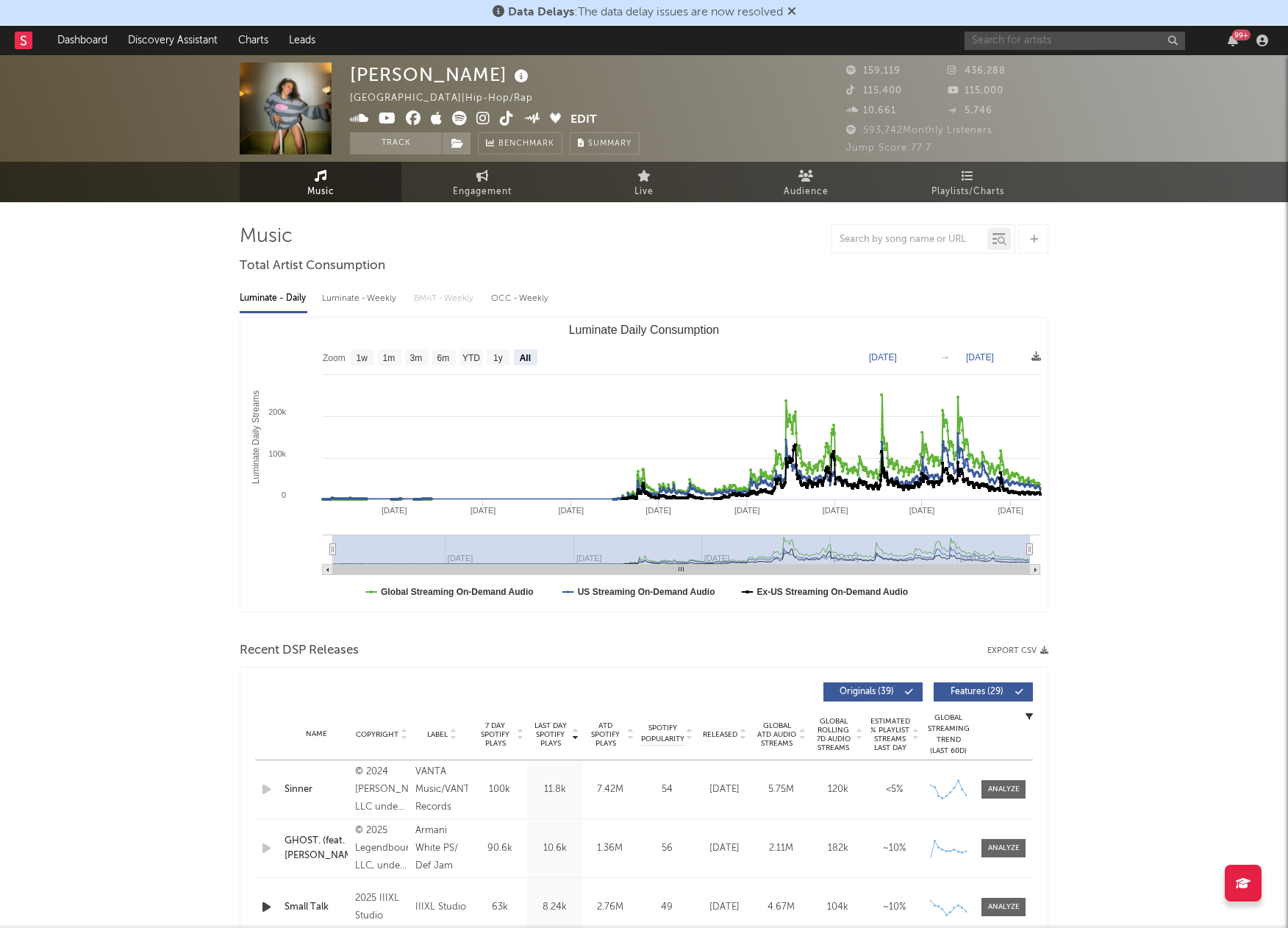
click at [1046, 42] on input "text" at bounding box center [1075, 41] width 220 height 19
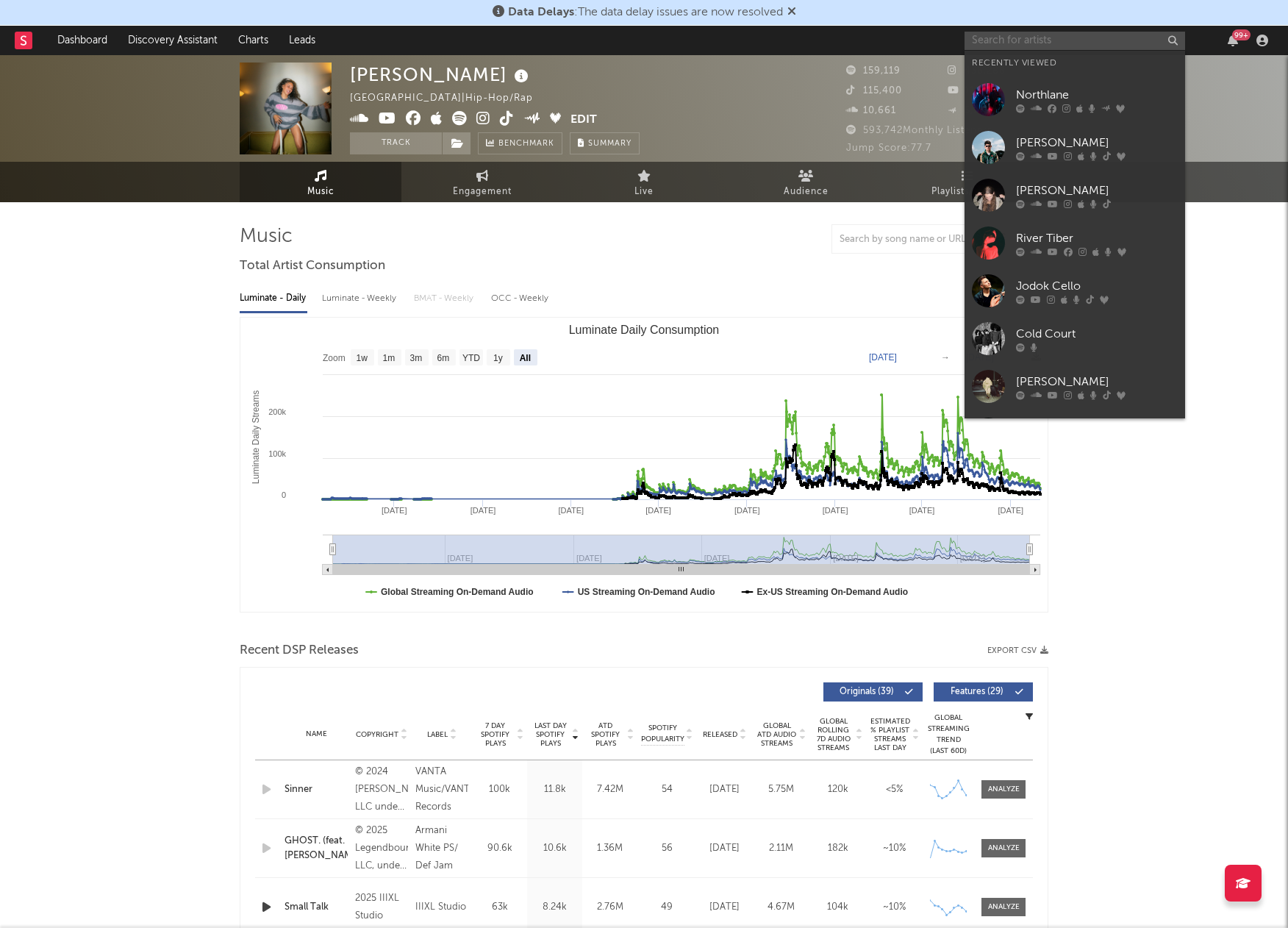
paste input "[PERSON_NAME]"
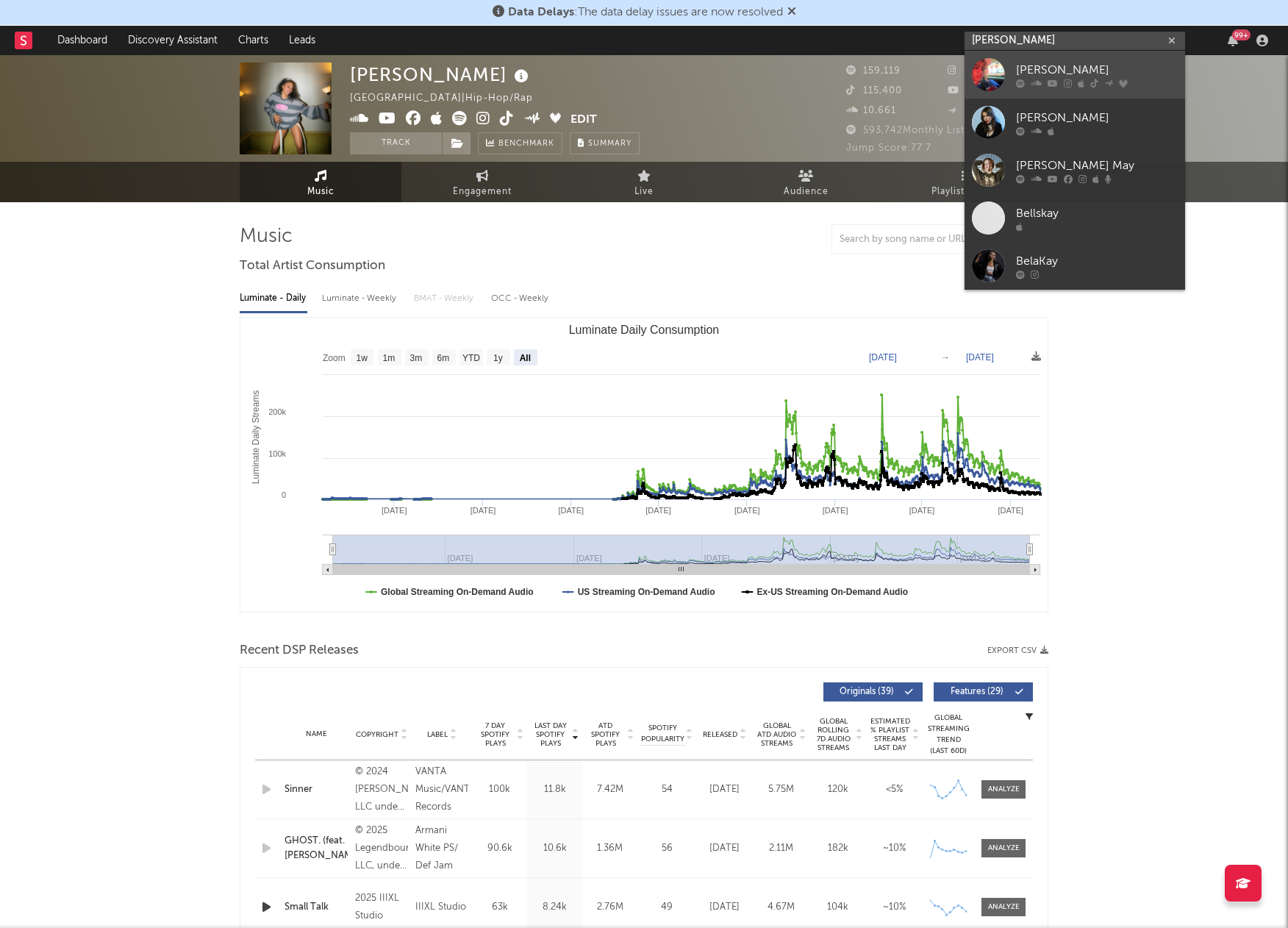
type input "[PERSON_NAME]"
click at [988, 81] on div at bounding box center [988, 74] width 33 height 33
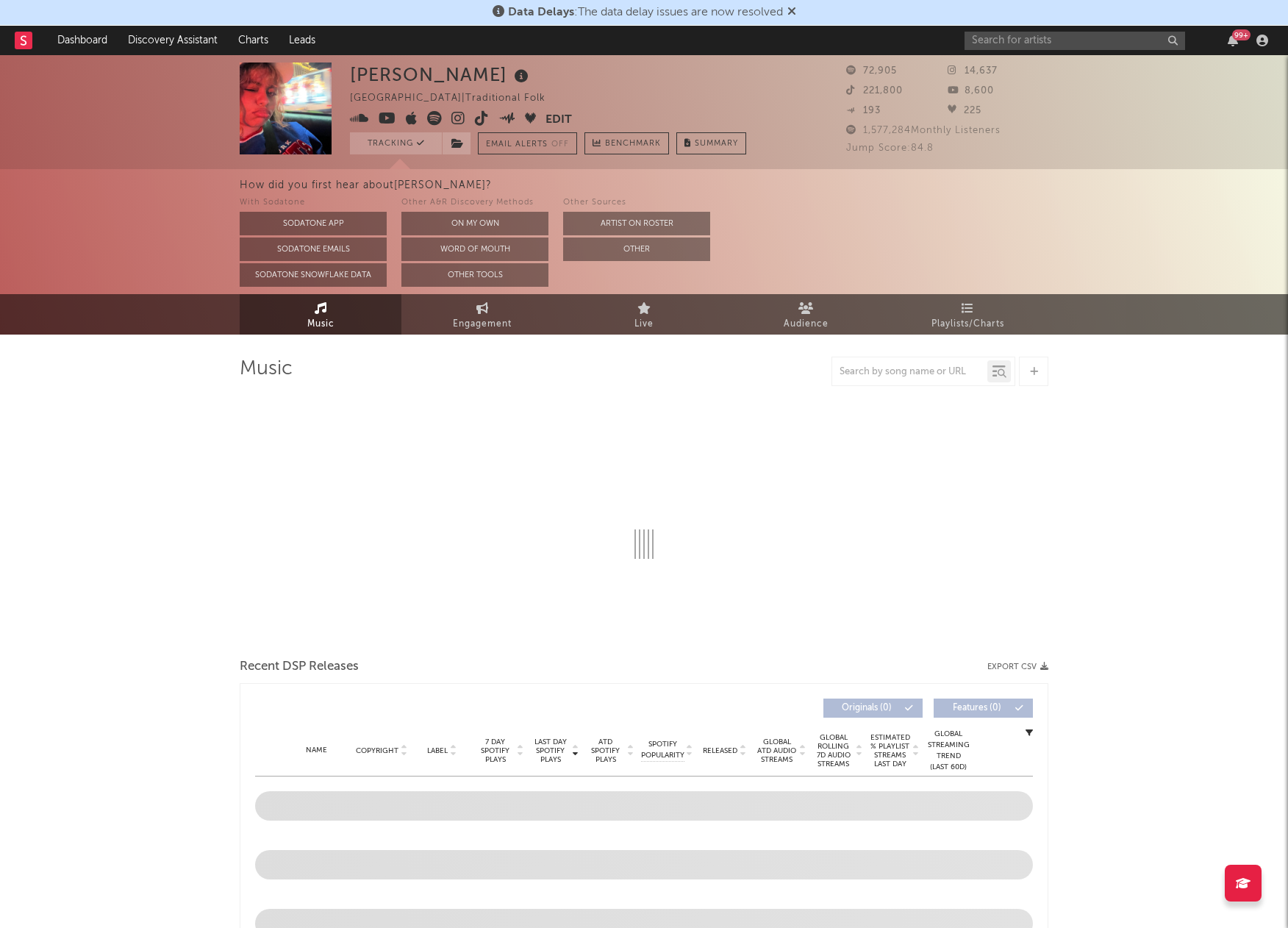
select select "1w"
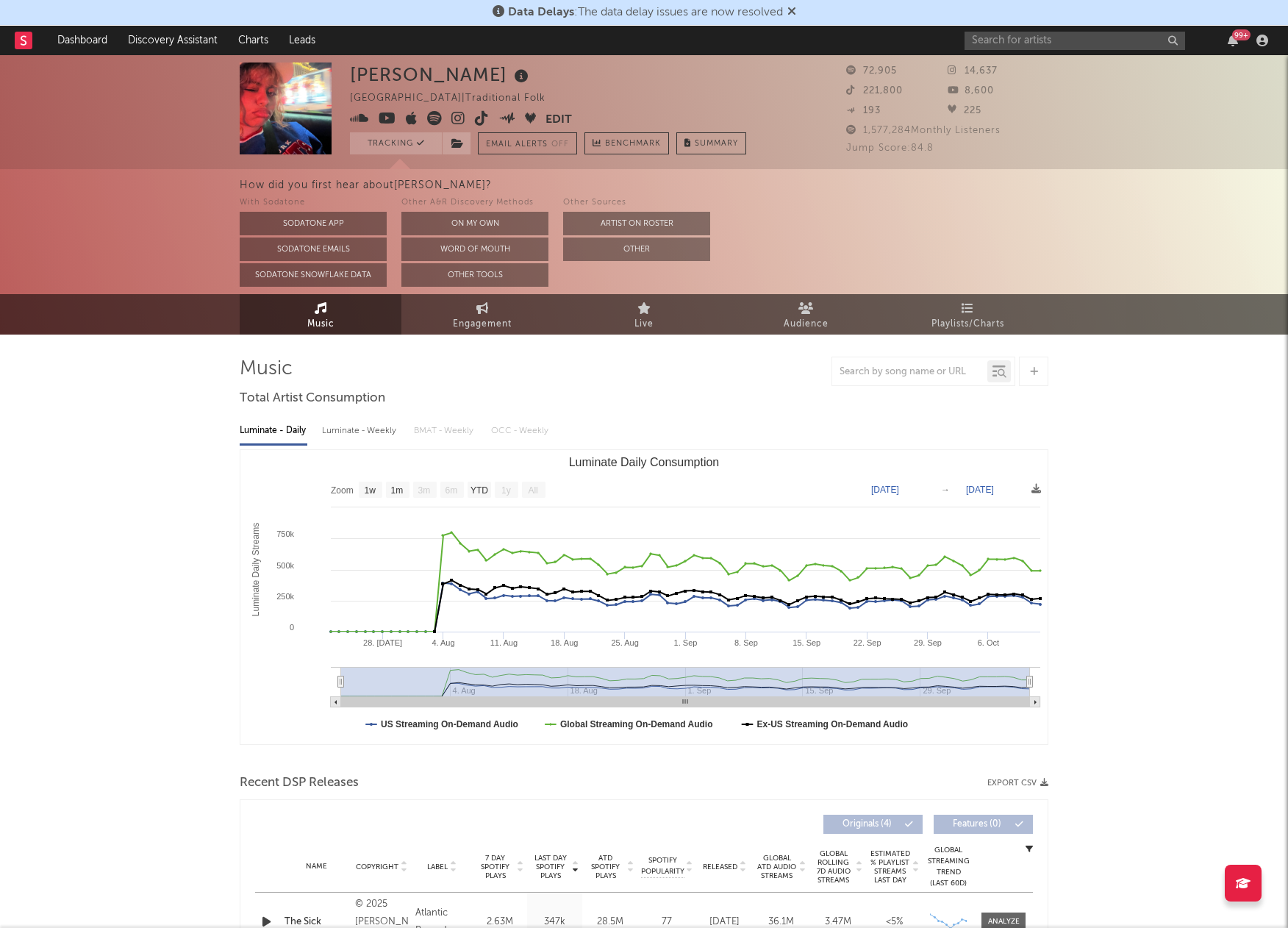
select select "1w"
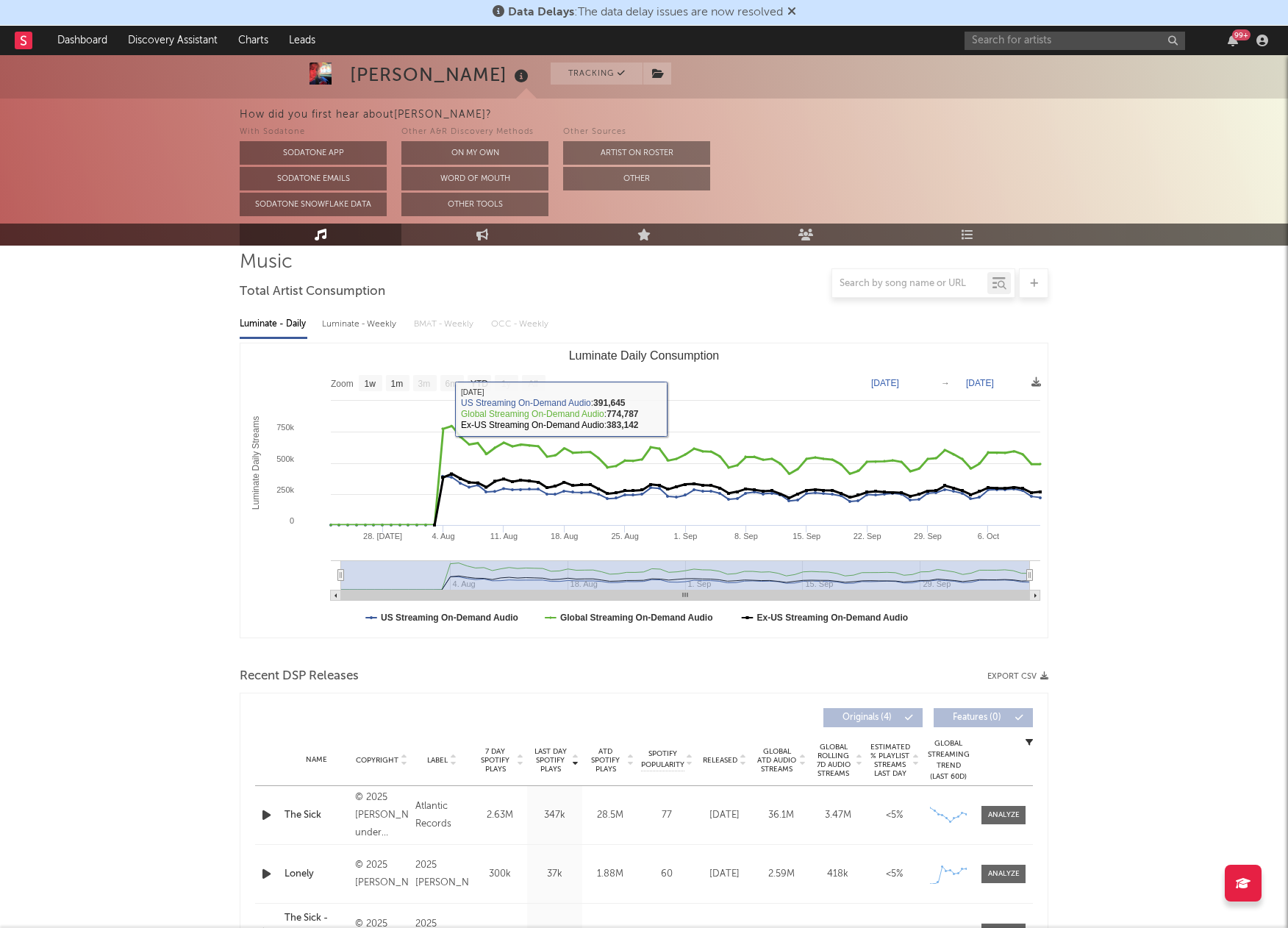
scroll to position [325, 0]
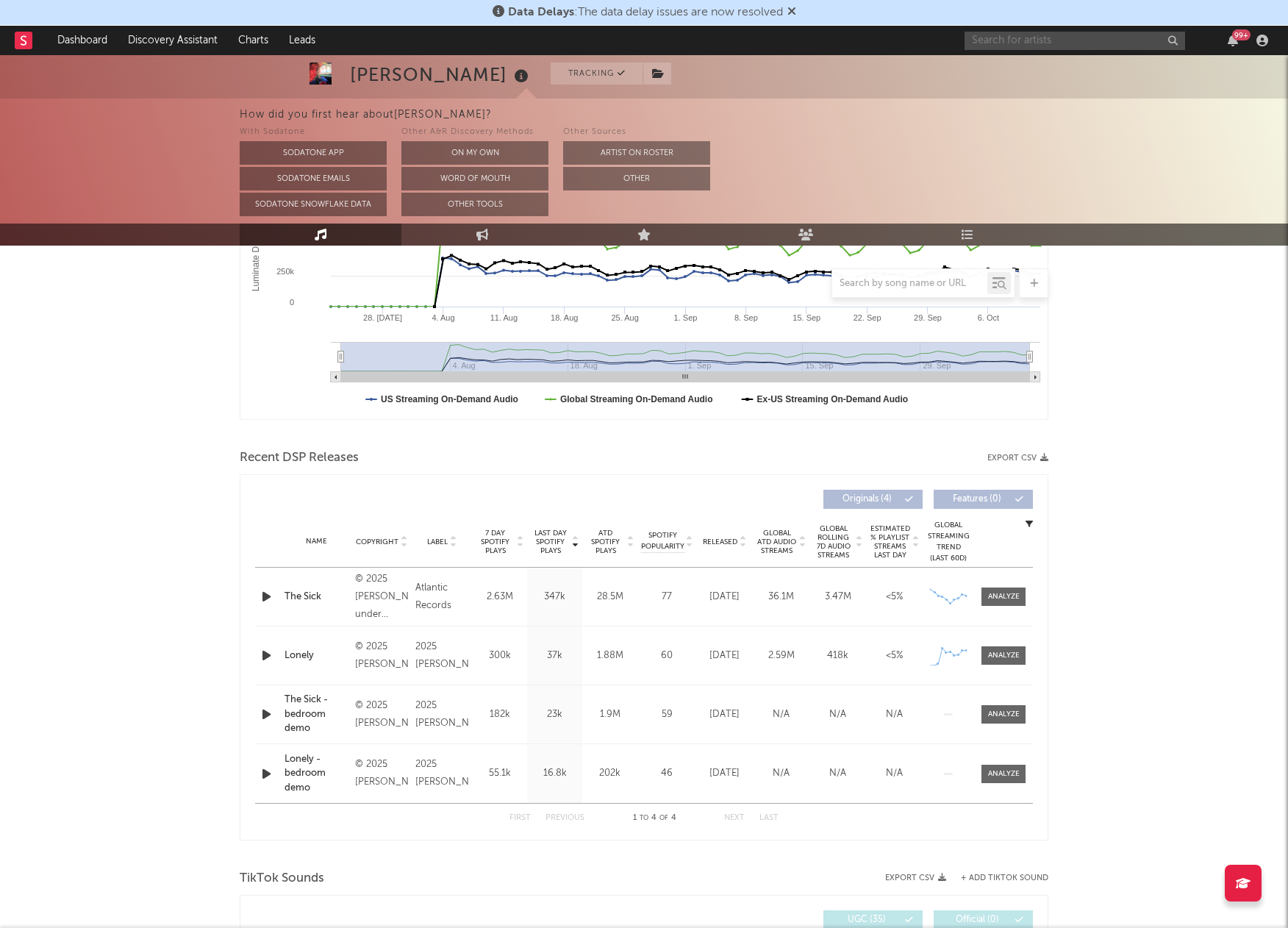
click at [1047, 47] on input "text" at bounding box center [1075, 41] width 220 height 19
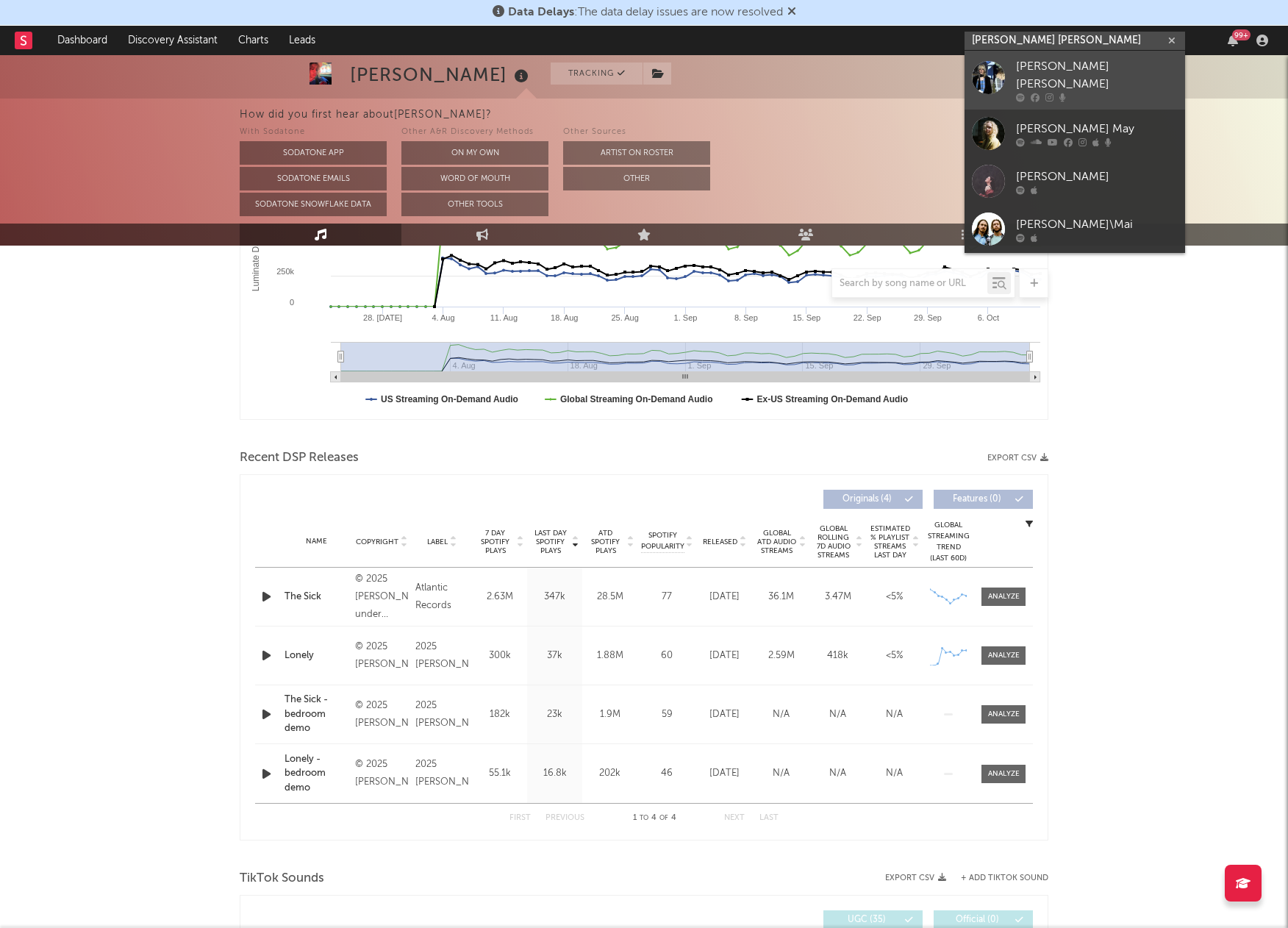
type input "[PERSON_NAME] [PERSON_NAME]"
click at [995, 76] on div at bounding box center [988, 76] width 33 height 33
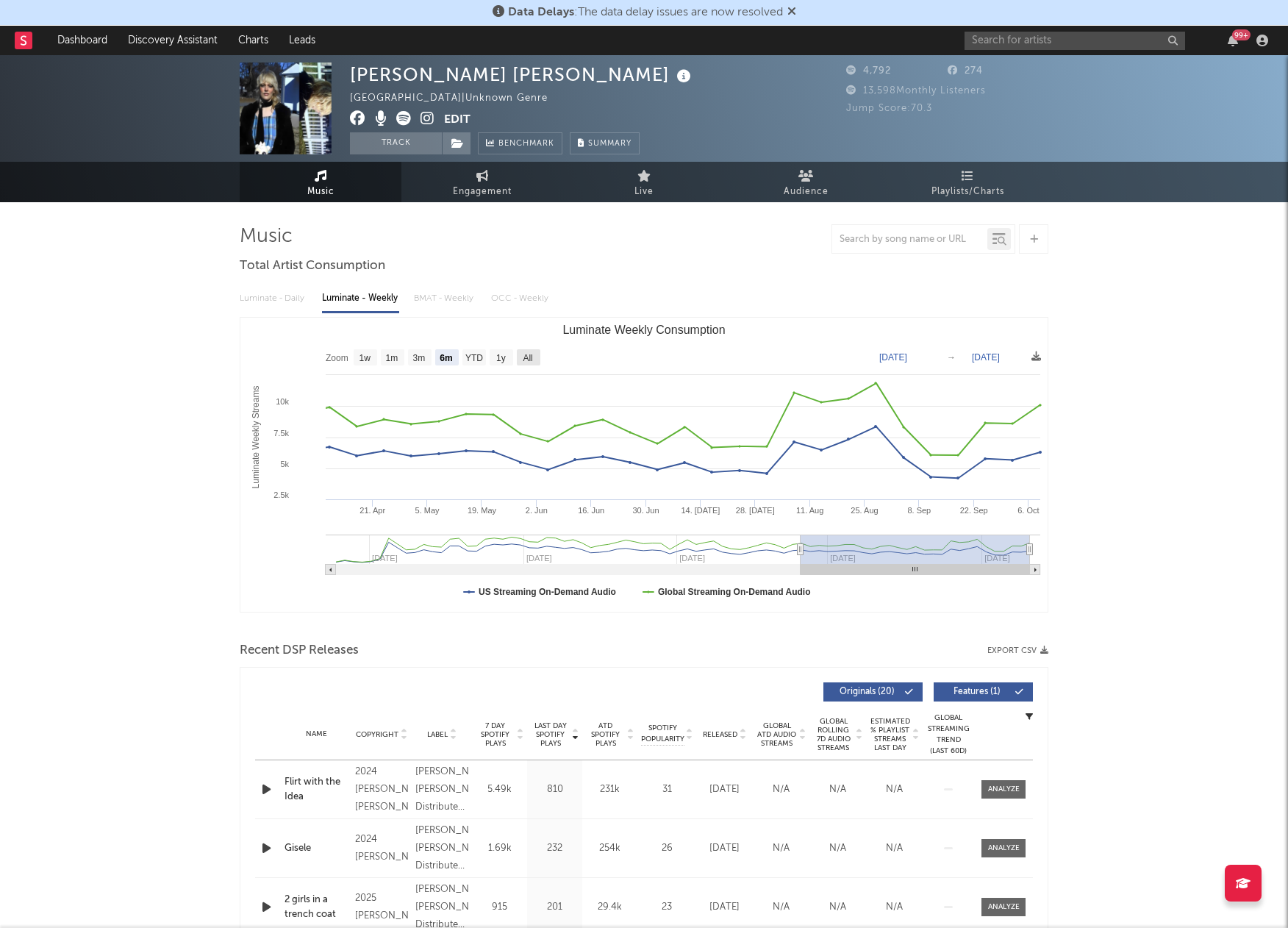
click at [531, 354] on text "All" at bounding box center [528, 359] width 10 height 11
select select "All"
type input "[DATE]"
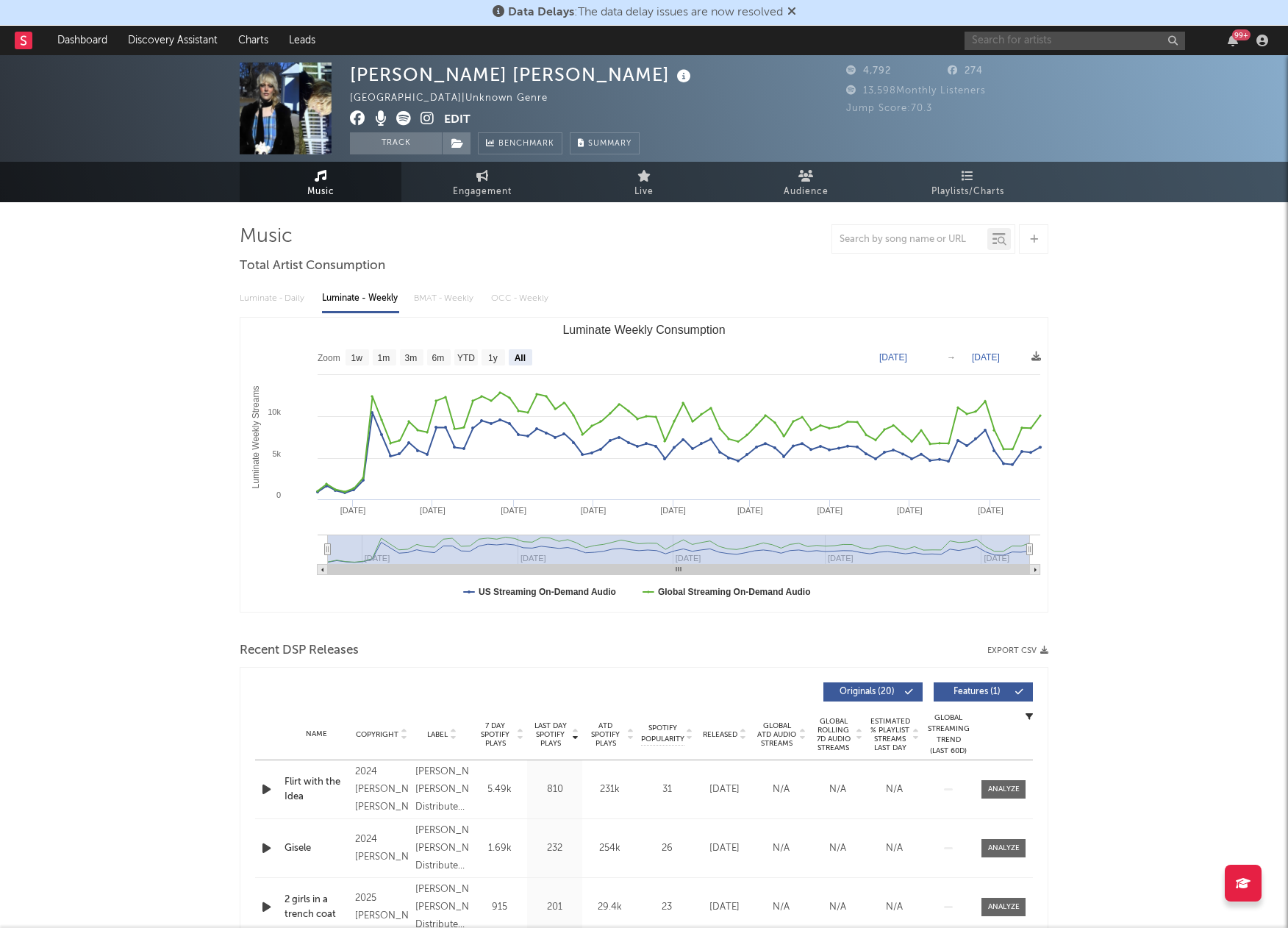
click at [1099, 45] on input "text" at bounding box center [1075, 41] width 220 height 19
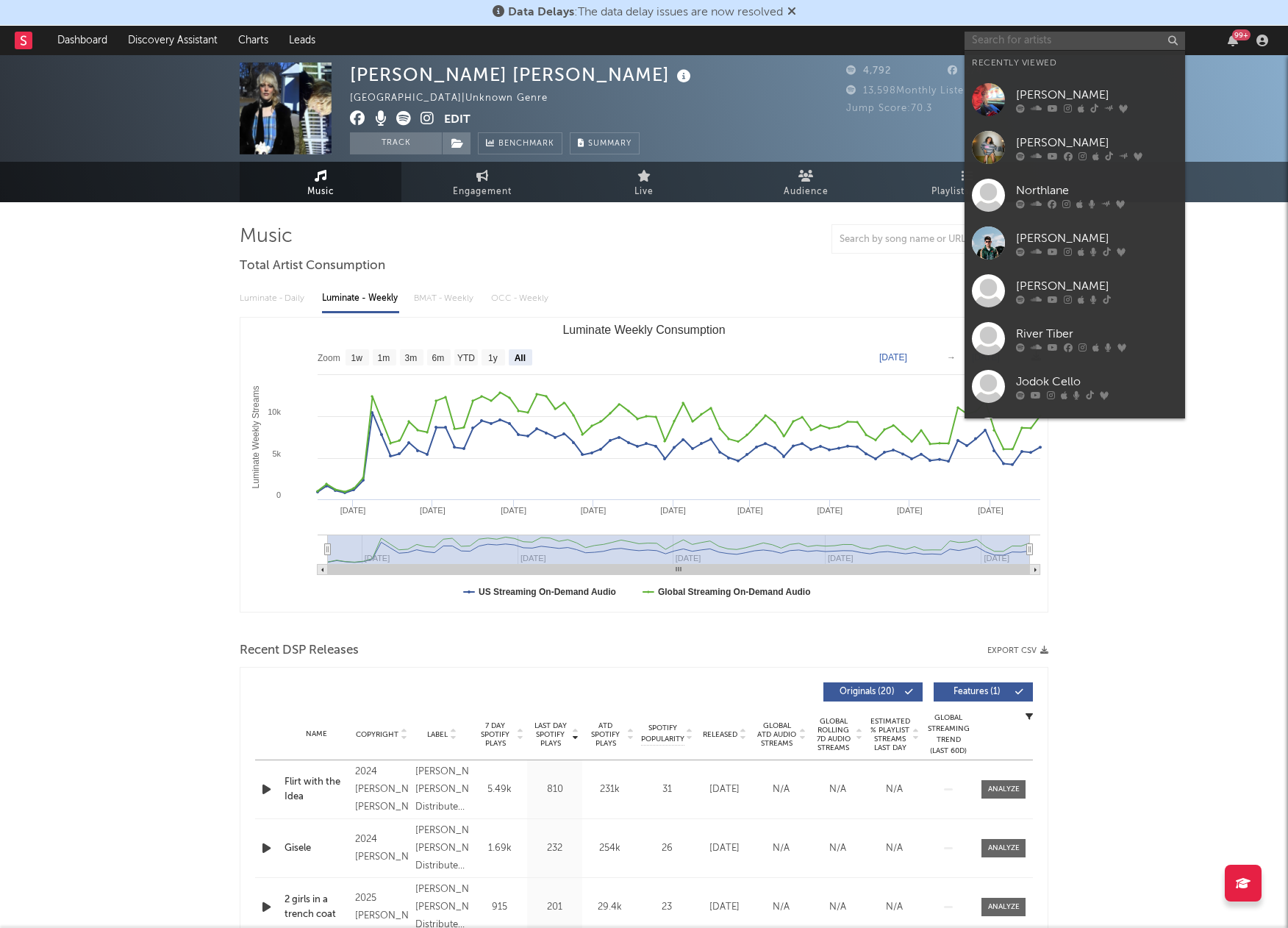
paste input "test plan"
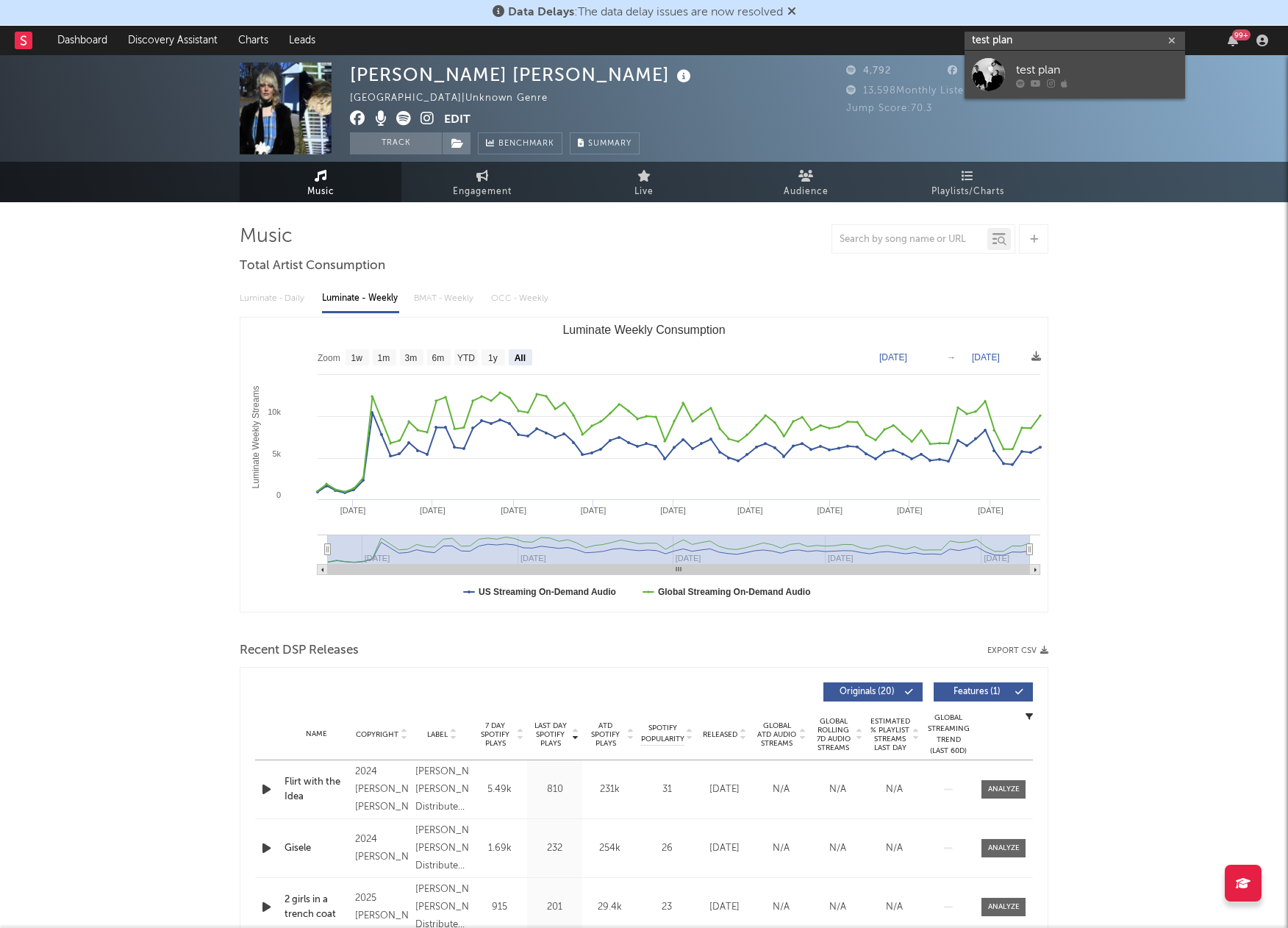
type input "test plan"
click at [987, 75] on div at bounding box center [988, 74] width 33 height 33
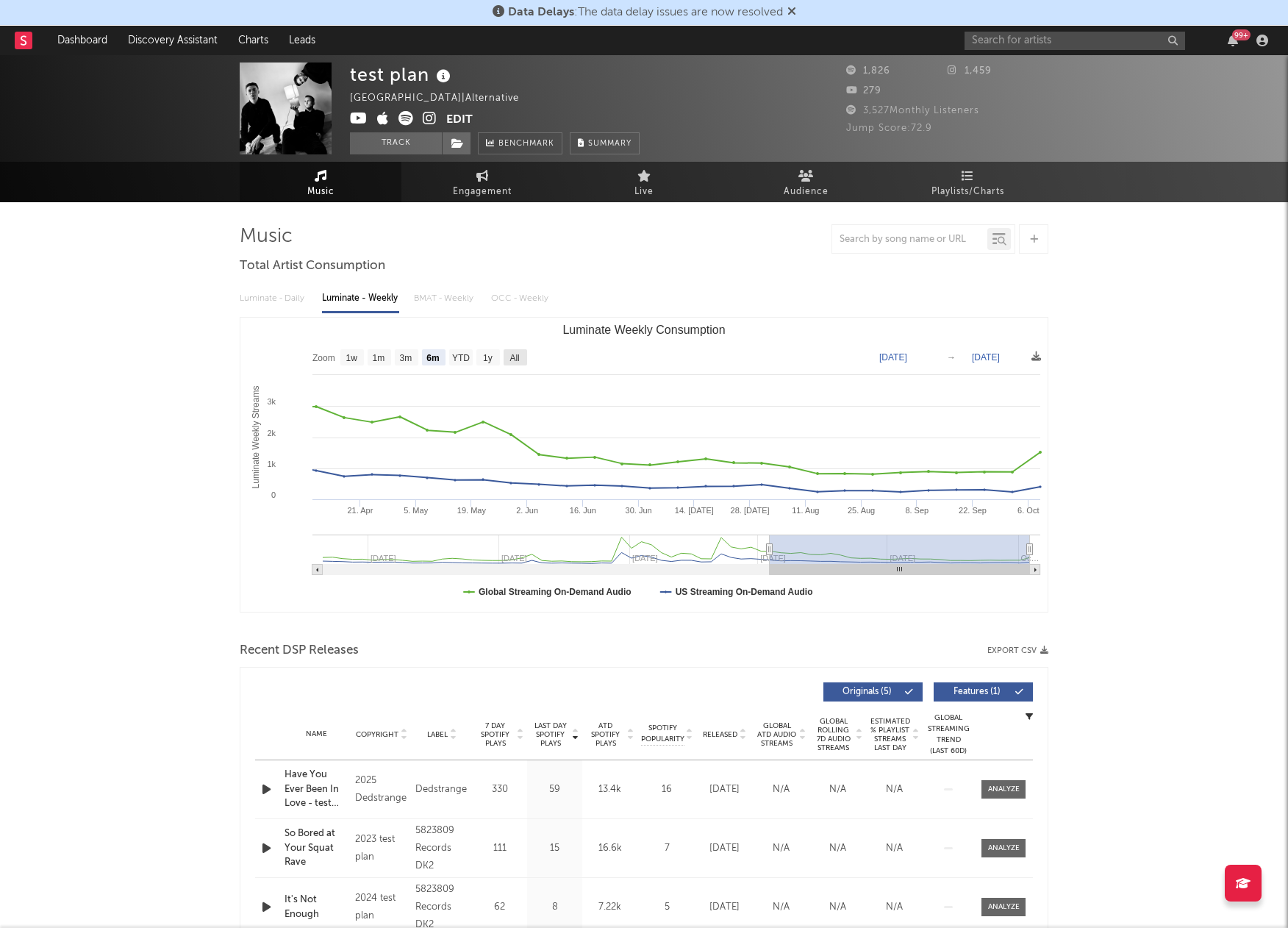
click at [519, 356] on text "All" at bounding box center [514, 359] width 10 height 11
select select "All"
type input "[DATE]"
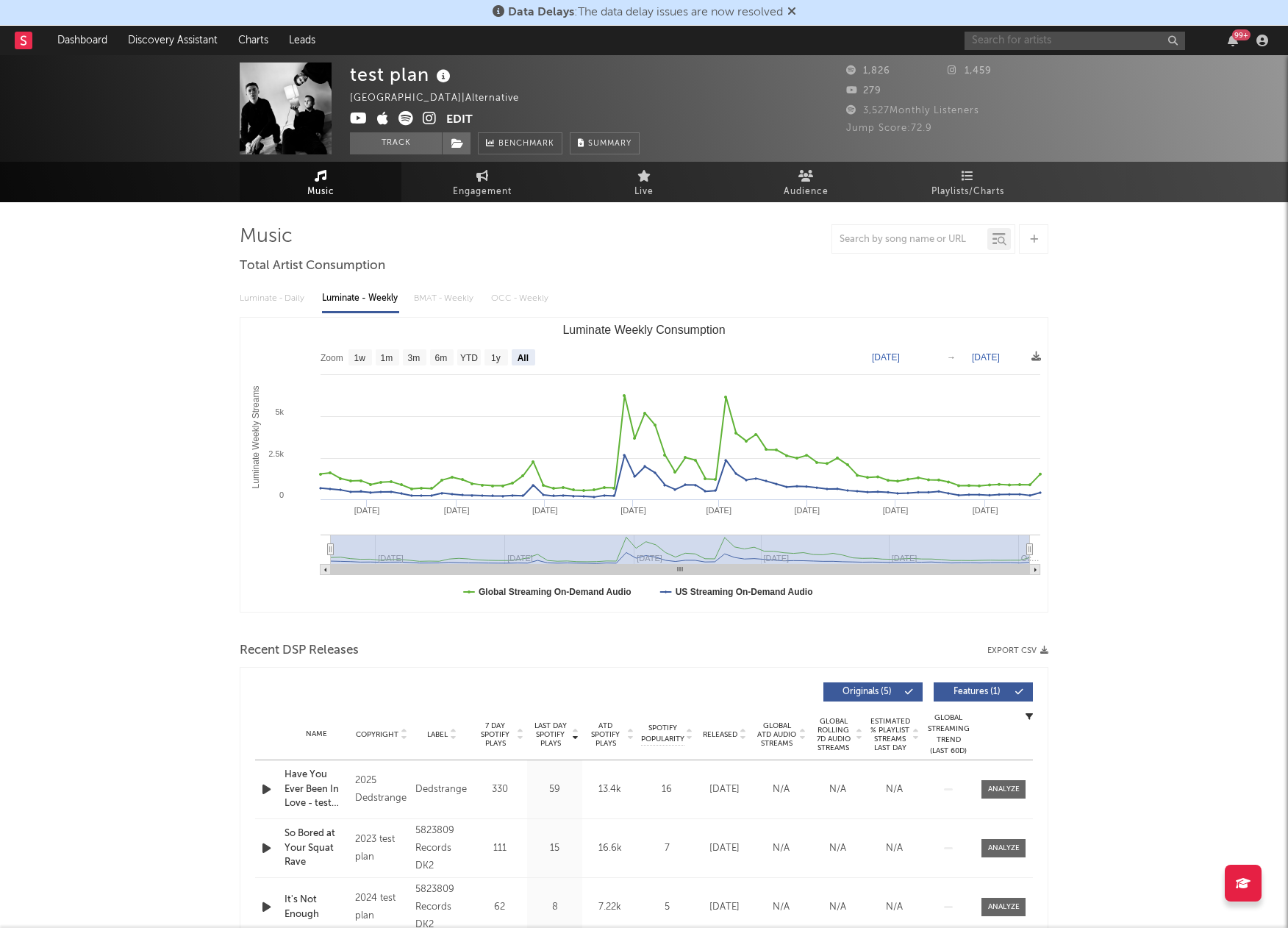
click at [1062, 46] on input "text" at bounding box center [1075, 41] width 220 height 19
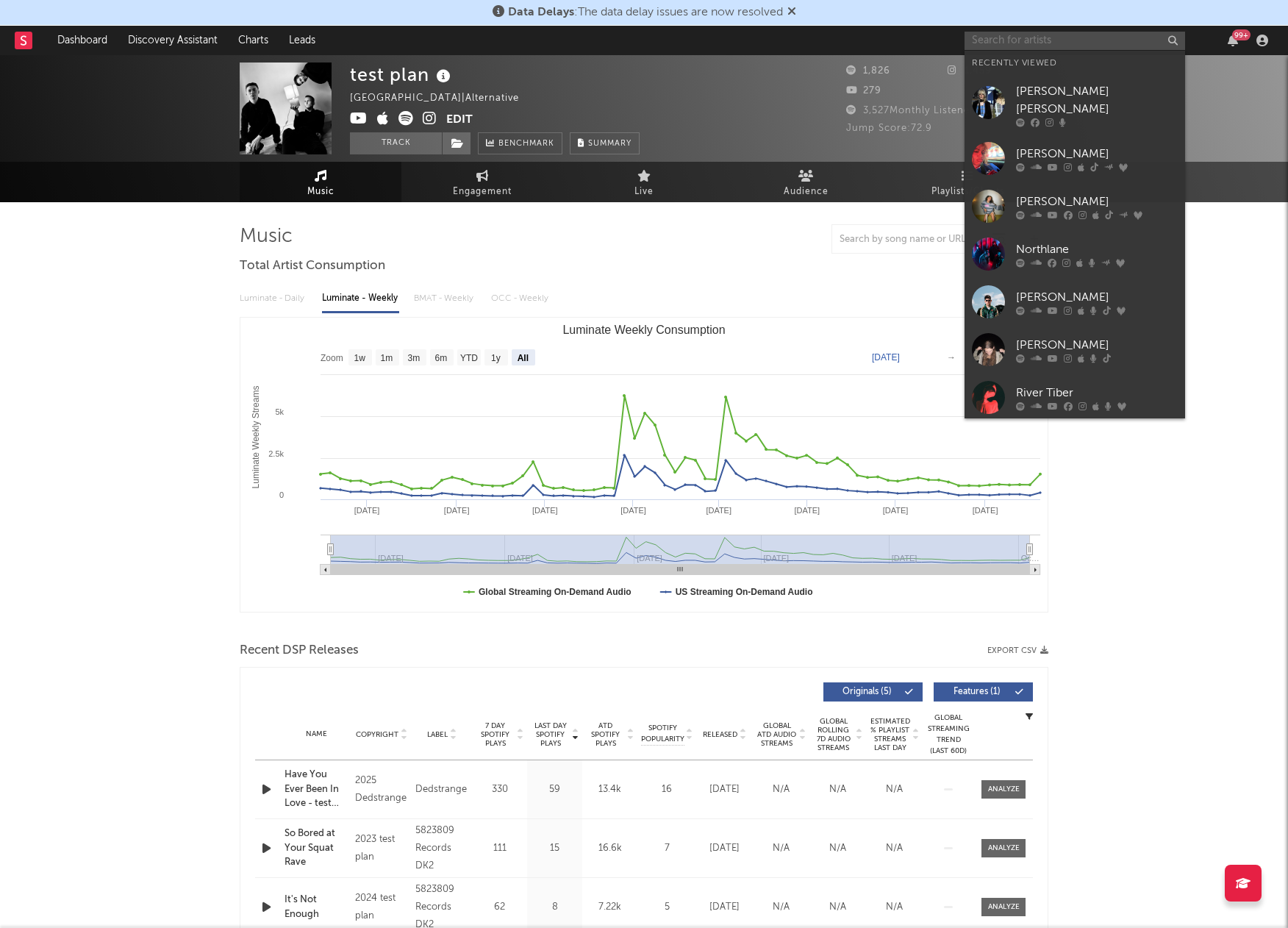
paste input "Caskets"
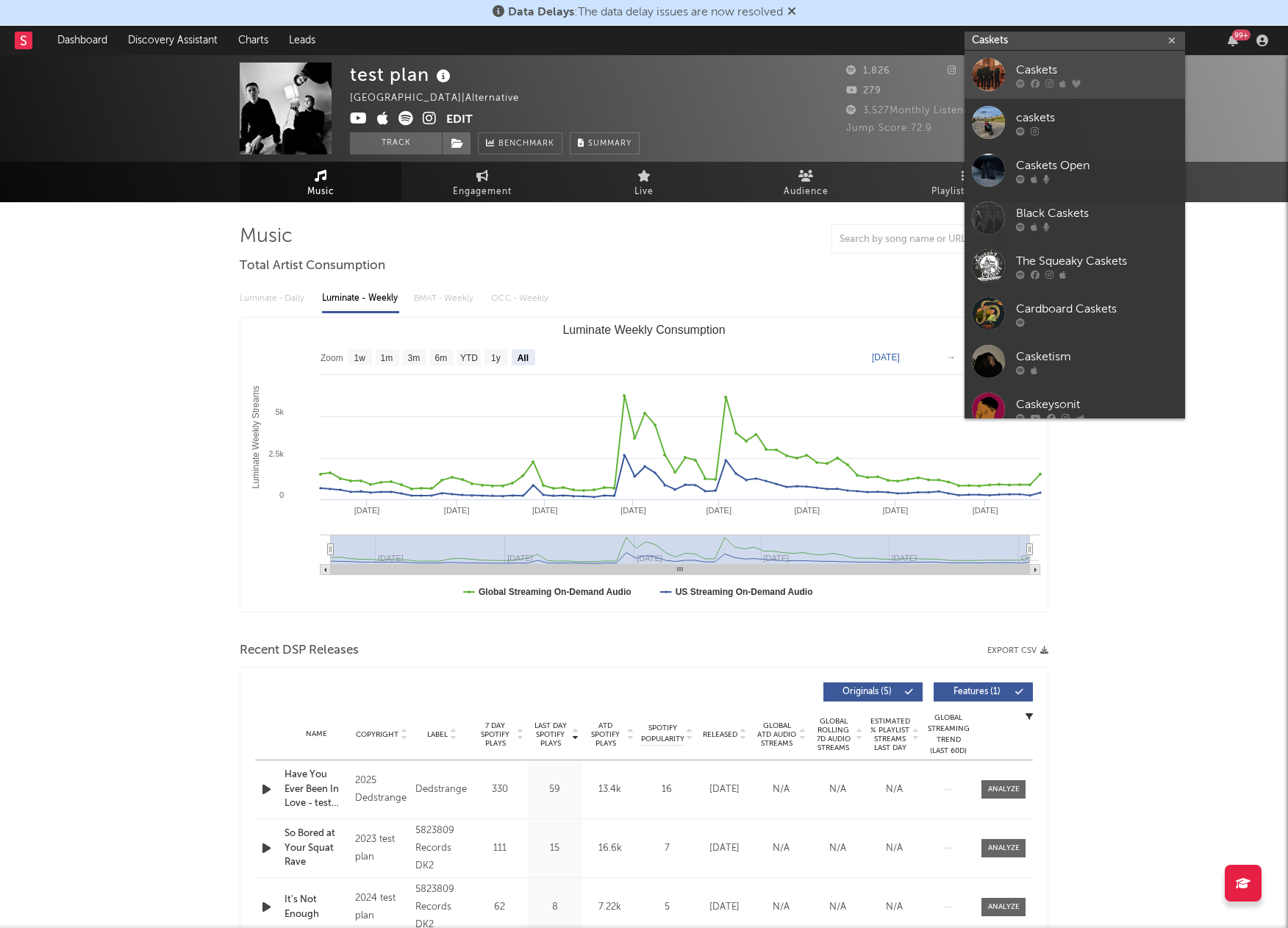
type input "Caskets"
click at [997, 72] on div at bounding box center [988, 74] width 33 height 33
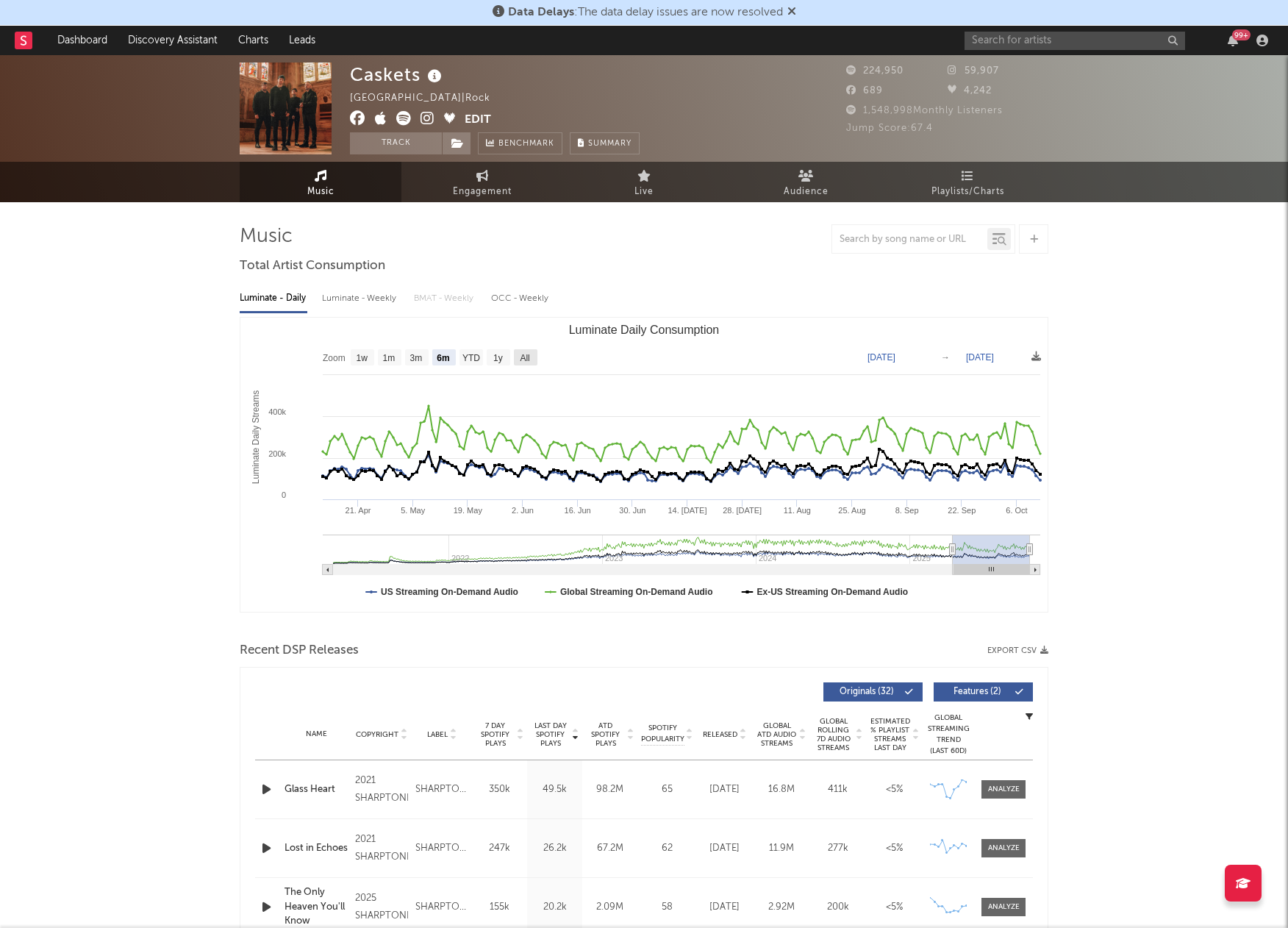
click at [529, 350] on rect "Luminate Daily Consumption" at bounding box center [526, 358] width 24 height 16
select select "All"
type input "[DATE]"
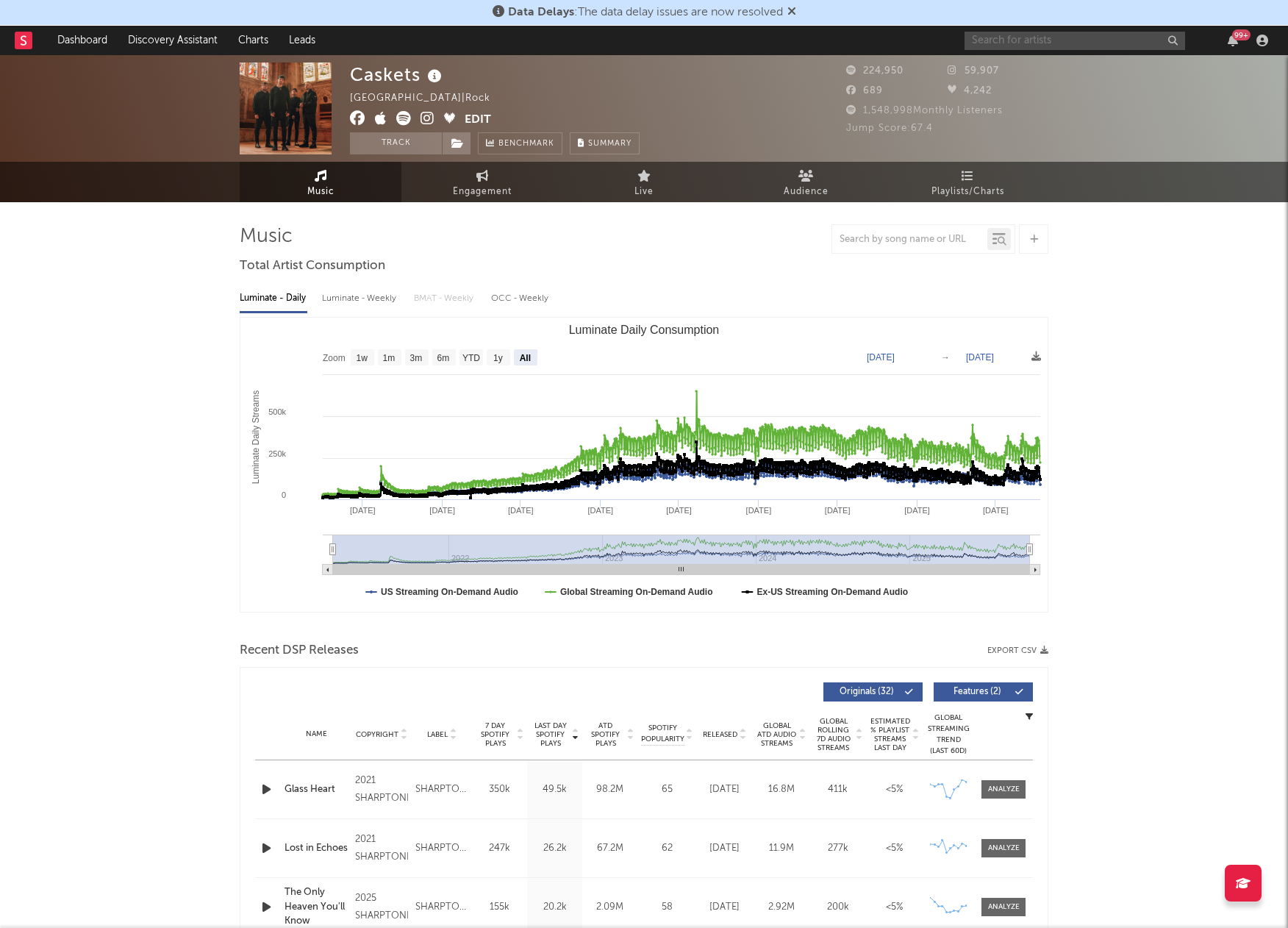
click at [988, 32] on input "text" at bounding box center [1075, 41] width 220 height 19
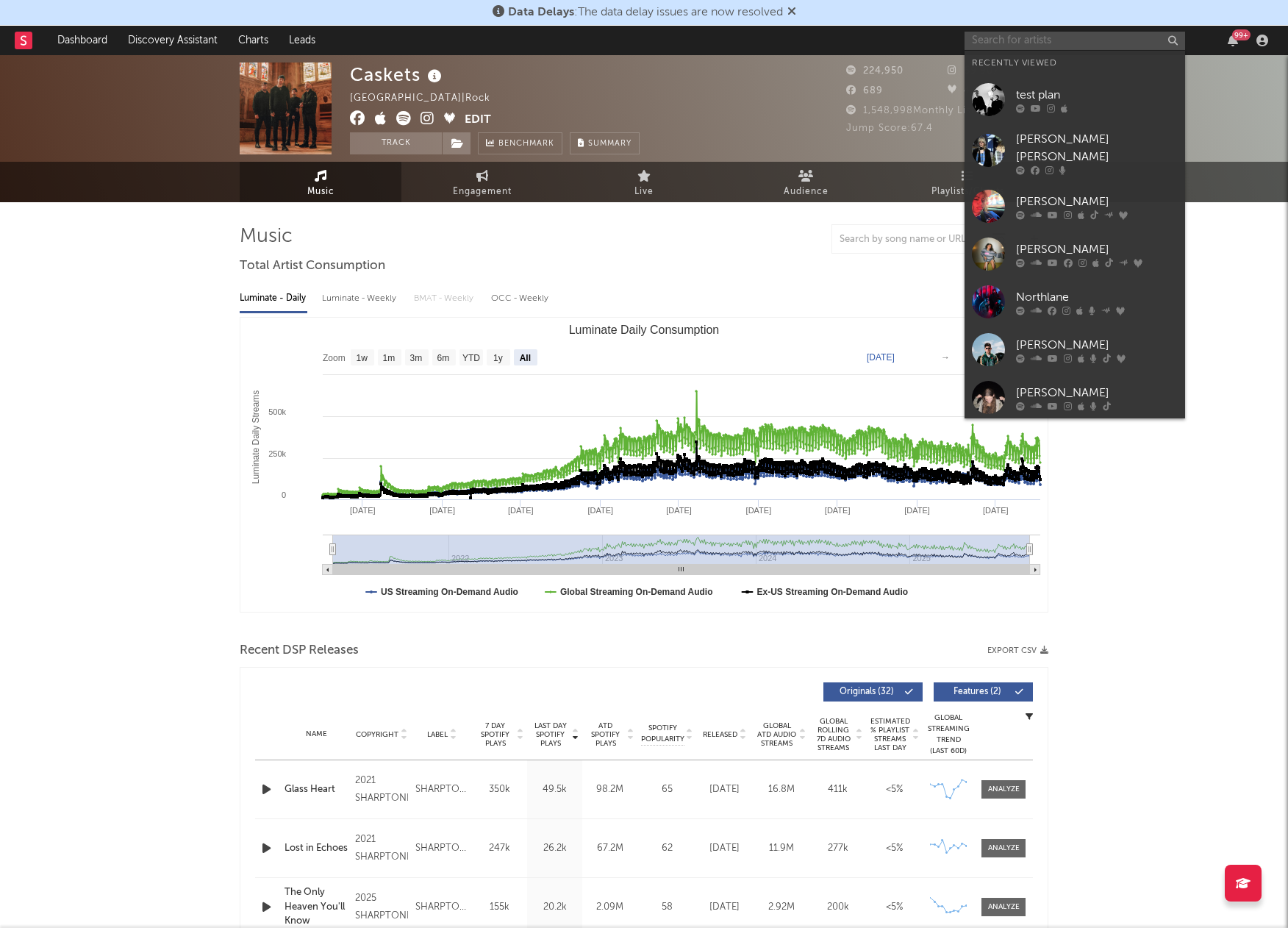
paste input "[PERSON_NAME]"
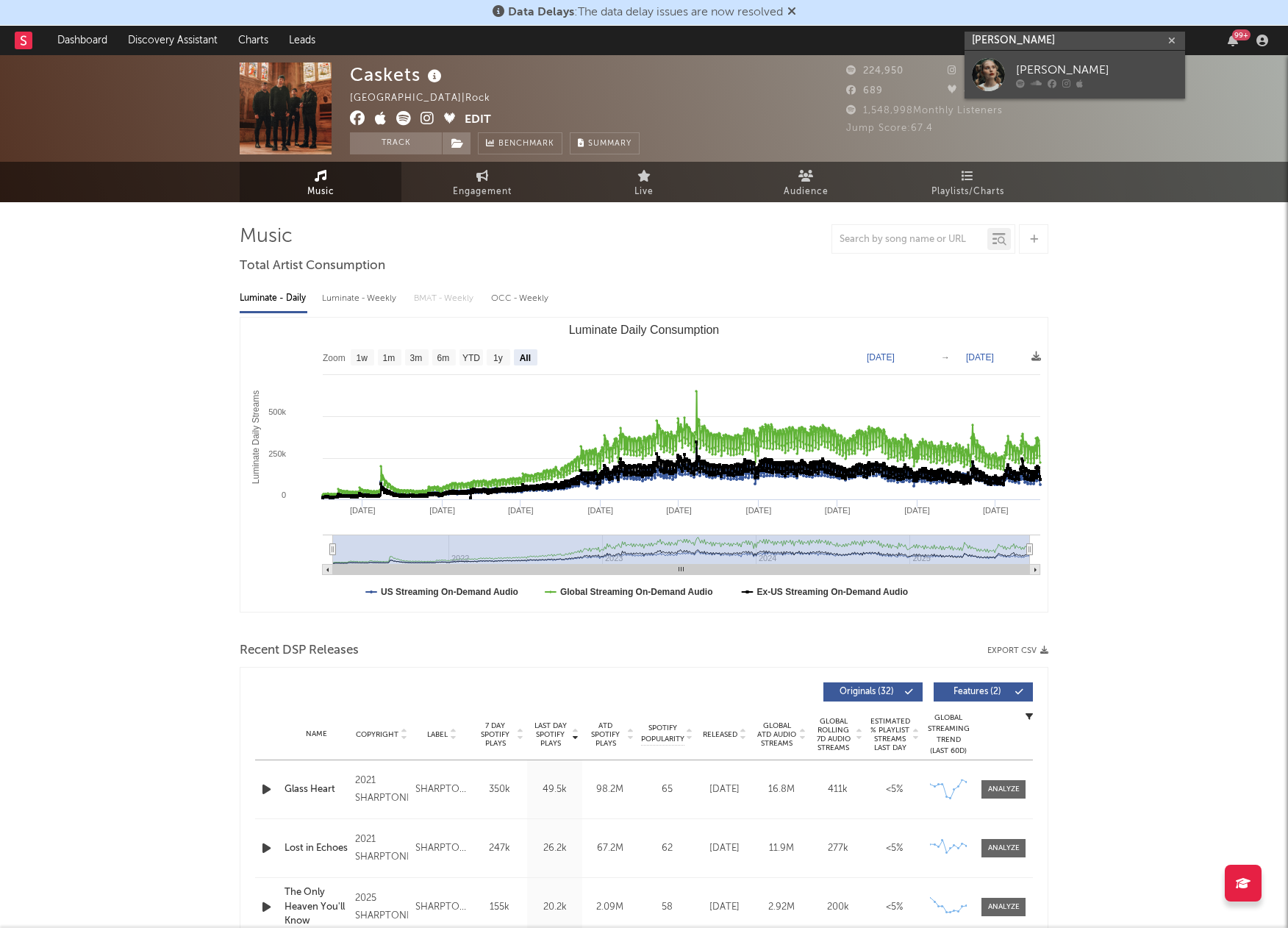
type input "[PERSON_NAME]"
click at [979, 61] on div at bounding box center [988, 74] width 33 height 33
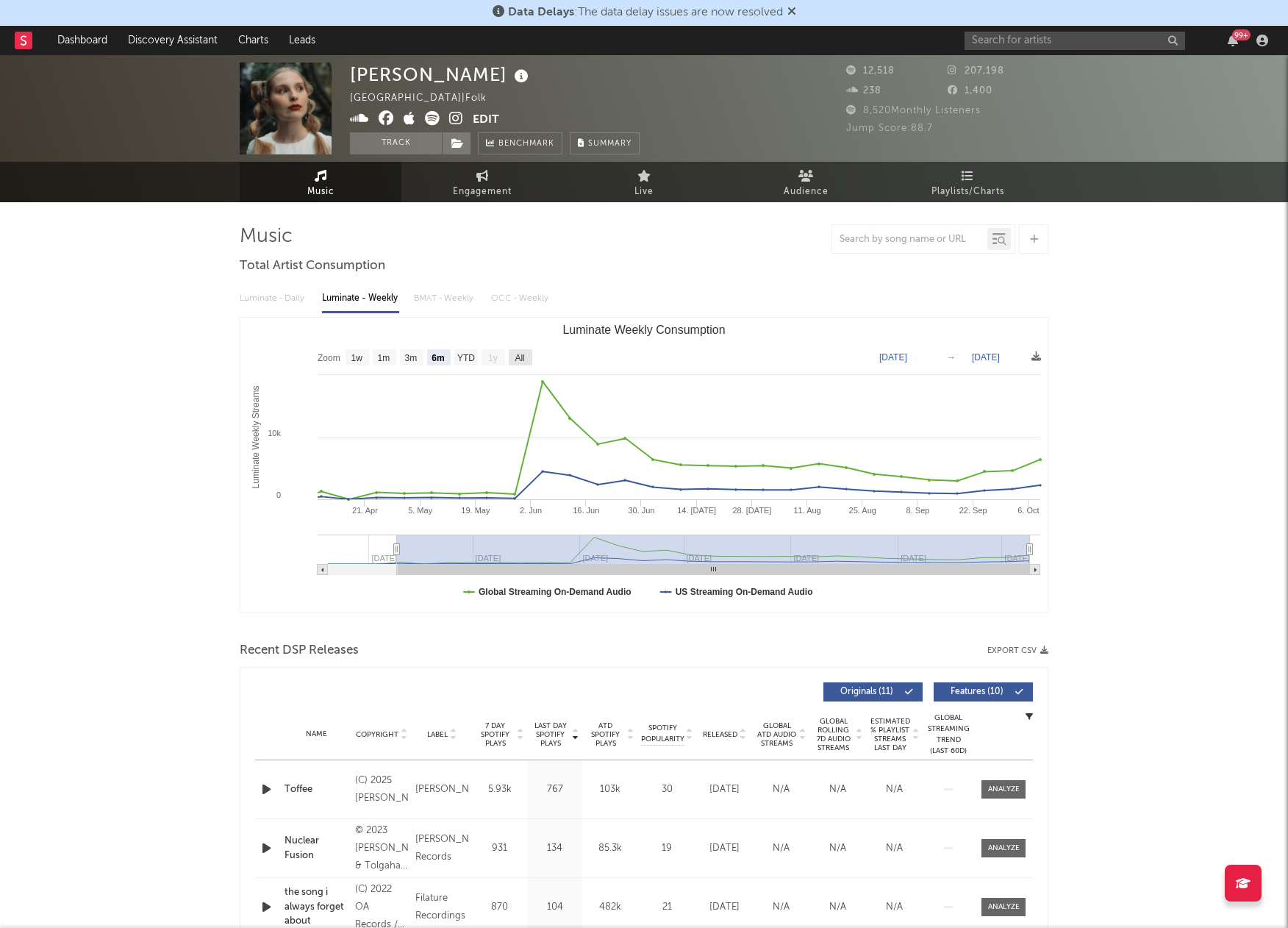
click at [523, 353] on text "All" at bounding box center [519, 359] width 10 height 11
select select "All"
type input "[DATE]"
click at [476, 183] on span "Engagement" at bounding box center [482, 192] width 58 height 18
select select "1w"
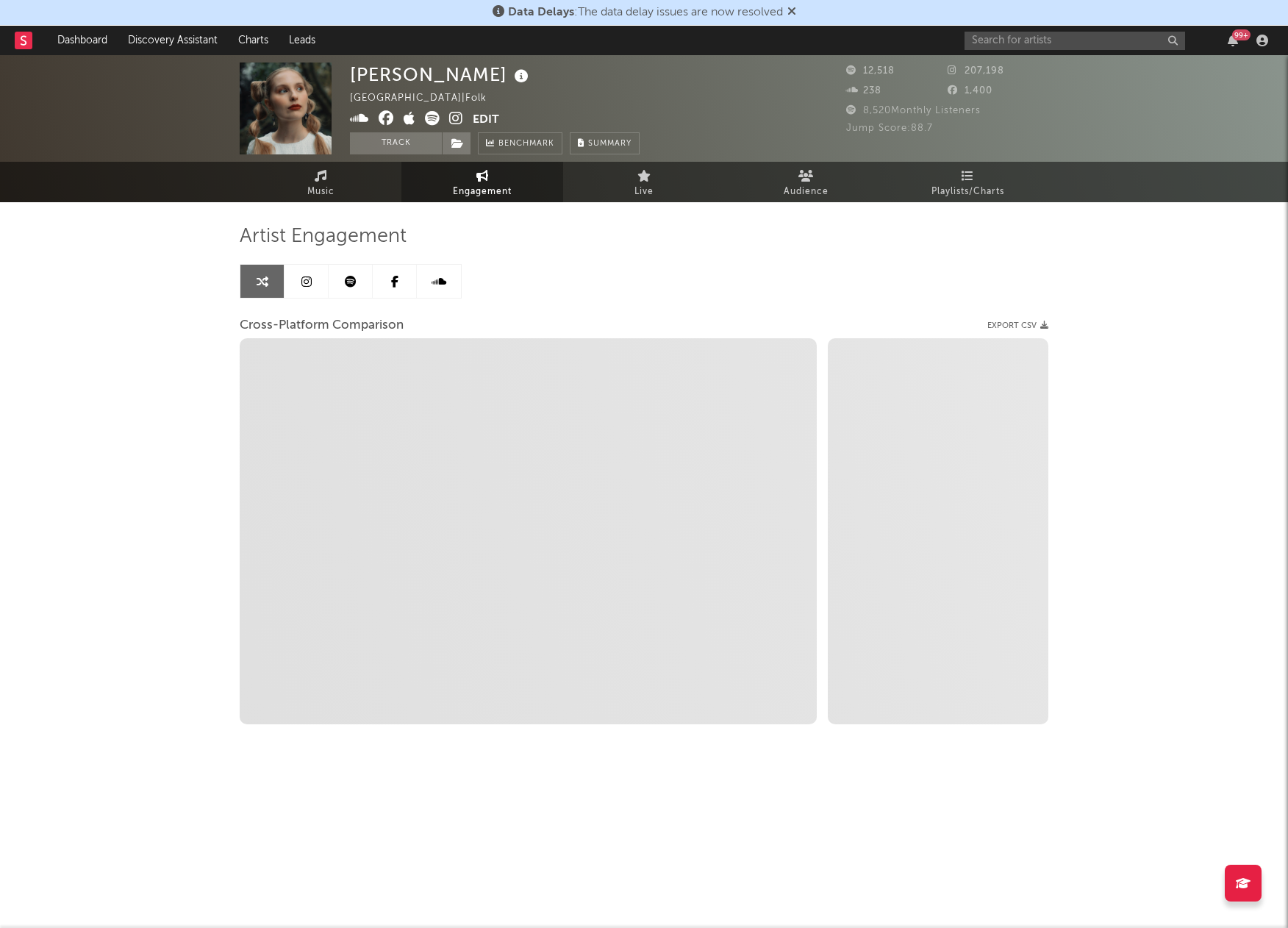
click at [309, 279] on icon at bounding box center [307, 282] width 11 height 12
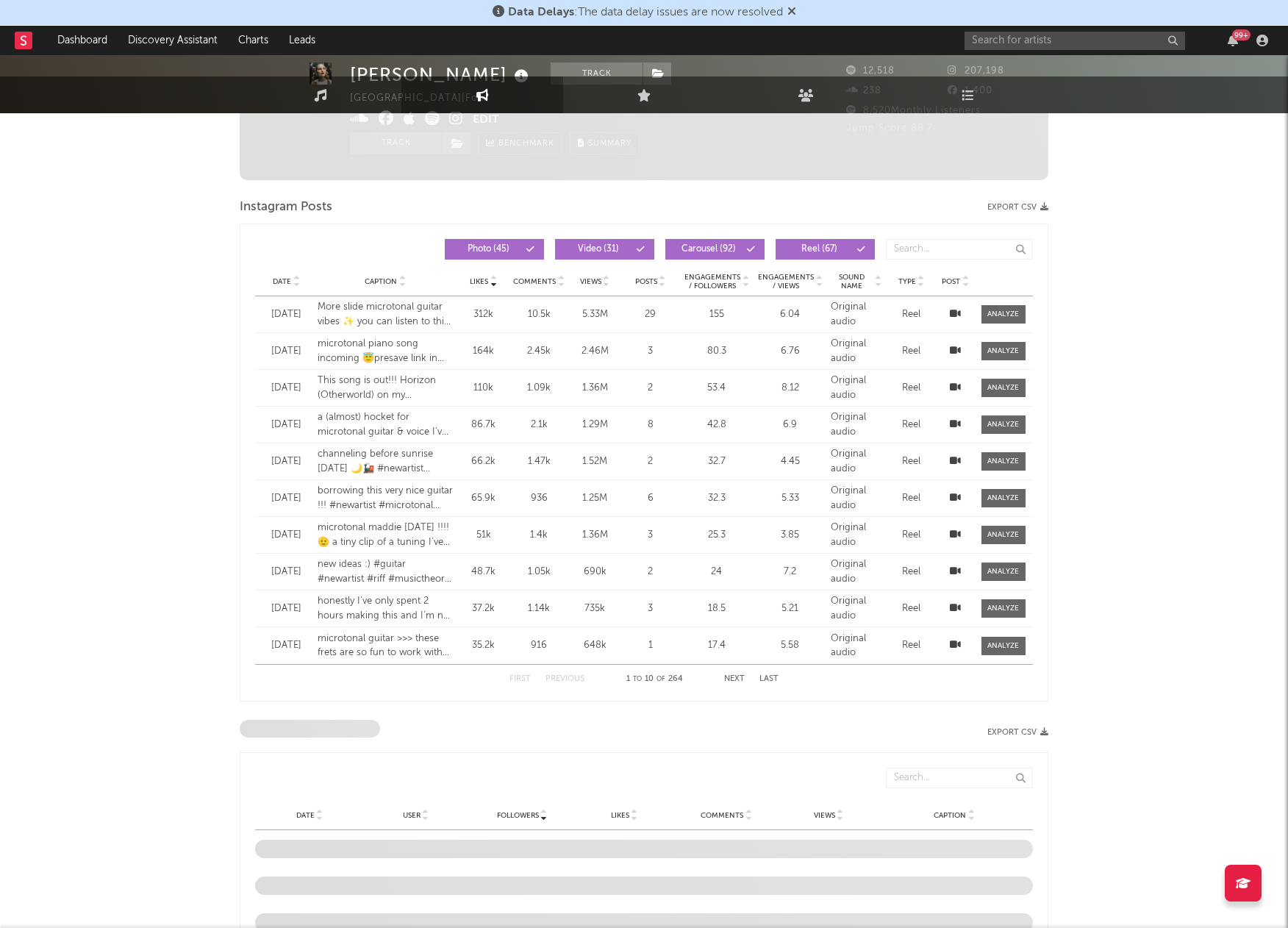
select select "6m"
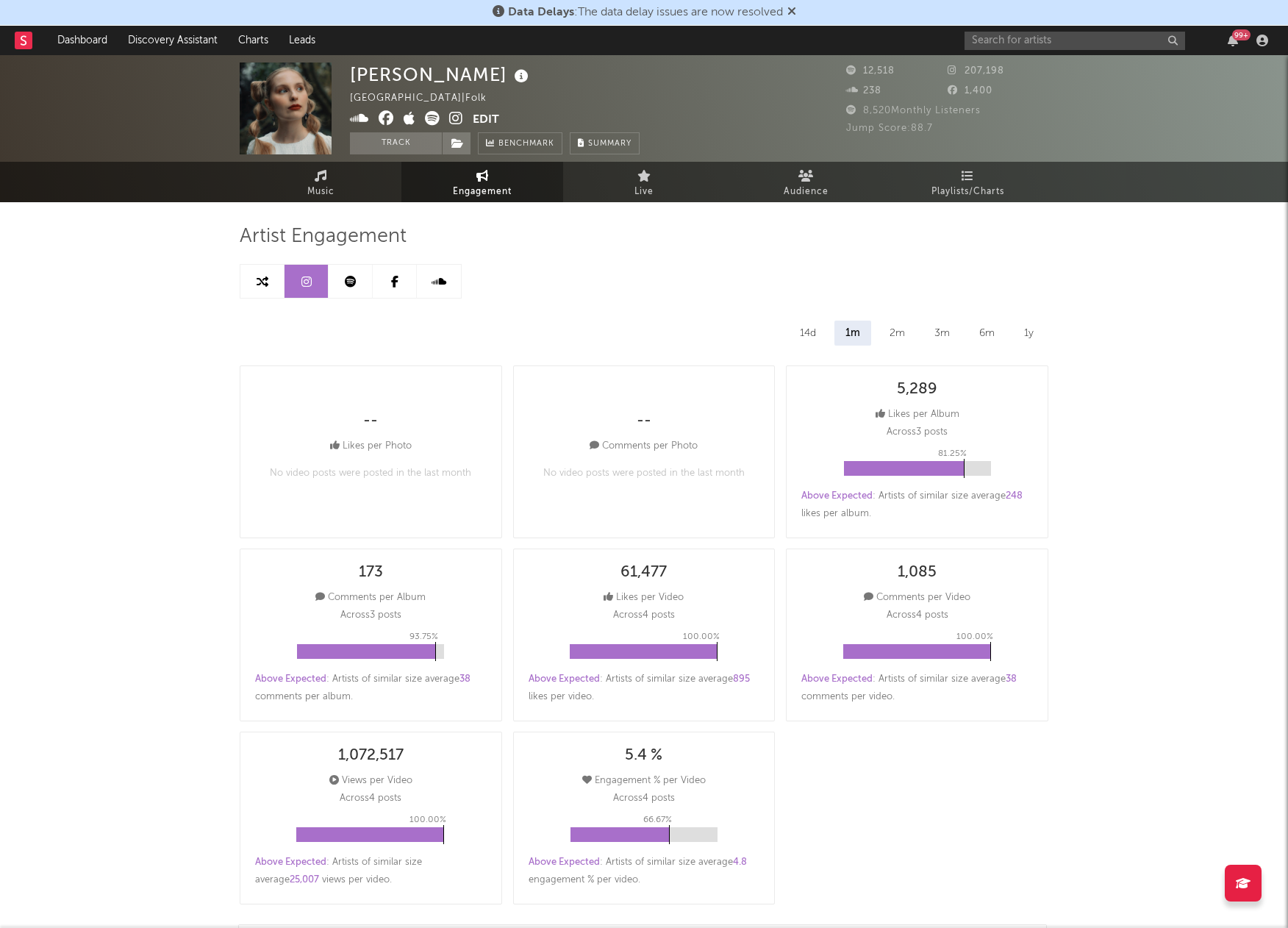
click at [273, 272] on link at bounding box center [263, 281] width 44 height 33
select select "1m"
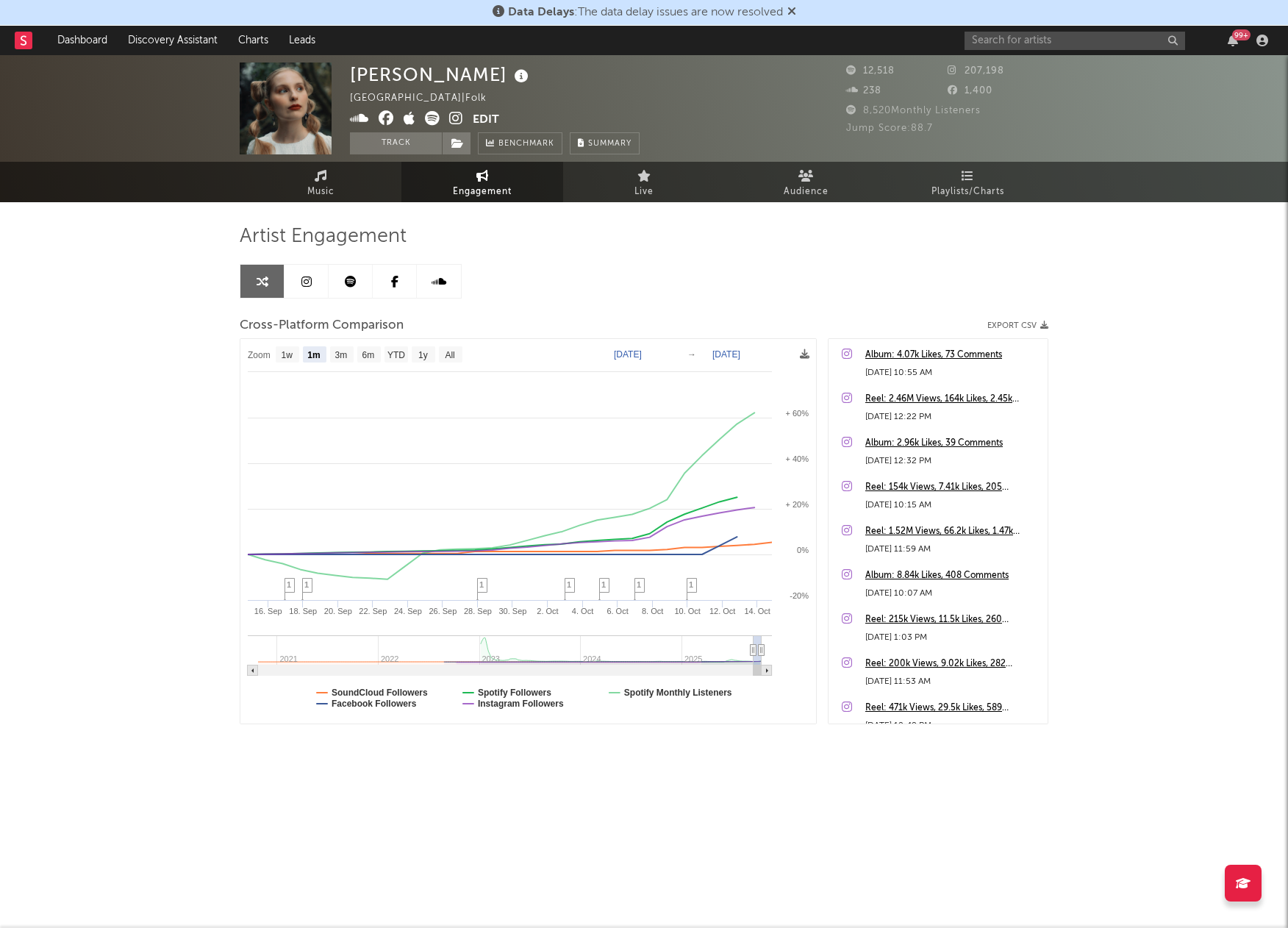
click at [456, 112] on icon at bounding box center [457, 118] width 14 height 15
click at [336, 178] on link "Music" at bounding box center [320, 182] width 162 height 41
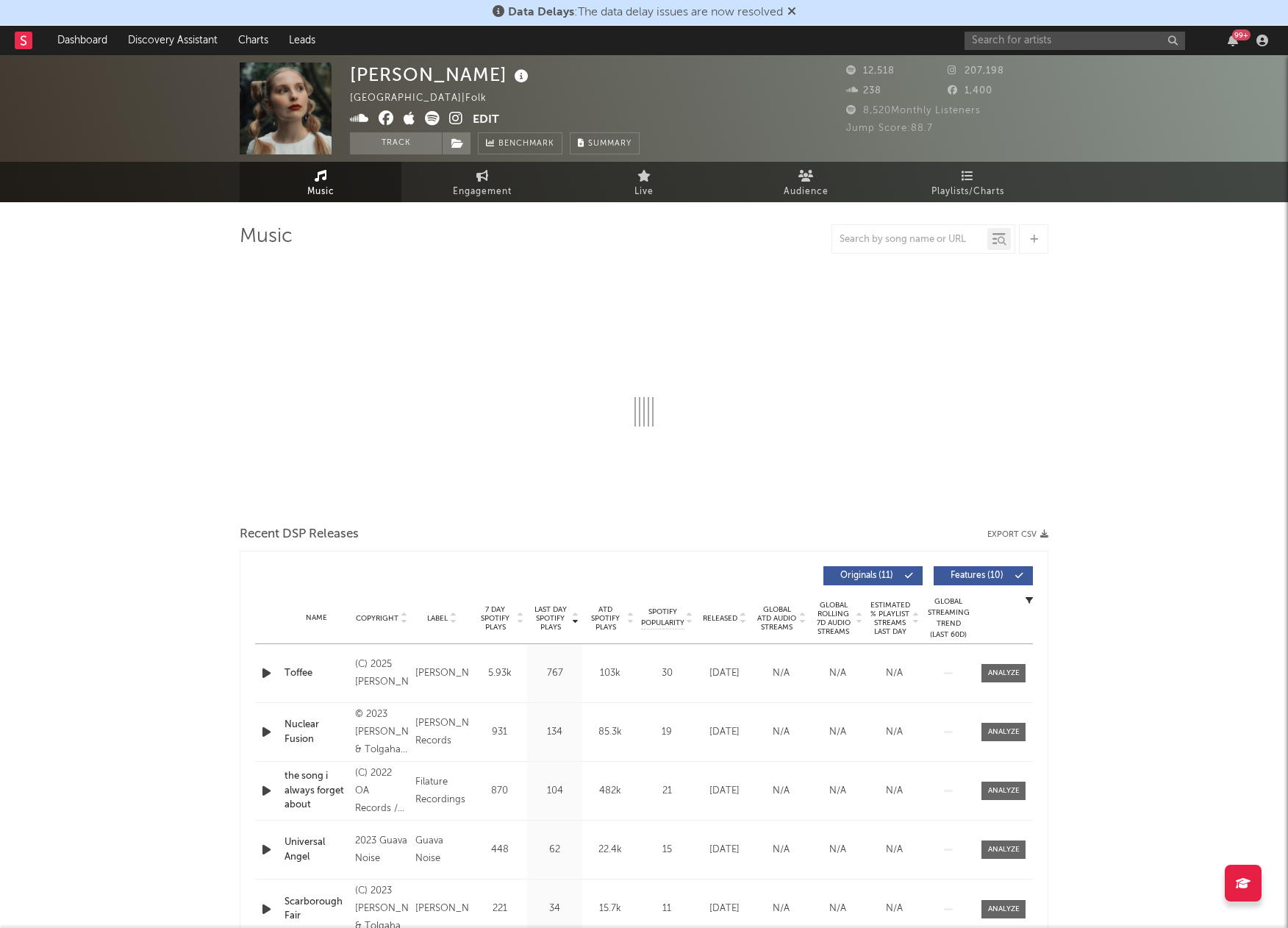
select select "6m"
